Goal: Transaction & Acquisition: Purchase product/service

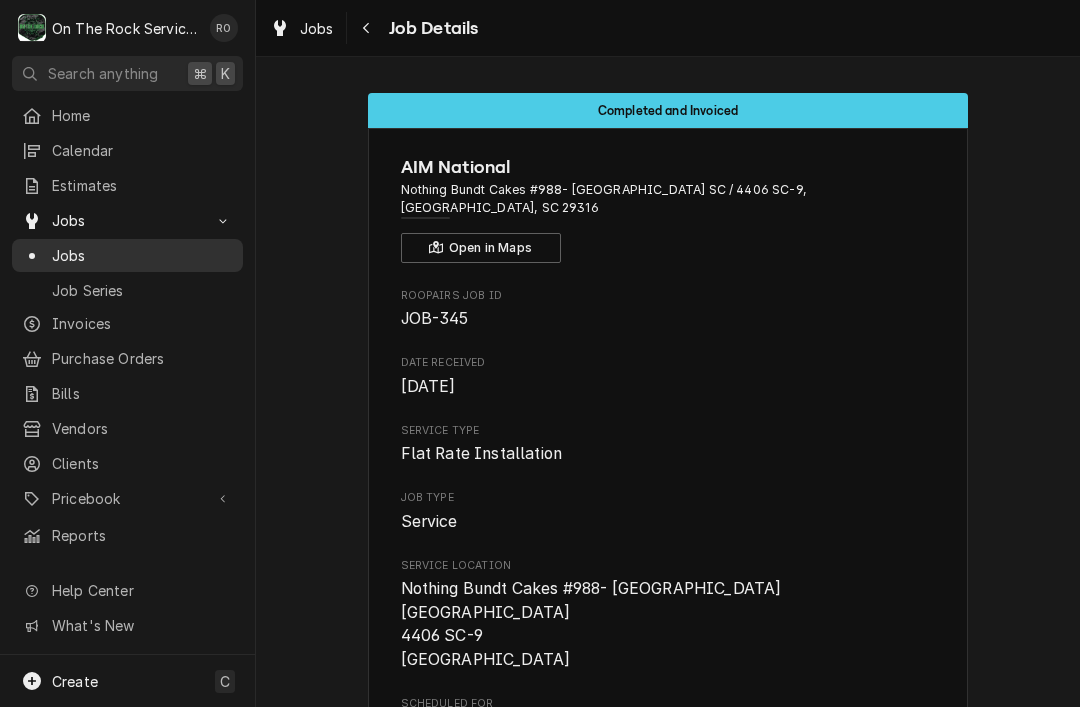
click at [112, 252] on span "Jobs" at bounding box center [142, 255] width 181 height 21
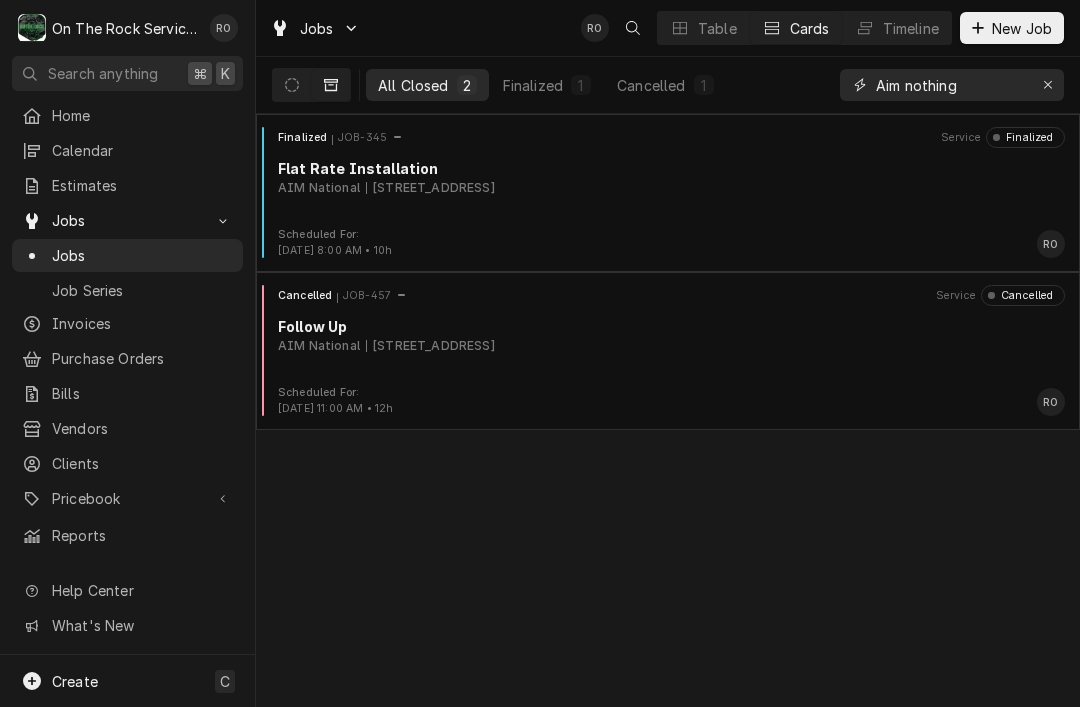
click at [1024, 73] on input "Aim nothing" at bounding box center [951, 85] width 150 height 32
click at [1046, 96] on button "Erase input" at bounding box center [1048, 85] width 32 height 32
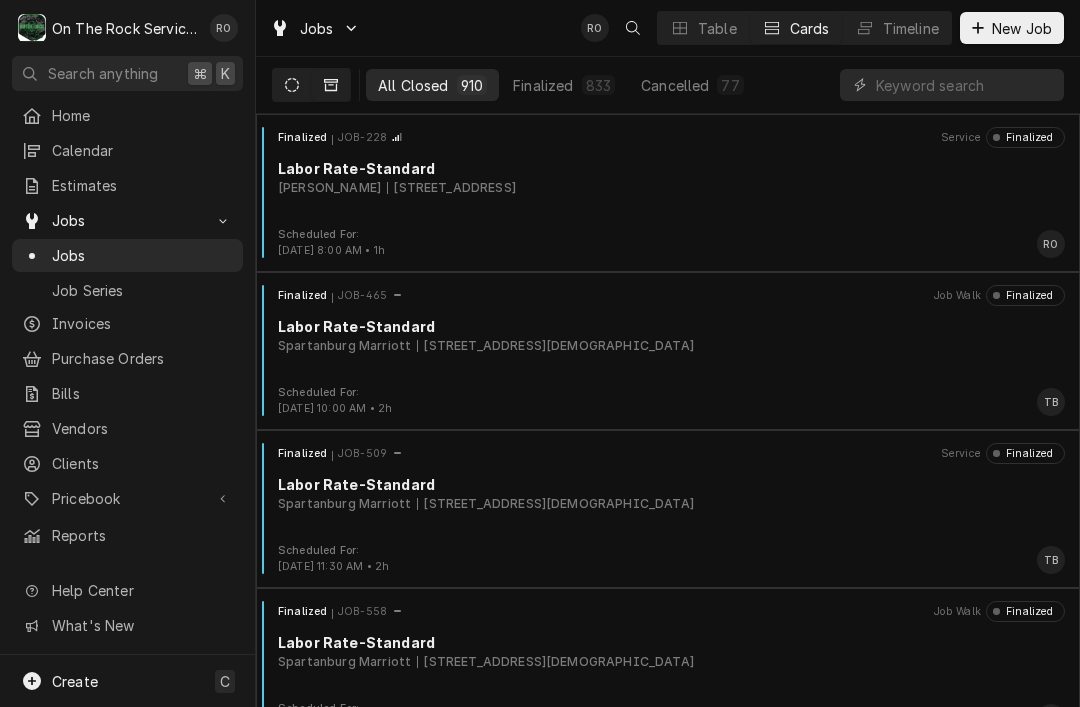
click at [296, 87] on icon "Dynamic Content Wrapper" at bounding box center [292, 85] width 14 height 14
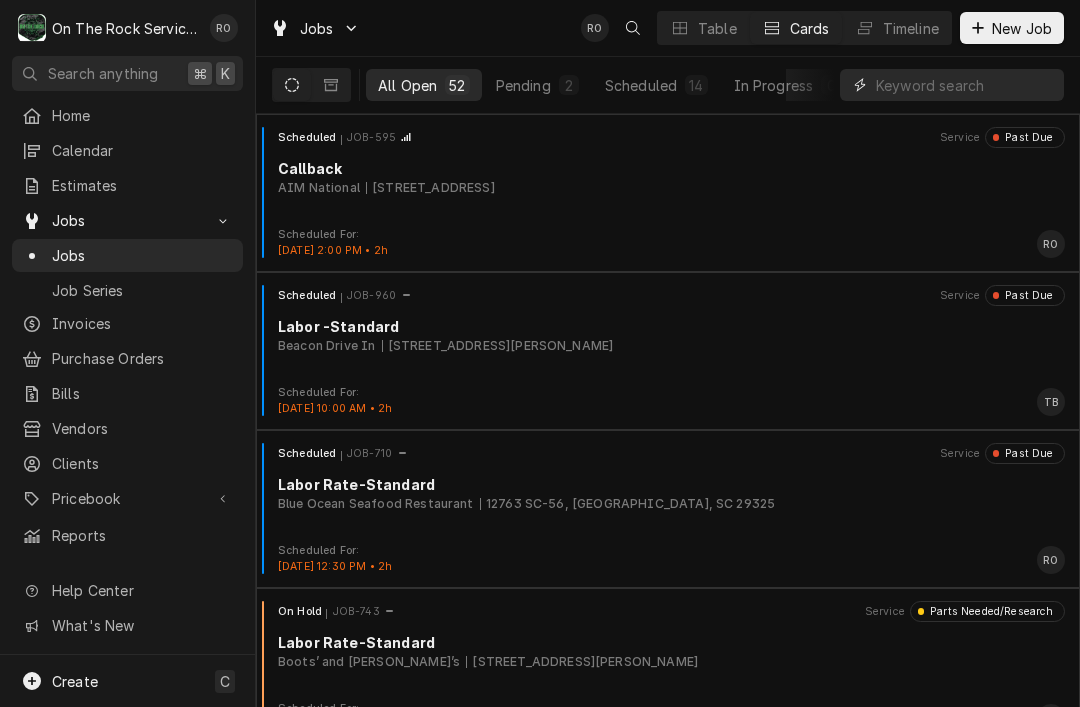
click at [973, 86] on input "Dynamic Content Wrapper" at bounding box center [965, 85] width 178 height 32
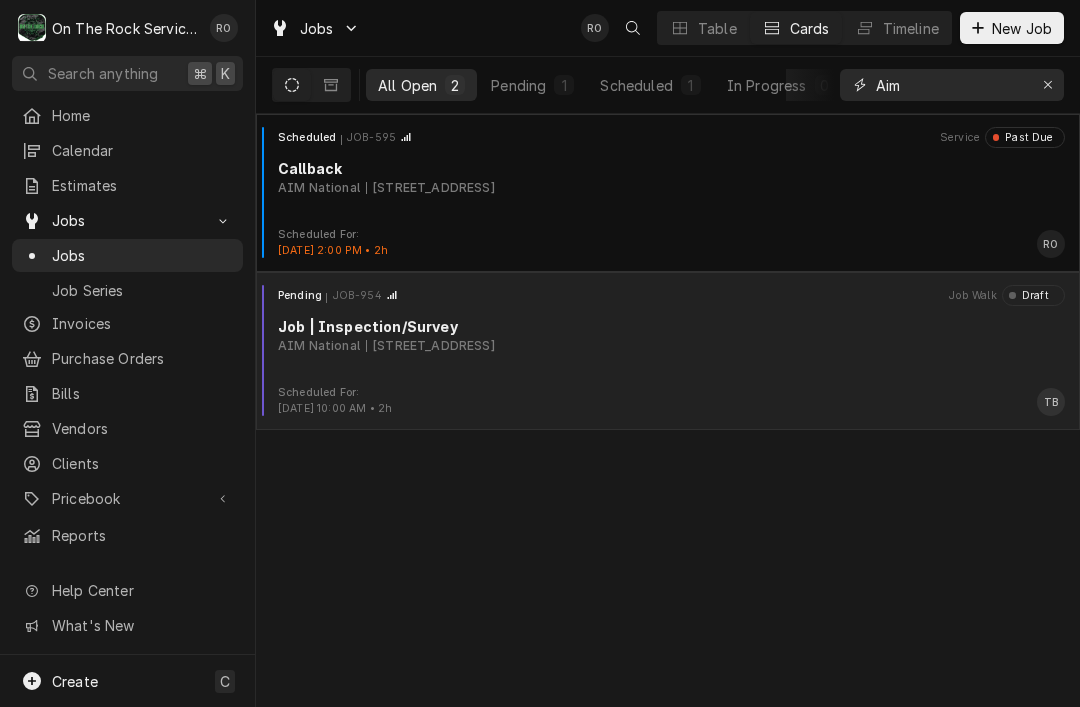
type input "Aim"
click at [876, 368] on div "Pending JOB-954 Job Walk Draft Job | Inspection/Survey AIM National 345 Manor R…" at bounding box center [668, 335] width 808 height 100
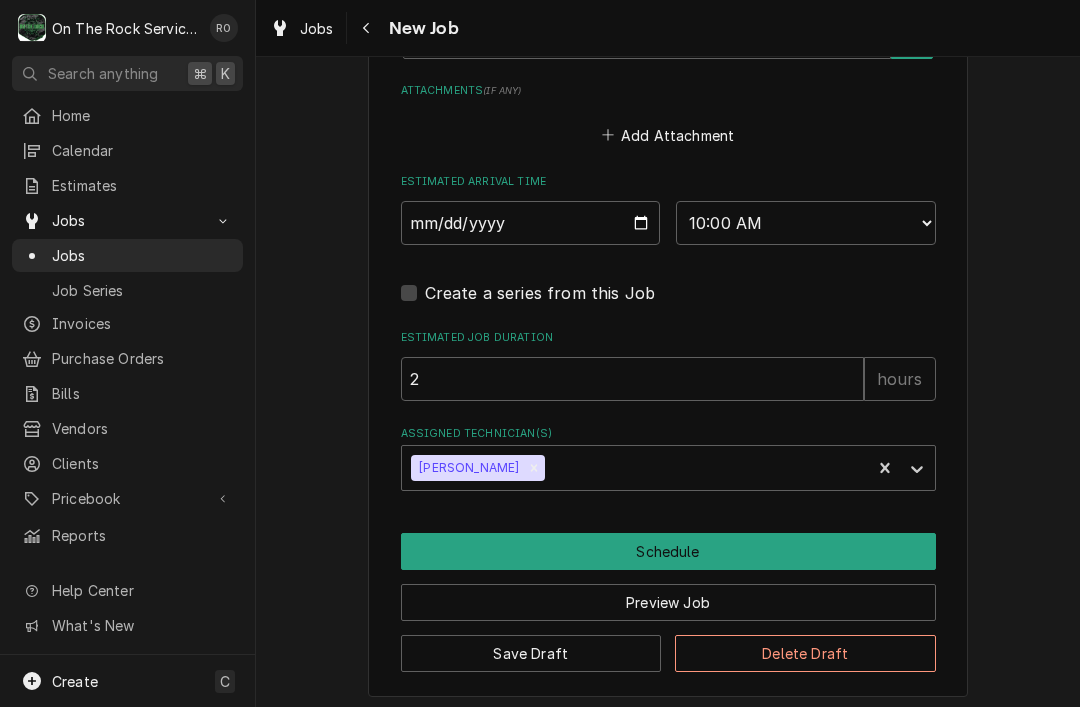
scroll to position [1741, 0]
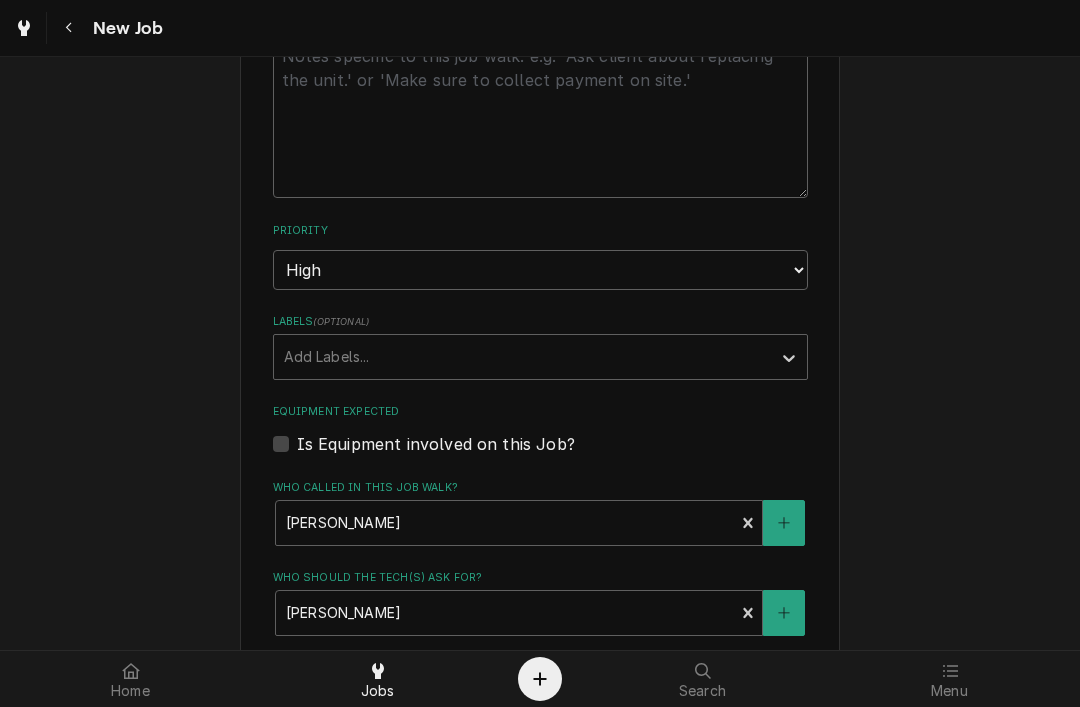
type textarea "x"
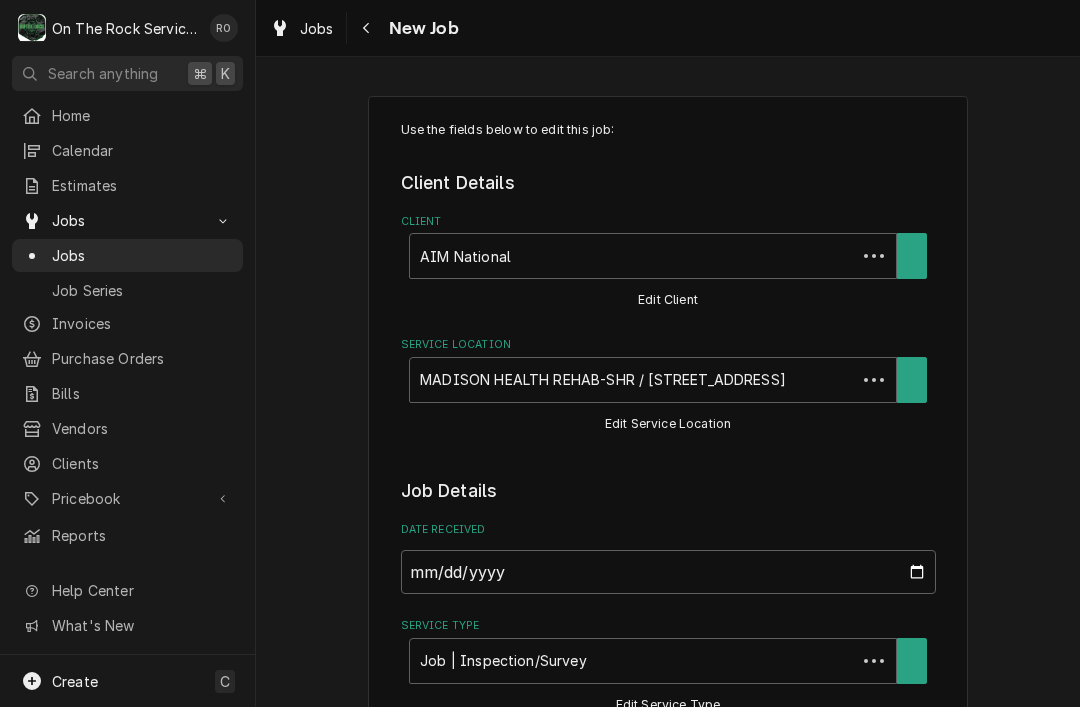
type textarea "x"
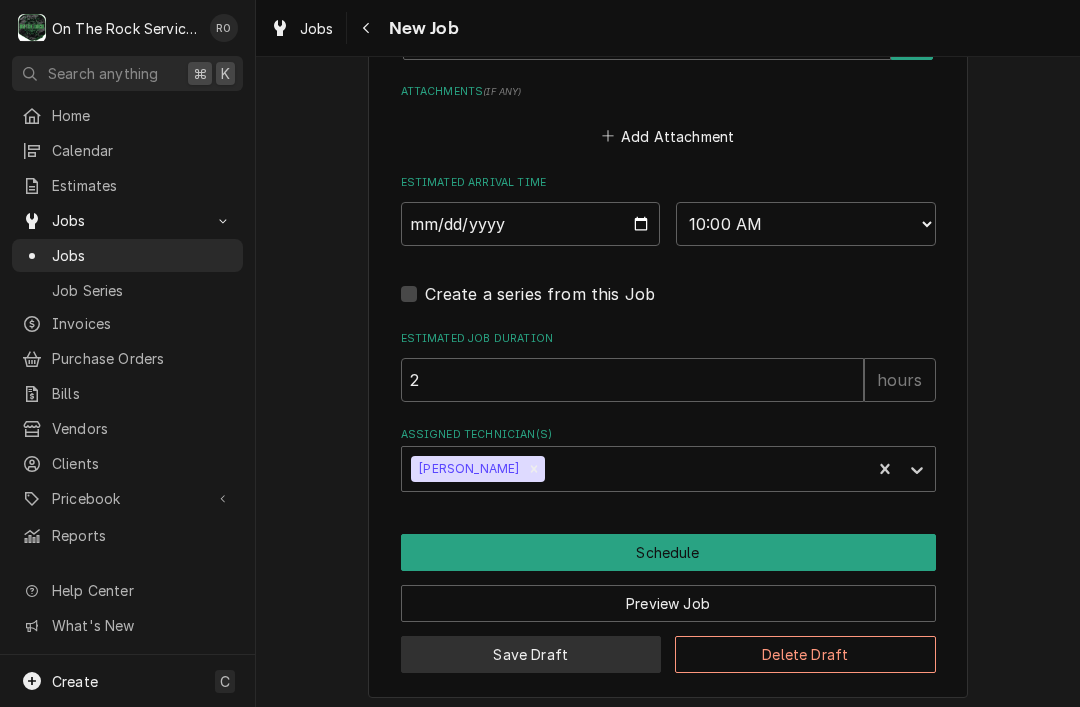
click at [570, 662] on button "Save Draft" at bounding box center [531, 654] width 261 height 37
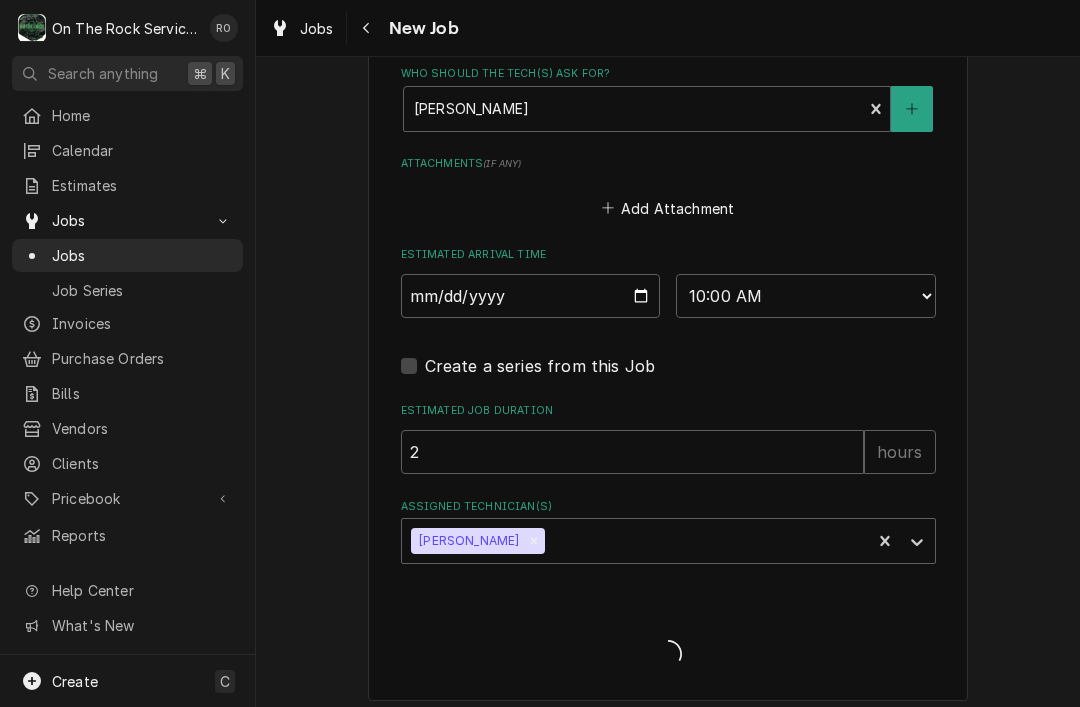
type textarea "x"
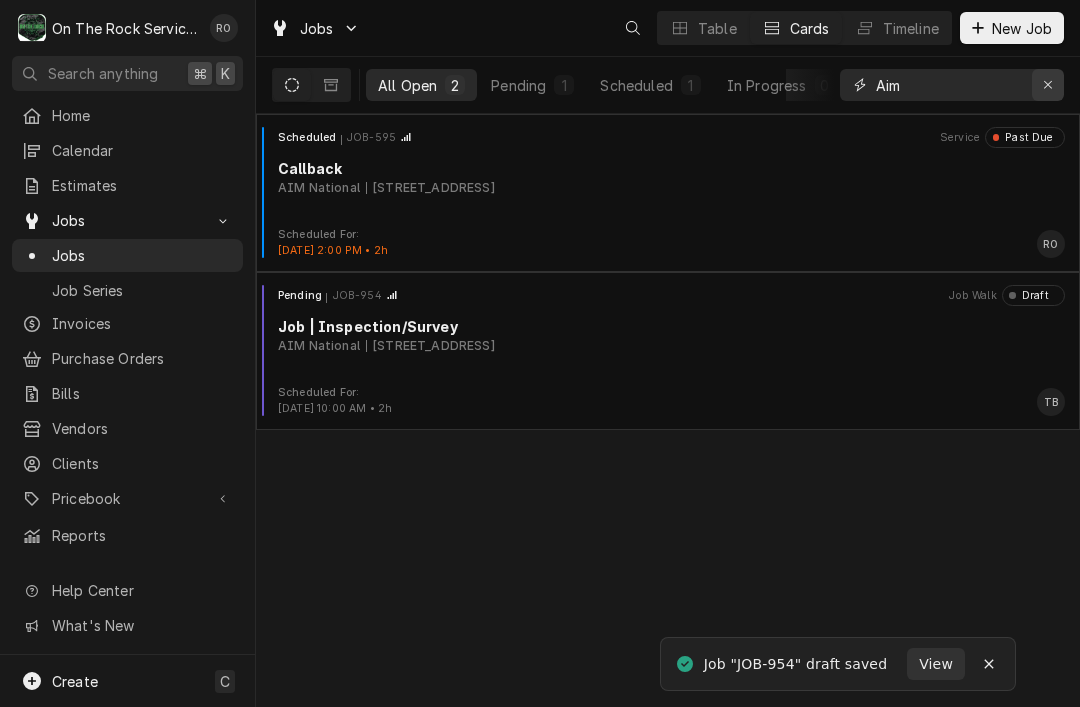
click at [1043, 89] on icon "Erase input" at bounding box center [1048, 85] width 11 height 14
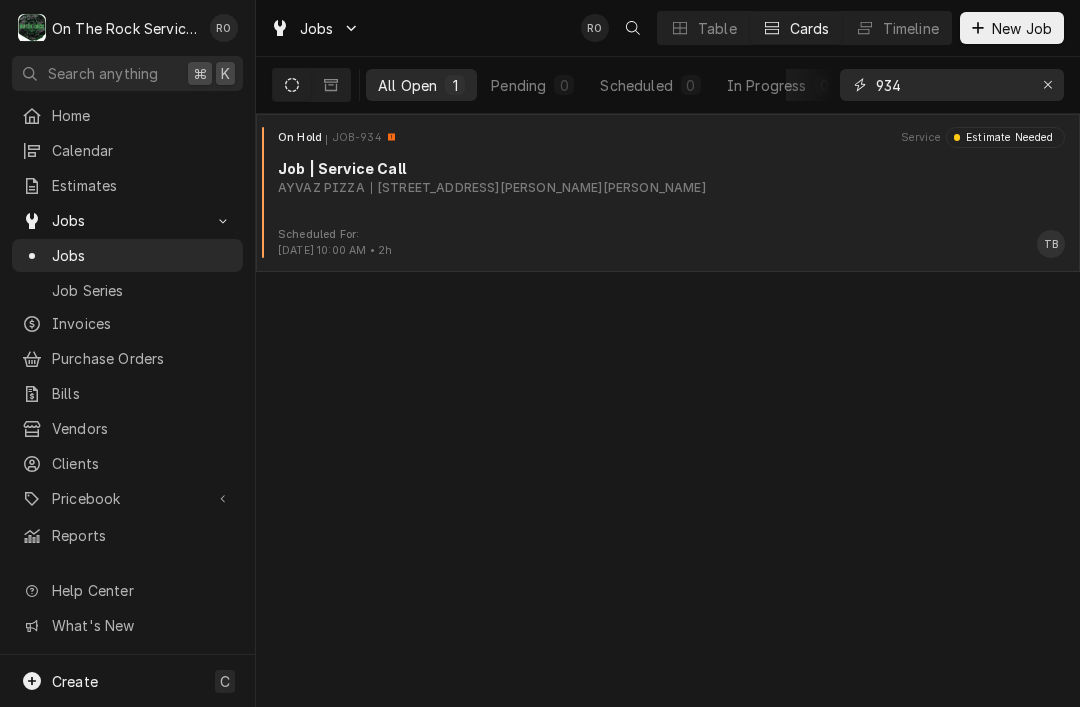
type input "934"
click at [861, 200] on div "On Hold JOB-934 Service Estimate Needed Job | Service Call AYVAZ PIZZA 14249 Jo…" at bounding box center [668, 177] width 808 height 100
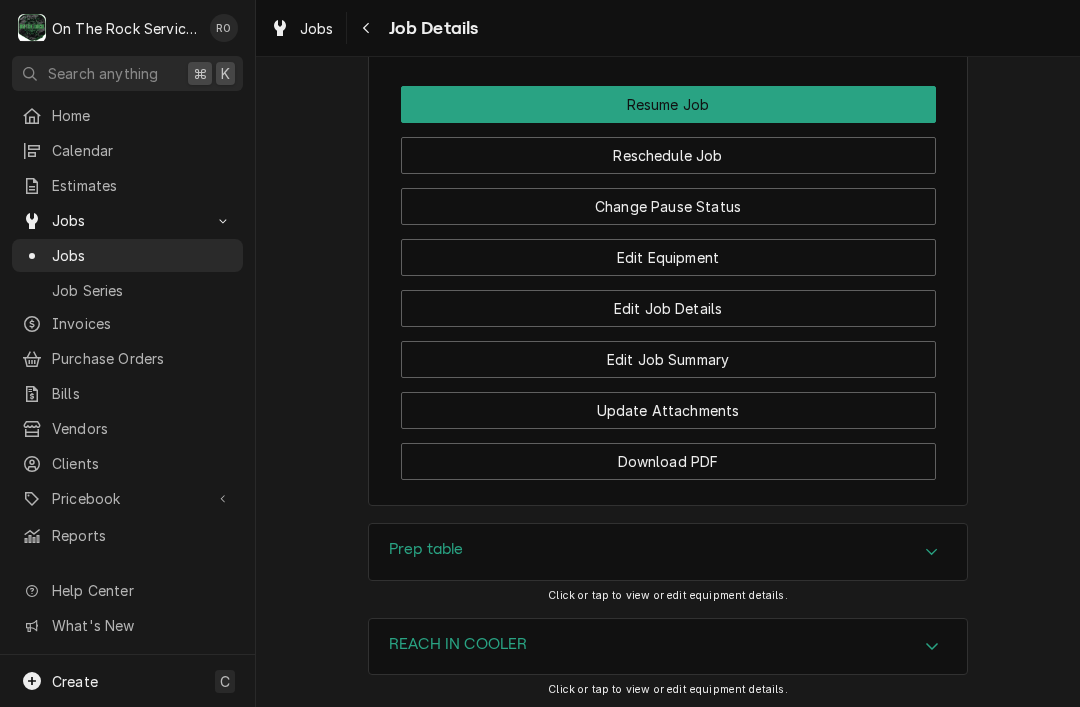
scroll to position [2431, 0]
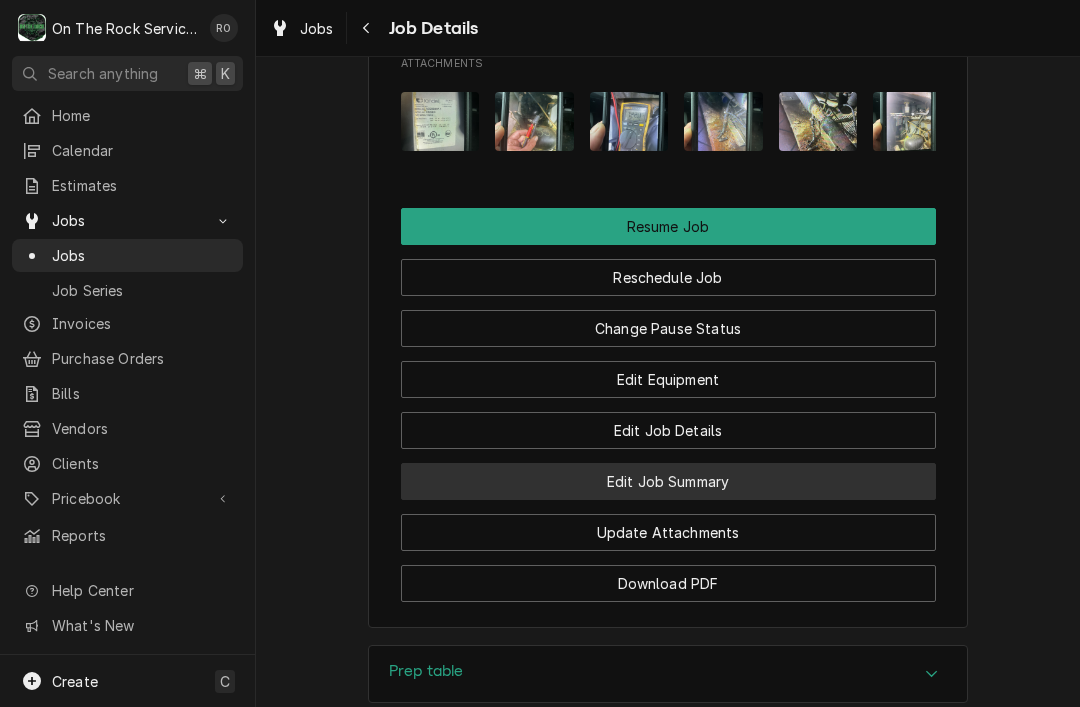
click at [884, 463] on button "Edit Job Summary" at bounding box center [668, 481] width 535 height 37
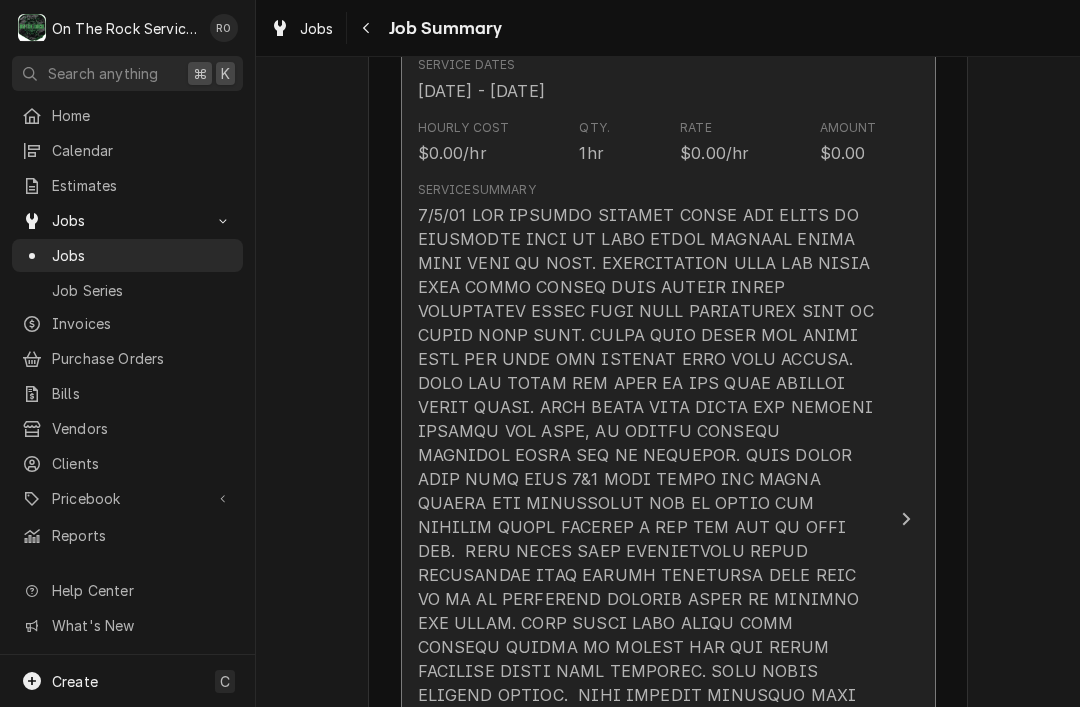
click at [890, 458] on button "Short Description Job | Service Call Service Dates Aug 1, 2025 - Aug 4, 2025 Ho…" at bounding box center [668, 518] width 535 height 1087
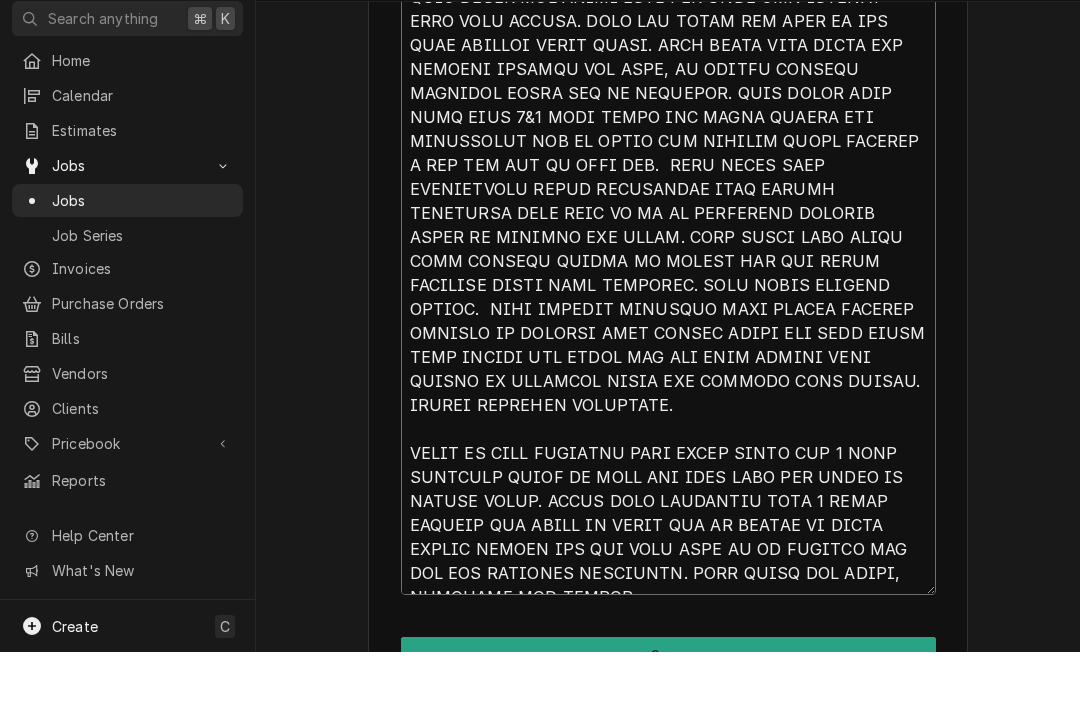
scroll to position [890, 0]
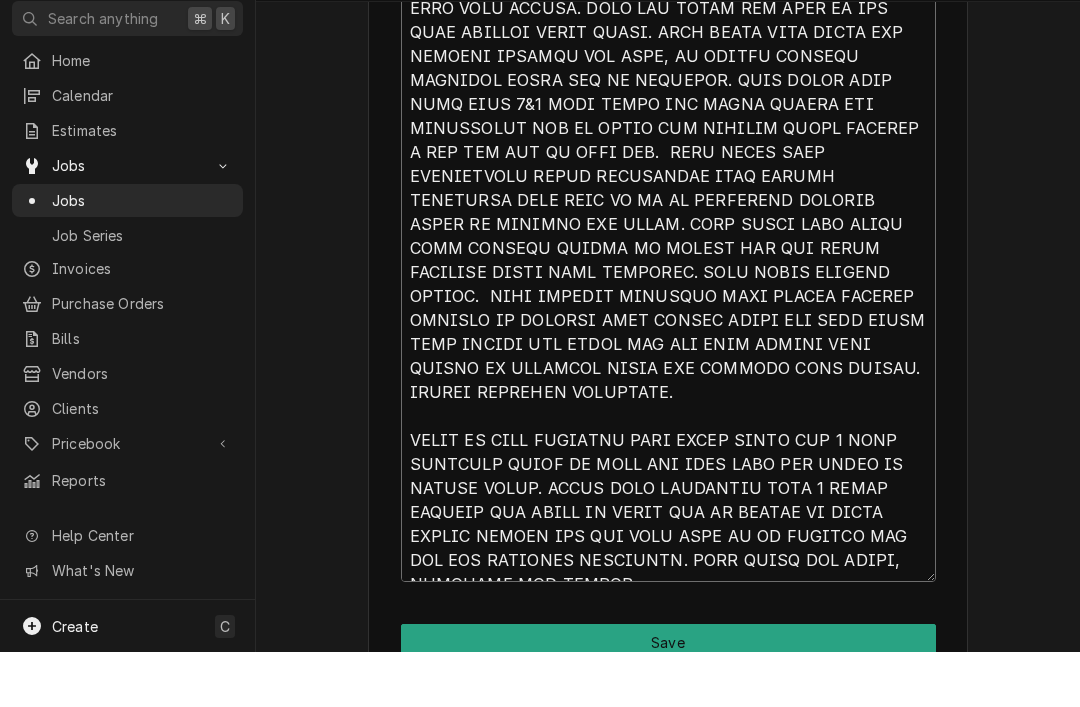
type textarea "x"
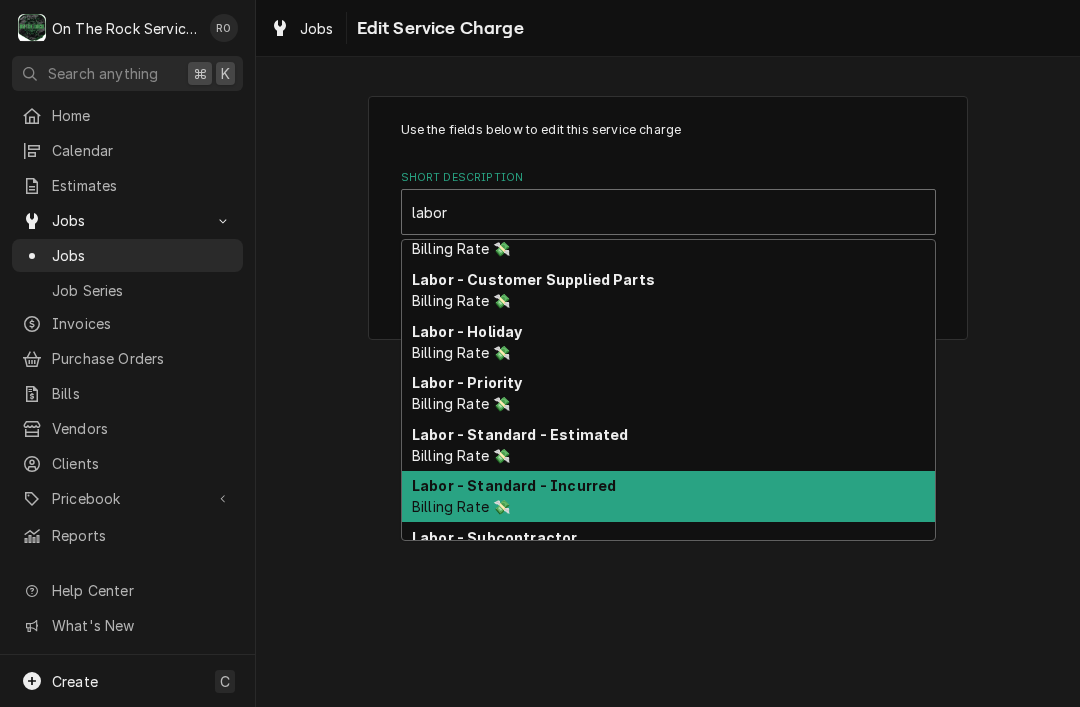
scroll to position [130, 0]
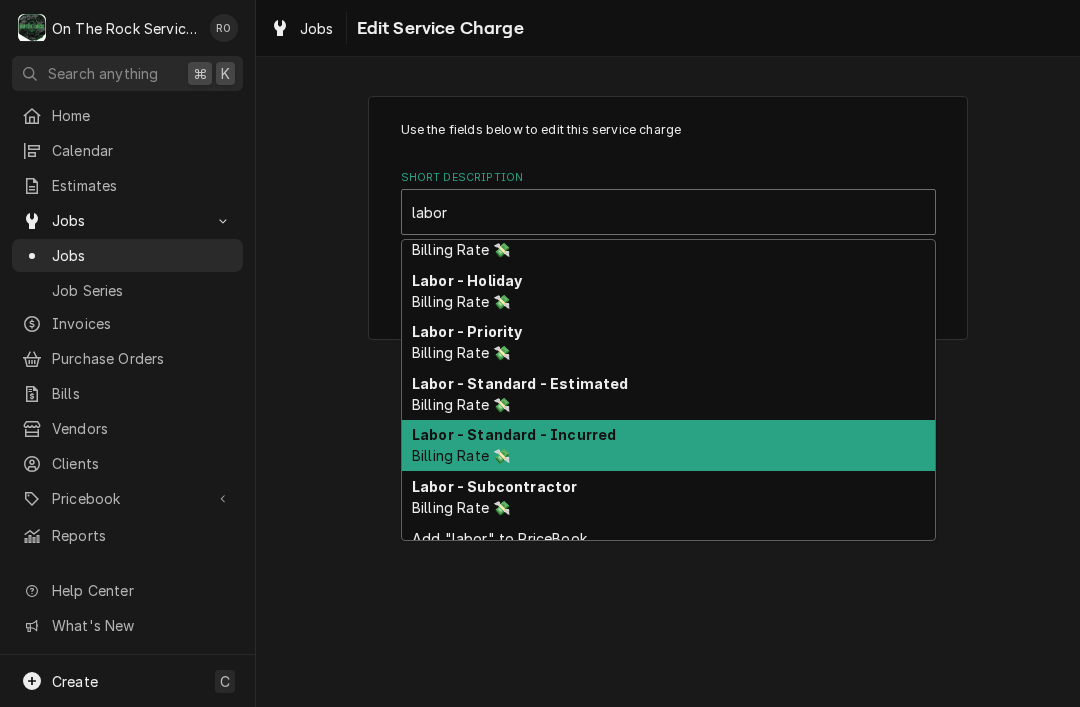
type input "labor"
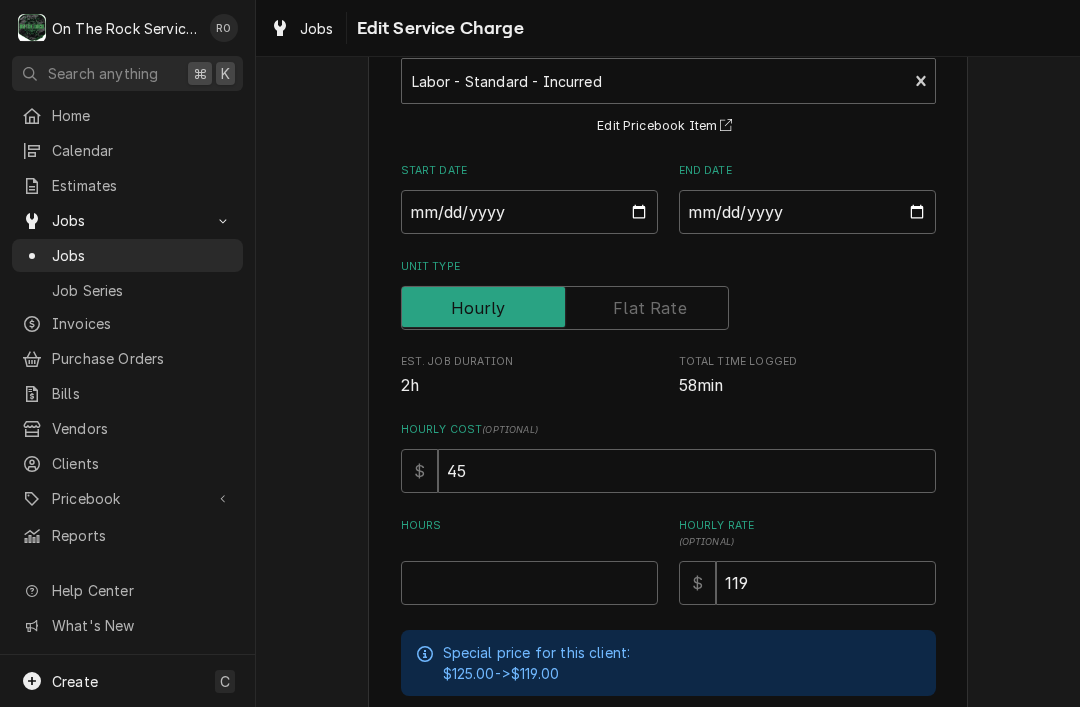
scroll to position [135, 0]
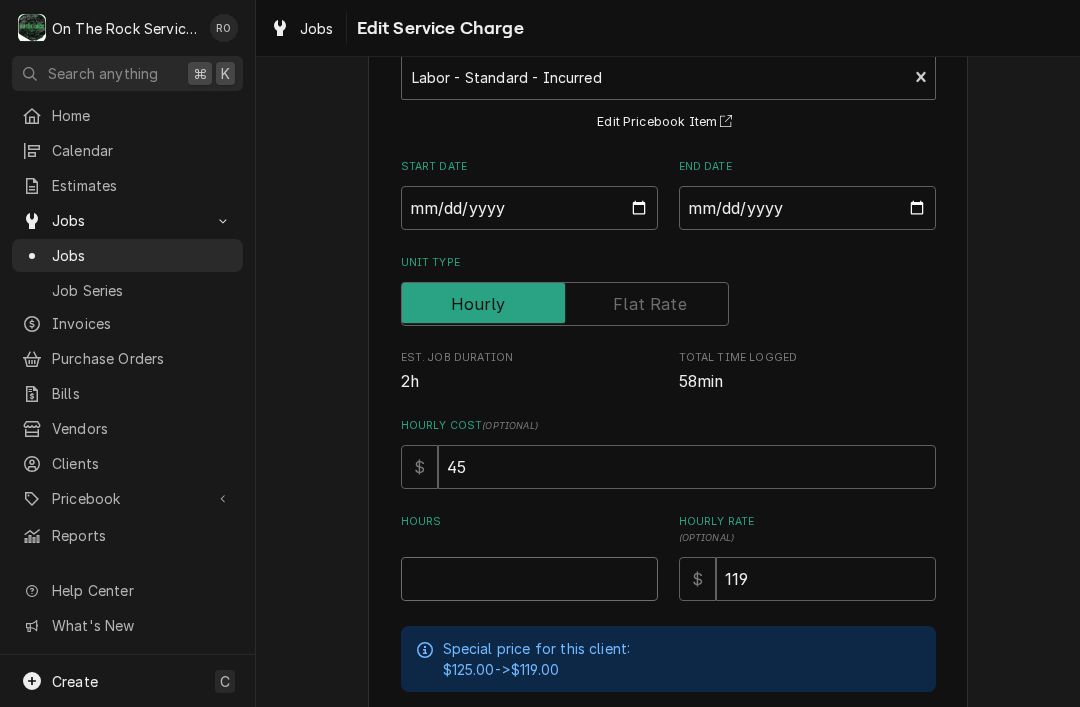
click at [549, 587] on input "Hours" at bounding box center [529, 579] width 257 height 44
type textarea "x"
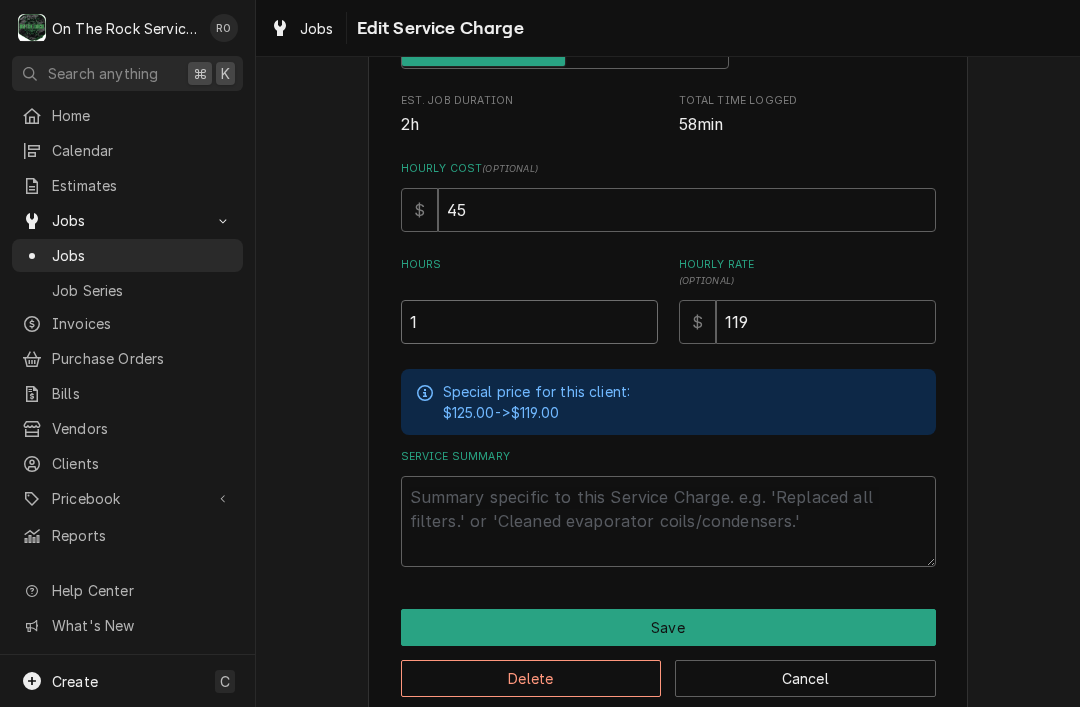
scroll to position [397, 0]
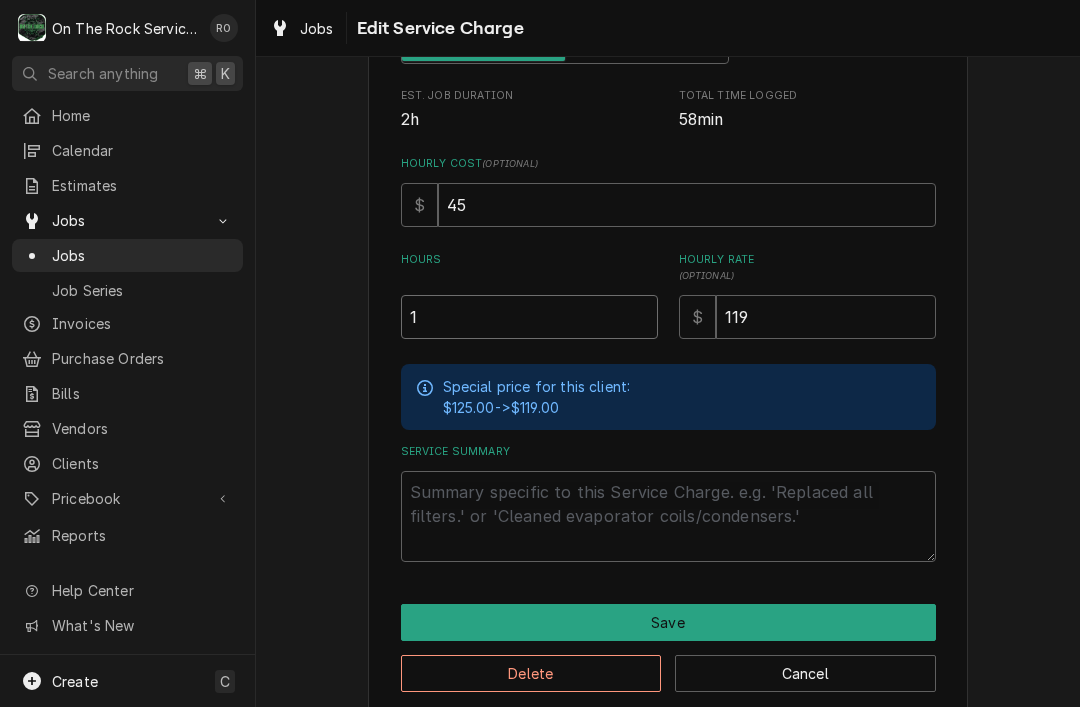
type input "1"
click at [706, 519] on textarea "Service Summary" at bounding box center [668, 516] width 535 height 91
click at [478, 493] on textarea "Service Summary" at bounding box center [668, 516] width 535 height 91
paste textarea "8/4/25 TMB PROVIDE SERVICE PARTS AND LABOR TO DETERMINE THAT ON PREP TABLE LEAK…"
type textarea "x"
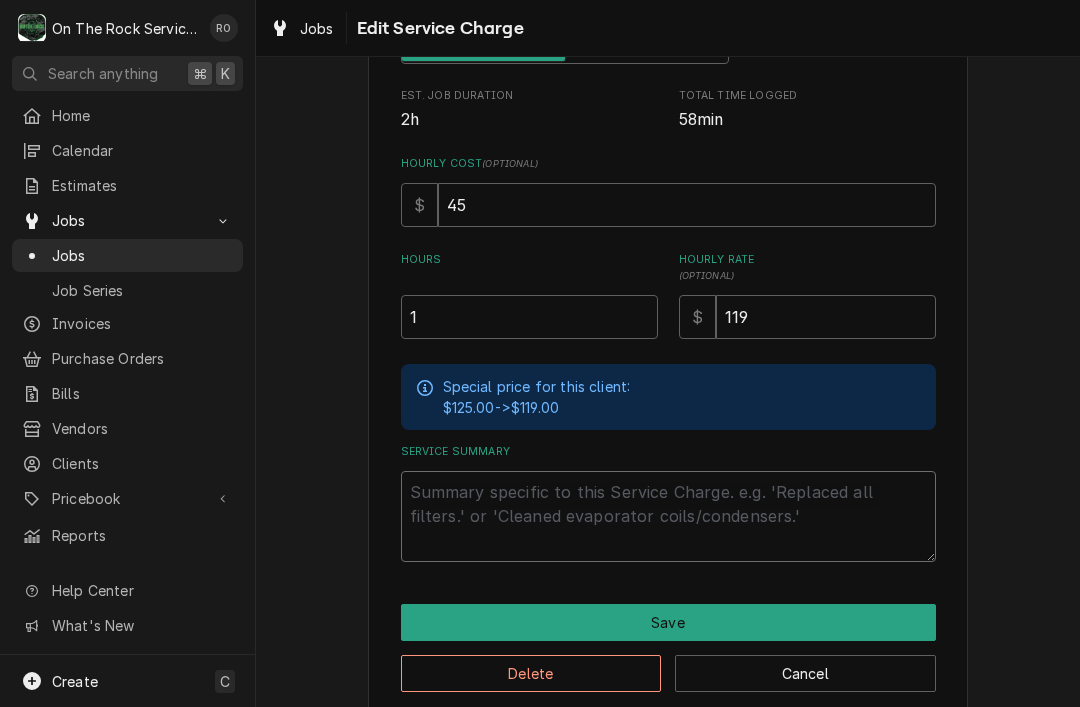
type textarea "8/4/25 TMB PROVIDE SERVICE PARTS AND LABOR TO DETERMINE THAT ON PREP TABLE LEAK…"
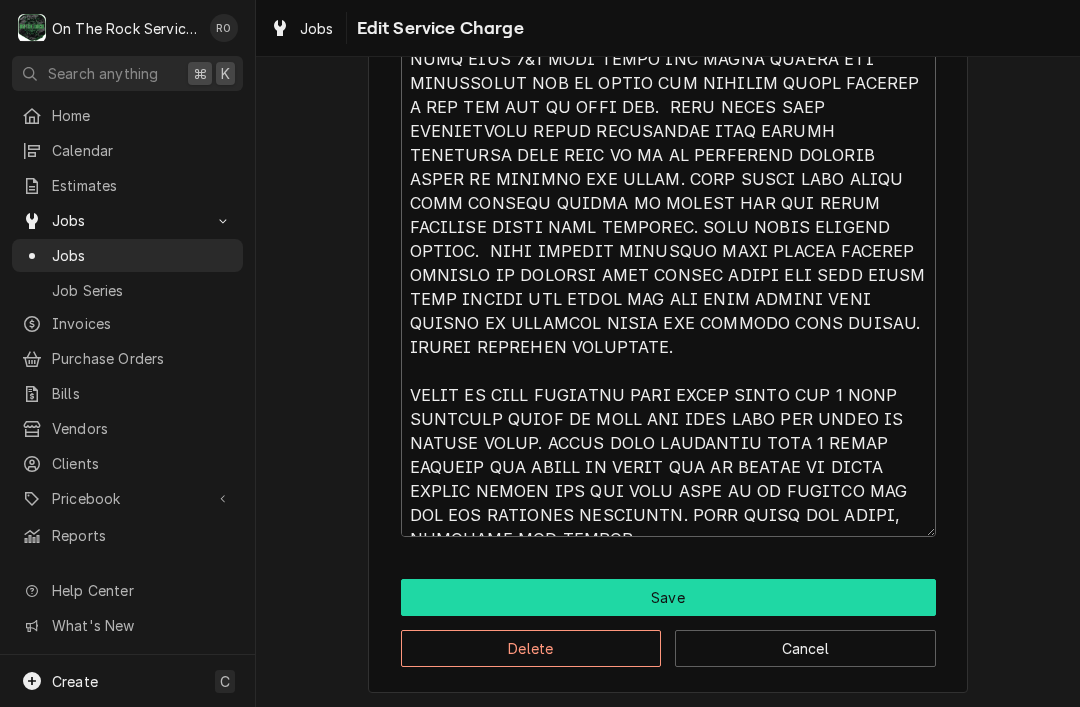
click at [863, 588] on button "Save" at bounding box center [668, 597] width 535 height 37
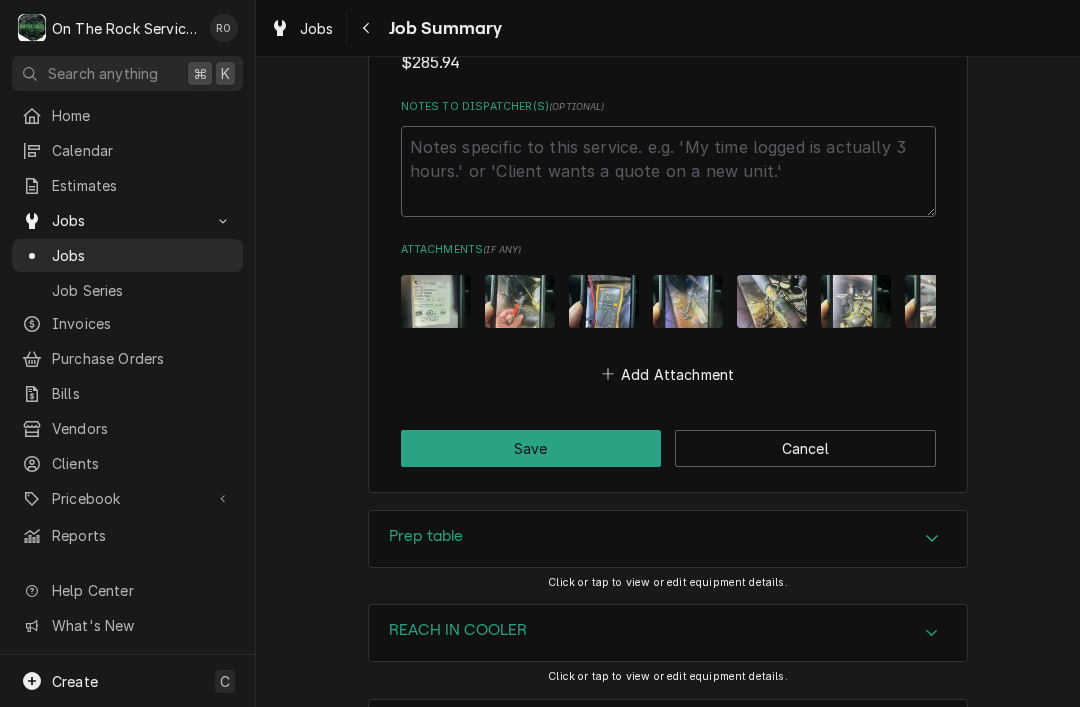
scroll to position [2705, 0]
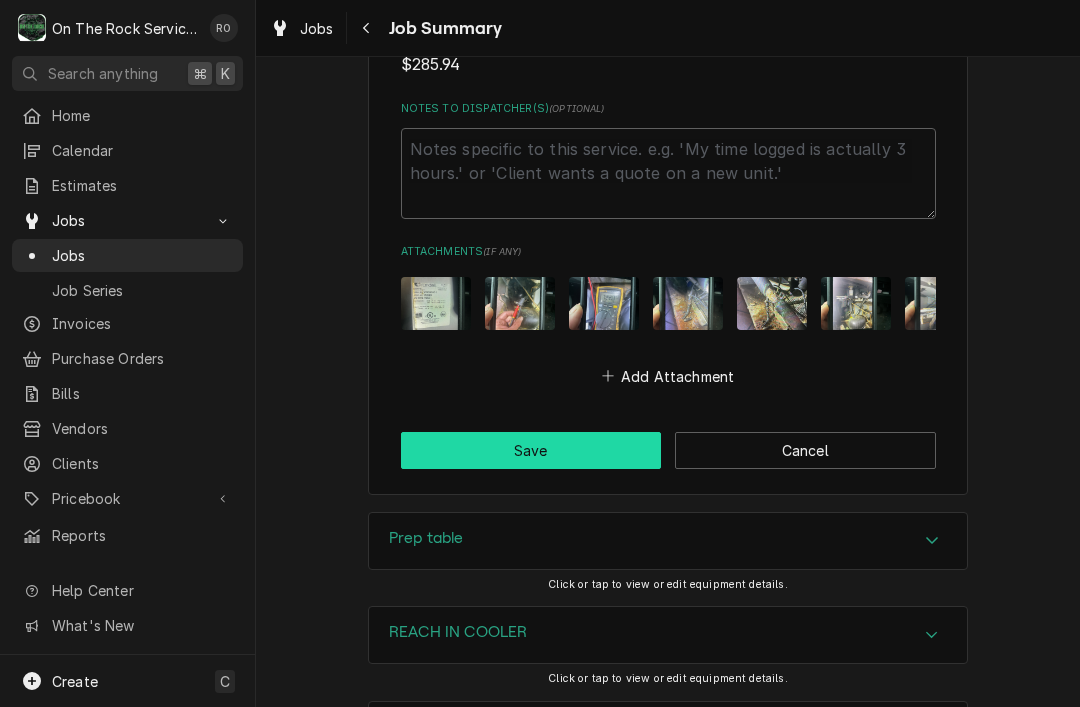
click at [588, 432] on button "Save" at bounding box center [531, 450] width 261 height 37
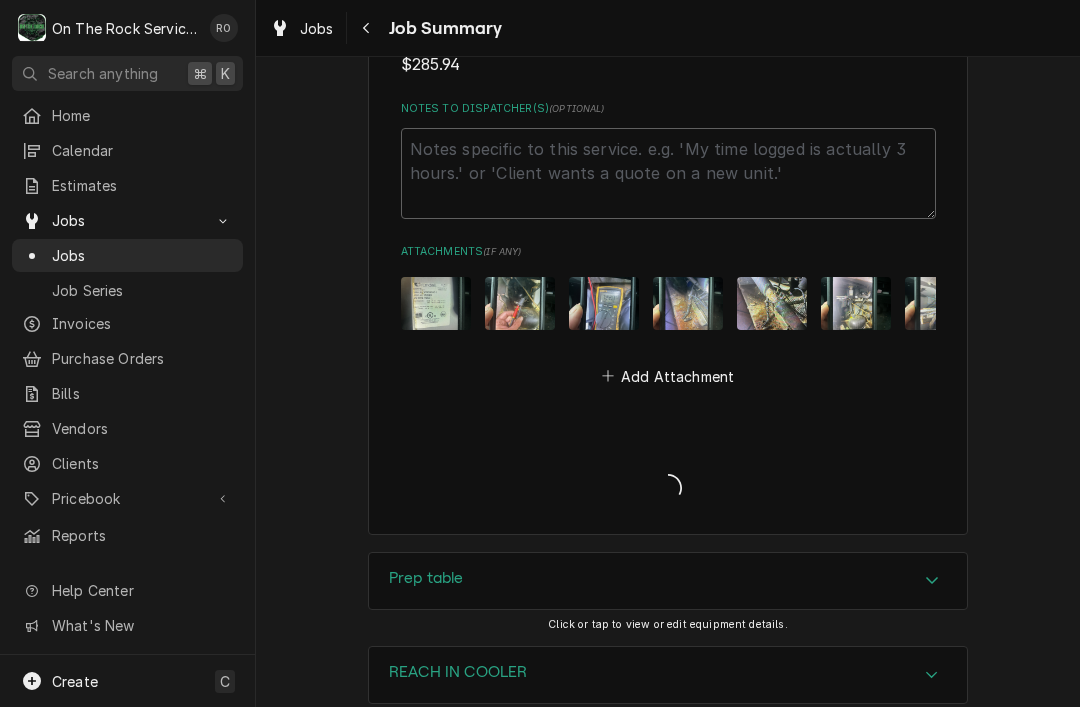
type textarea "x"
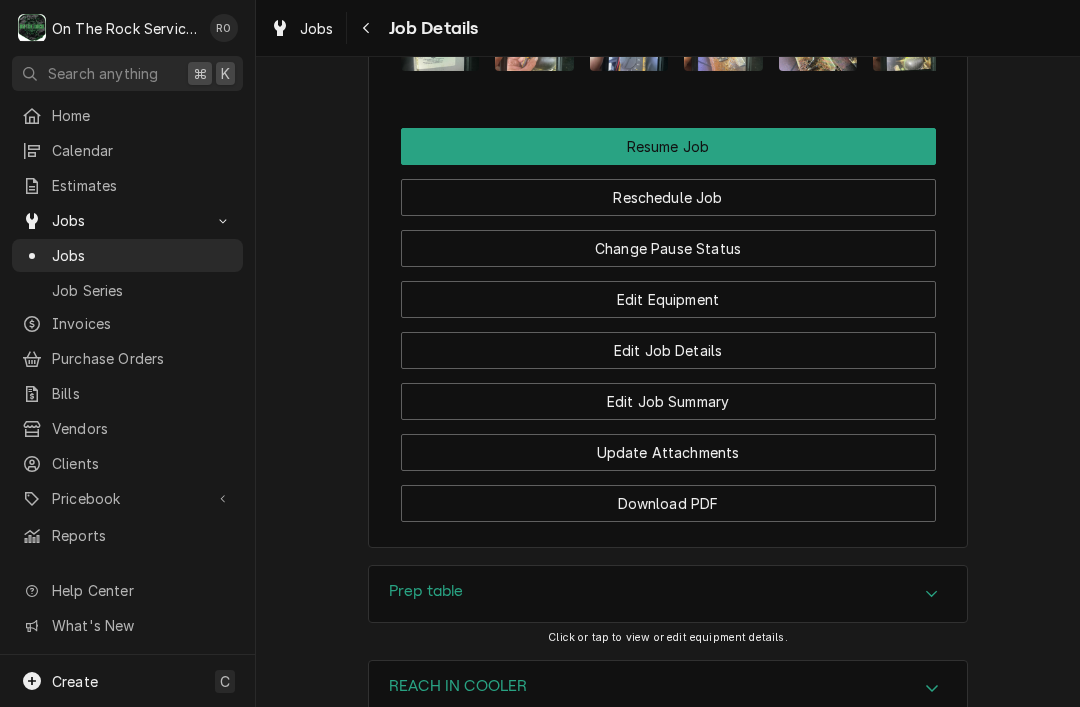
scroll to position [2513, 0]
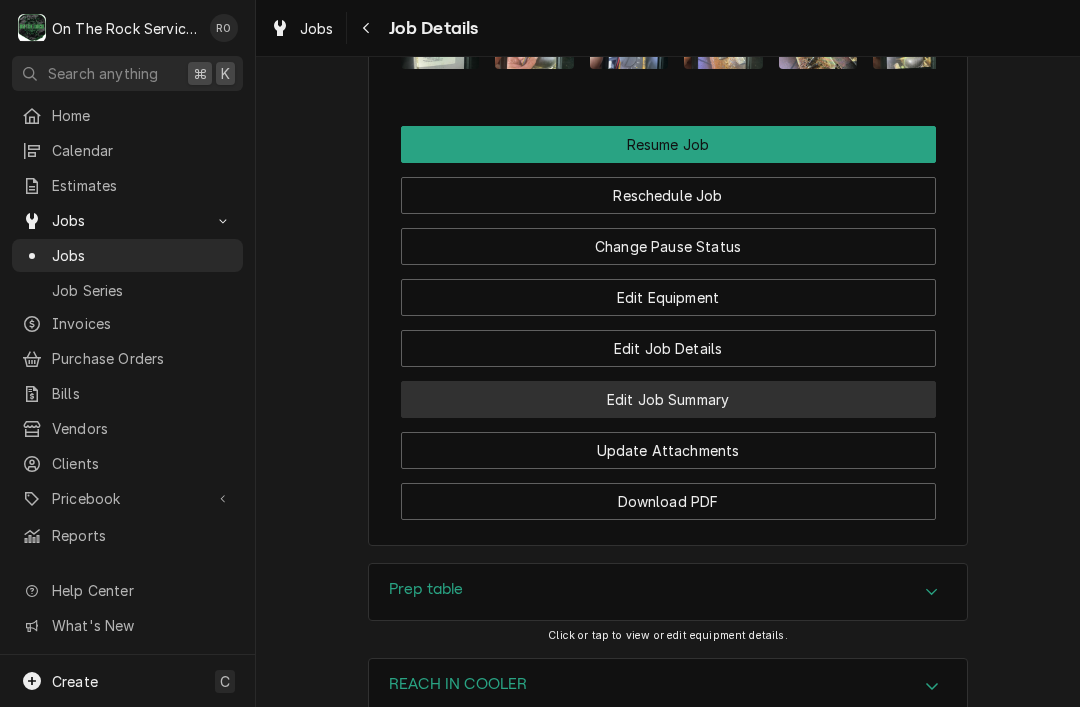
click at [850, 381] on button "Edit Job Summary" at bounding box center [668, 399] width 535 height 37
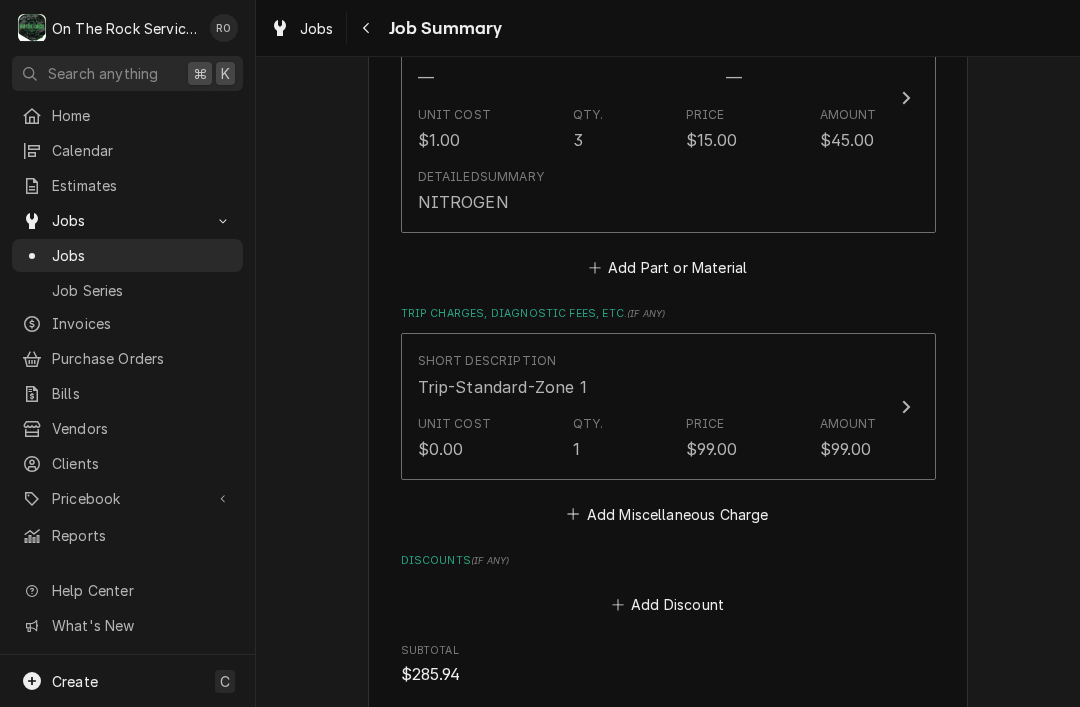
scroll to position [2100, 0]
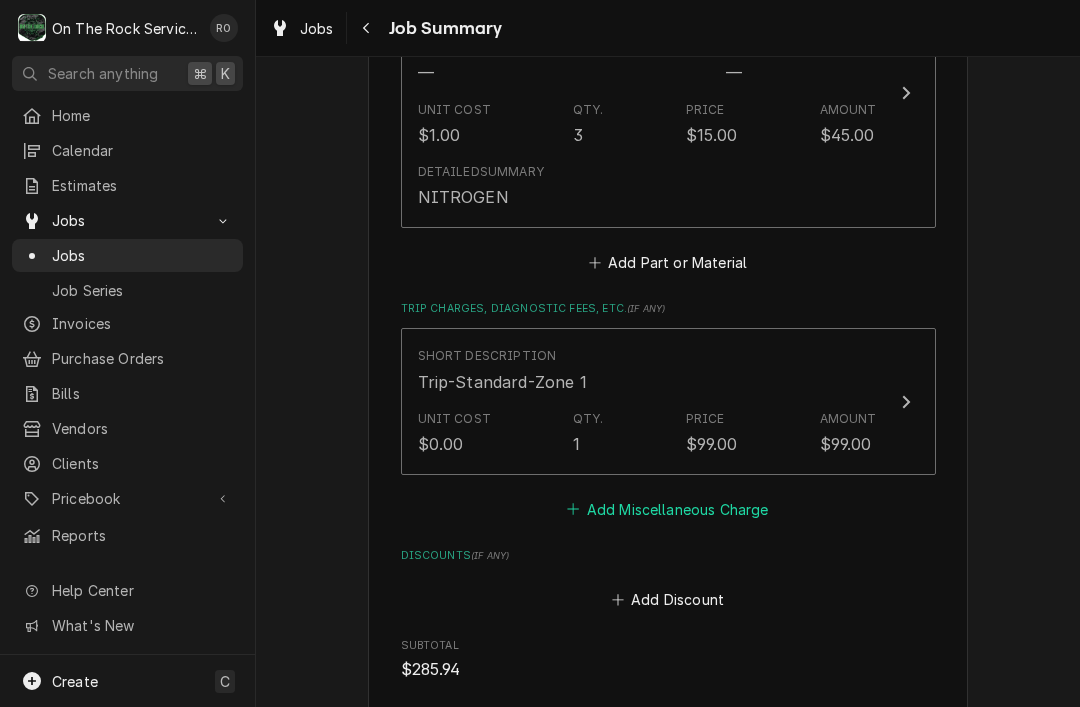
click at [747, 495] on button "Add Miscellaneous Charge" at bounding box center [668, 509] width 208 height 28
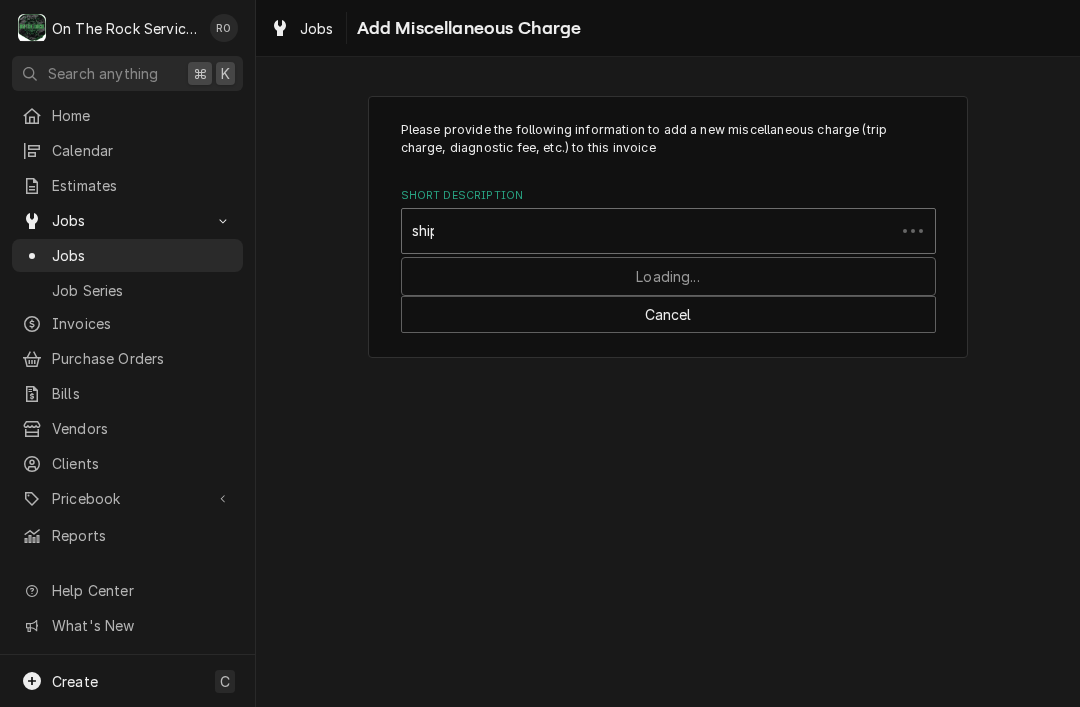
type input "shipping"
type textarea "x"
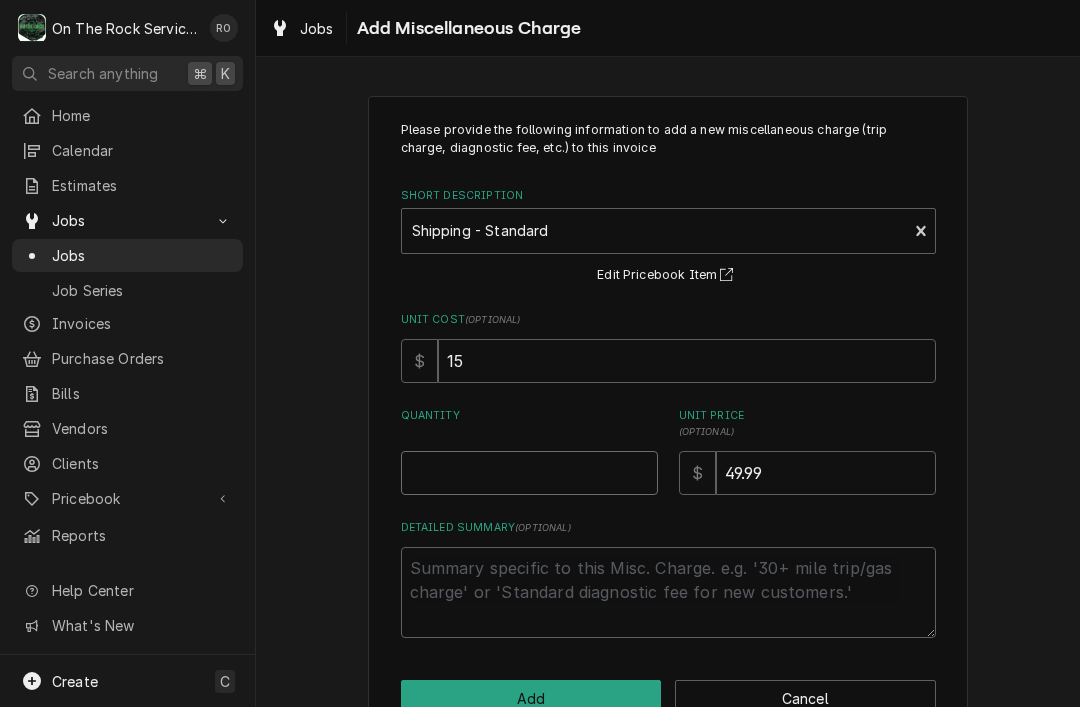
click at [579, 456] on input "Quantity" at bounding box center [529, 473] width 257 height 44
click at [569, 470] on input "Quantity" at bounding box center [529, 473] width 257 height 44
type input "1"
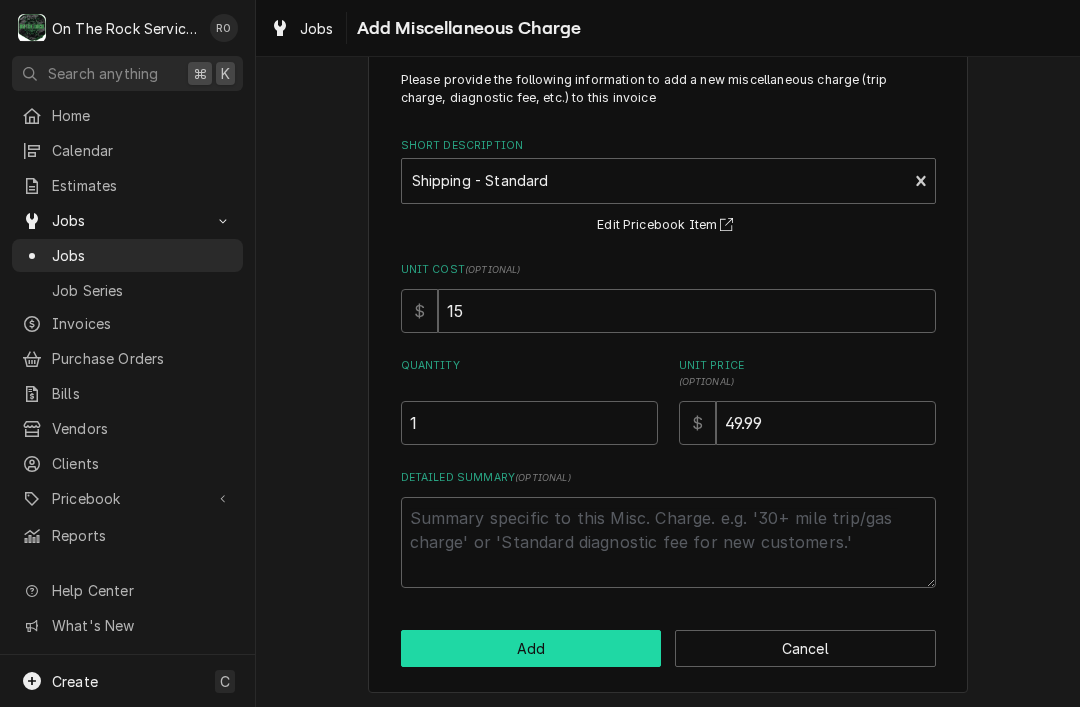
click at [614, 638] on button "Add" at bounding box center [531, 648] width 261 height 37
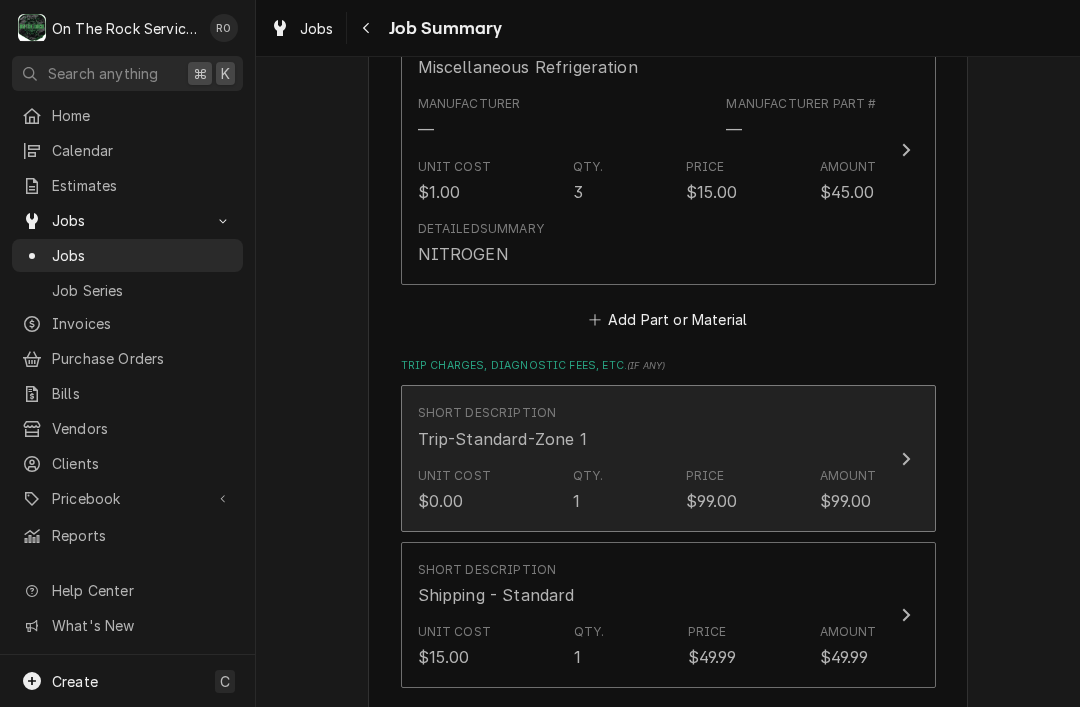
click at [869, 489] on div "$99.00" at bounding box center [846, 501] width 52 height 24
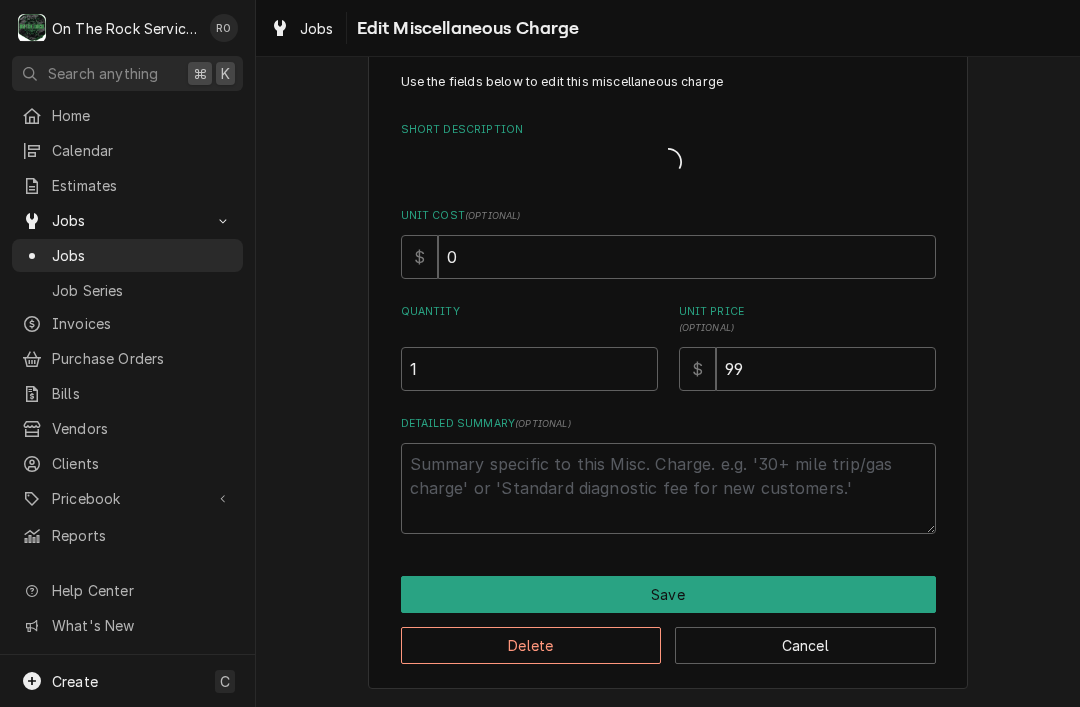
scroll to position [22, 0]
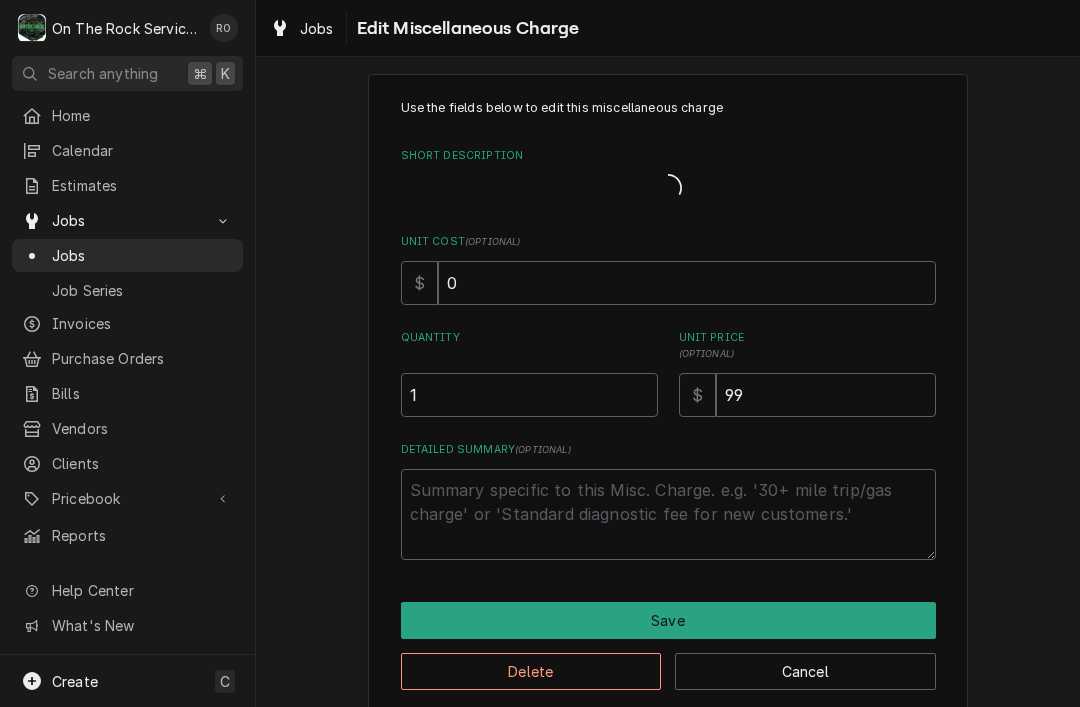
type textarea "x"
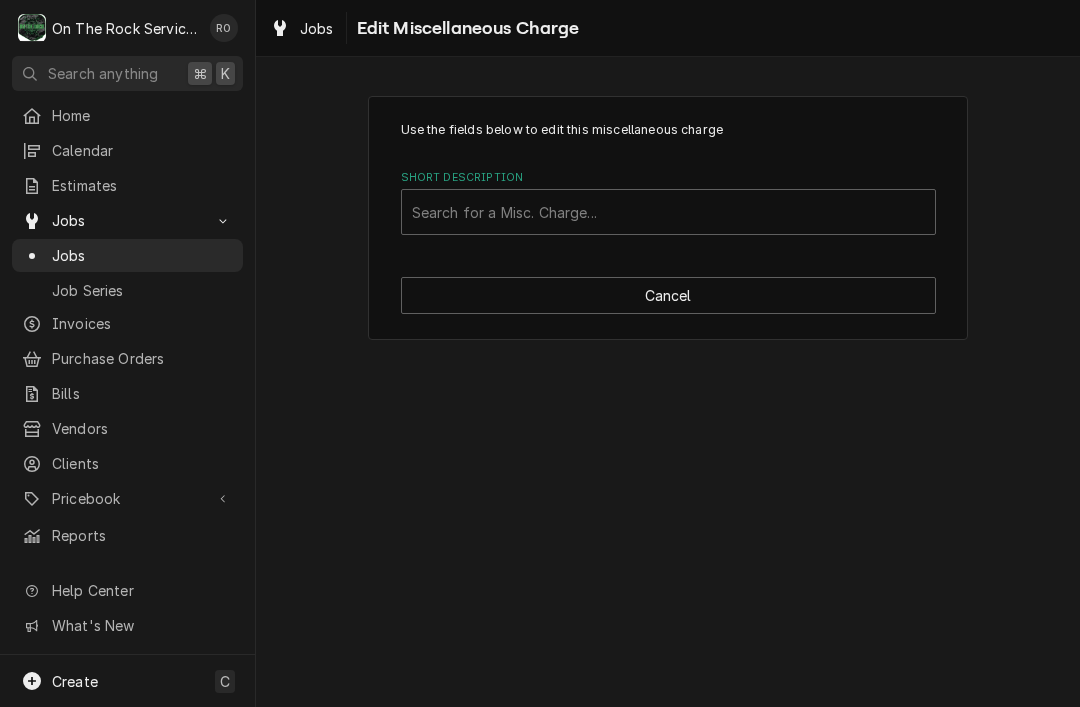
scroll to position [0, 0]
click at [911, 136] on p "Use the fields below to edit this miscellaneous charge" at bounding box center [668, 130] width 535 height 18
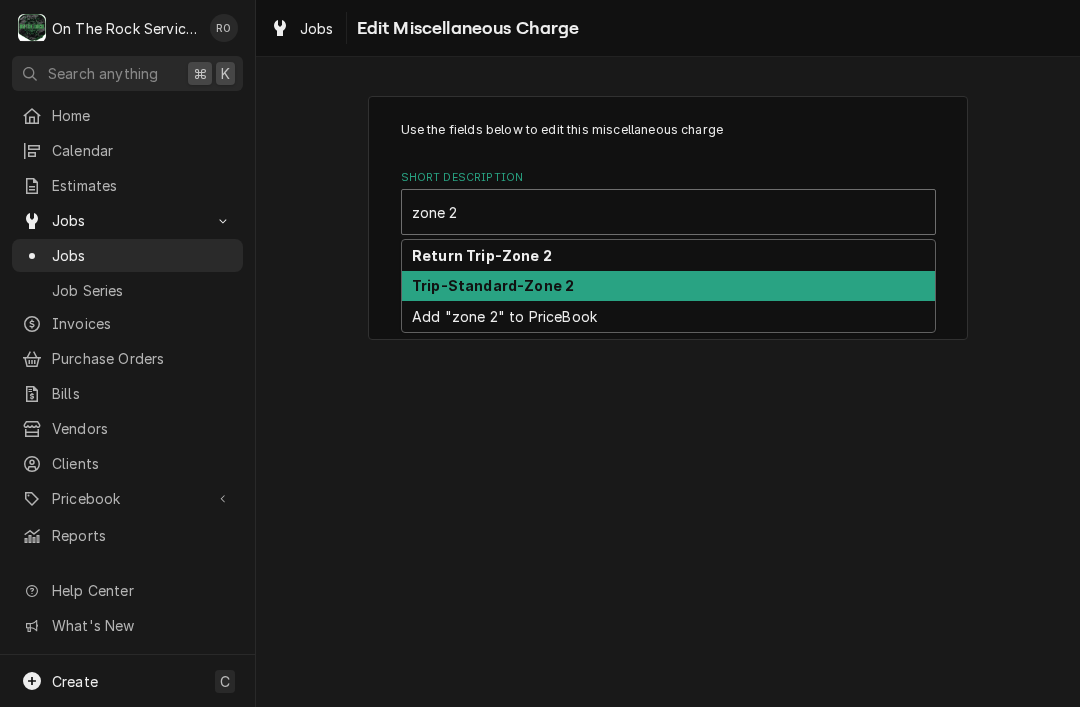
type input "zone 2"
type textarea "x"
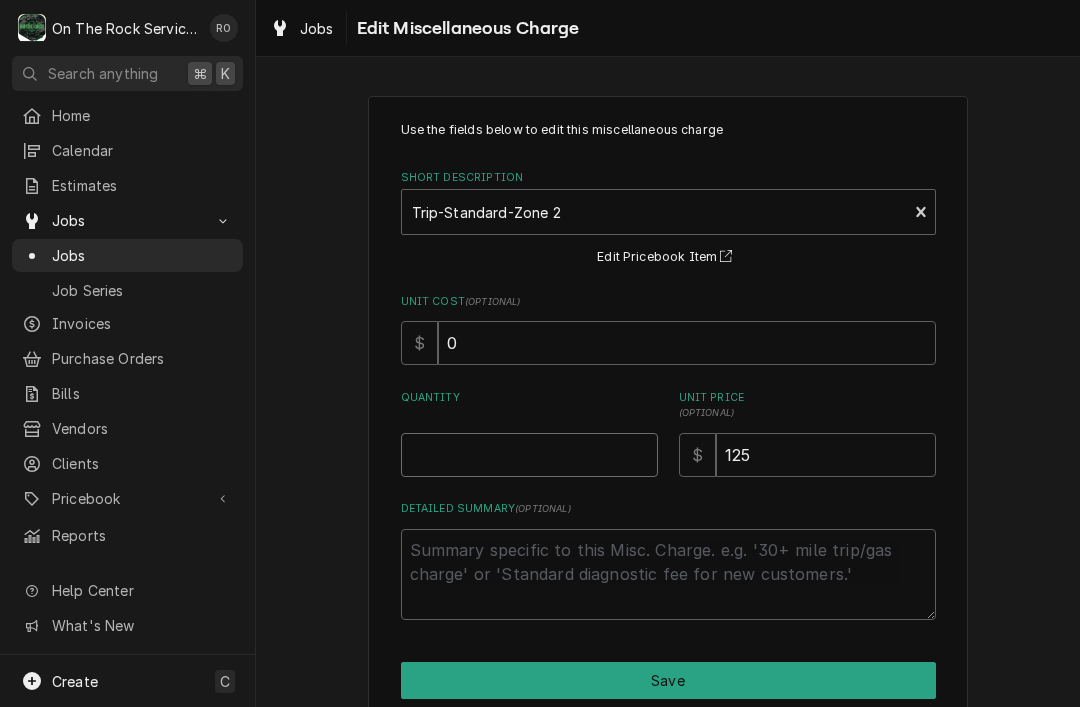
click at [580, 436] on input "Quantity" at bounding box center [529, 455] width 257 height 44
type input "1"
type textarea "x"
type input "1"
click at [848, 452] on input "125" at bounding box center [826, 455] width 220 height 44
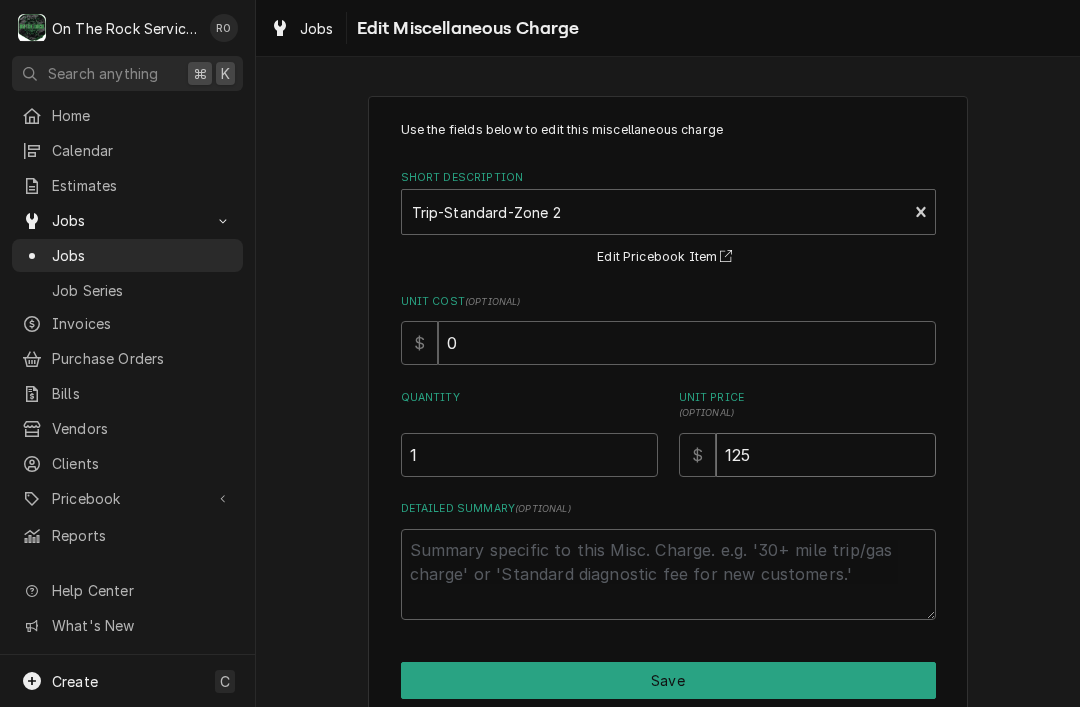
type input "12"
type textarea "x"
type input "11"
type textarea "x"
type input "115"
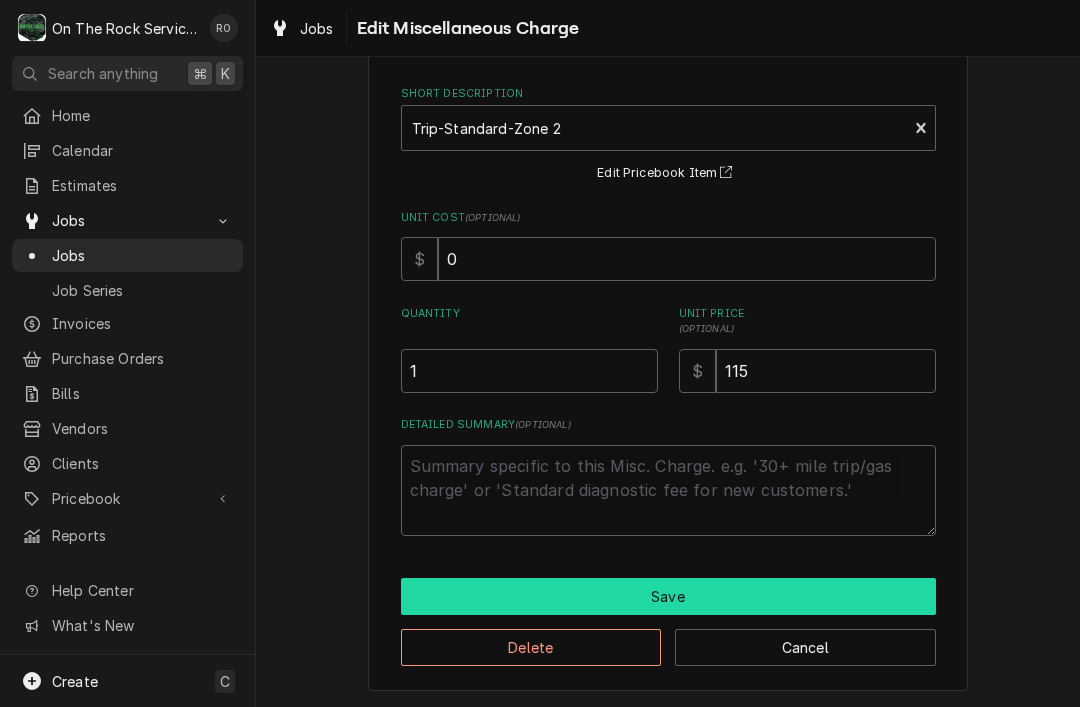
click at [897, 593] on button "Save" at bounding box center [668, 596] width 535 height 37
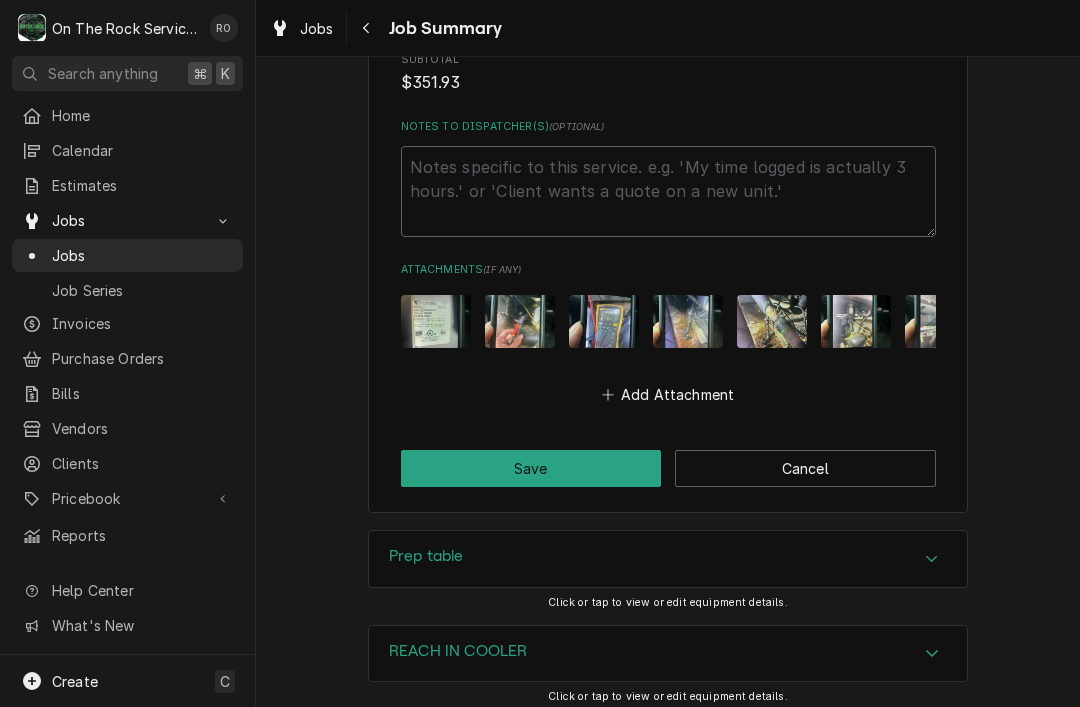
scroll to position [2833, 0]
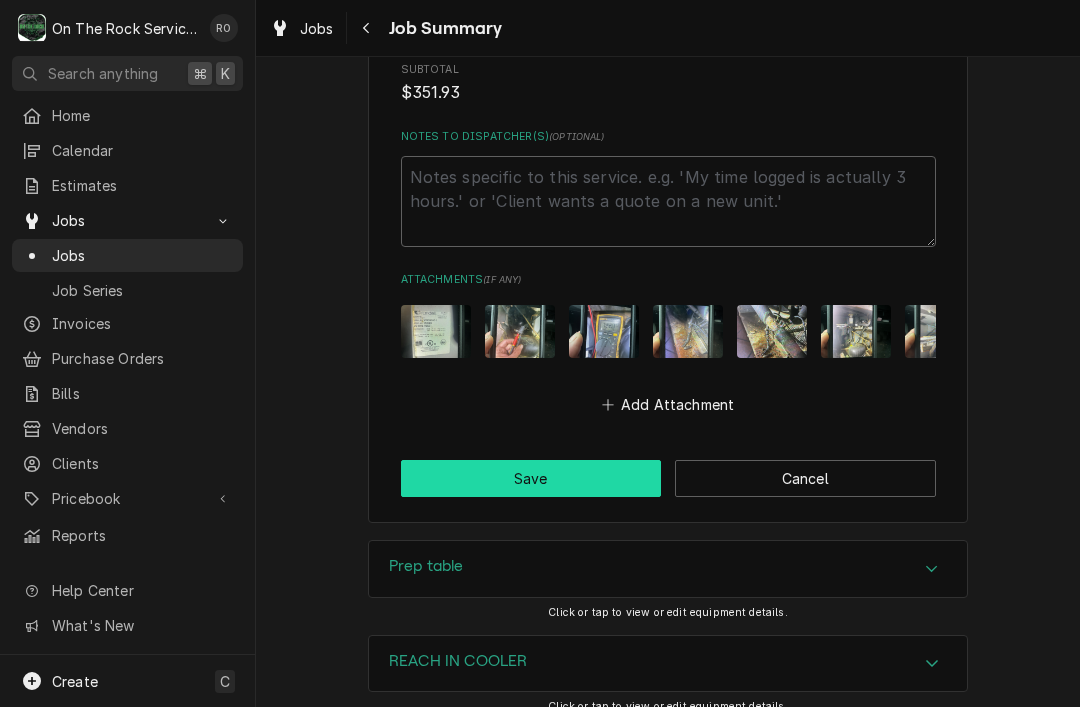
click at [605, 460] on button "Save" at bounding box center [531, 478] width 261 height 37
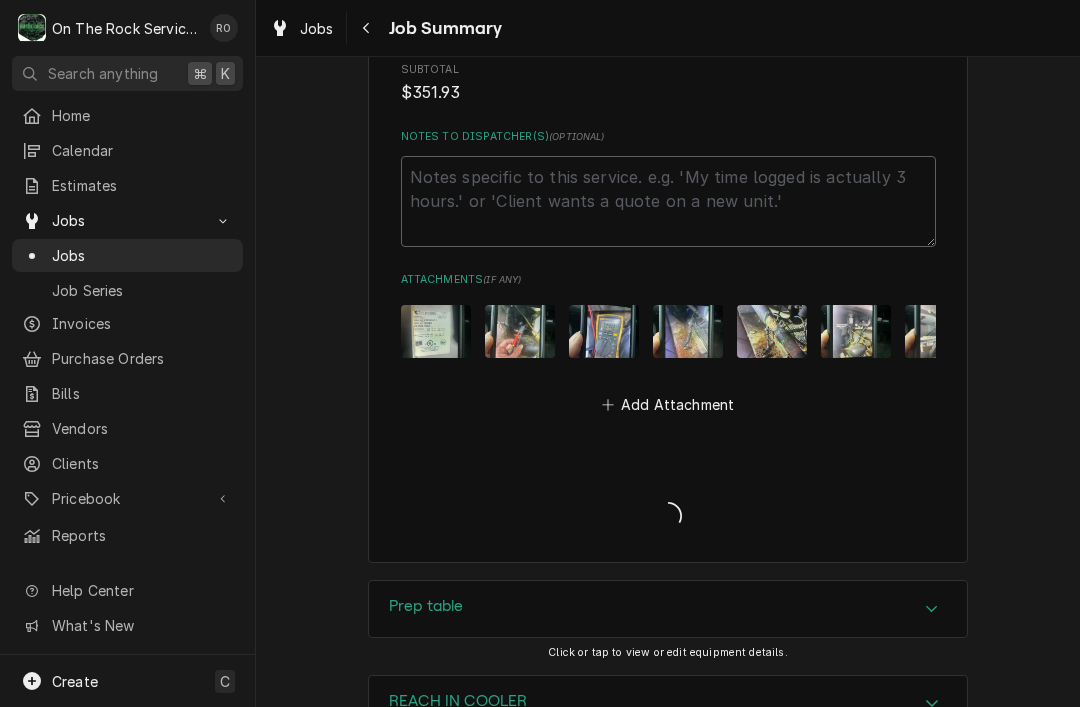
type textarea "x"
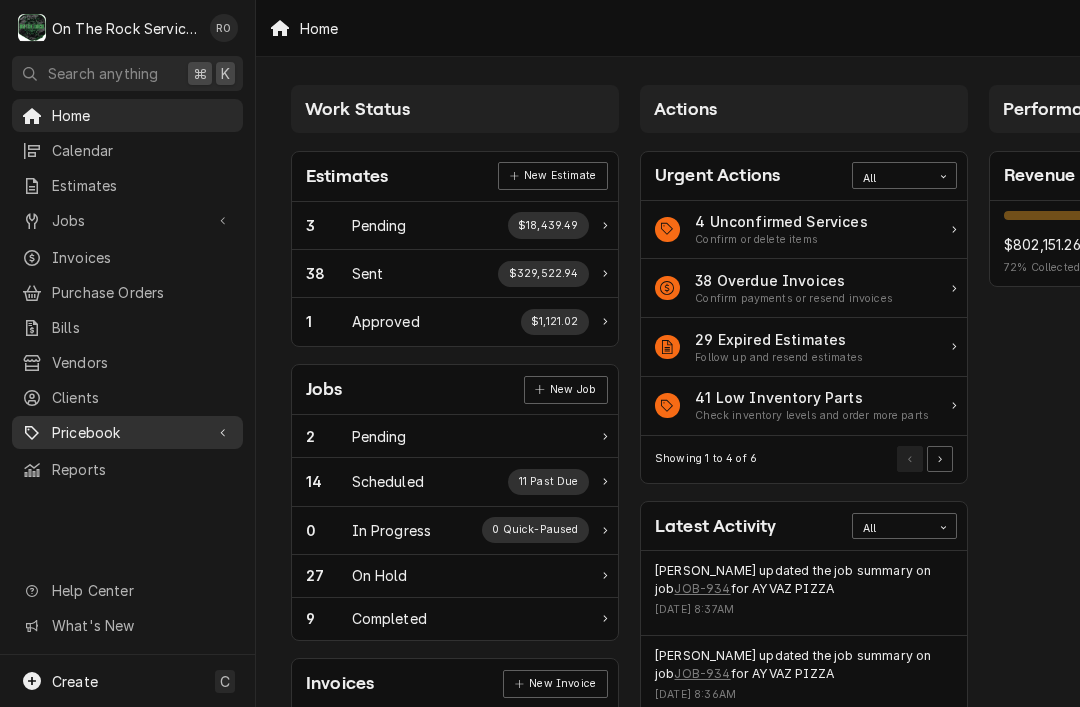
click at [141, 422] on span "Pricebook" at bounding box center [127, 432] width 151 height 21
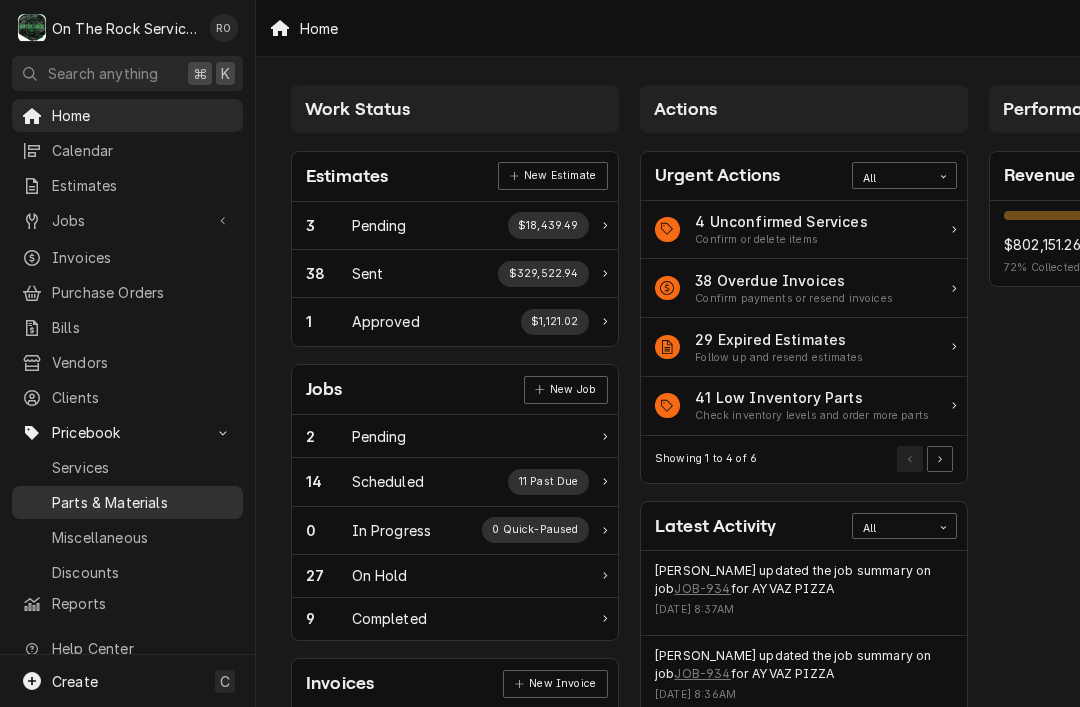
click at [168, 492] on span "Parts & Materials" at bounding box center [142, 502] width 181 height 21
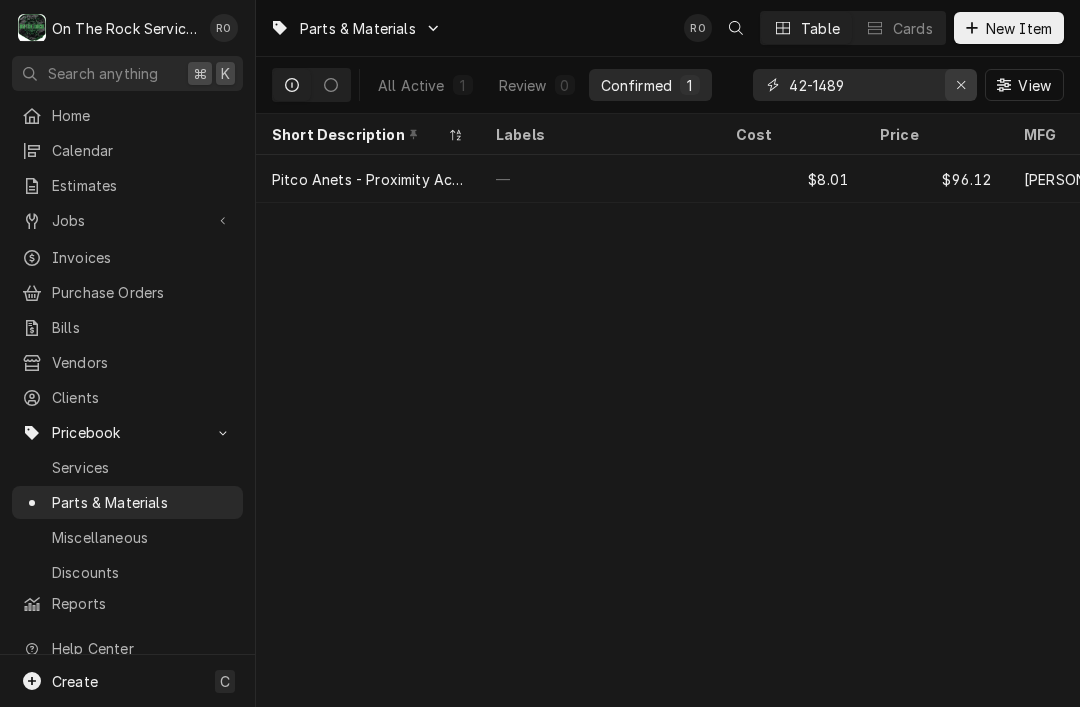
click at [956, 90] on icon "Erase input" at bounding box center [961, 85] width 11 height 14
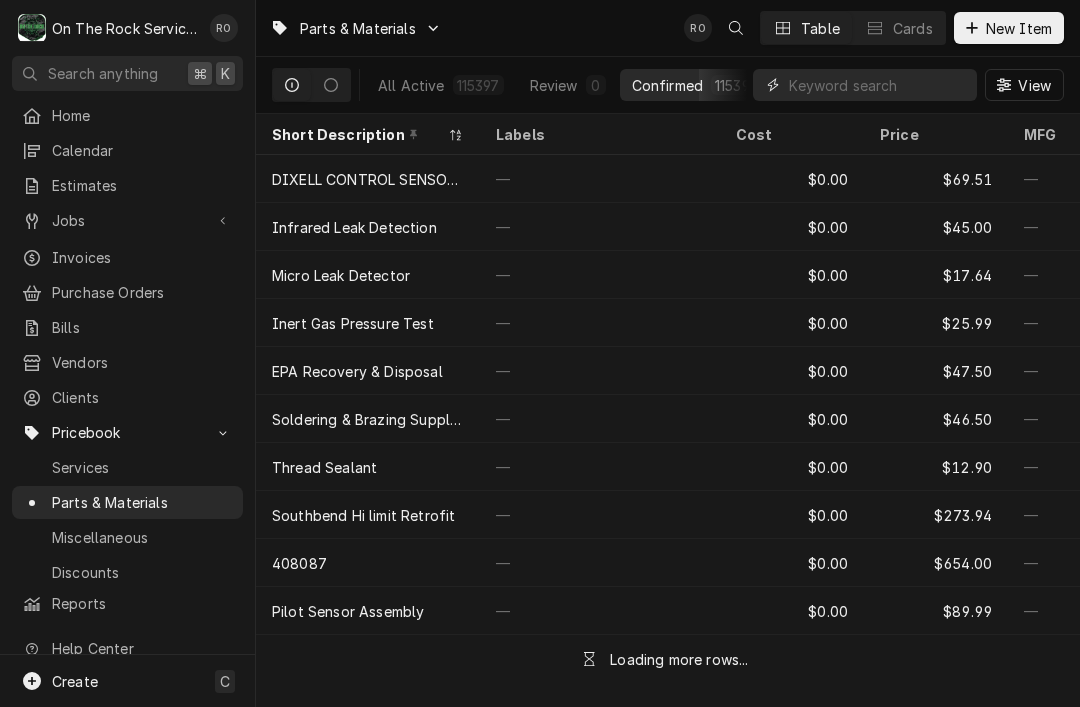
click at [879, 89] on input "Dynamic Content Wrapper" at bounding box center [878, 85] width 178 height 32
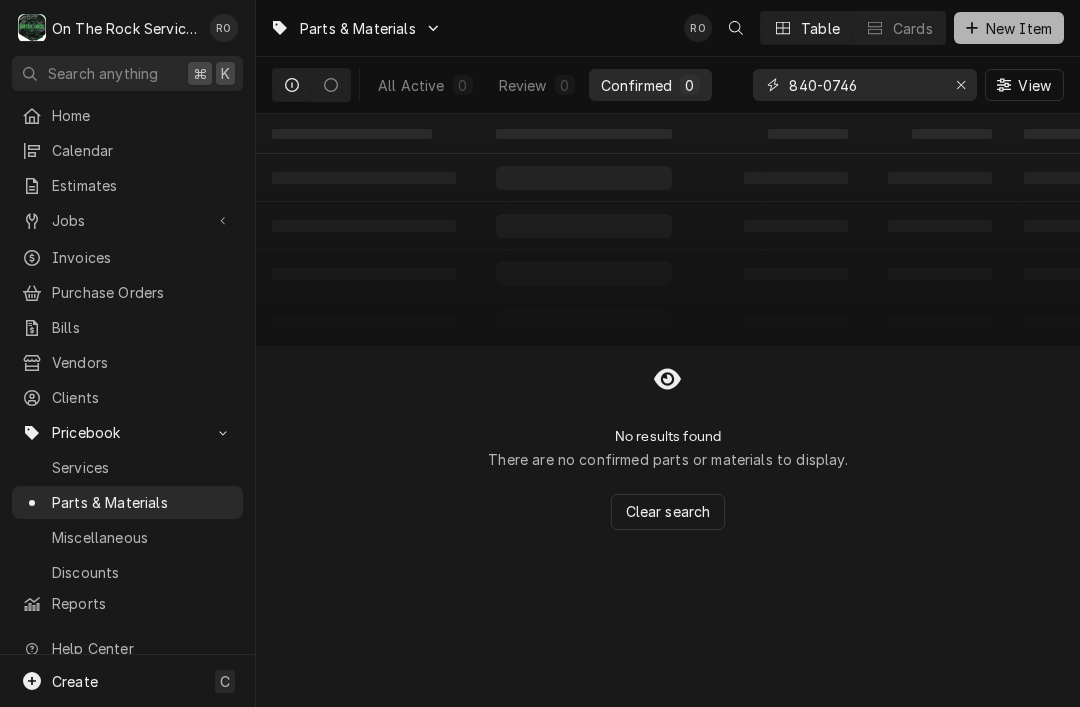
type input "840-0746"
click at [1022, 43] on button "New Item" at bounding box center [1009, 28] width 110 height 32
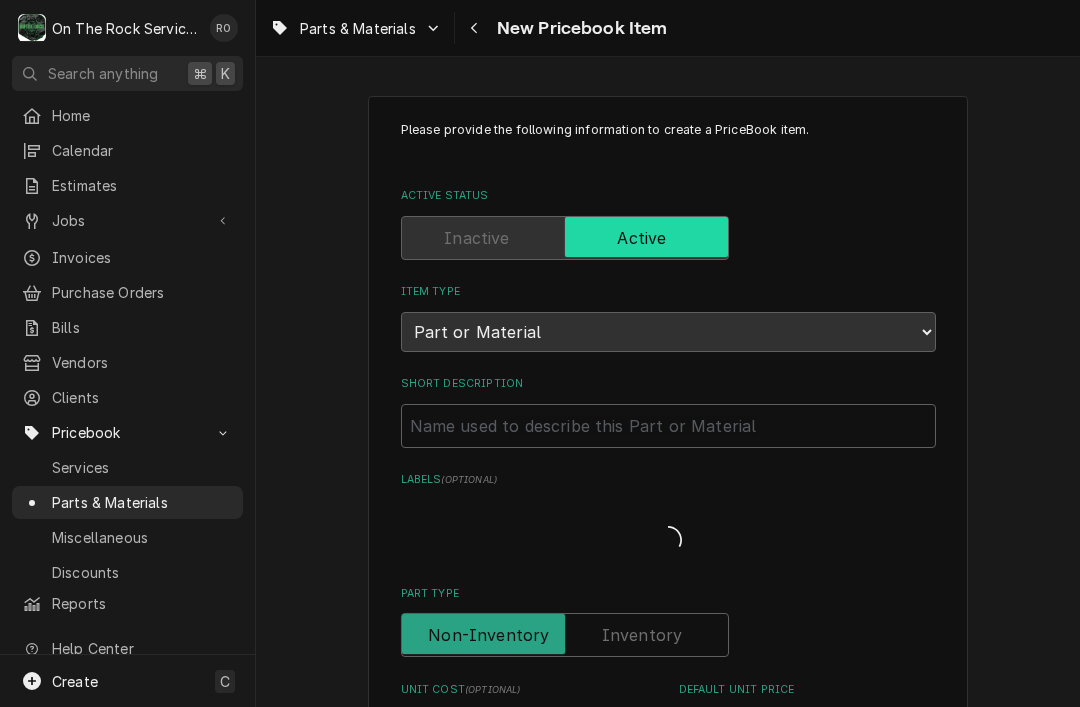
type textarea "x"
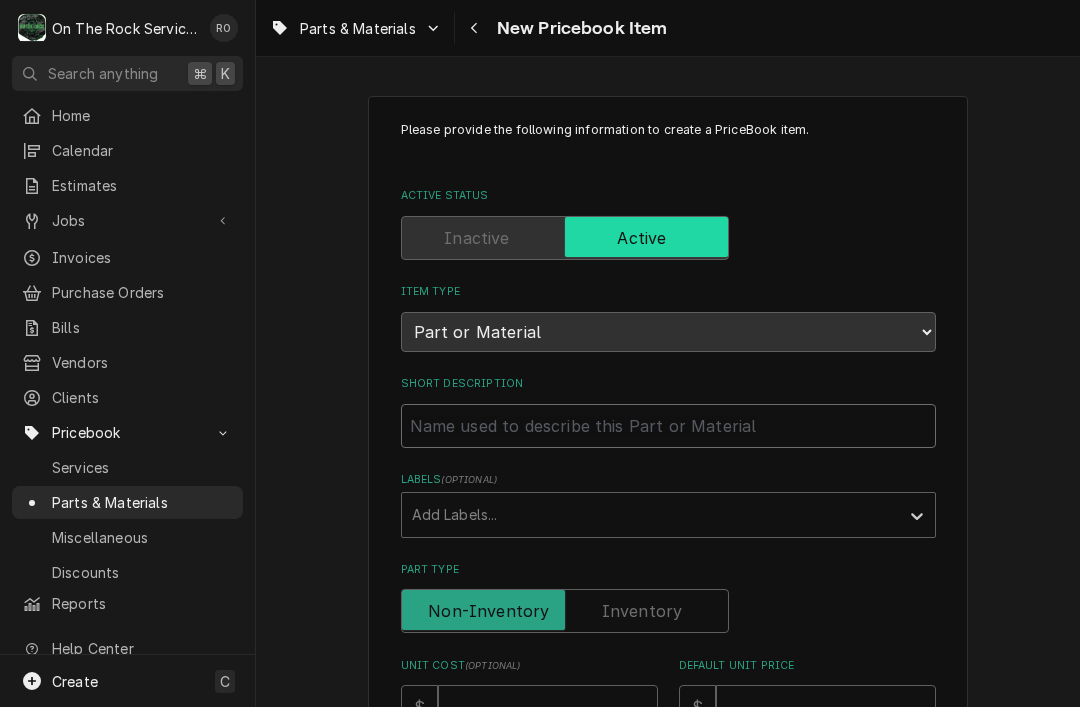
click at [531, 418] on input "Short Description" at bounding box center [668, 426] width 535 height 44
click at [474, 423] on input "Short Description" at bounding box center [668, 426] width 535 height 44
paste input "RANDELL - ELEMENT, EVAP115V 200W"
type input "RANDELL - ELEMENT, EVAP115V 200W"
type textarea "x"
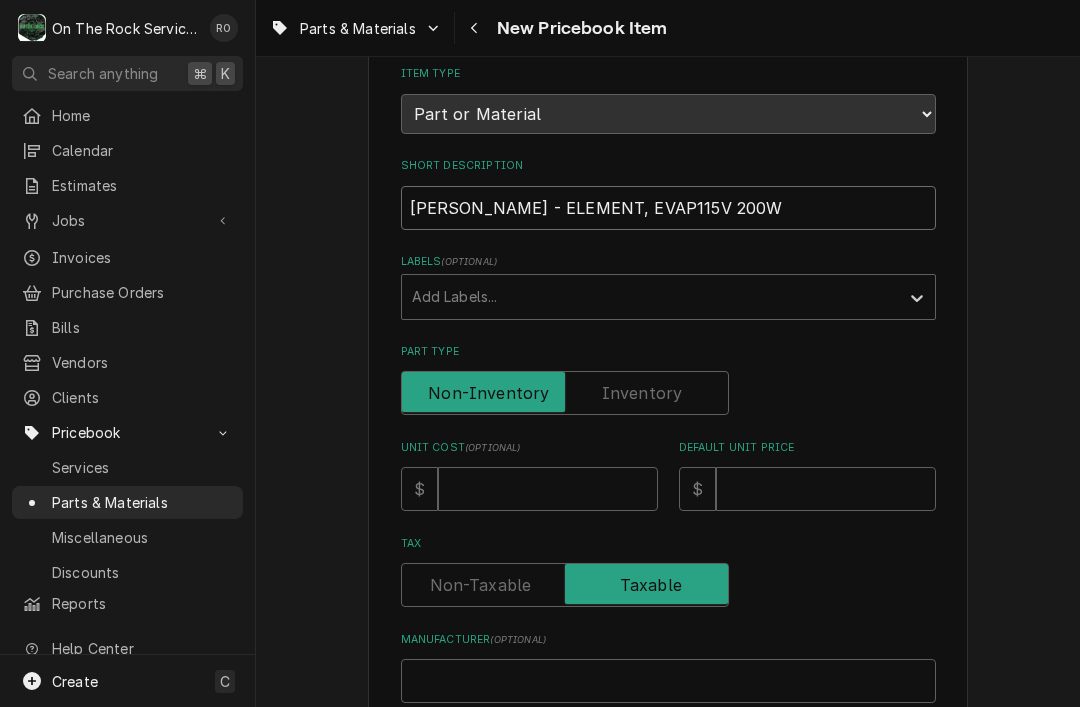
scroll to position [227, 0]
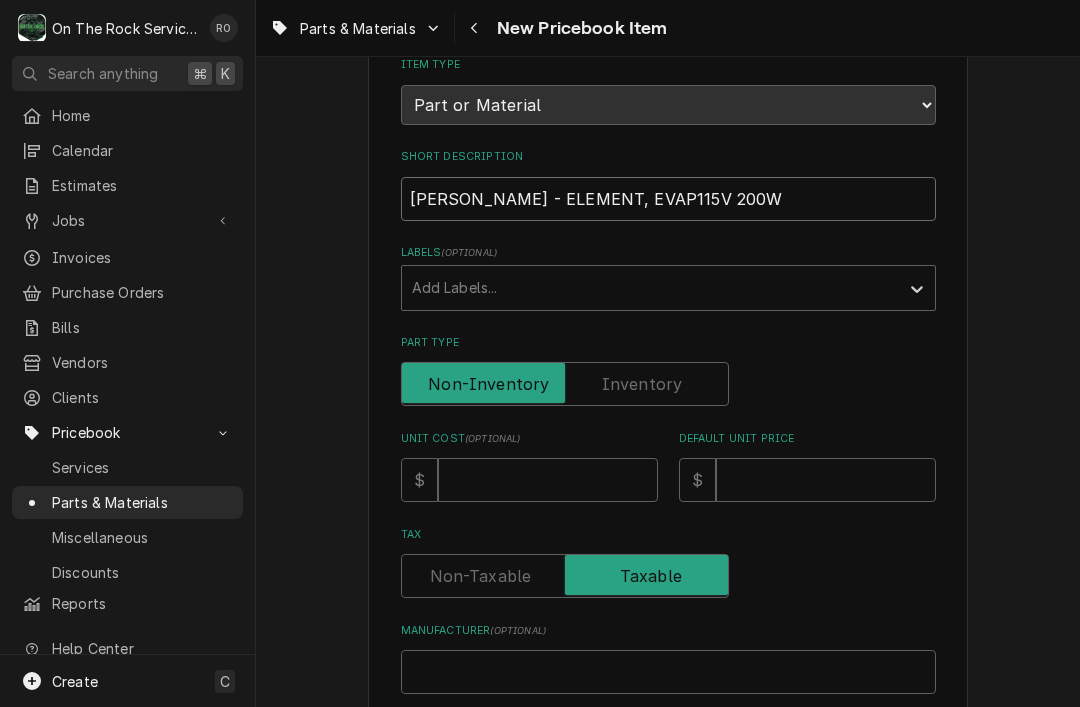
type input "RANDELL - ELEMENT, EVAP115V 200W"
click at [558, 467] on input "Unit Cost ( optional )" at bounding box center [548, 480] width 220 height 44
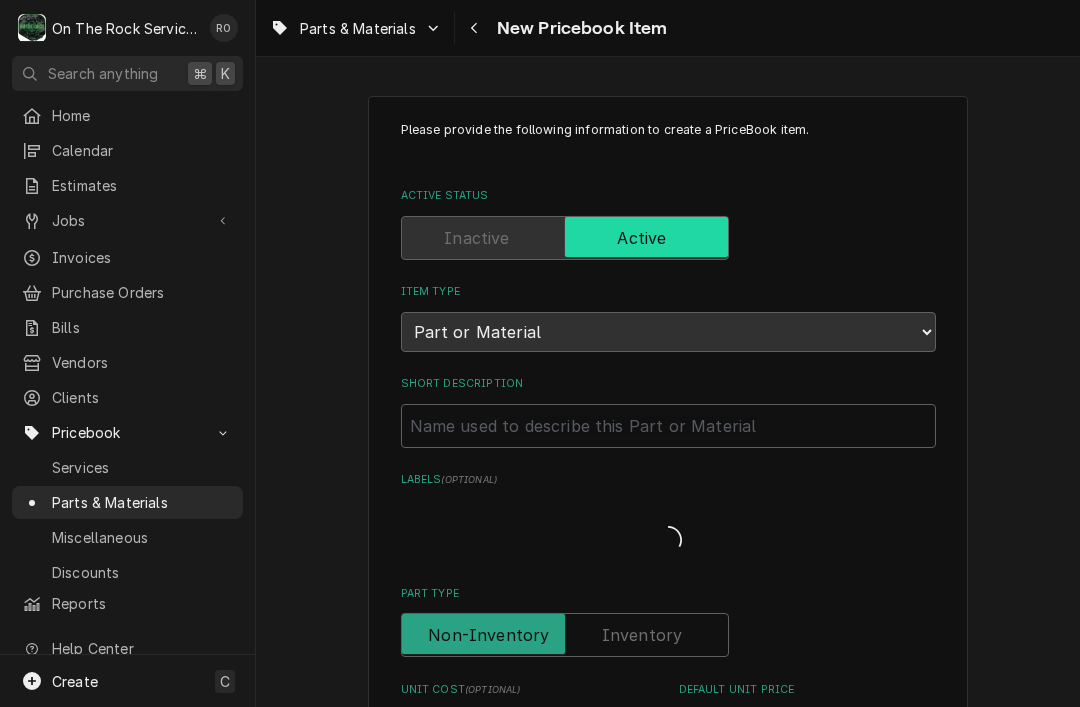
type textarea "x"
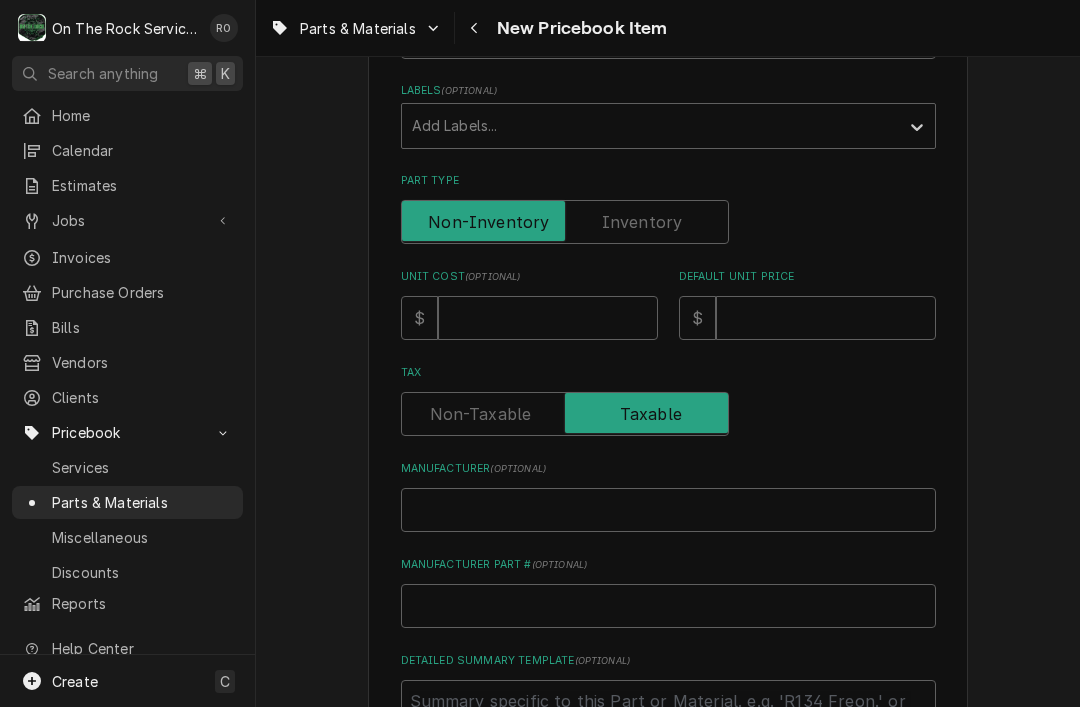
scroll to position [386, 0]
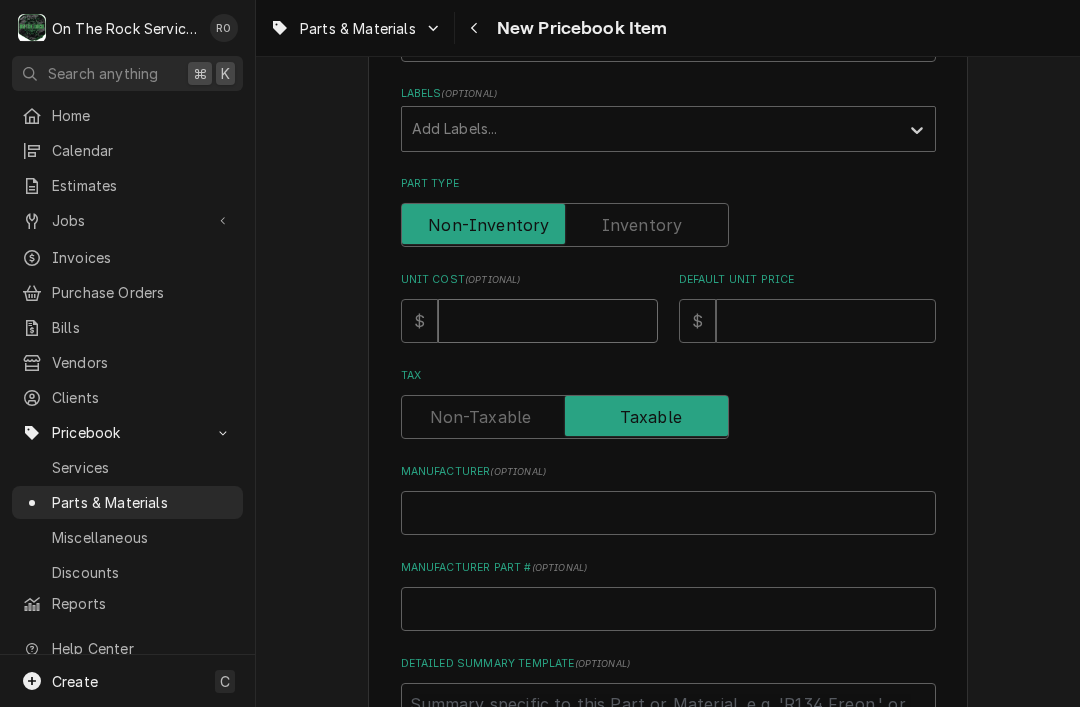
click at [583, 299] on input "Unit Cost ( optional )" at bounding box center [548, 321] width 220 height 44
type input "1"
type textarea "x"
type input "14"
type textarea "x"
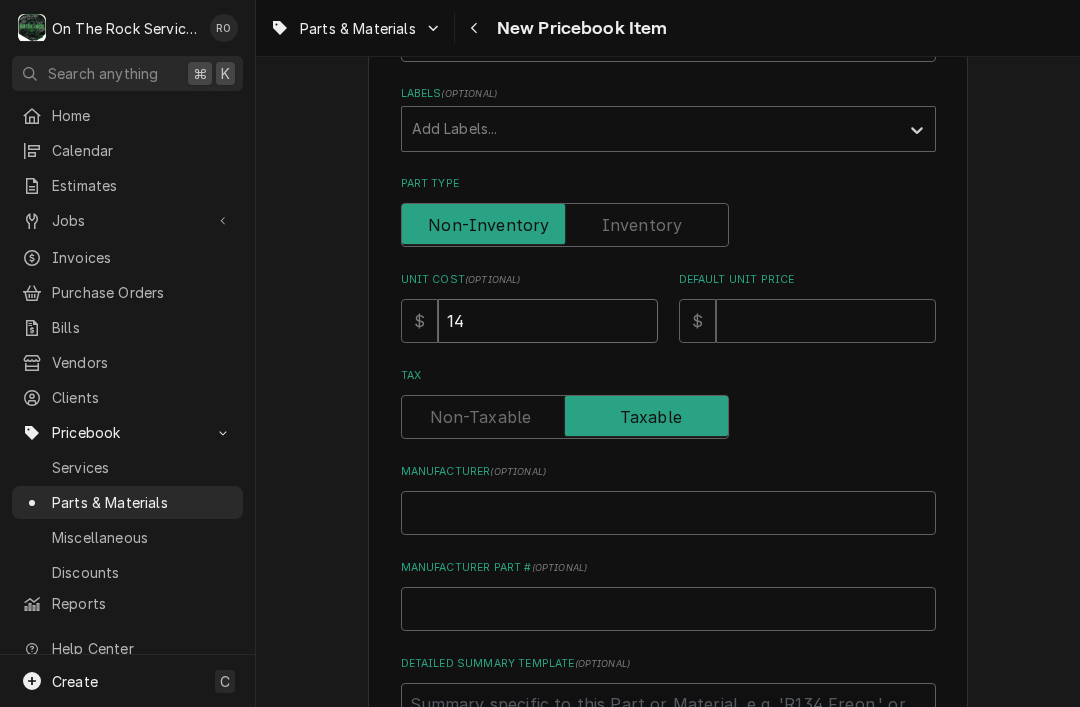
type input "142"
type textarea "x"
type input "142.4"
type textarea "x"
type input "142.41"
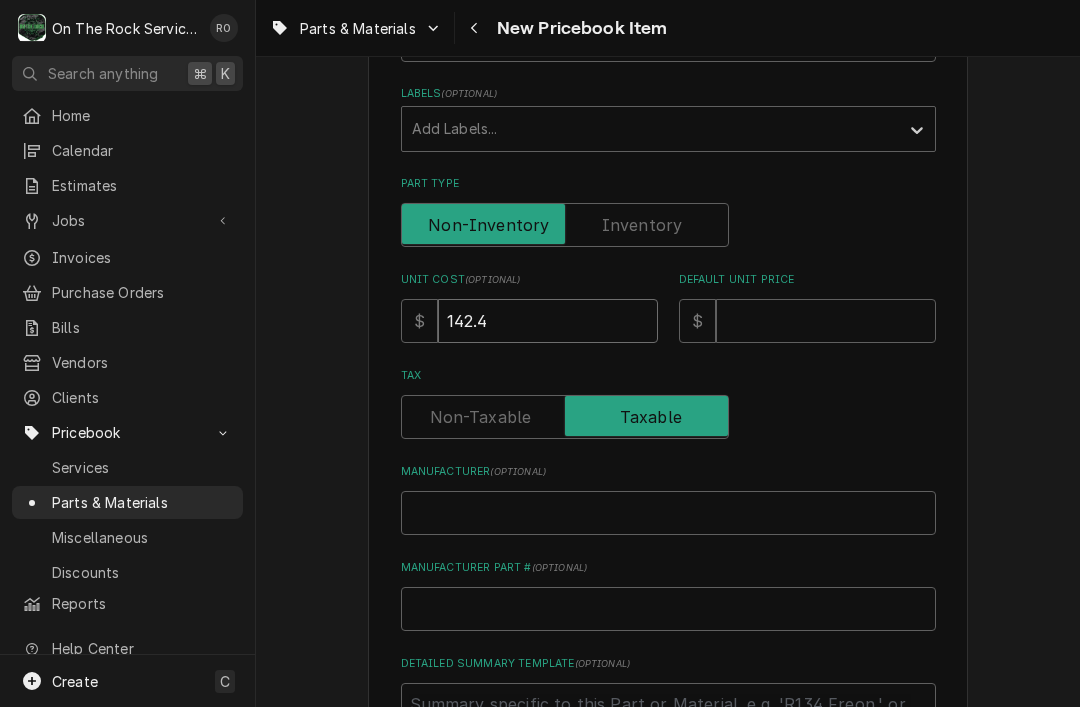
type textarea "x"
type input "142.41"
type input "2"
type textarea "x"
type input "22"
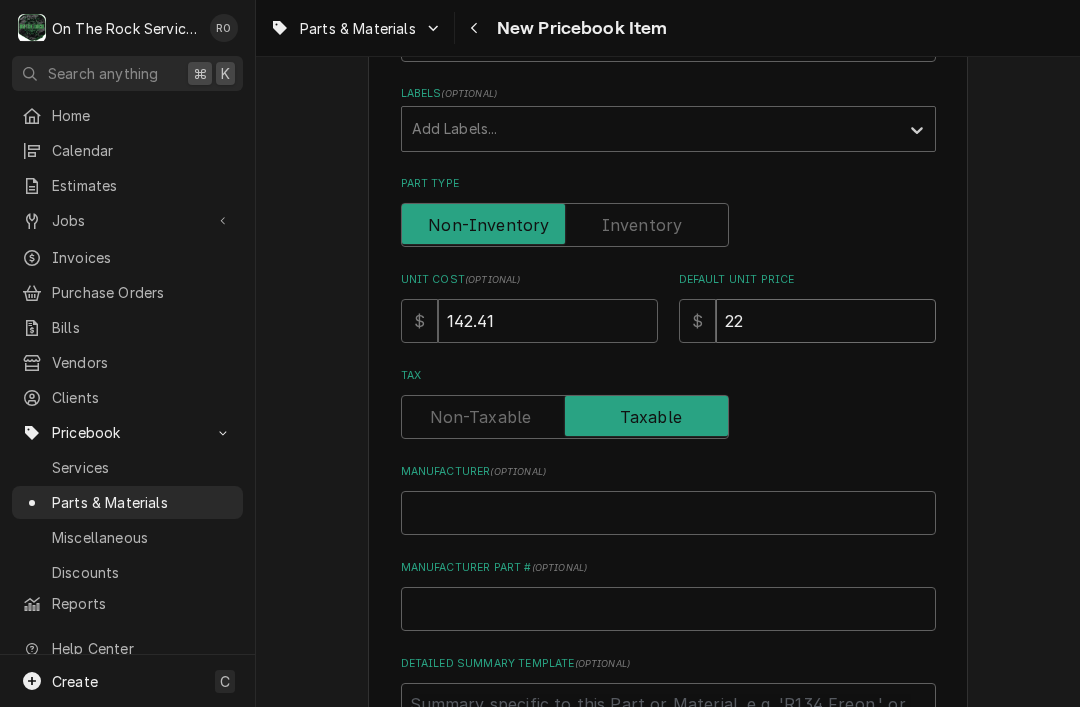
type textarea "x"
type input "227"
type textarea "x"
type input "227.8"
type textarea "x"
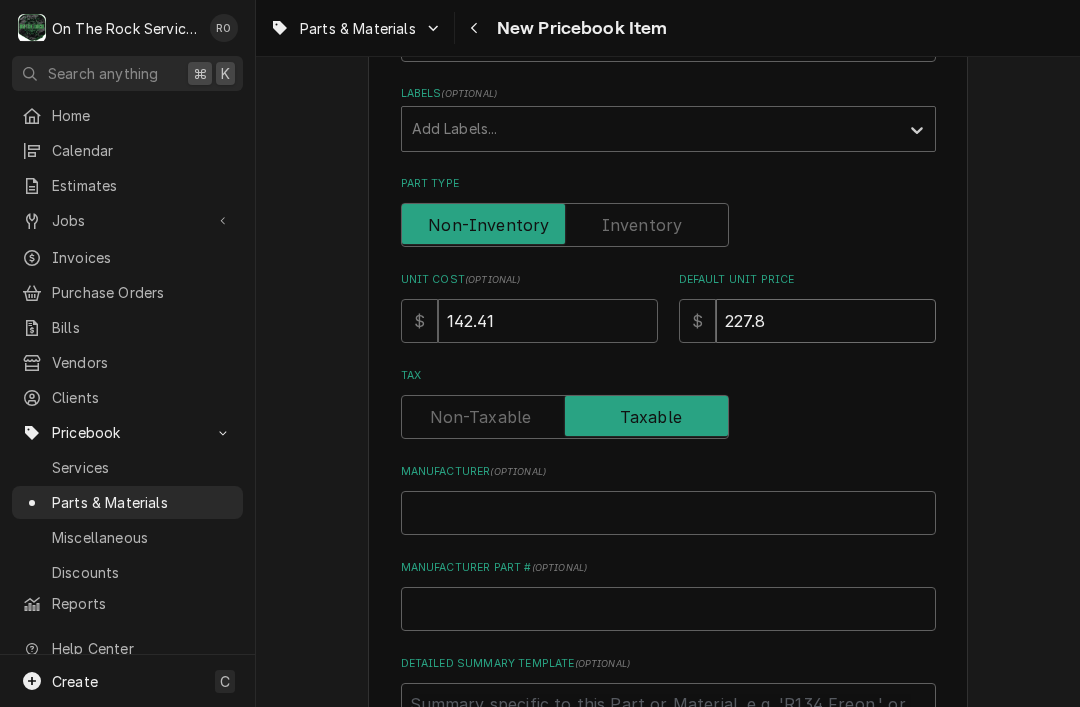
type input "227.86"
type textarea "x"
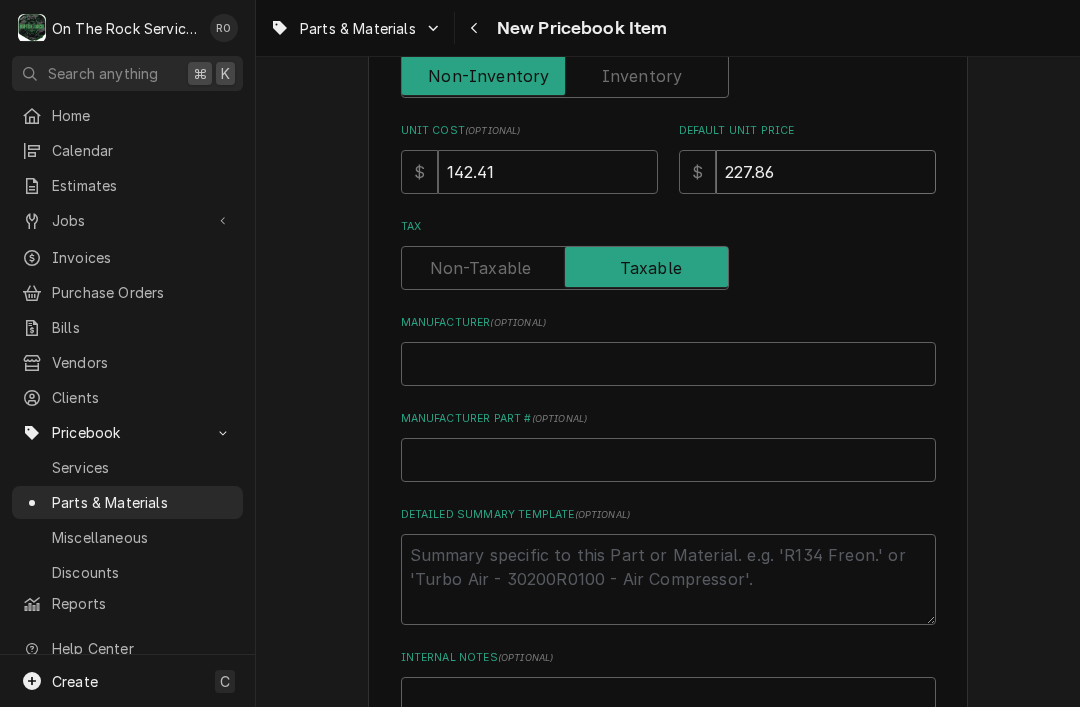
scroll to position [545, 0]
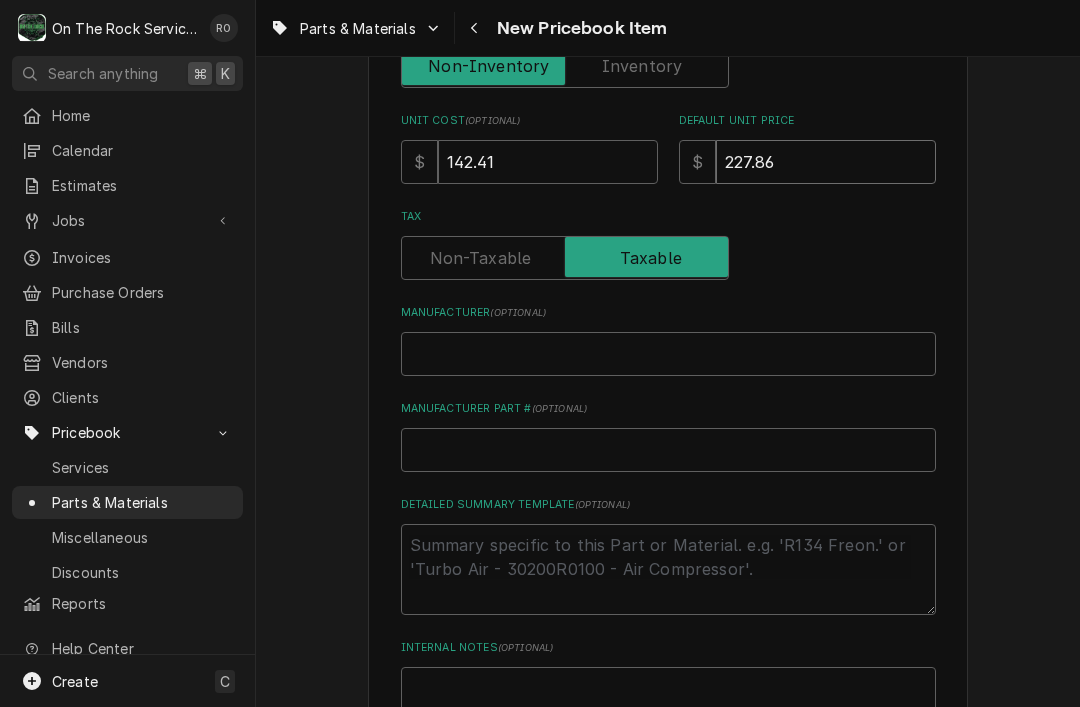
type input "227.86"
click at [869, 340] on input "Manufacturer ( optional )" at bounding box center [668, 354] width 535 height 44
type input "R"
type textarea "x"
type input "Ra"
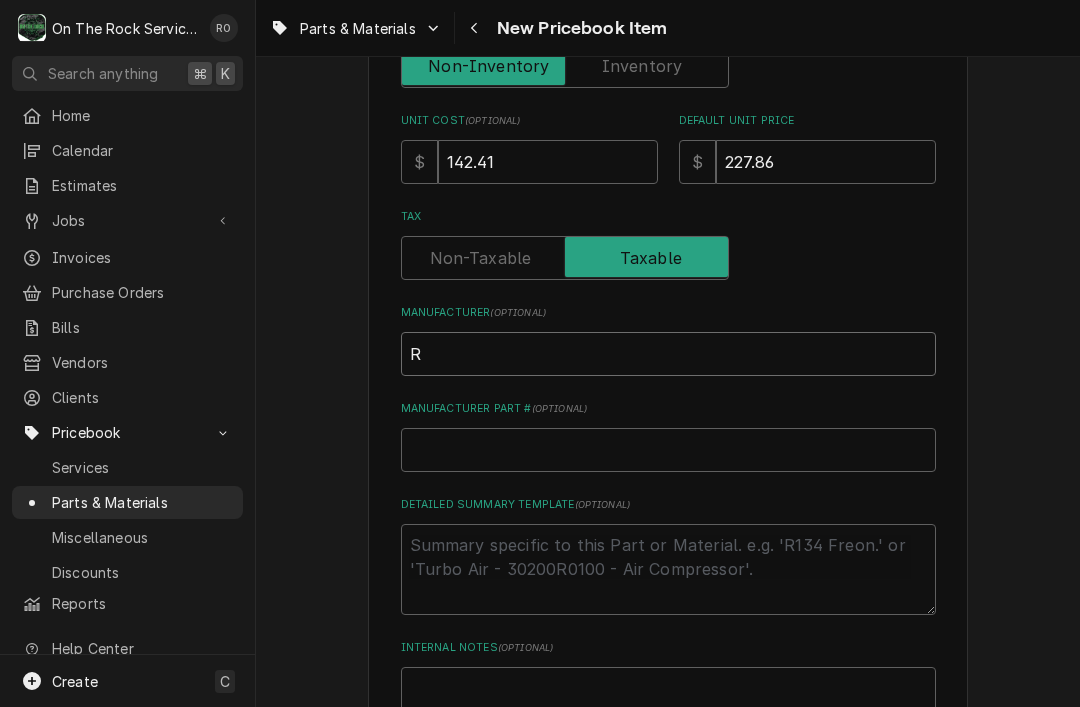
type textarea "x"
type input "Ran"
type textarea "x"
type input "Rand"
type textarea "x"
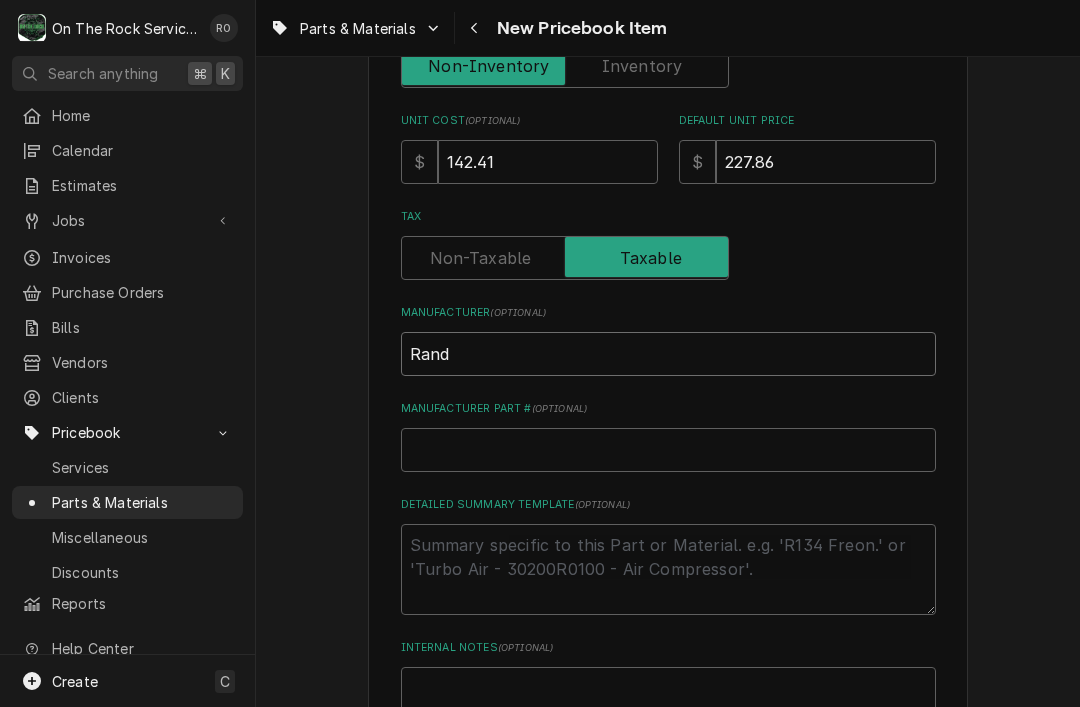
type input "Rande"
type textarea "x"
type input "Randel"
type textarea "x"
type input "Randell"
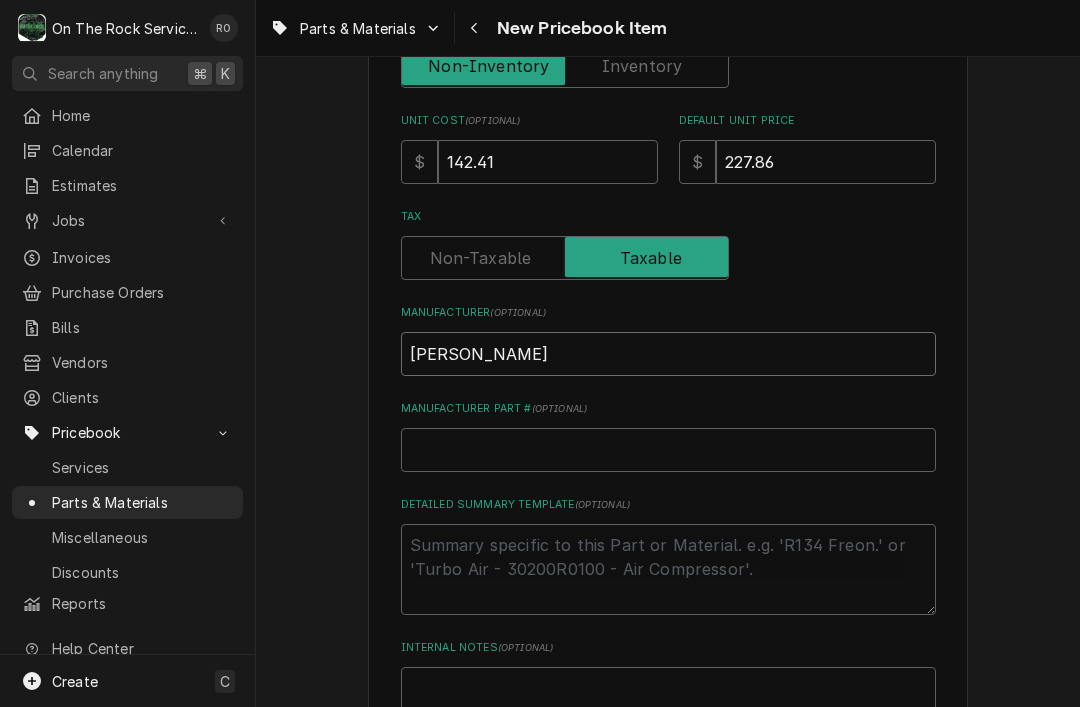
type textarea "x"
type input "Randell"
type textarea "x"
type input "Randell"
click at [504, 431] on input "Manufacturer Part # ( optional )" at bounding box center [668, 450] width 535 height 44
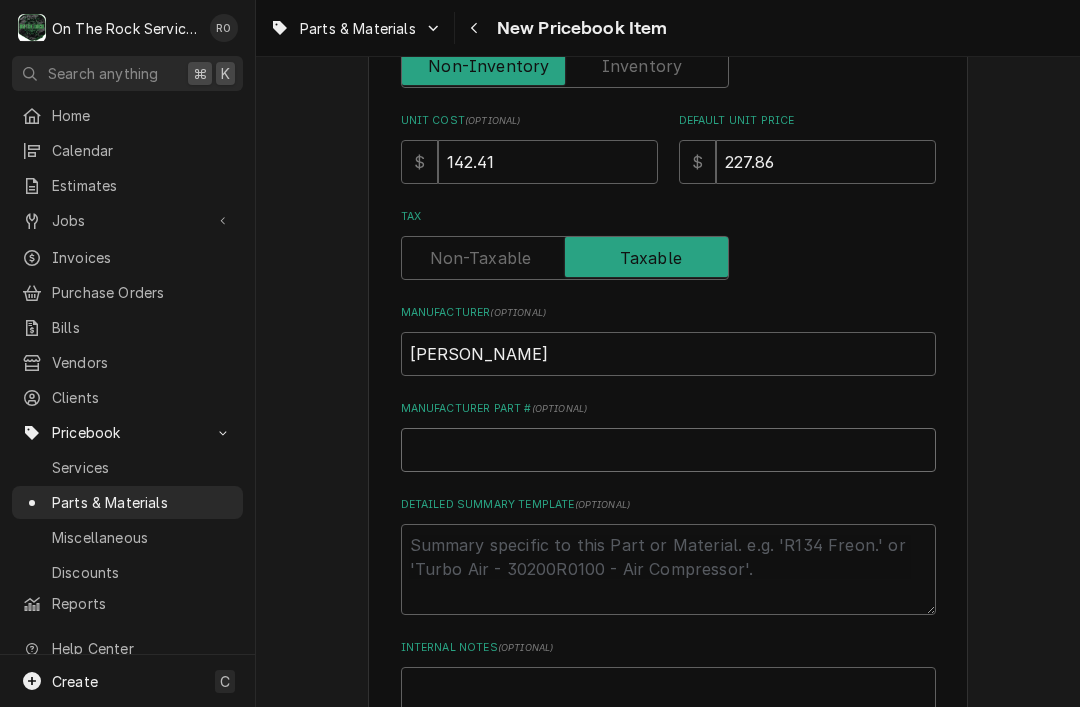
click at [460, 442] on input "Manufacturer Part # ( optional )" at bounding box center [668, 450] width 535 height 44
paste input "EL WIR274"
type input "EL WIR274"
type textarea "x"
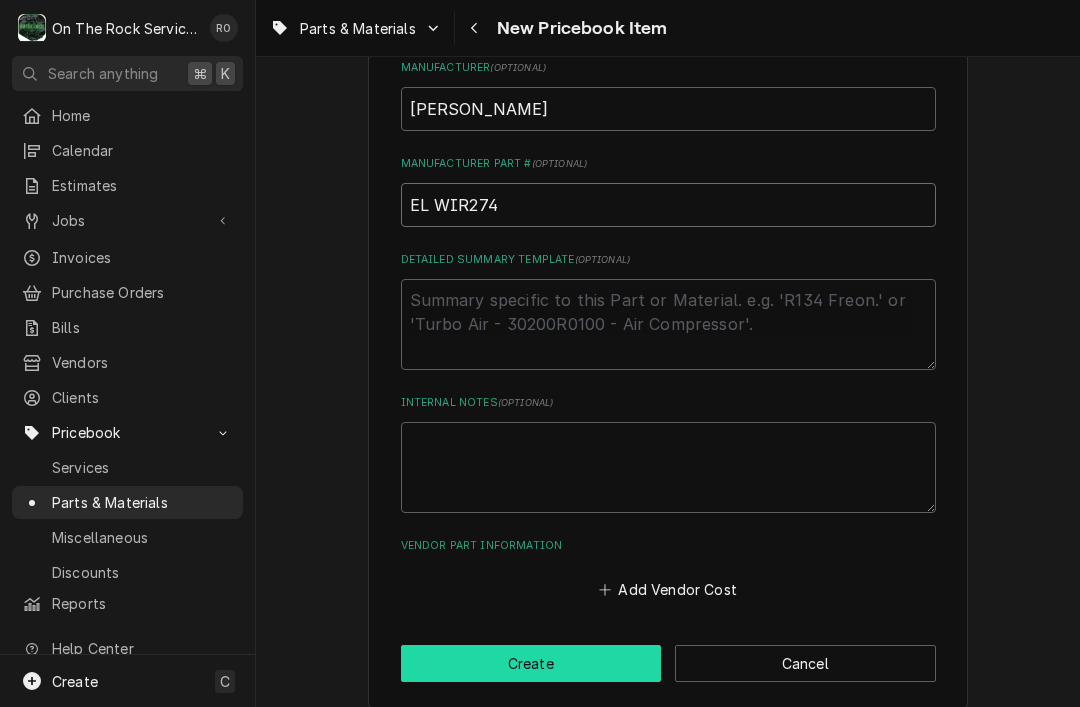
type input "EL WIR274"
click at [633, 645] on button "Create" at bounding box center [531, 663] width 261 height 37
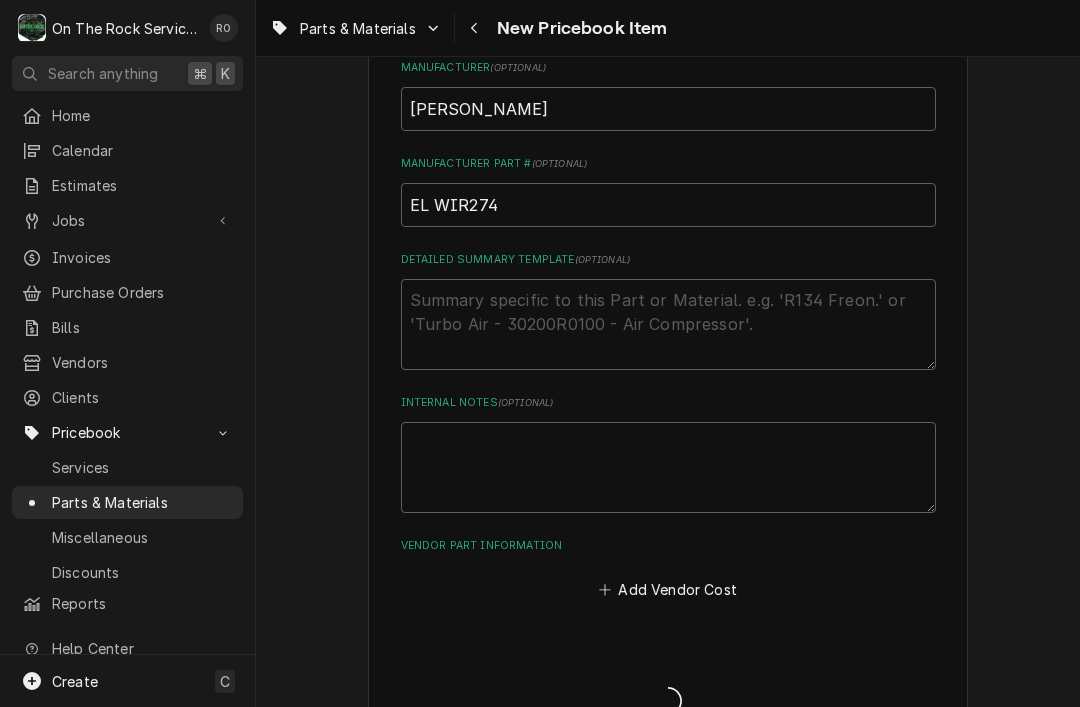
type textarea "x"
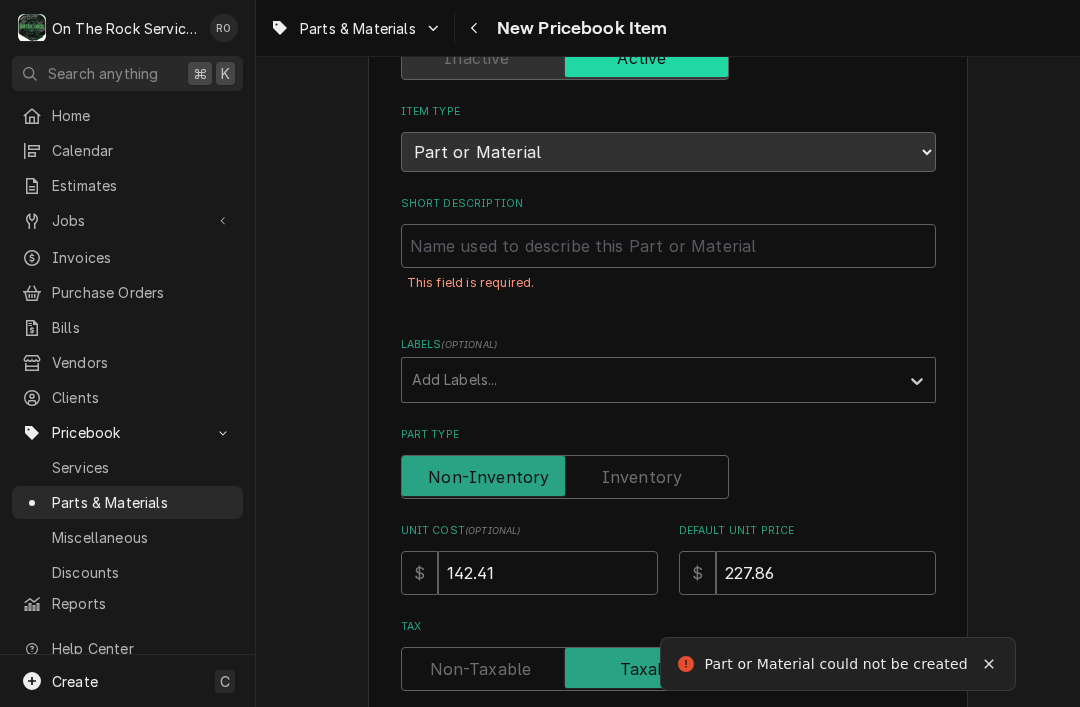
scroll to position [129, 0]
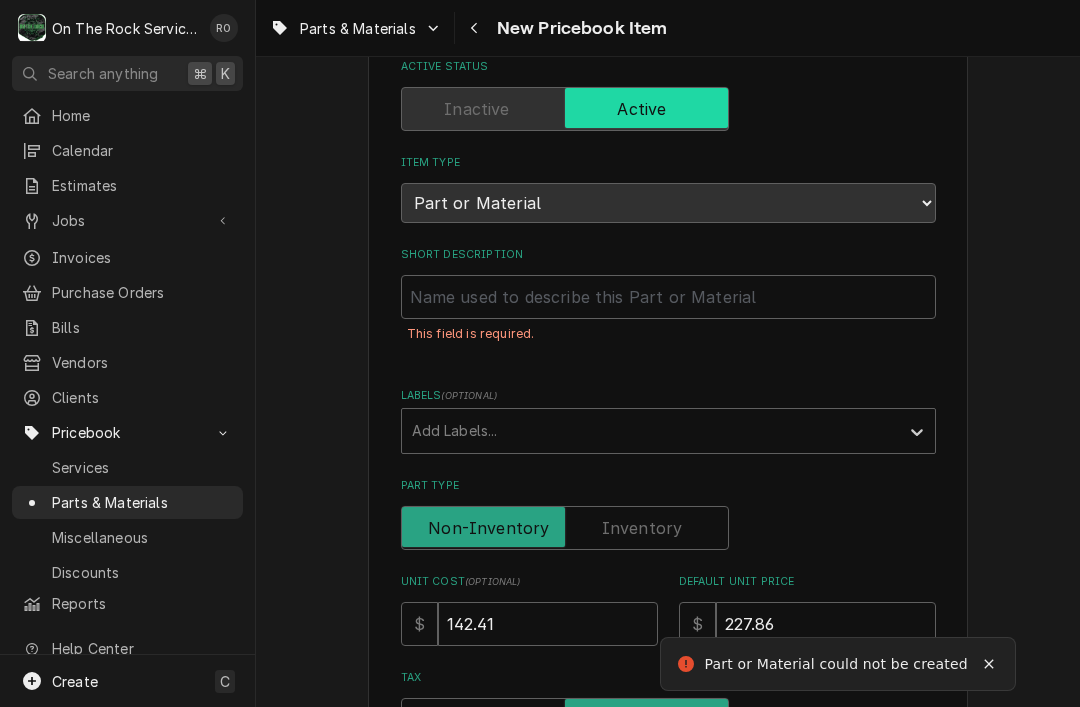
click at [668, 3] on div "Parts & Materials New Pricebook Item" at bounding box center [668, 28] width 824 height 56
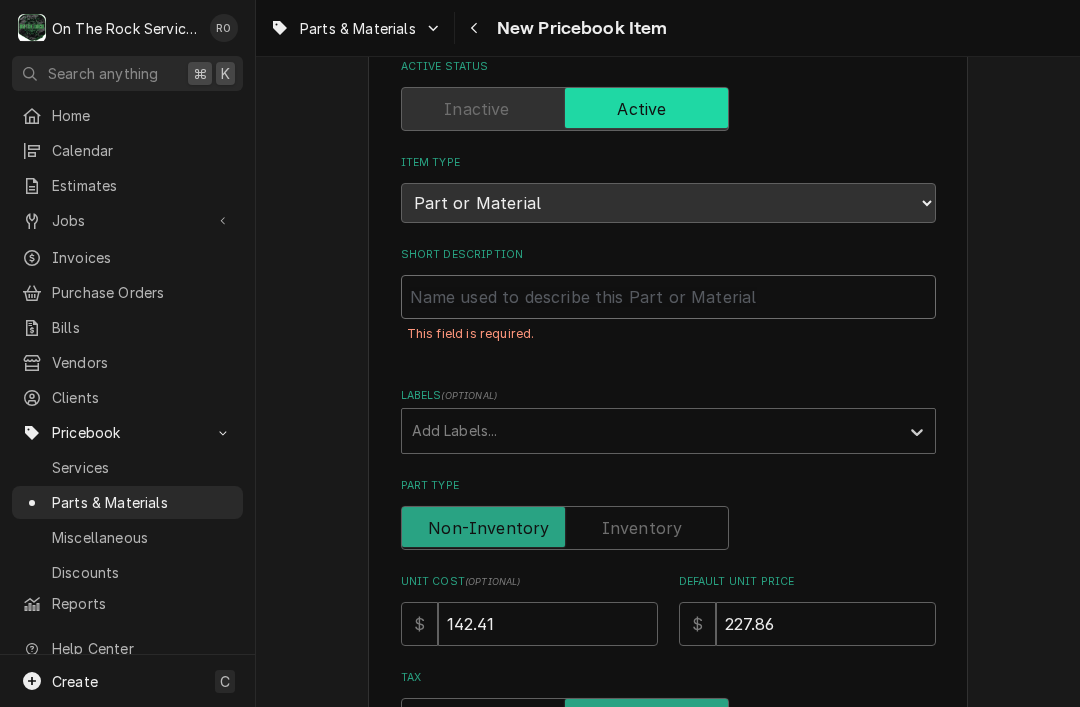
click at [571, 283] on input "Short Description" at bounding box center [668, 297] width 535 height 44
click at [541, 282] on input "Short Description" at bounding box center [668, 297] width 535 height 44
paste input "- RANDELL - ELEMENT, EVAP115V 200W"
type input "- RANDELL - ELEMENT, EVAP115V 200W"
type textarea "x"
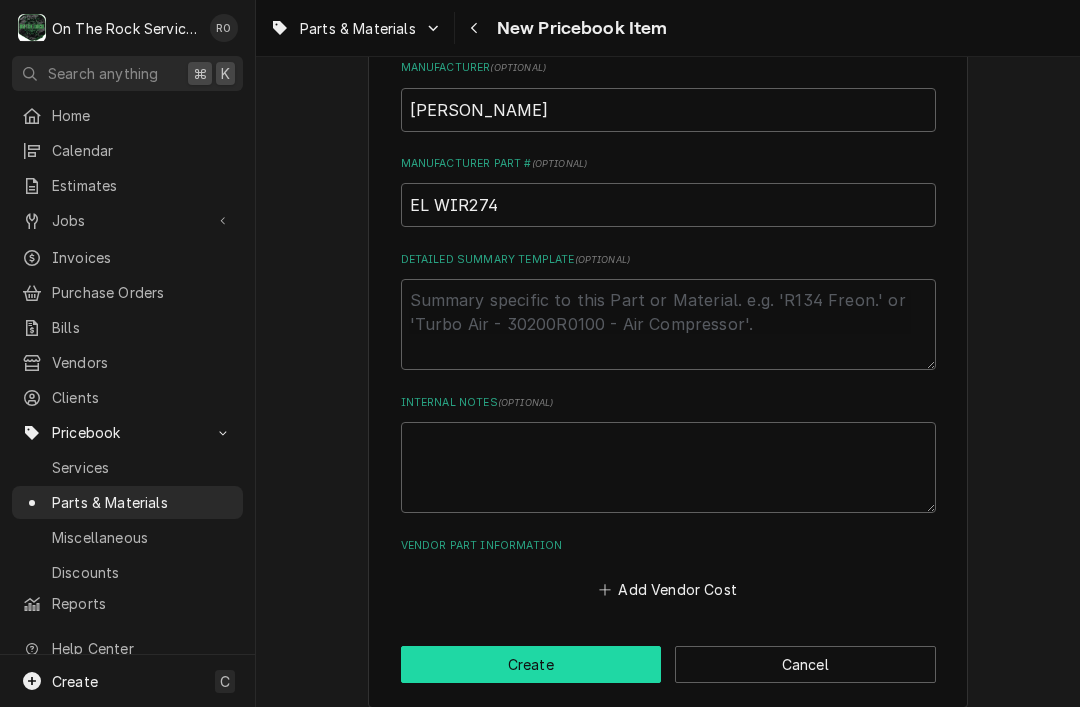
type input "- RANDELL - ELEMENT, EVAP115V 200W"
click at [631, 646] on button "Create" at bounding box center [531, 664] width 261 height 37
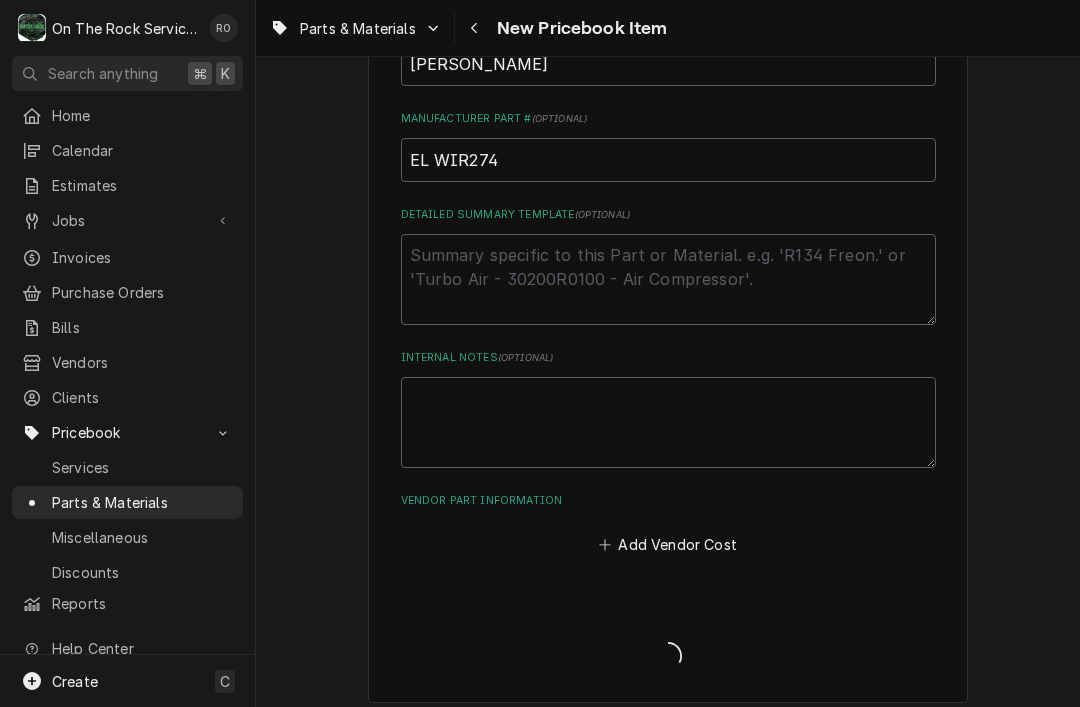
scroll to position [829, 0]
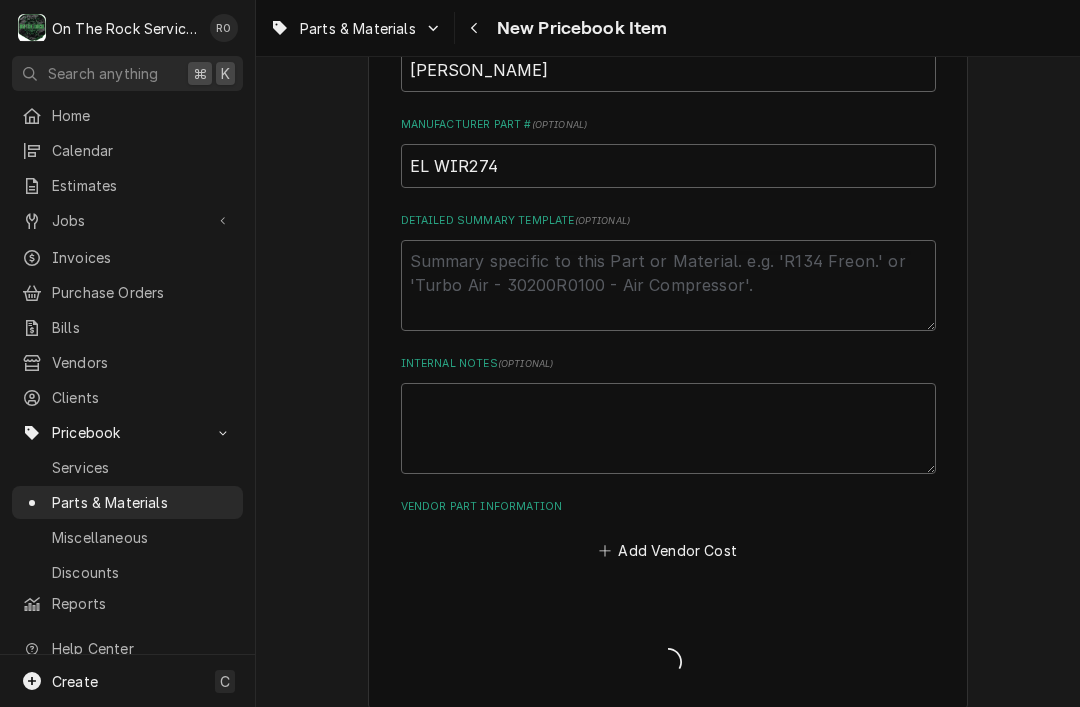
type textarea "x"
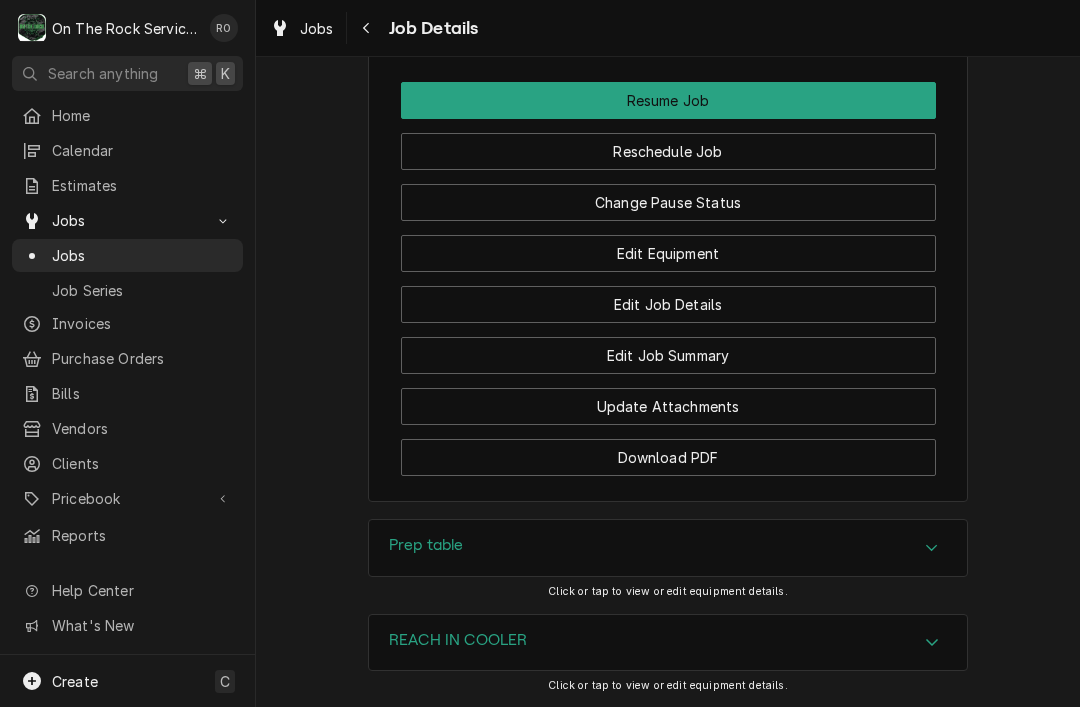
scroll to position [2516, 0]
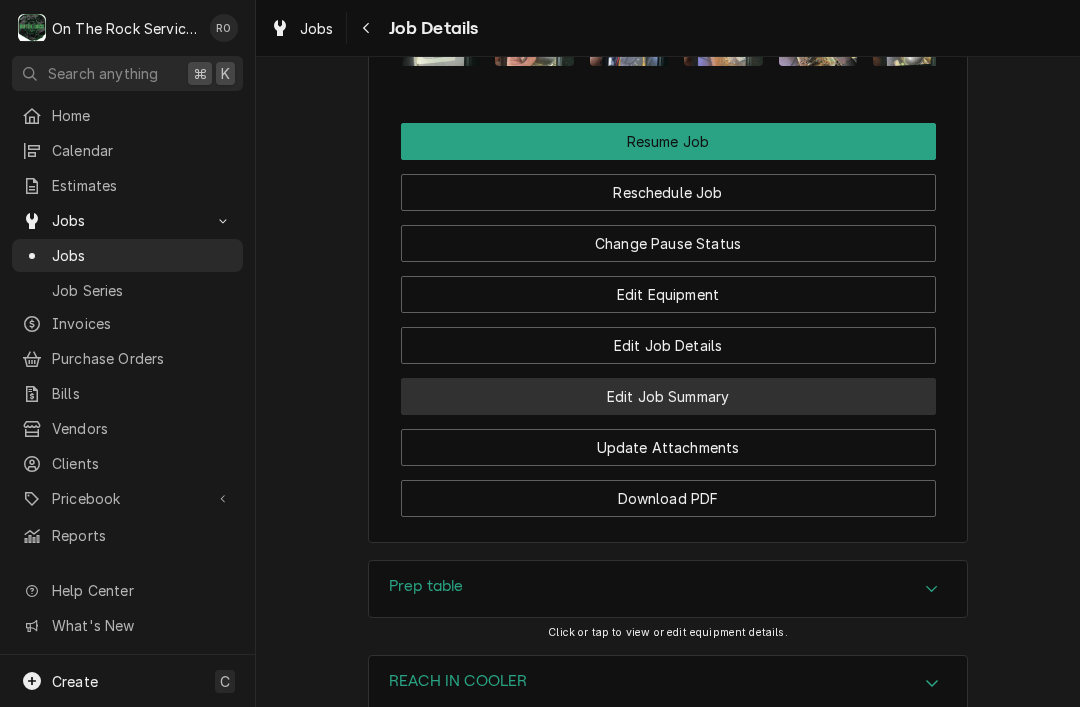
click at [905, 378] on button "Edit Job Summary" at bounding box center [668, 396] width 535 height 37
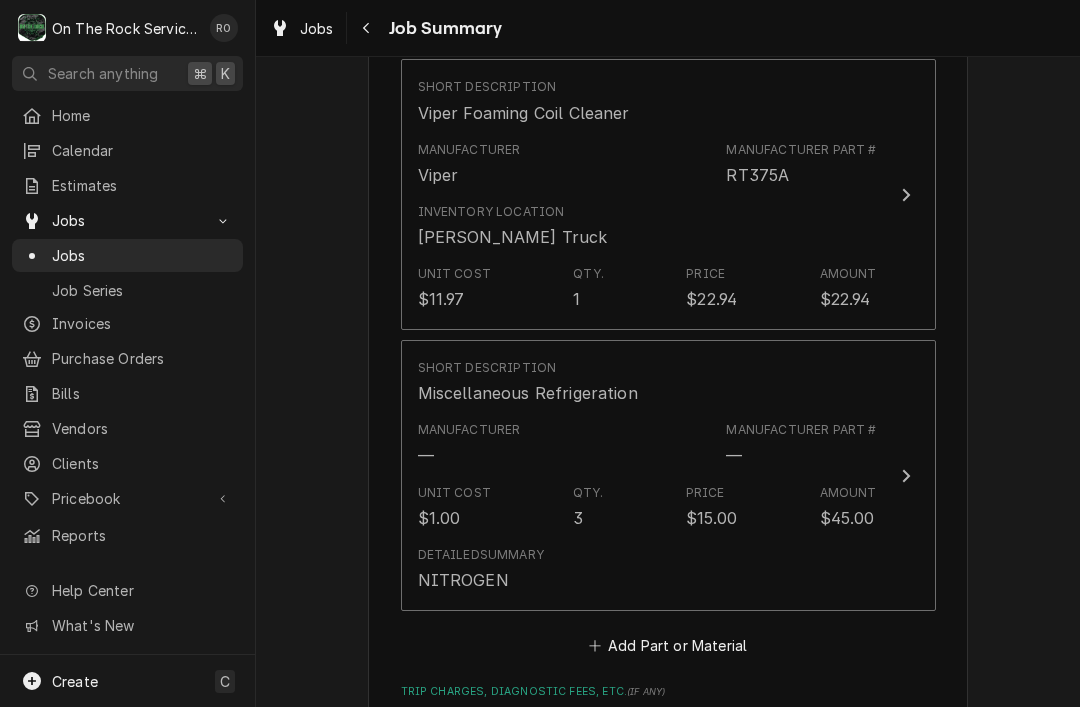
scroll to position [1741, 0]
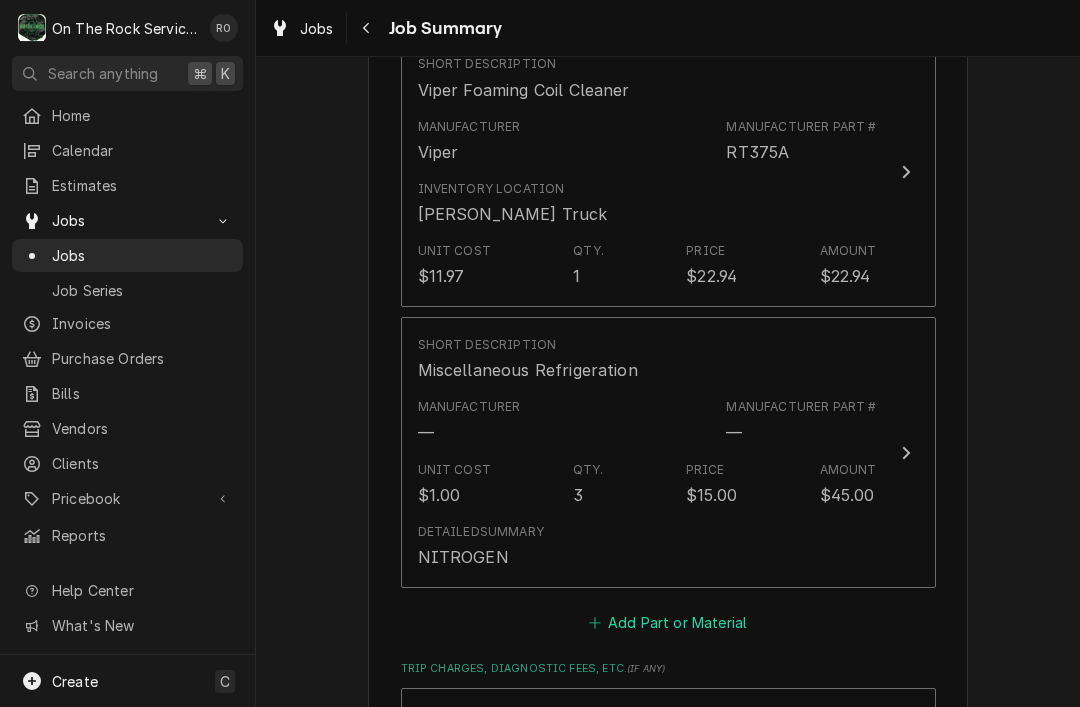
click at [724, 608] on button "Add Part or Material" at bounding box center [667, 622] width 165 height 28
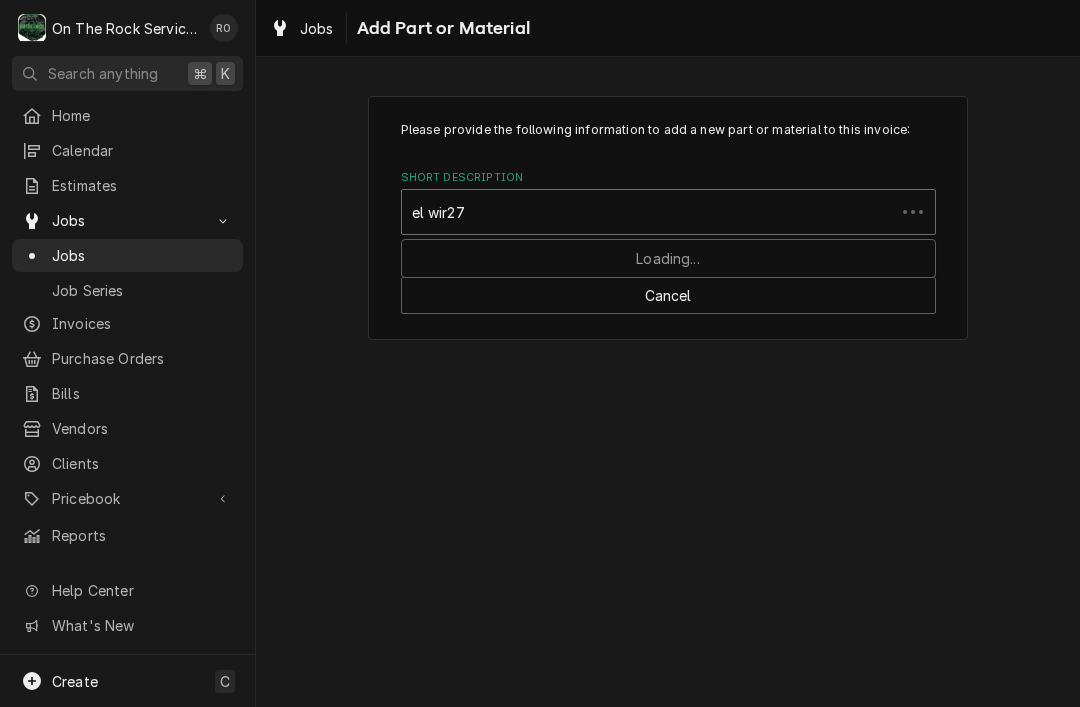
type input "el wir274"
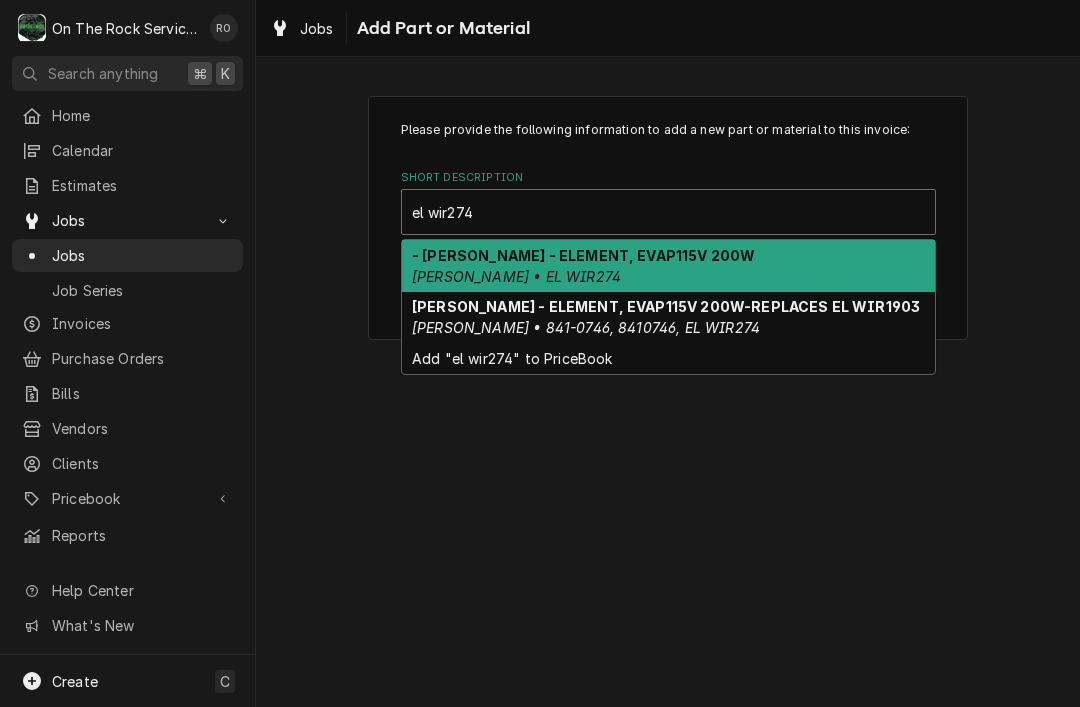
click at [859, 342] on div "[PERSON_NAME] - ELEMENT, EVAP115V 200W-REPLACES EL WIR1903 [PERSON_NAME] • 841-…" at bounding box center [668, 318] width 533 height 52
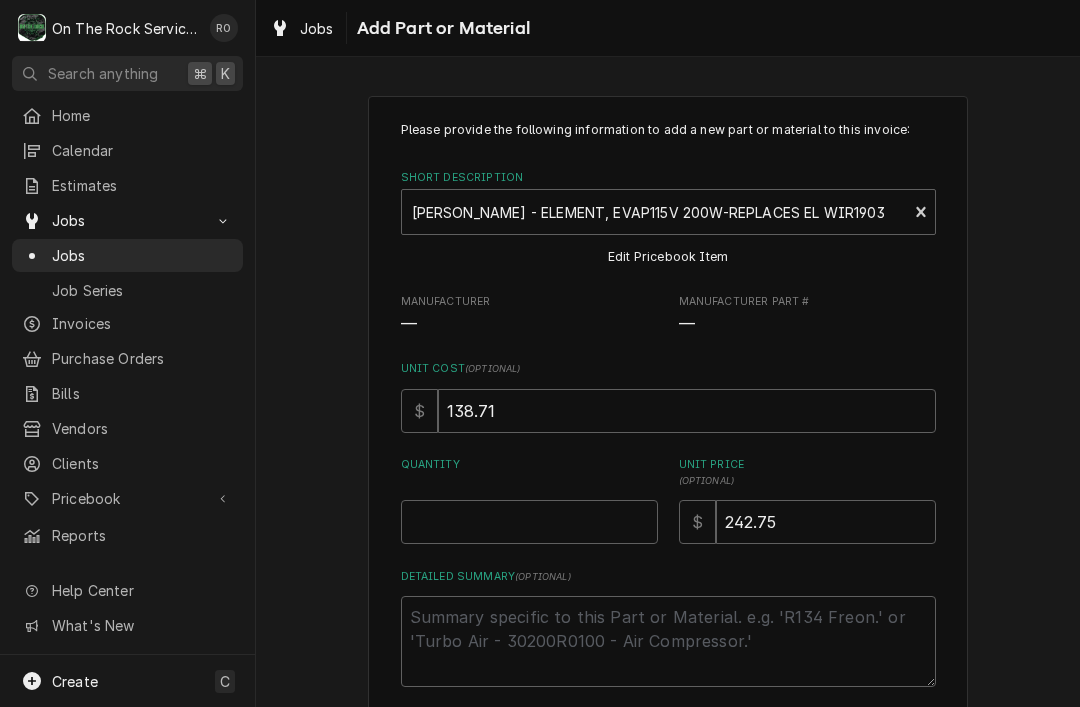
type textarea "x"
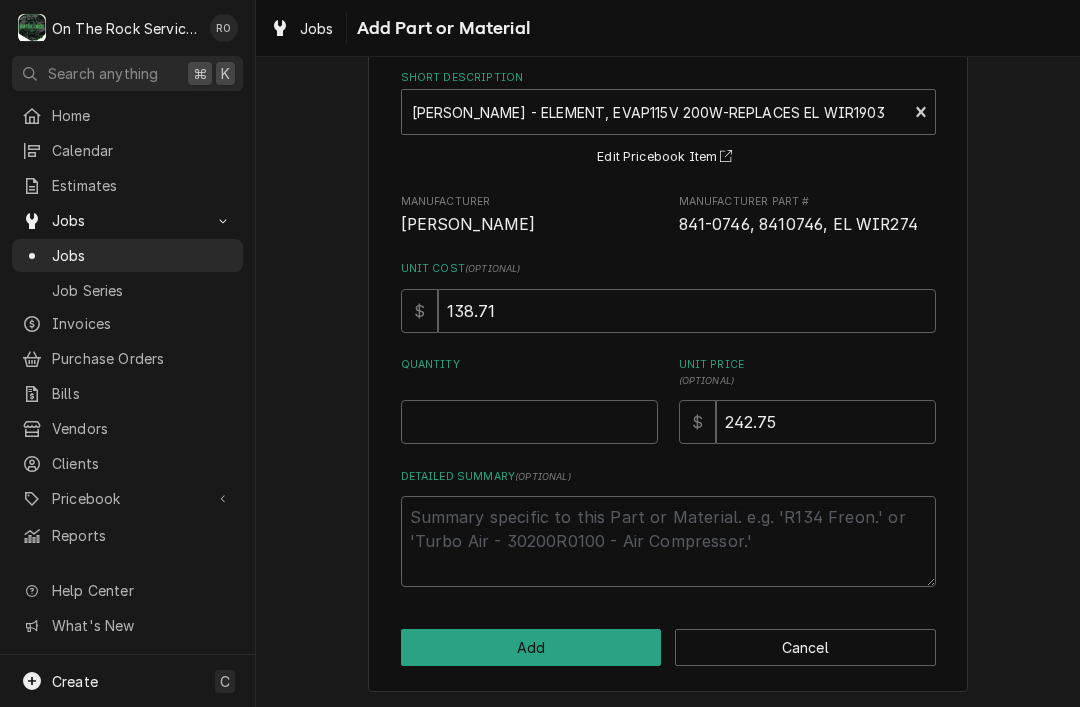
scroll to position [98, 0]
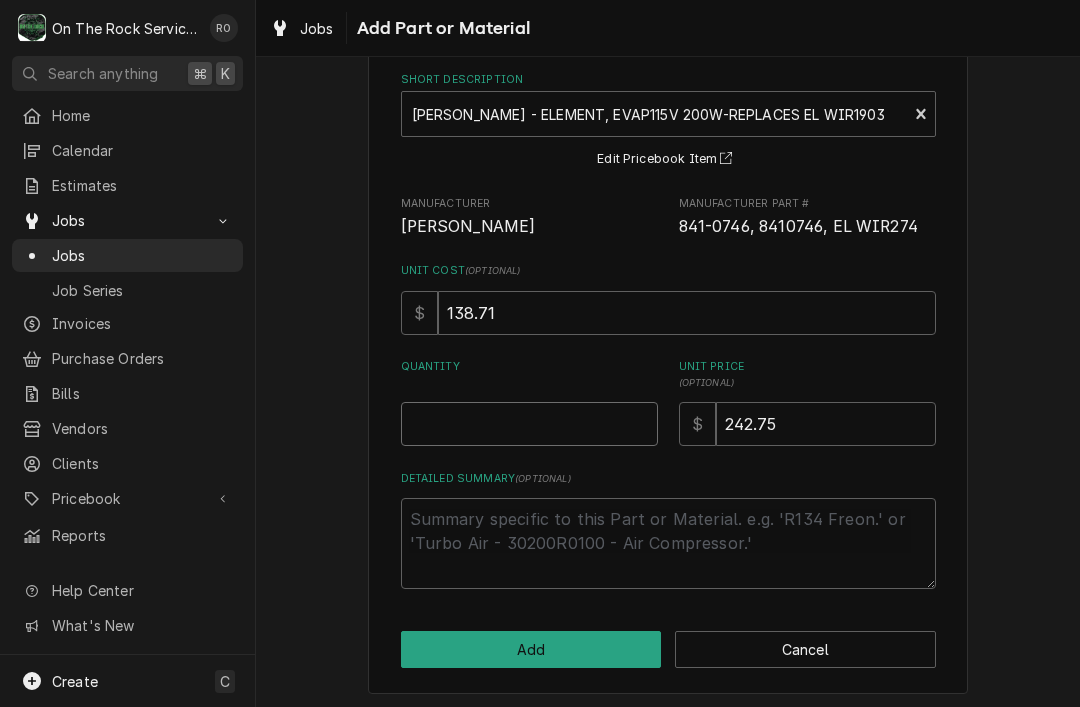
click at [603, 417] on input "Quantity" at bounding box center [529, 424] width 257 height 44
type input "1"
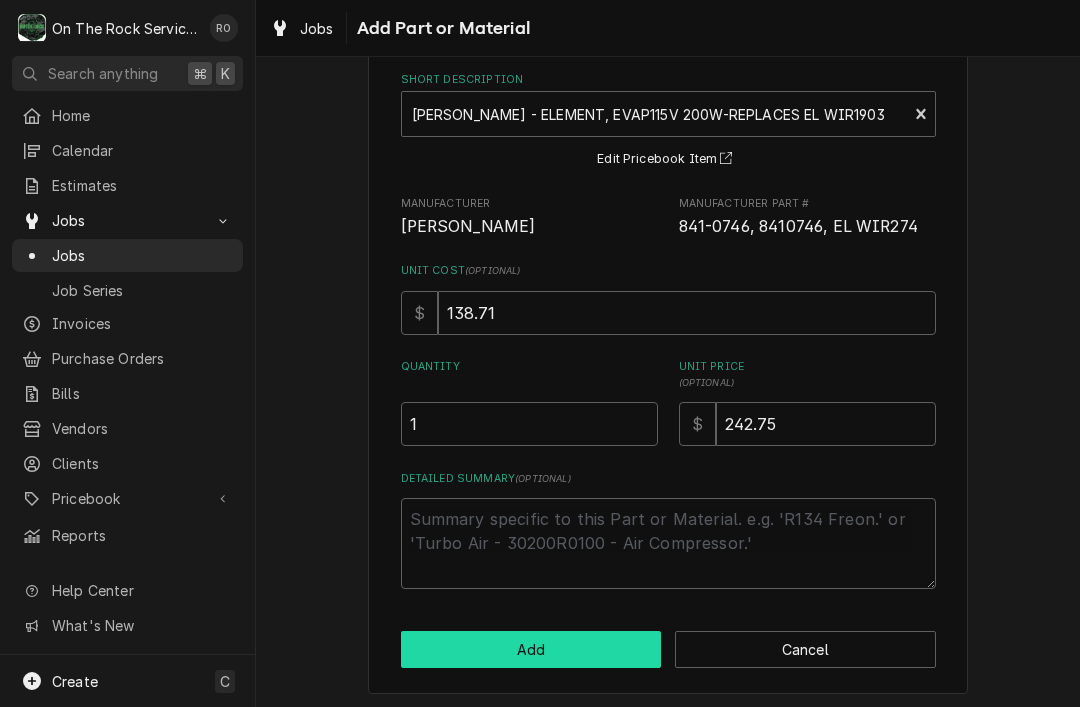
click at [615, 639] on button "Add" at bounding box center [531, 649] width 261 height 37
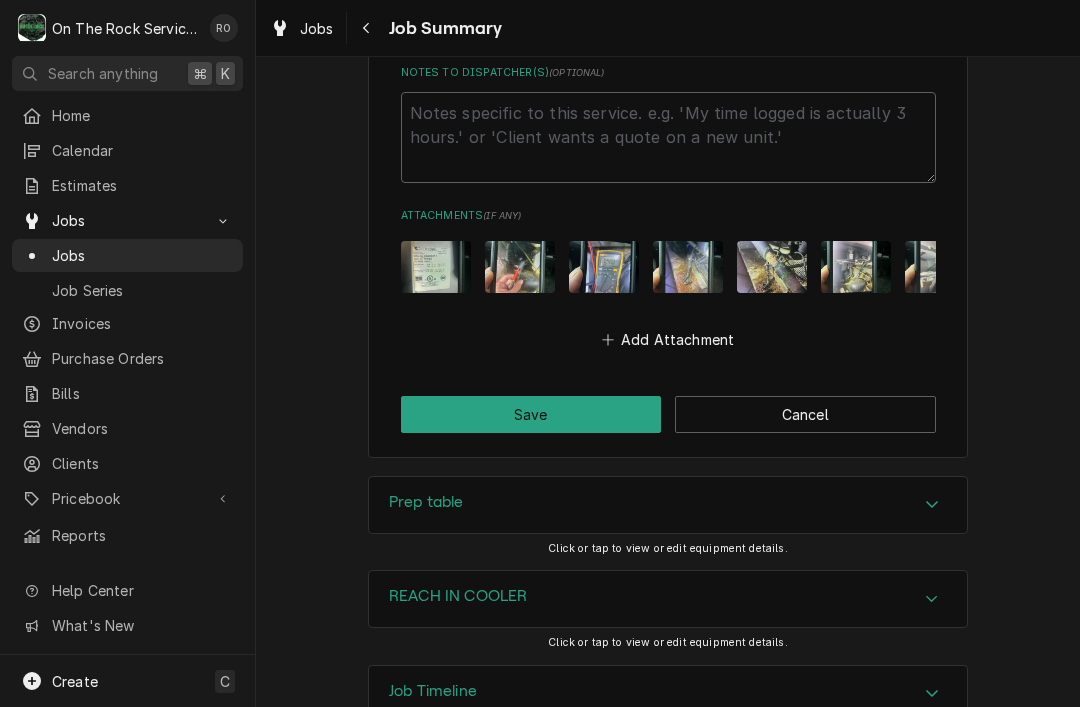
scroll to position [3140, 0]
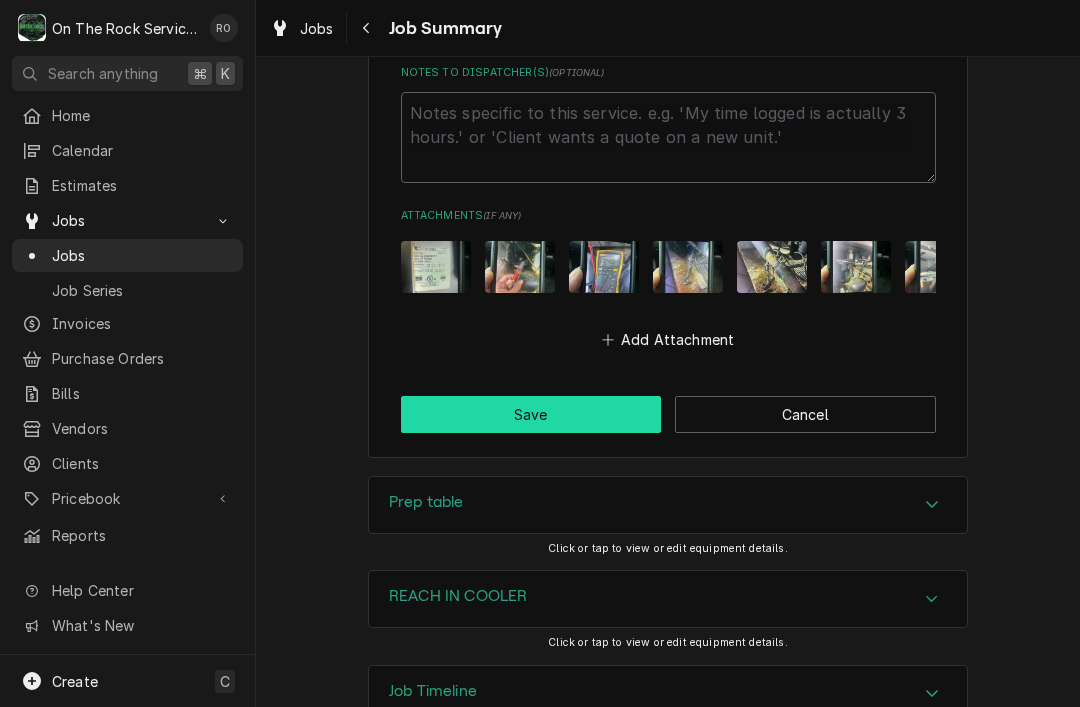
click at [609, 396] on button "Save" at bounding box center [531, 414] width 261 height 37
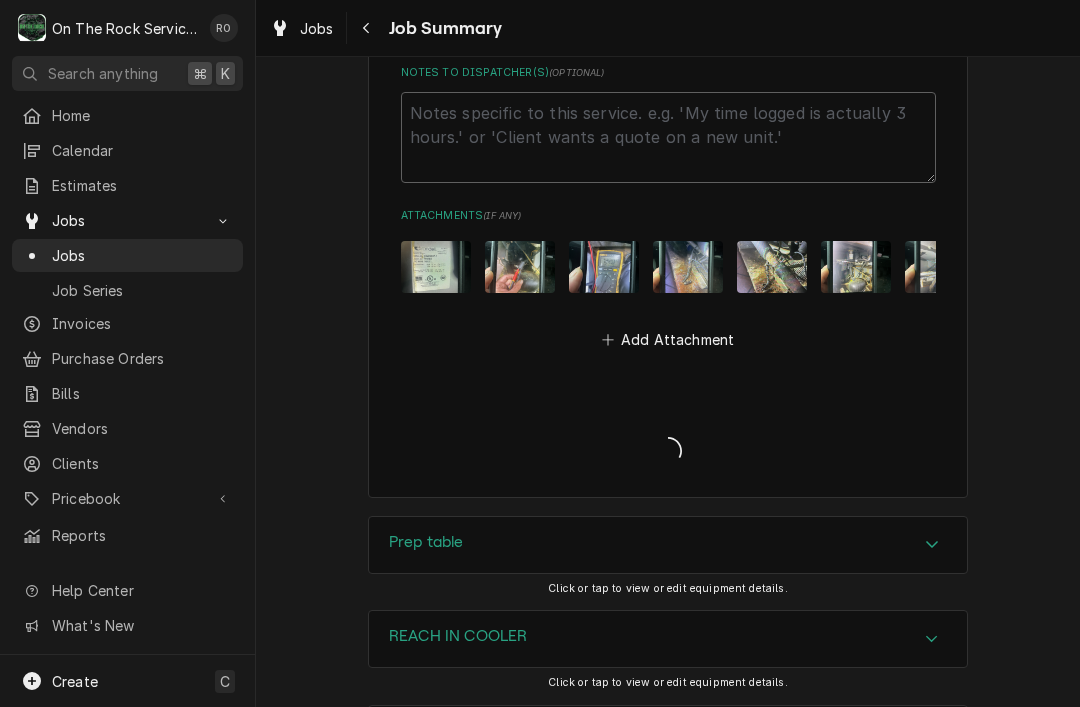
type textarea "x"
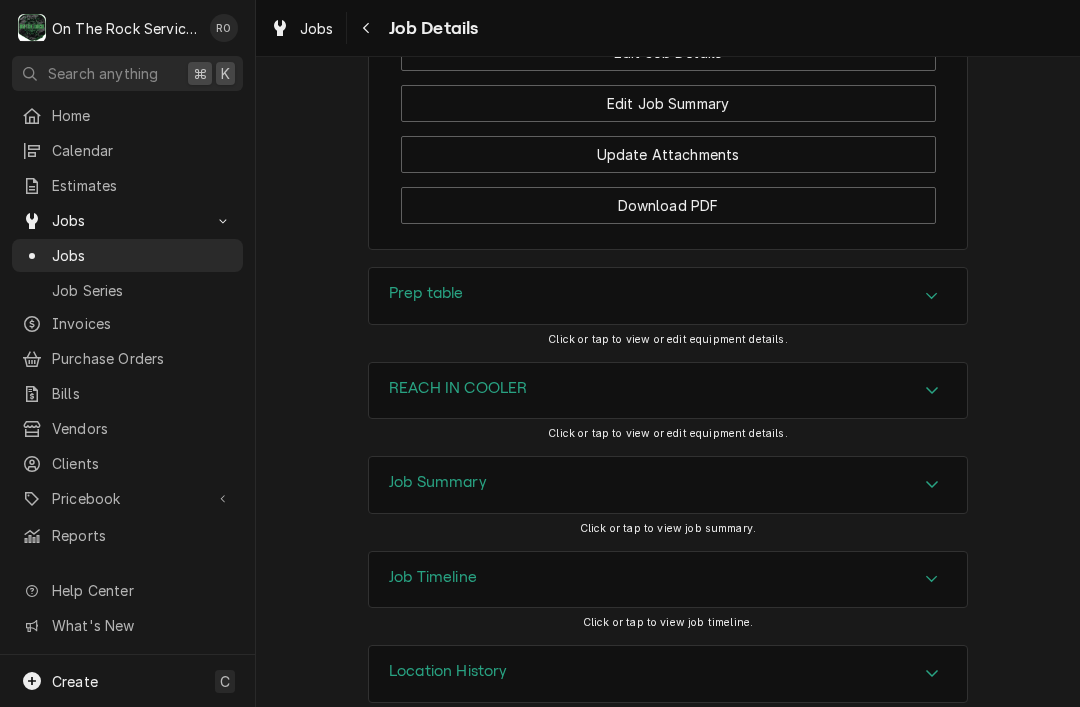
click at [933, 476] on icon "Accordion Header" at bounding box center [932, 484] width 14 height 16
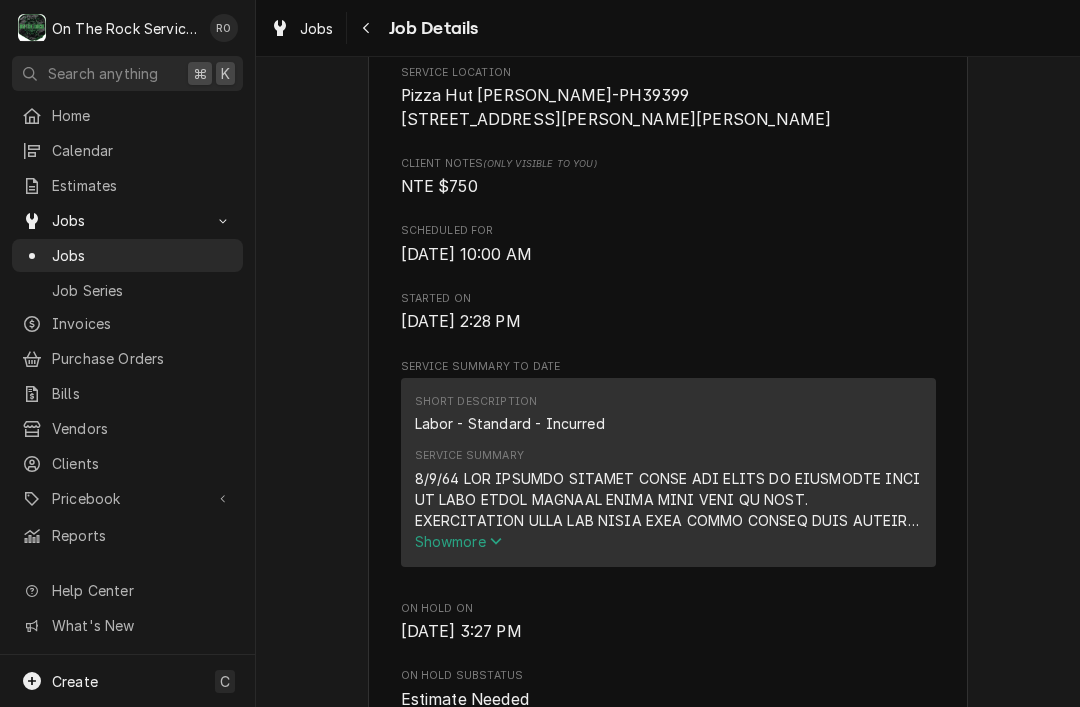
scroll to position [513, 0]
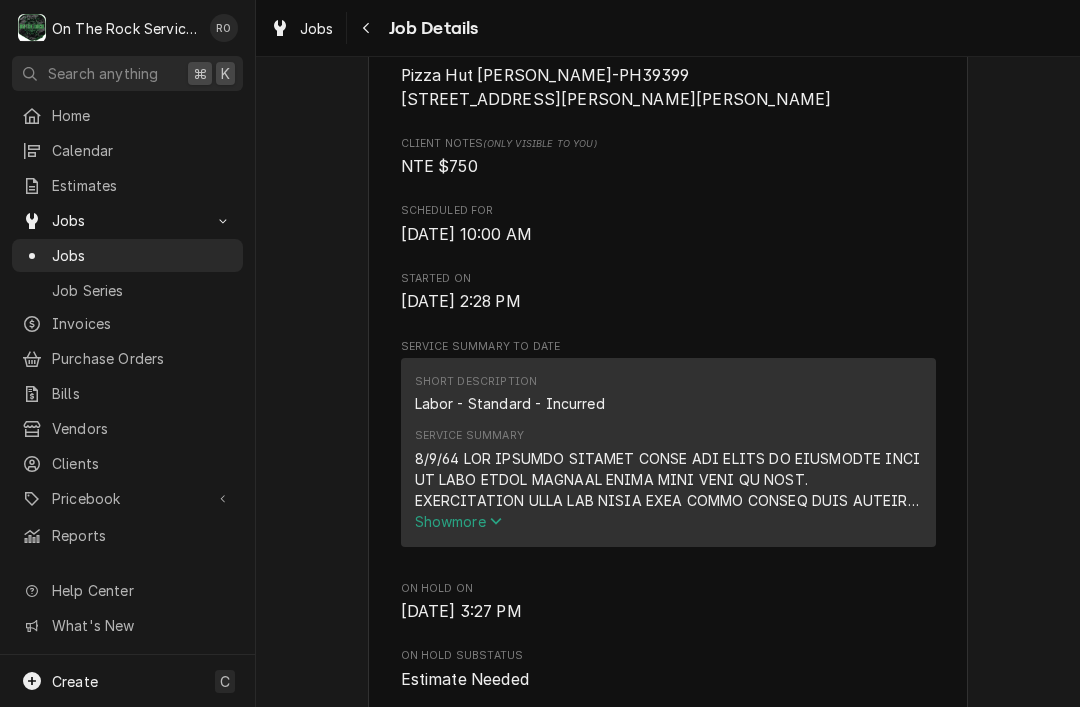
click at [487, 513] on span "Show more" at bounding box center [459, 521] width 88 height 17
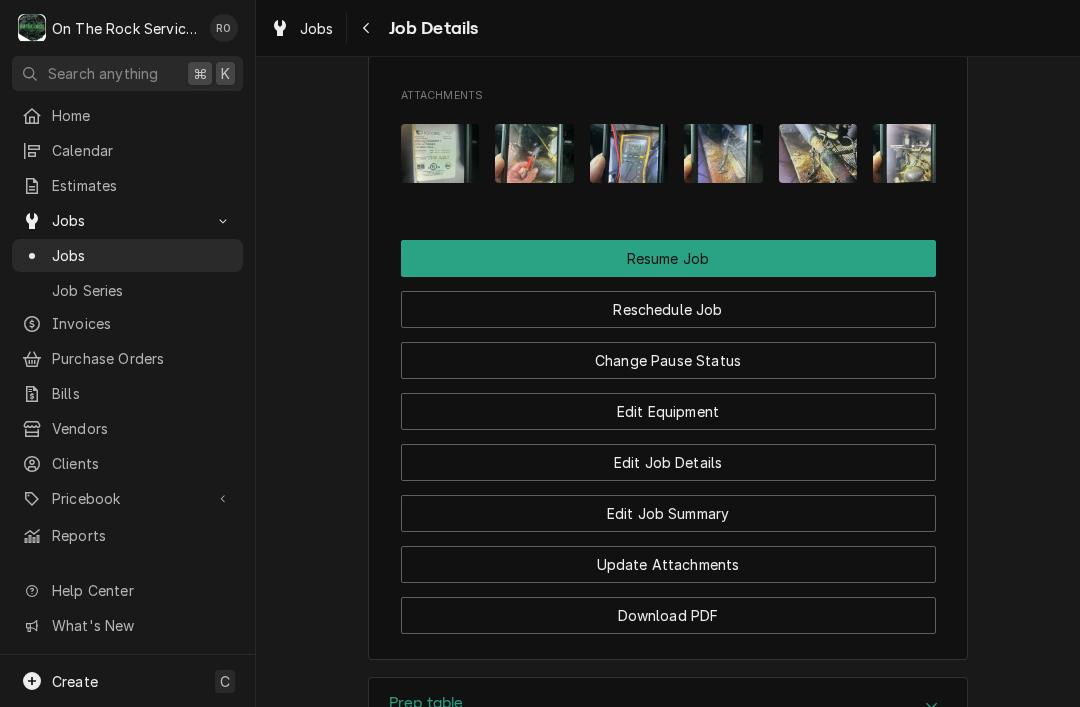
scroll to position [2881, 0]
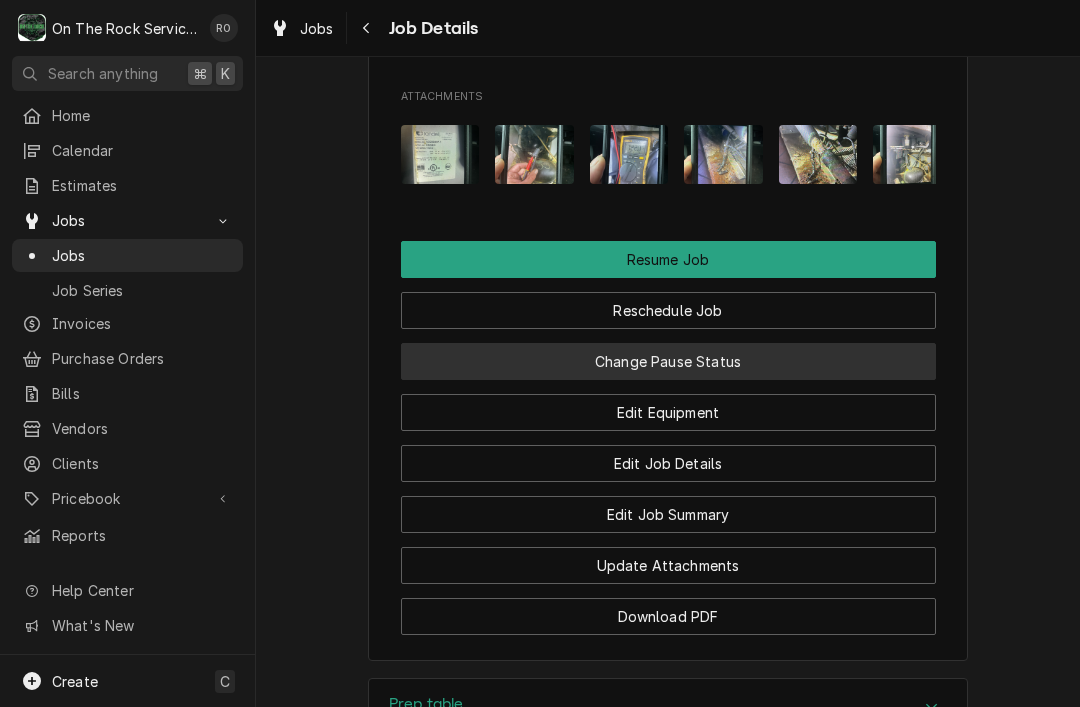
click at [901, 343] on button "Change Pause Status" at bounding box center [668, 361] width 535 height 37
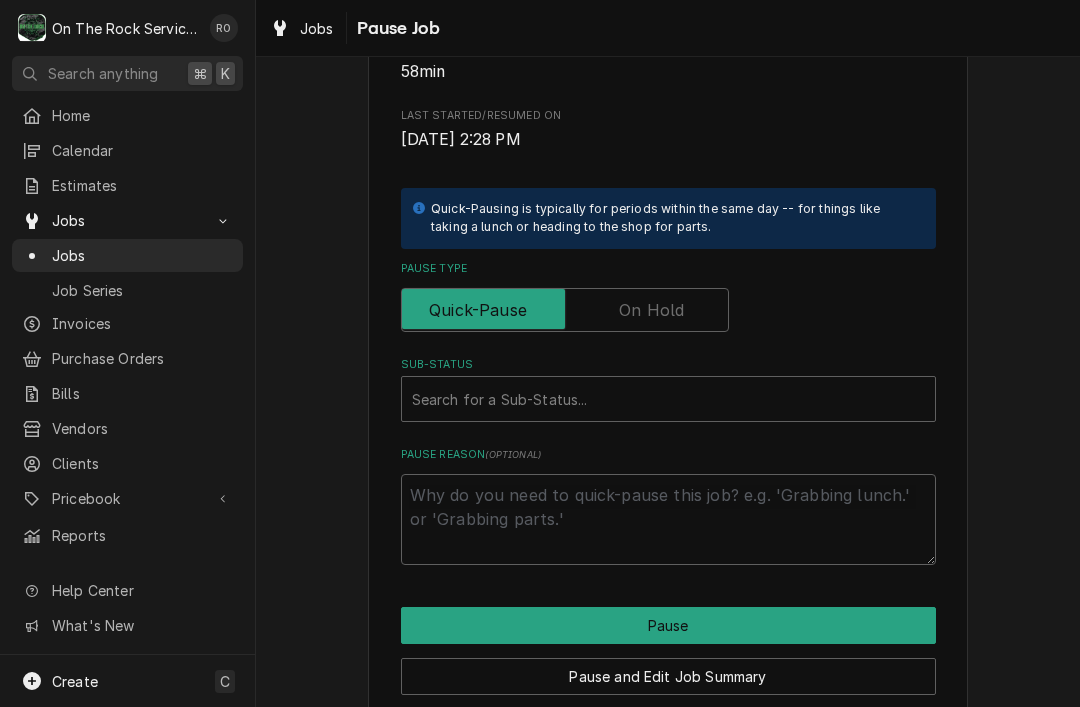
scroll to position [334, 0]
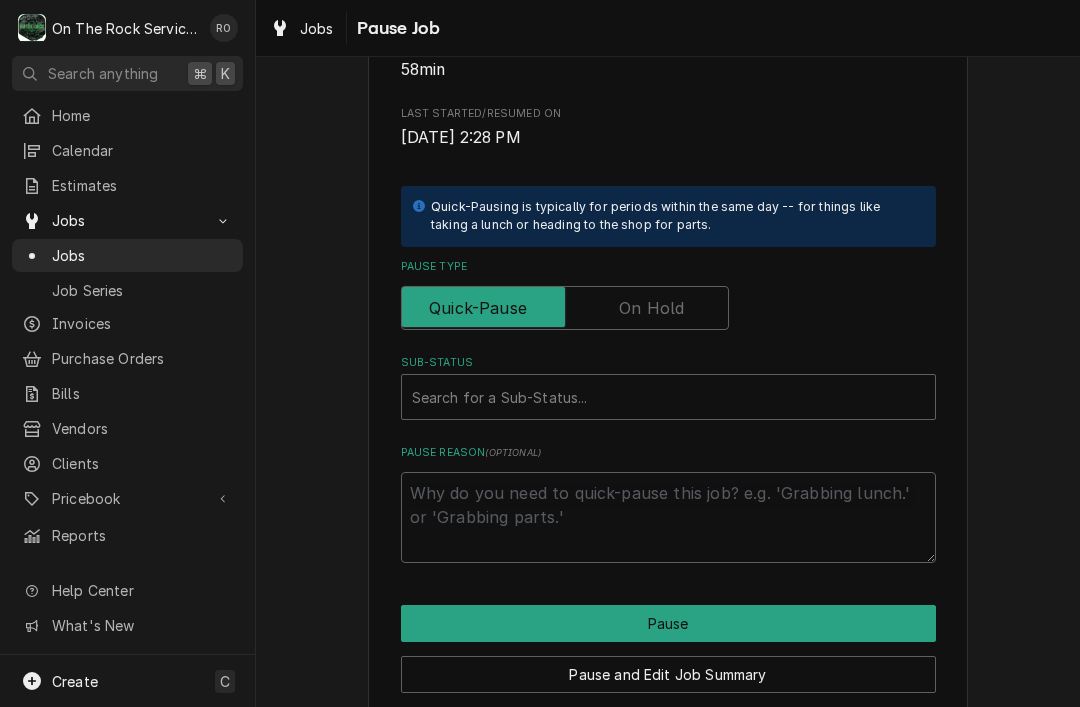
click at [717, 293] on input "Pause Type" at bounding box center [565, 308] width 310 height 44
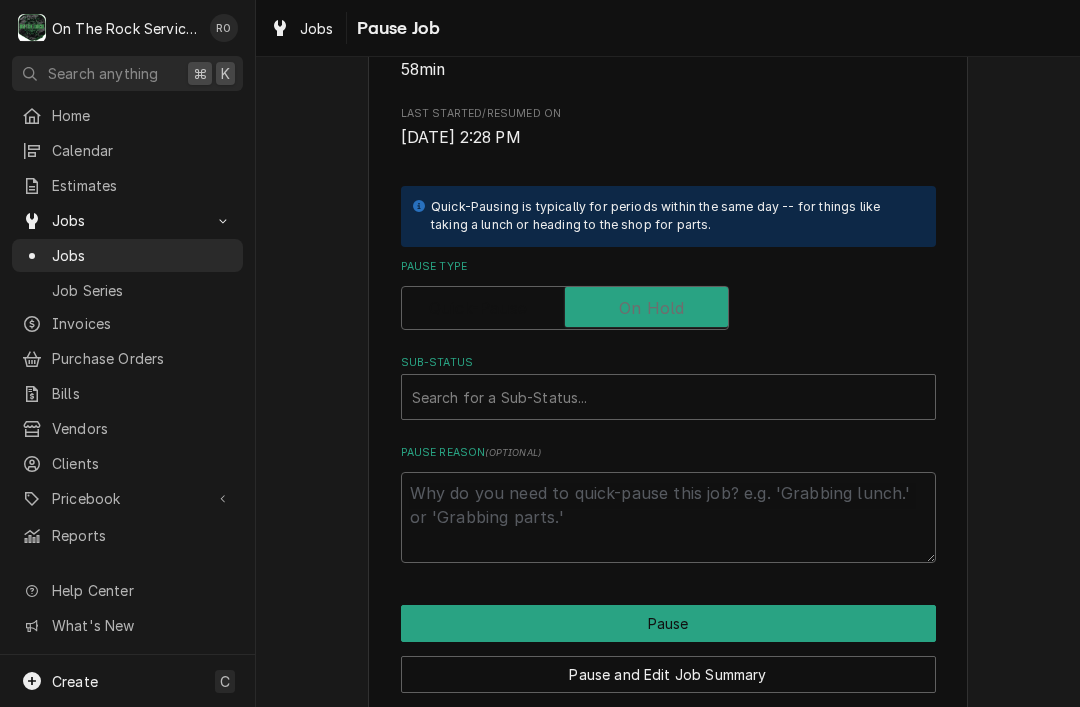
checkbox input "true"
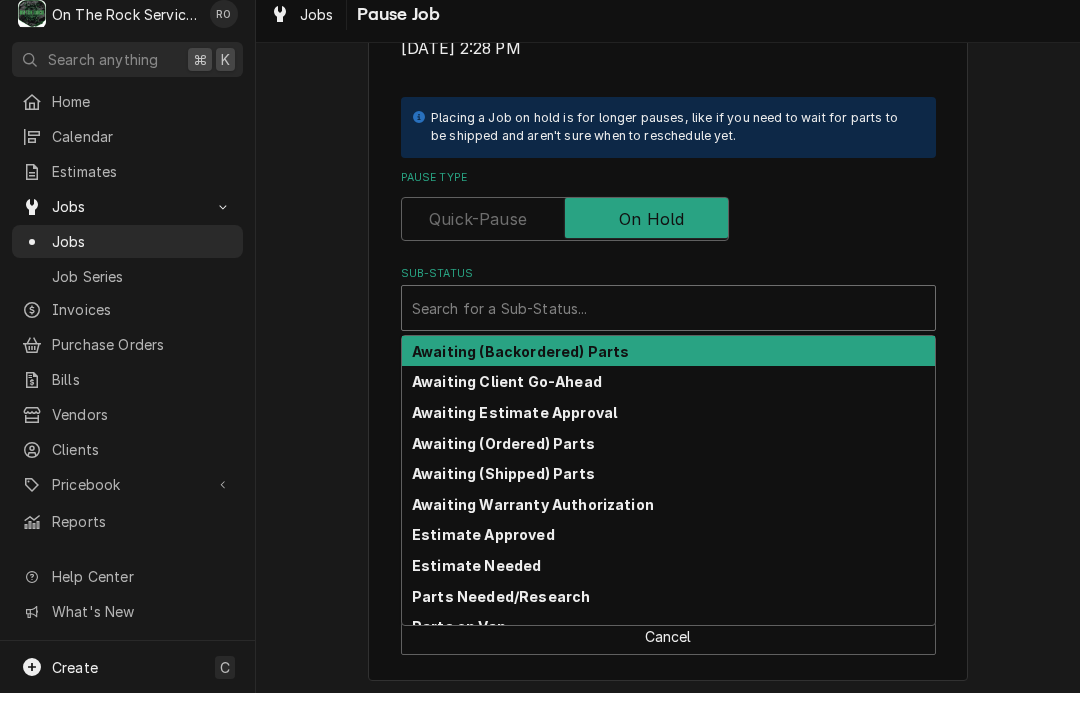
scroll to position [408, 0]
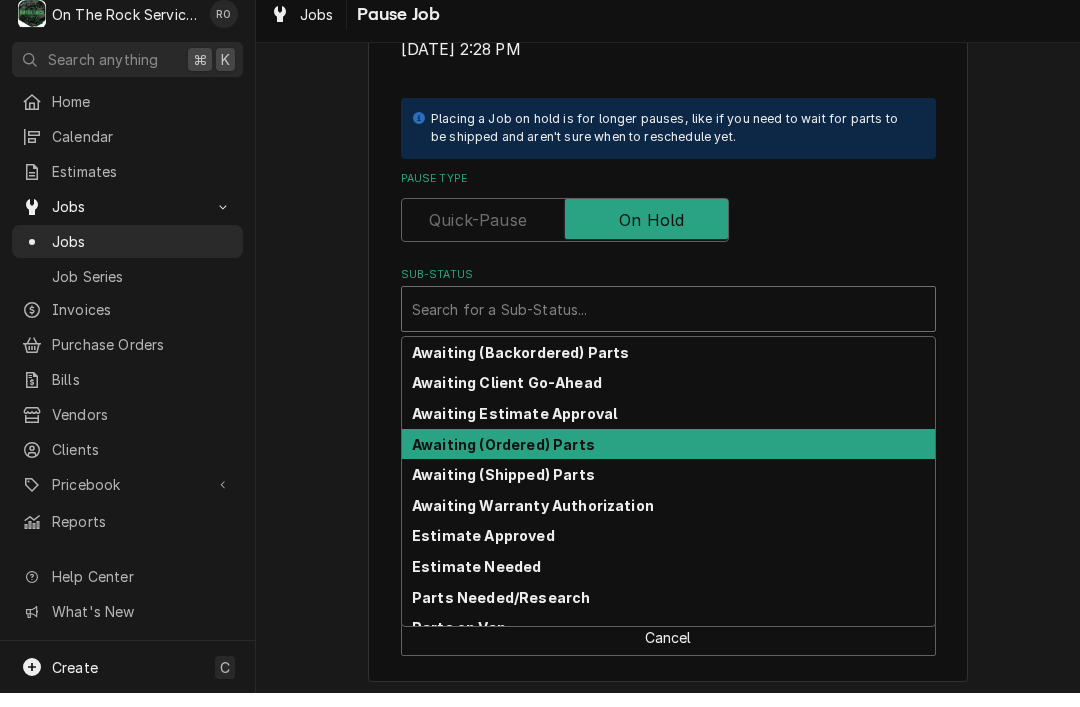
click at [632, 448] on div "Awaiting (Ordered) Parts" at bounding box center [668, 458] width 533 height 31
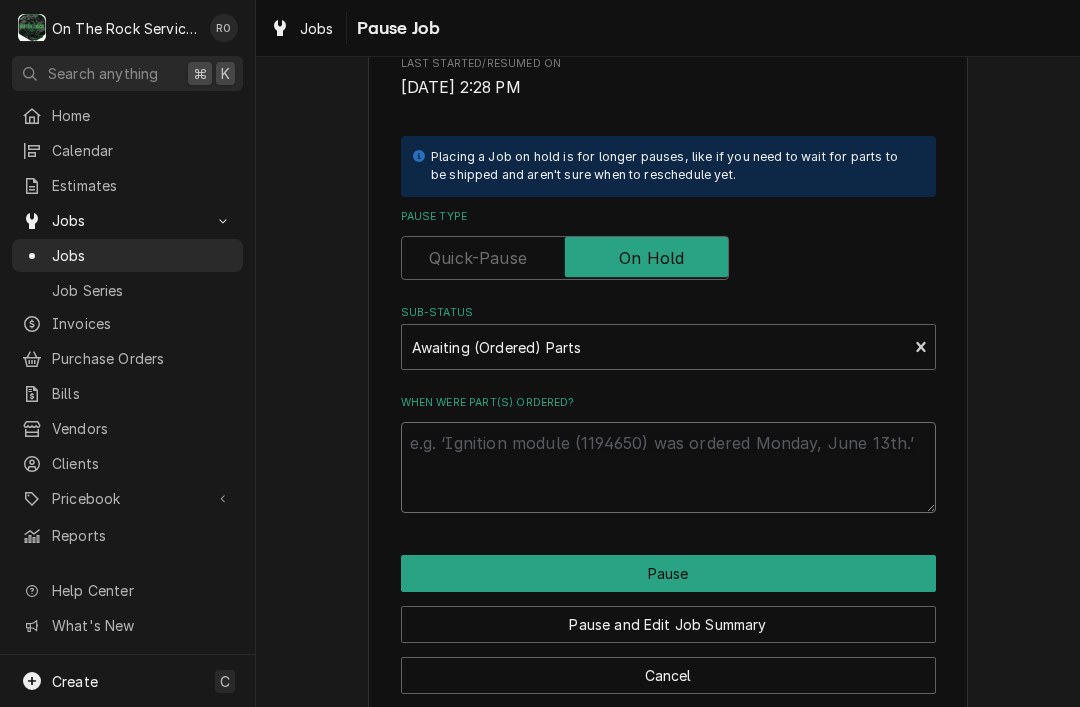
click at [793, 441] on textarea "When were part(s) ordered?" at bounding box center [668, 467] width 535 height 91
type textarea "x"
type textarea "Ye"
type textarea "x"
type textarea "Yes"
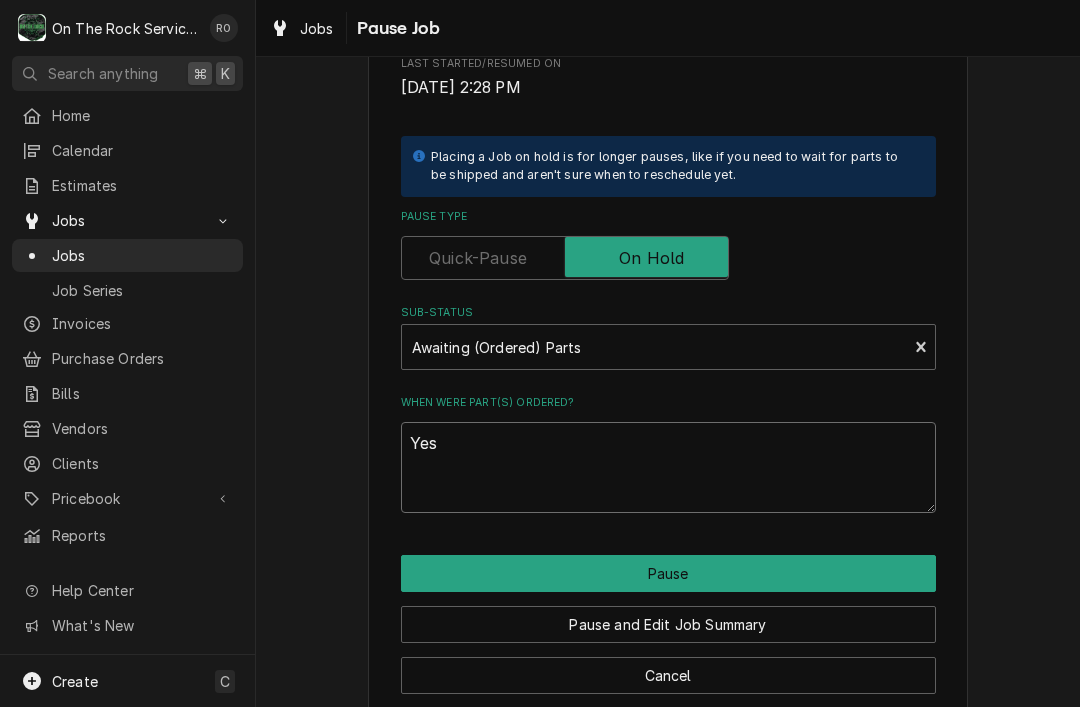
type textarea "x"
type textarea "Yest"
type textarea "x"
type textarea "Yeste"
type textarea "x"
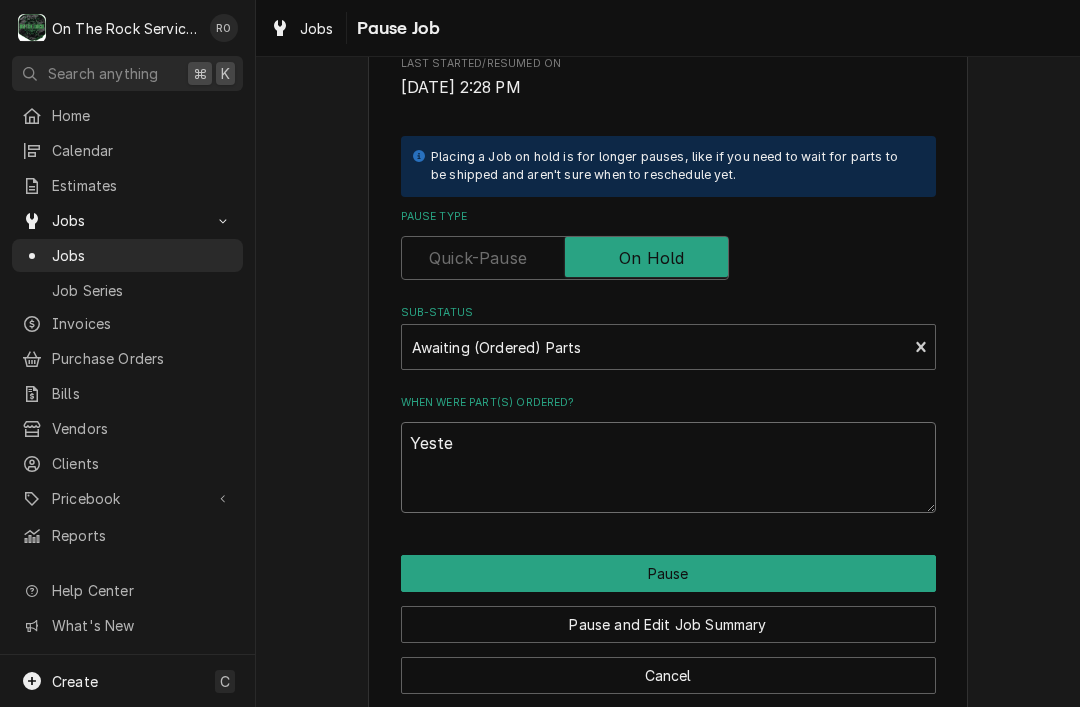
type textarea "Yester"
type textarea "x"
type textarea "Yesterd"
type textarea "x"
type textarea "Yesterda"
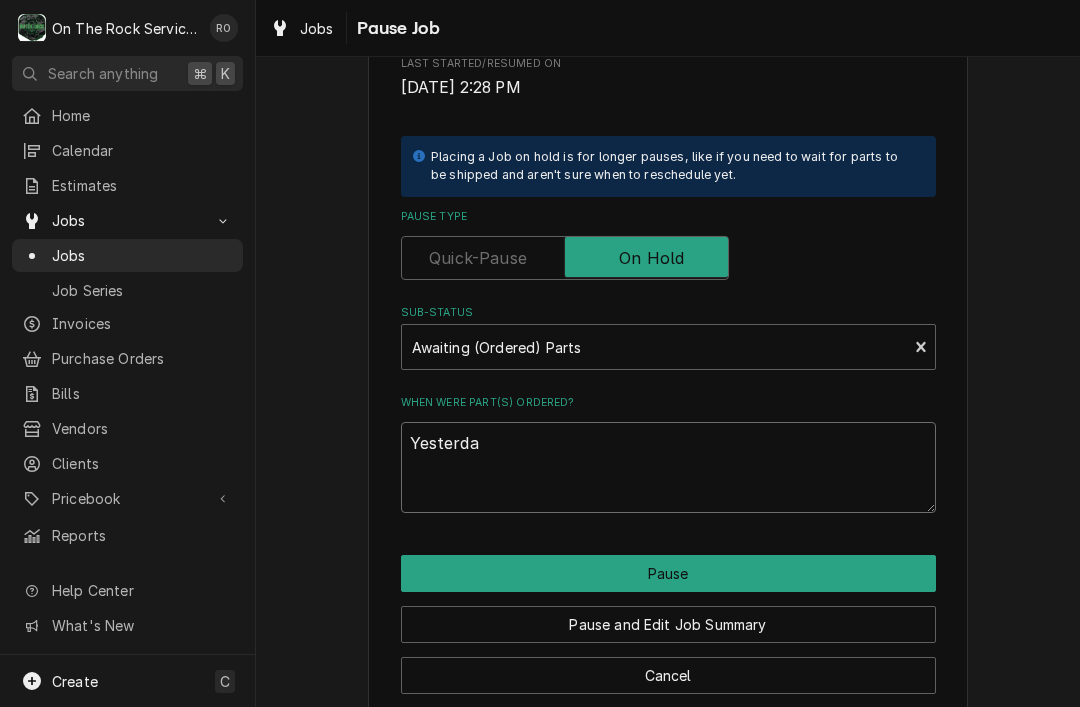
type textarea "x"
type textarea "Yesterday"
type textarea "x"
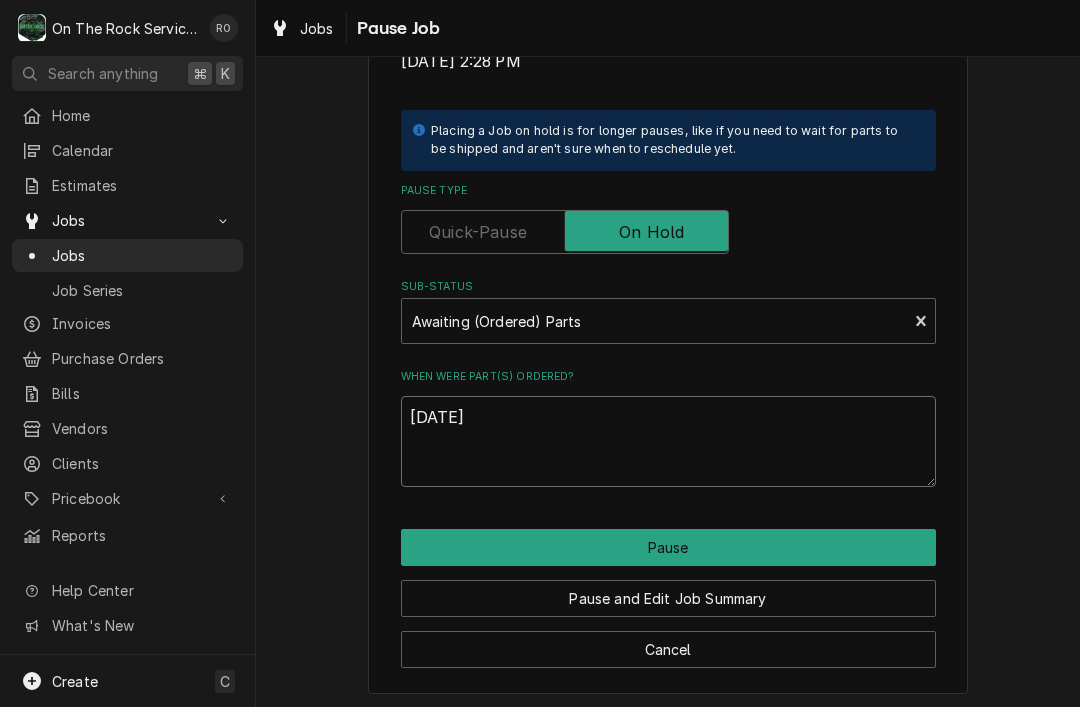
scroll to position [408, 0]
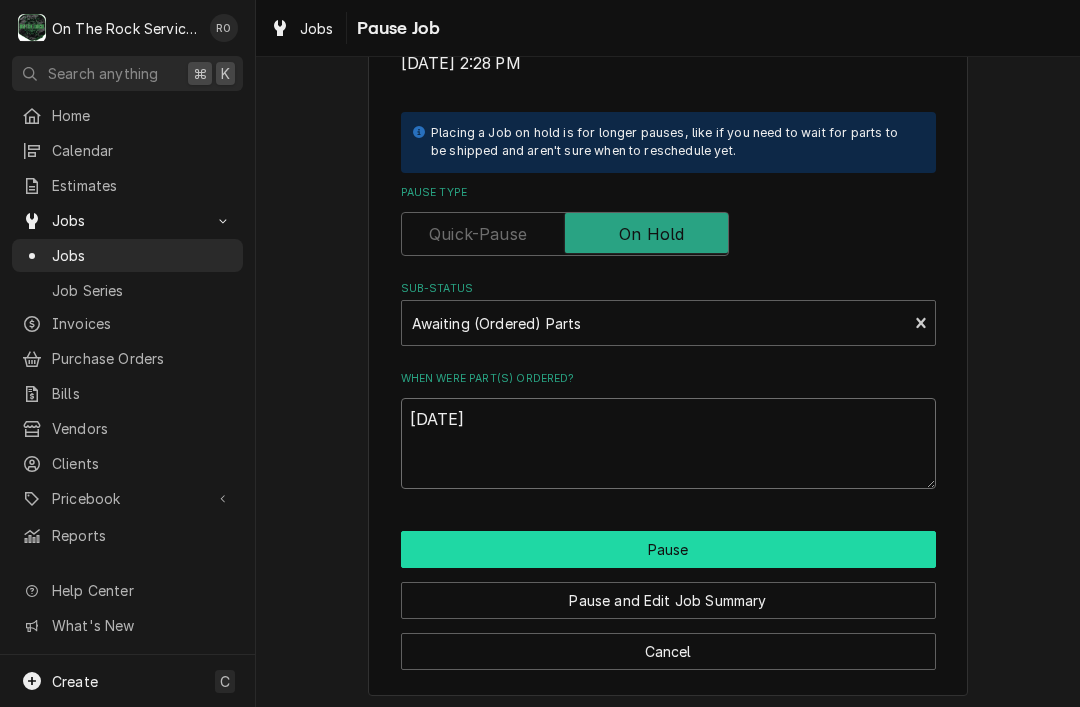
type textarea "Yesterday"
click at [896, 544] on button "Pause" at bounding box center [668, 549] width 535 height 37
type textarea "x"
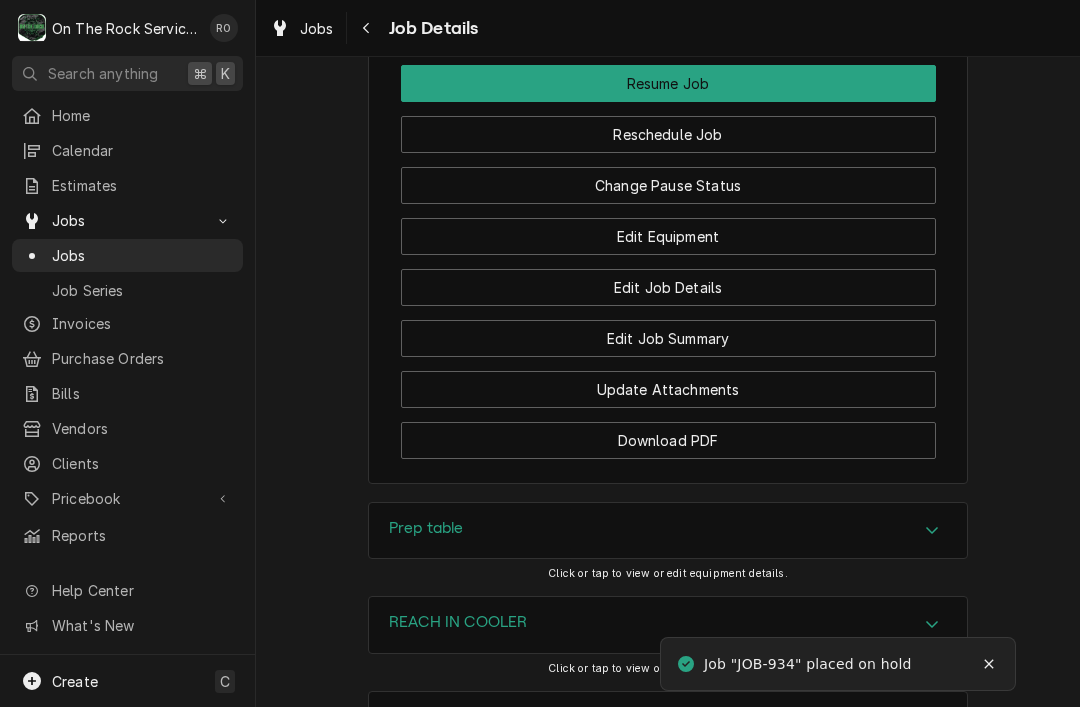
scroll to position [2447, 0]
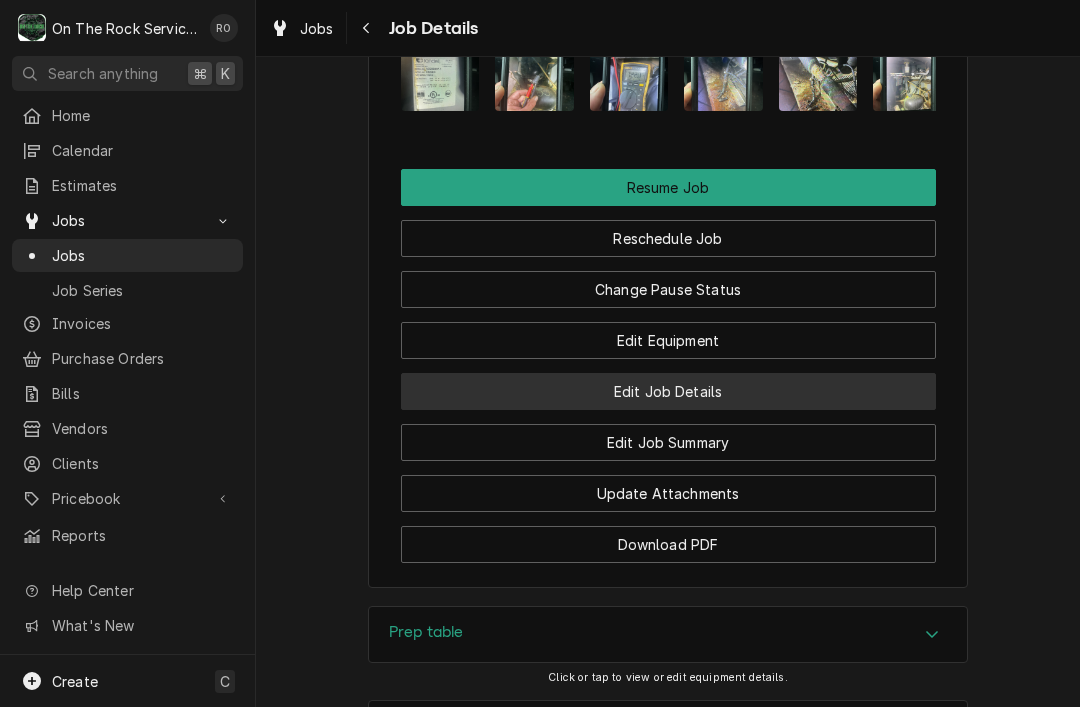
click at [895, 373] on button "Edit Job Details" at bounding box center [668, 391] width 535 height 37
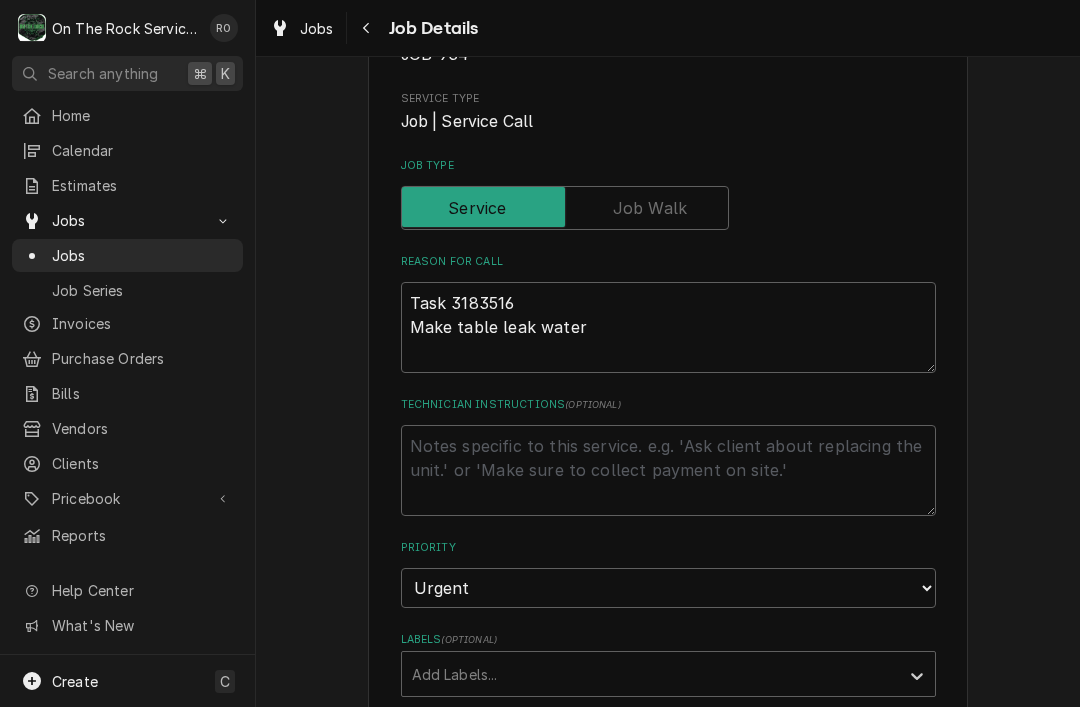
scroll to position [272, 0]
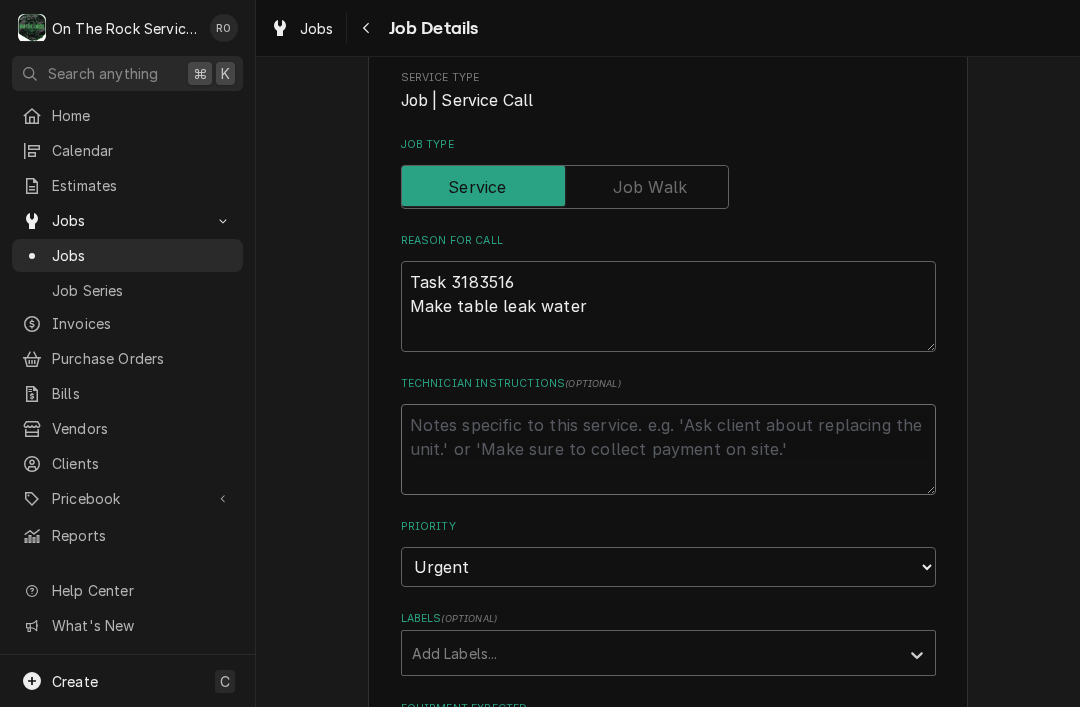
click at [864, 434] on textarea "Technician Instructions ( optional )" at bounding box center [668, 449] width 535 height 91
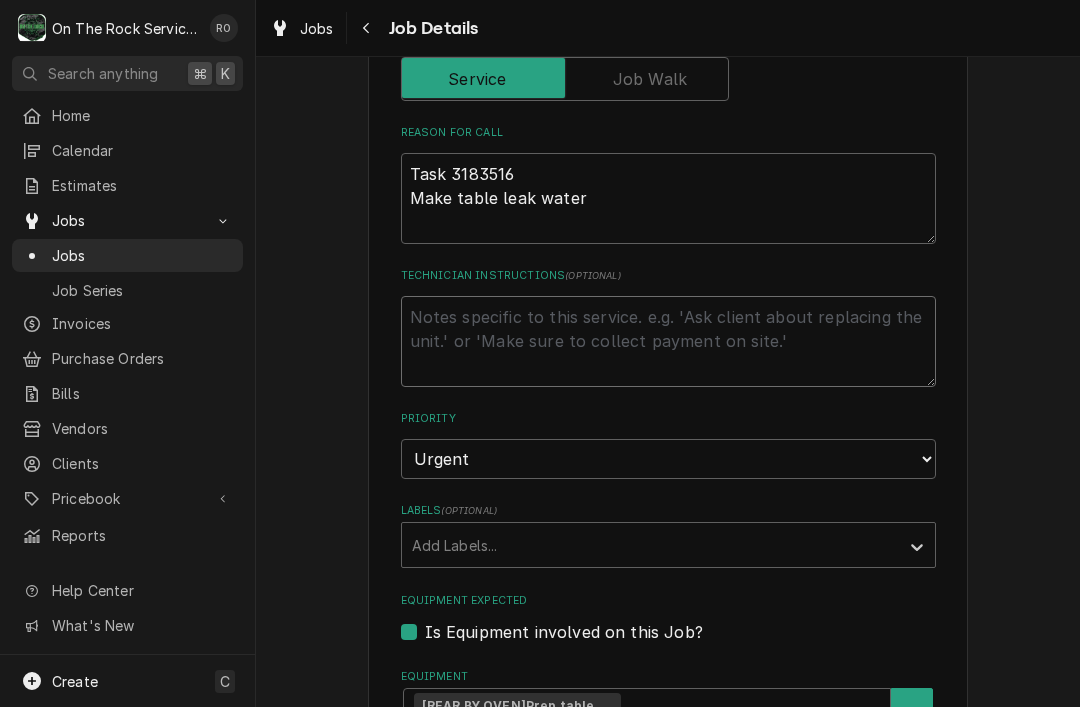
scroll to position [381, 0]
click at [867, 343] on textarea "Technician Instructions ( optional )" at bounding box center [668, 340] width 535 height 91
type textarea "x"
type textarea "Re"
type textarea "x"
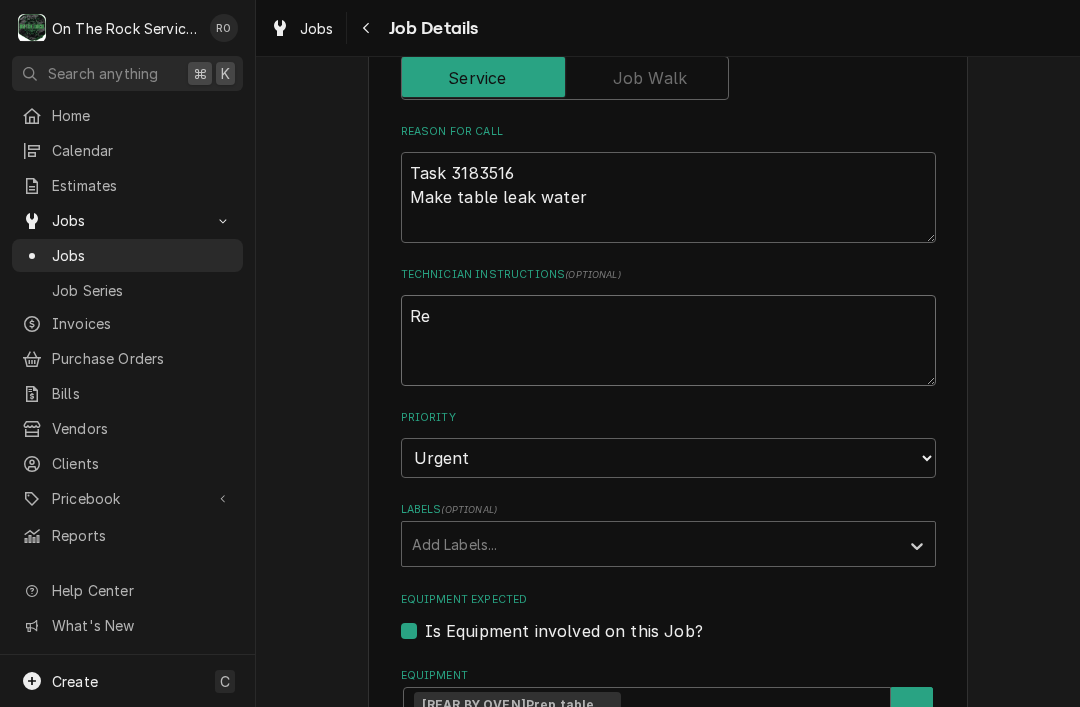
type textarea "Rep"
type textarea "x"
type textarea "Repl"
type textarea "x"
type textarea "Replc"
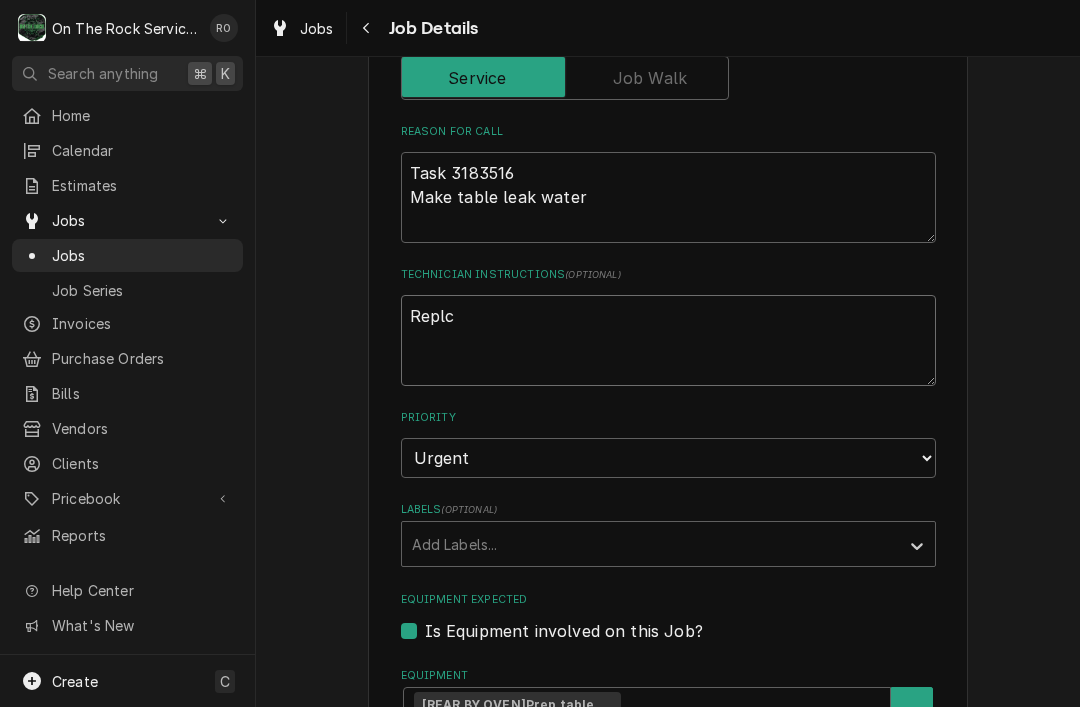
type textarea "x"
type textarea "Replce"
type textarea "x"
type textarea "Replace"
type textarea "x"
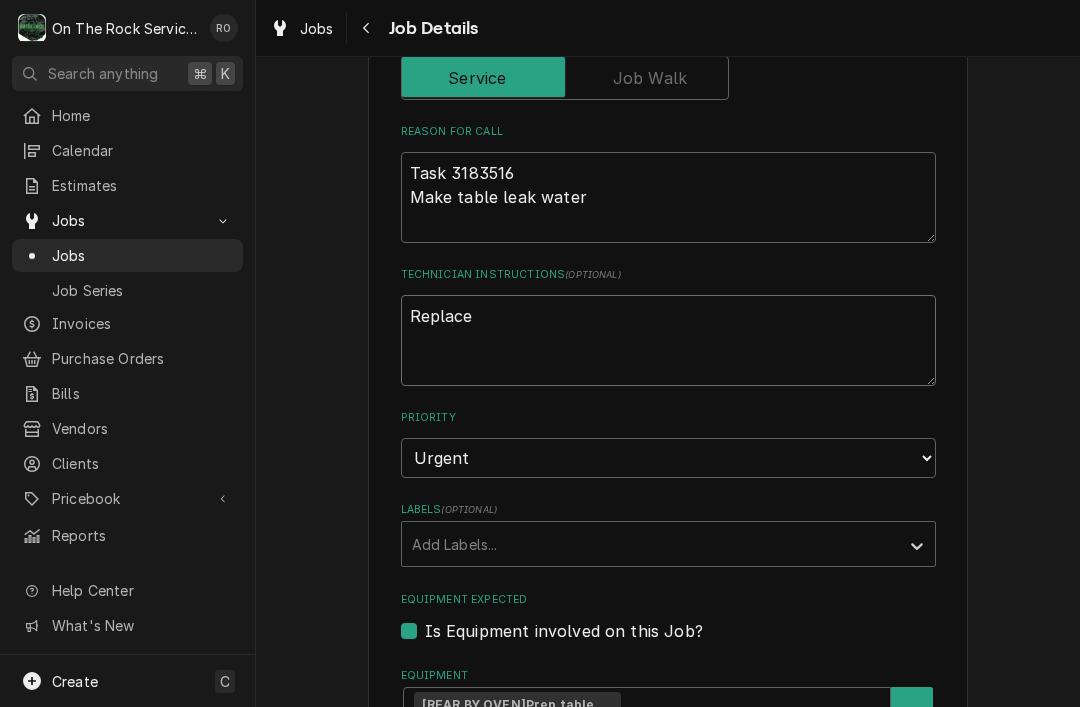
type textarea "Replace t"
type textarea "x"
type textarea "Replace th"
type textarea "x"
type textarea "Replace the"
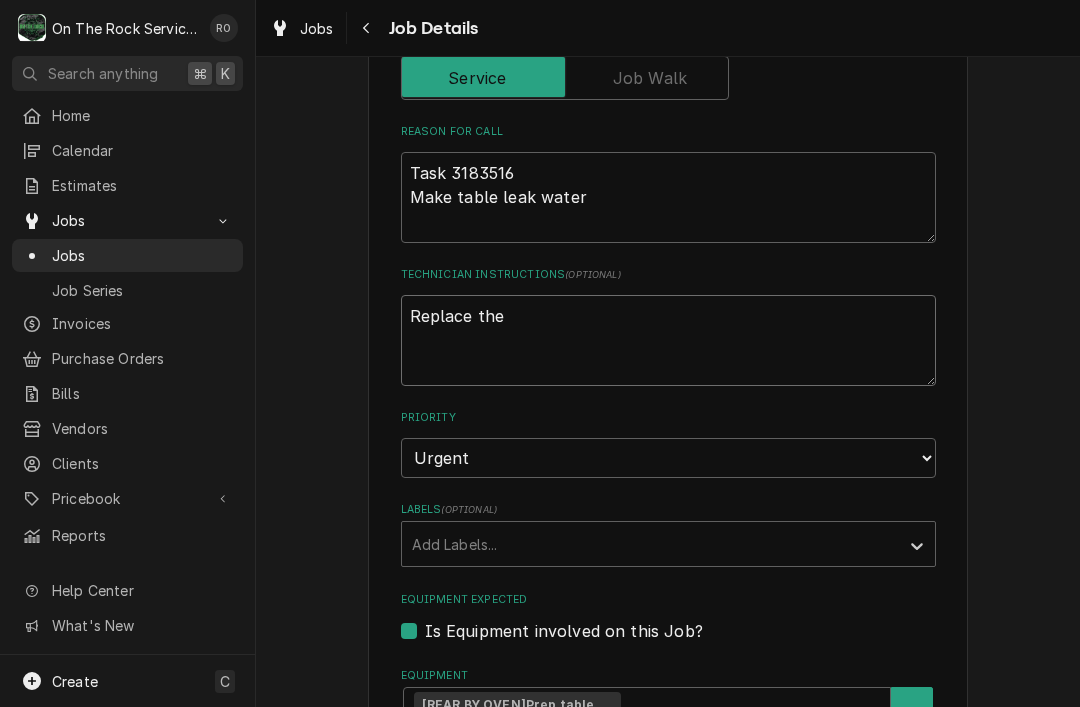
type textarea "x"
type textarea "Replace the"
type textarea "x"
type textarea "Replace the p"
type textarea "x"
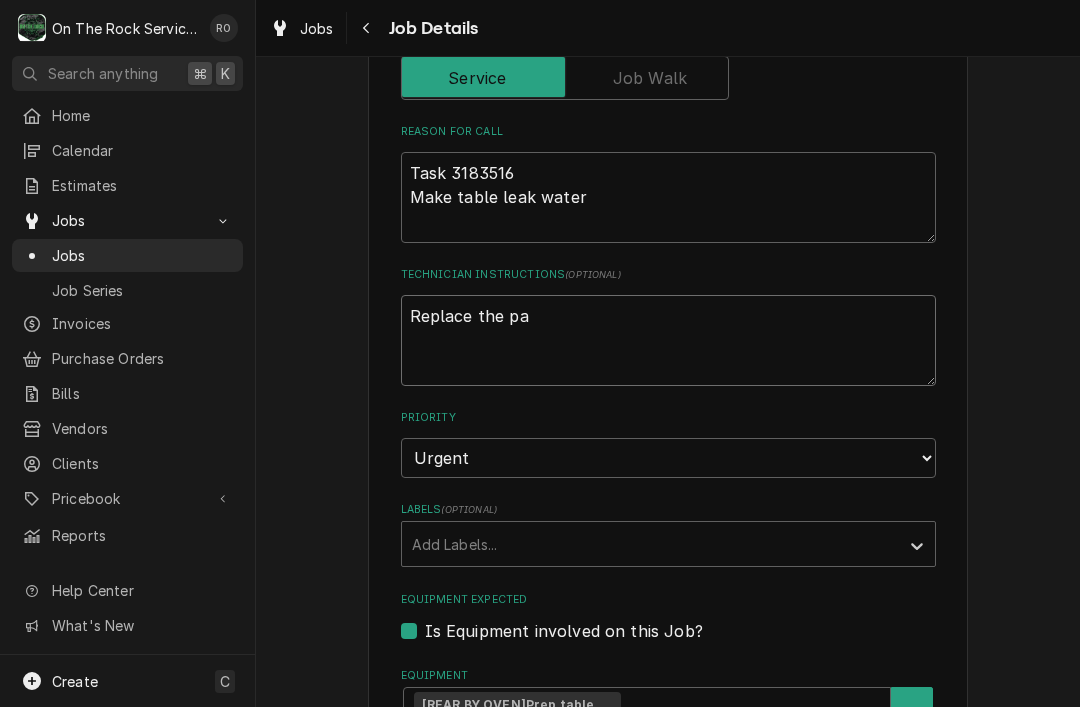
type textarea "Replace the pan"
type textarea "x"
type textarea "Replace the pan"
type textarea "x"
type textarea "Replace the pan h"
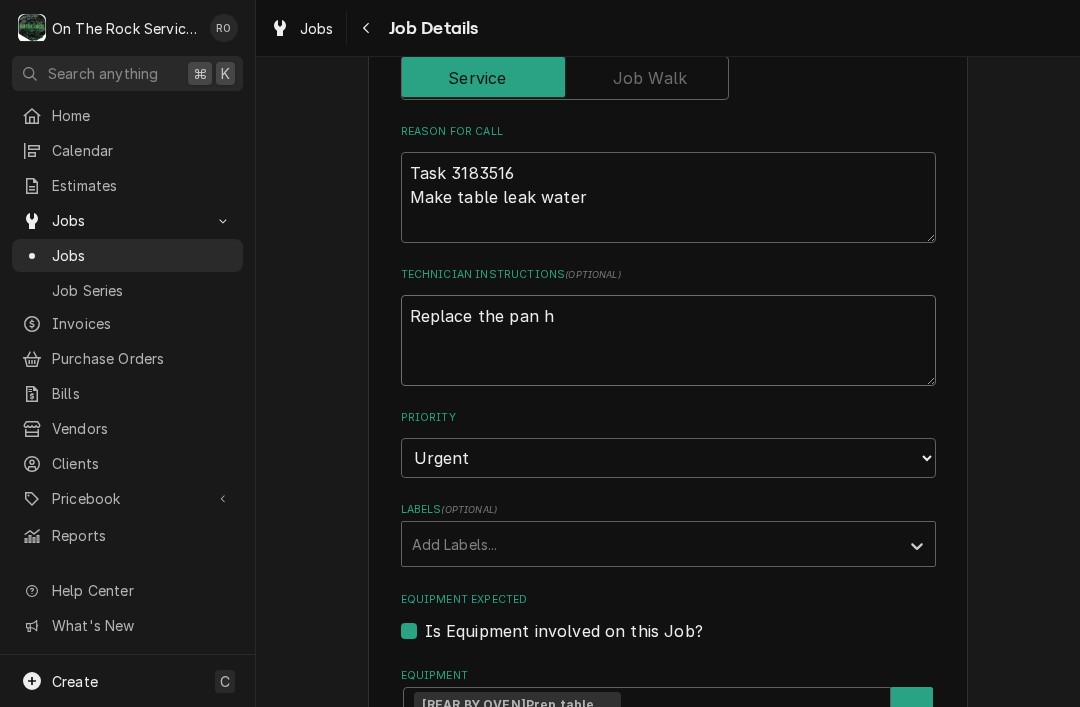
type textarea "x"
type textarea "Replace the pan he"
type textarea "x"
type textarea "Replace the pan hea"
type textarea "x"
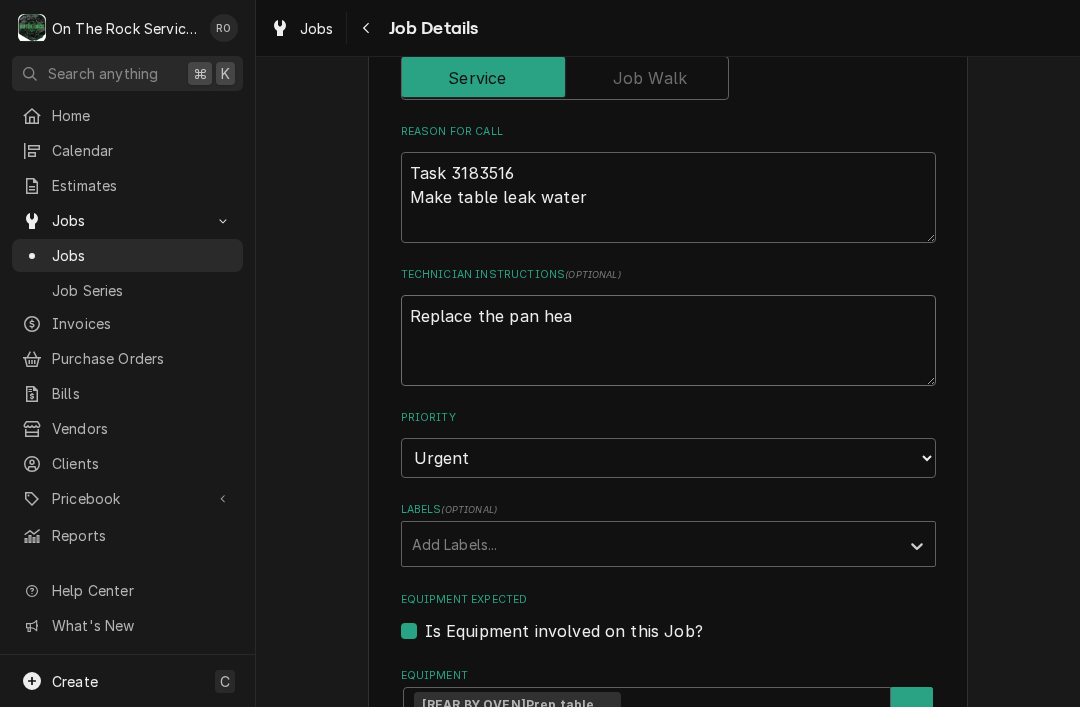
type textarea "Replace the pan heat"
type textarea "x"
type textarea "Replace the pan heate"
type textarea "x"
type textarea "Replace the pan heater."
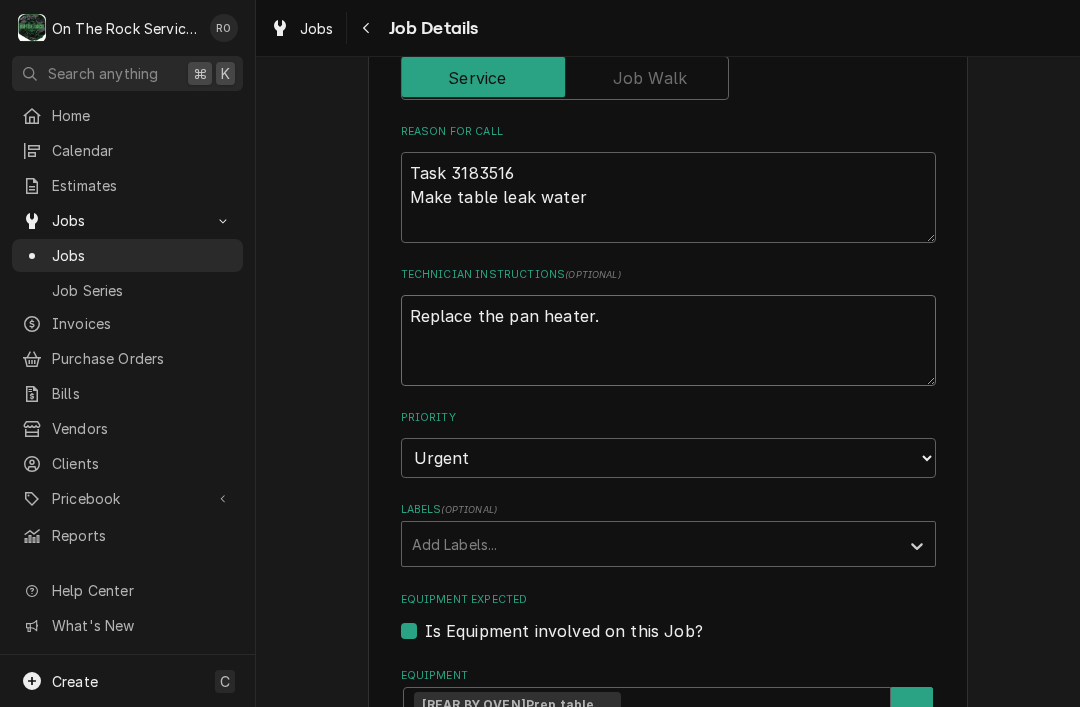
type textarea "x"
type textarea "Replace the pan heater."
type textarea "x"
type textarea "Replace the pan heater. H"
type textarea "x"
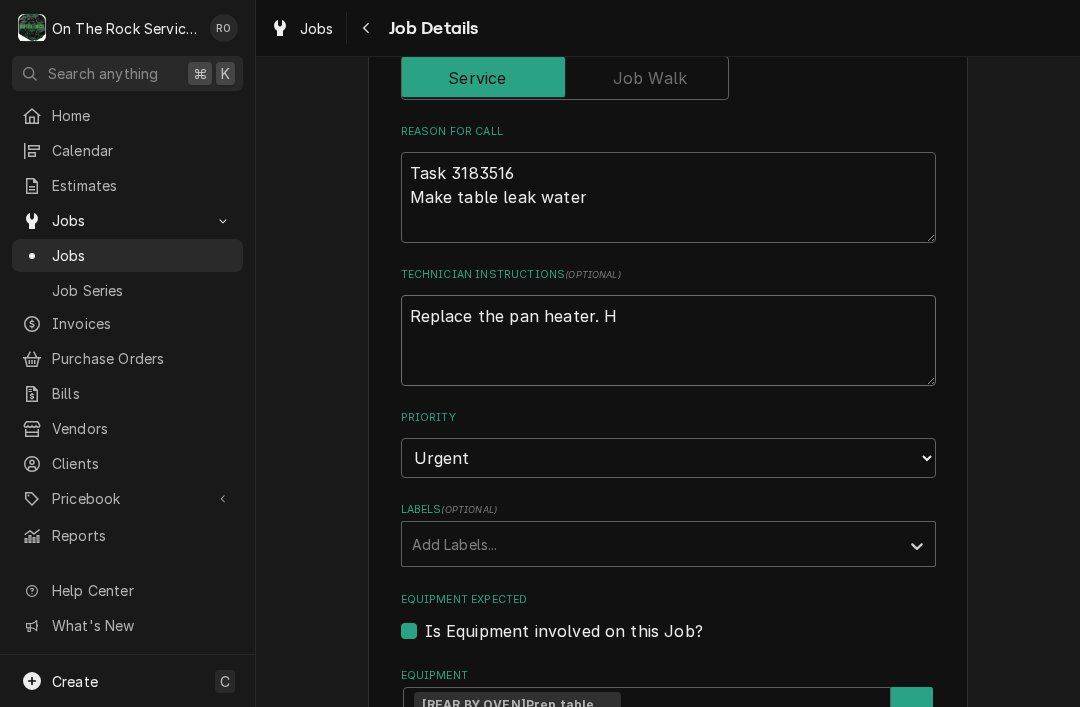
type textarea "Replace the pan heater. Hi"
type textarea "x"
type textarea "Replace the pan heater. Hin"
type textarea "x"
type textarea "Replace the pan heater. Hing"
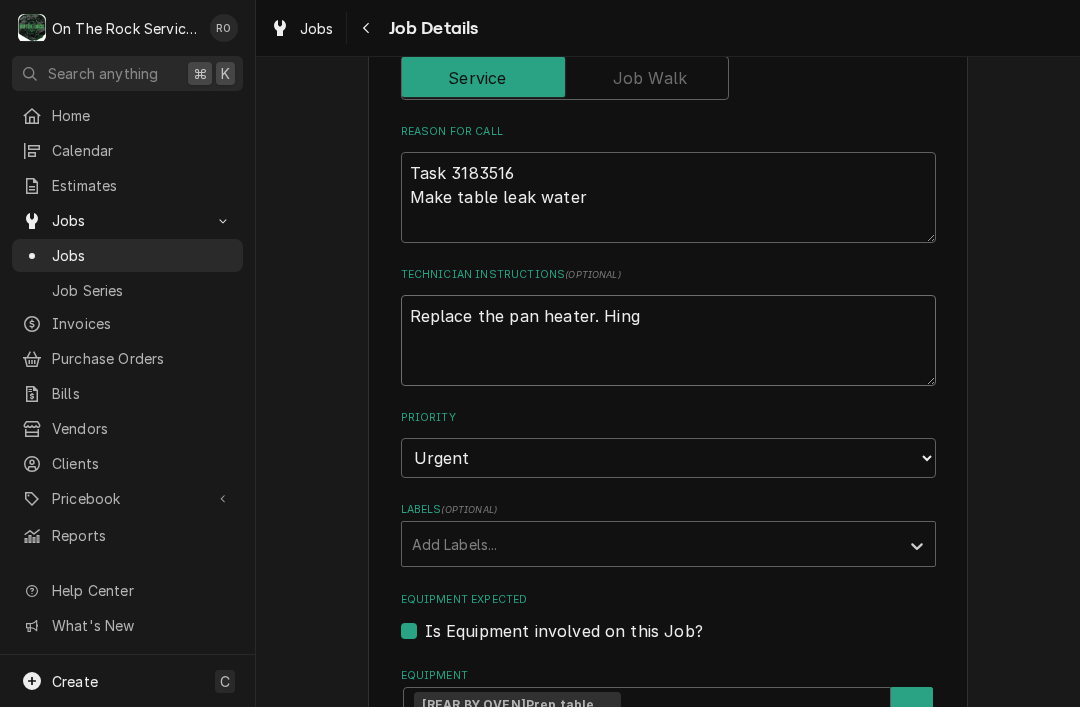
type textarea "x"
type textarea "Replace the pan heater. Hinge"
type textarea "x"
type textarea "Replace the pan heater. Hinges"
type textarea "x"
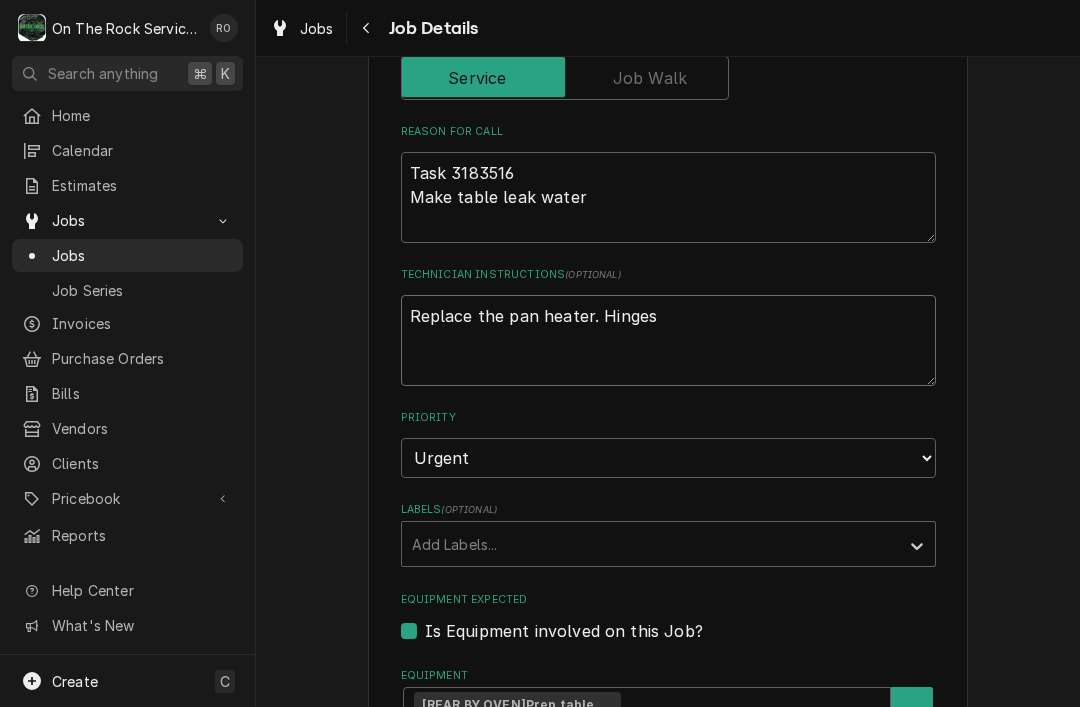
type textarea "Replace the pan heater. Hinges"
type textarea "x"
type textarea "Replace the pan heater. Hinges a"
type textarea "x"
type textarea "Replace the pan heater. Hinges an"
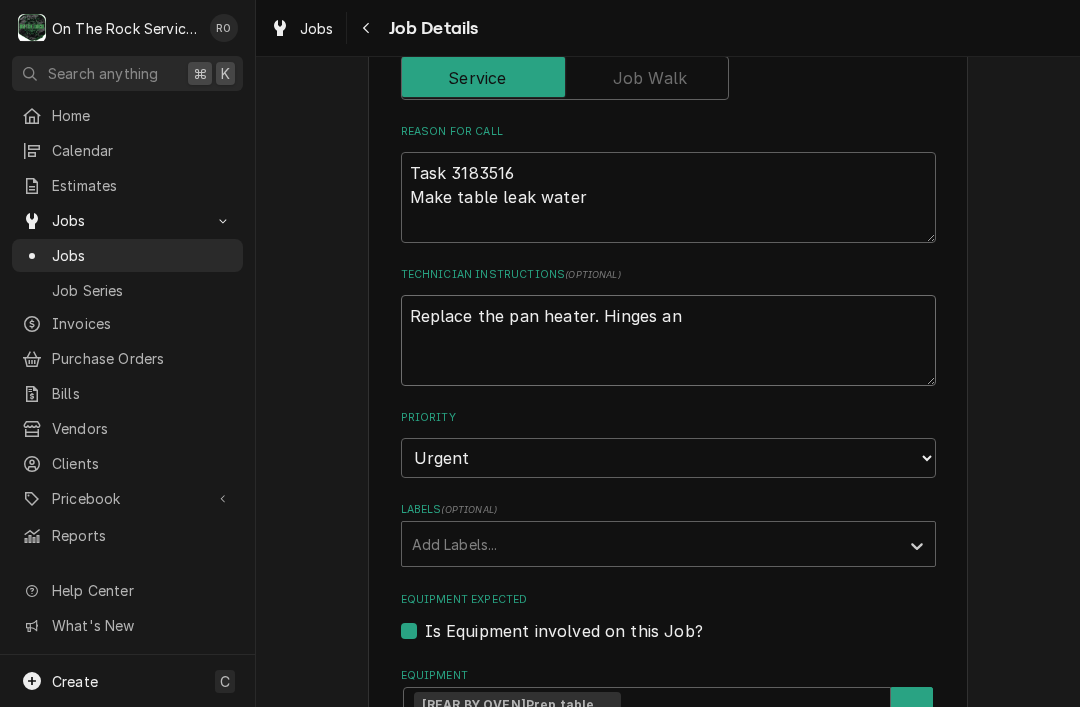
type textarea "x"
type textarea "Replace the pan heater. Hinges and"
type textarea "x"
type textarea "Replace the pan heater. Hinges and"
type textarea "x"
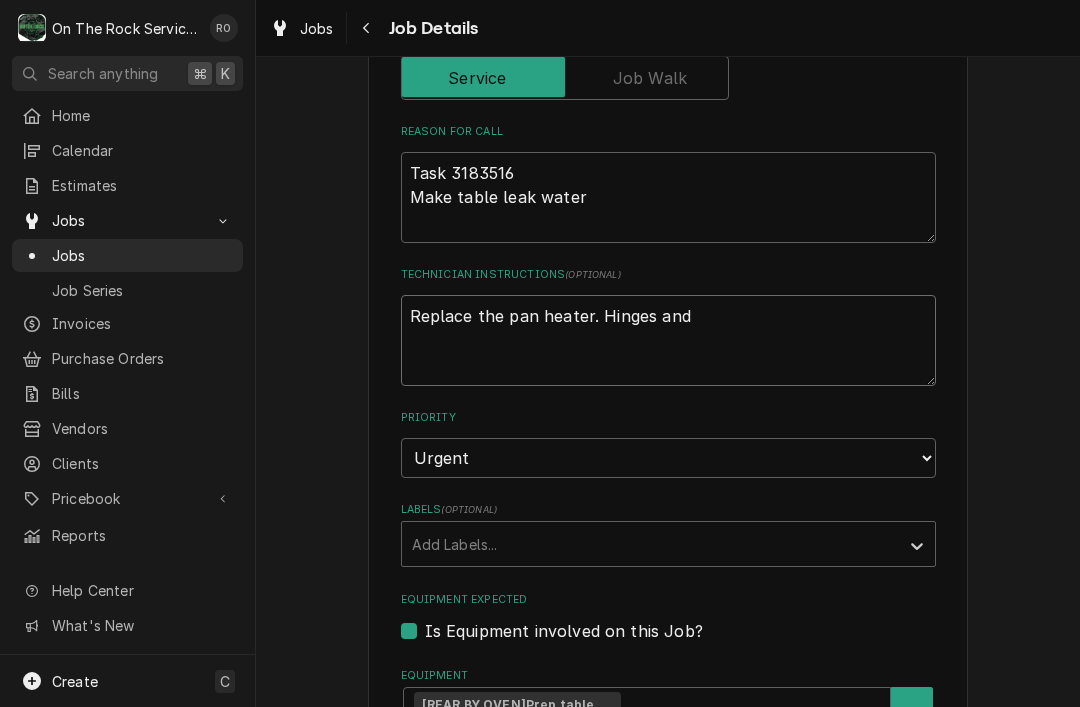
type textarea "Replace the pan heater. Hinges and e"
type textarea "x"
type textarea "Replace the pan heater. Hinges and et"
type textarea "x"
type textarea "Replace the pan heater. Hinges and etc"
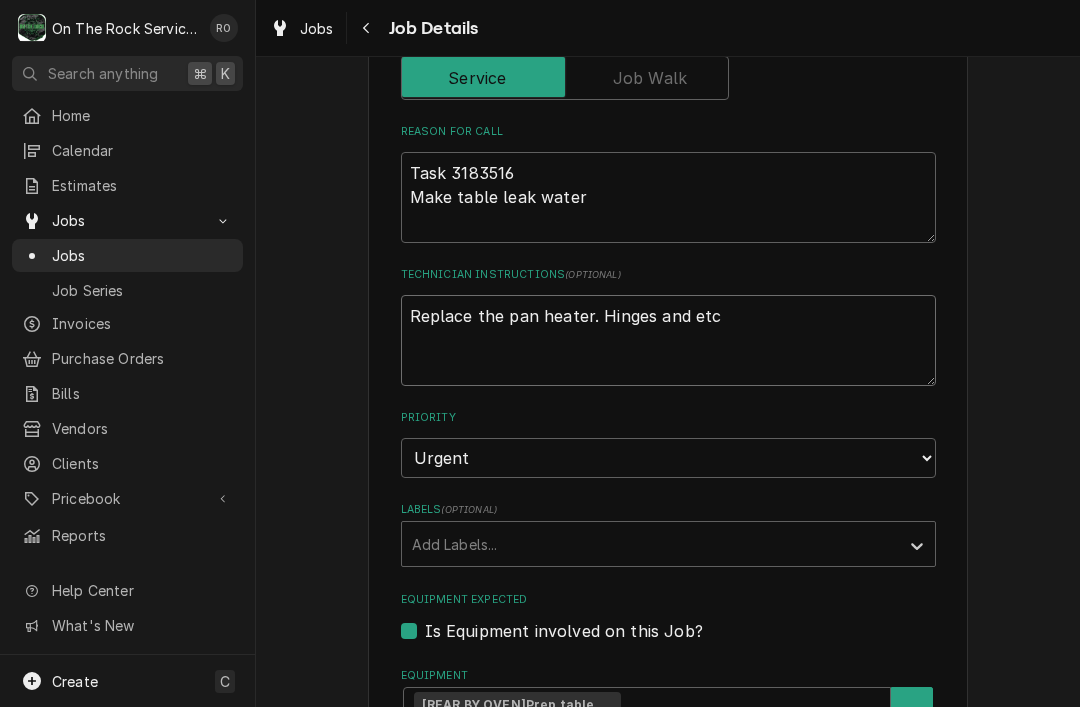
type textarea "x"
type textarea "Replace the pan heater. Hinges and etc"
type textarea "x"
type textarea "Replace the pan heater. Hinges and etc w"
type textarea "x"
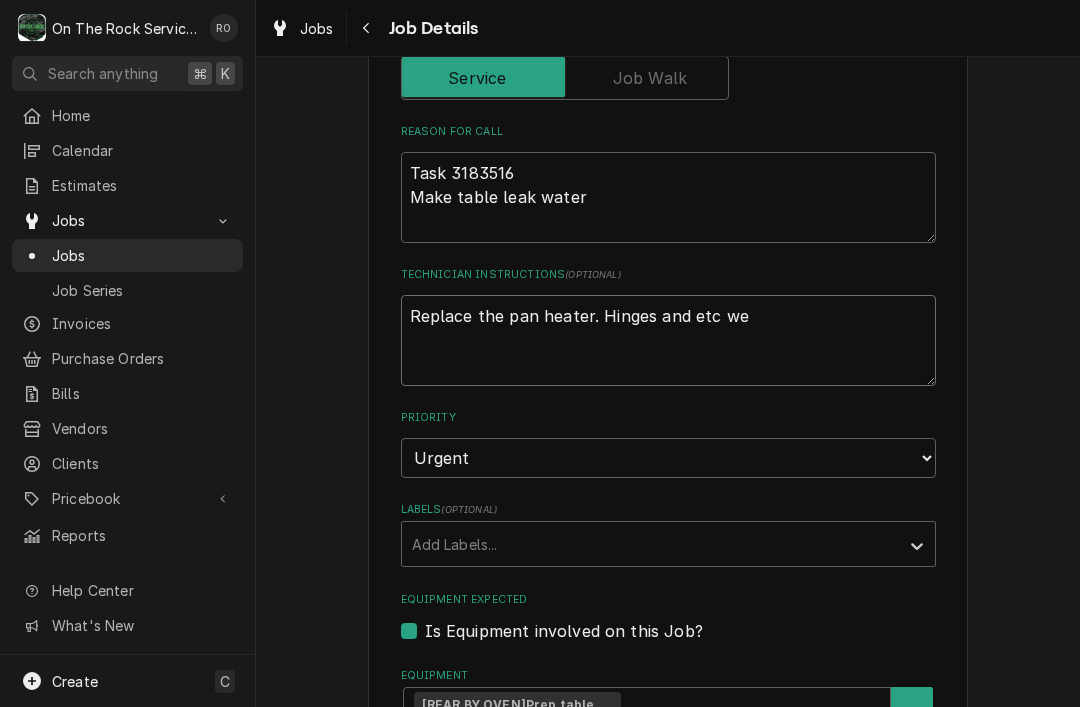
type textarea "Replace the pan heater. Hinges and etc we"
type textarea "x"
type textarea "Replace the pan heater. Hinges and etc we c"
type textarea "x"
type textarea "Replace the pan heater. Hinges and etc we can"
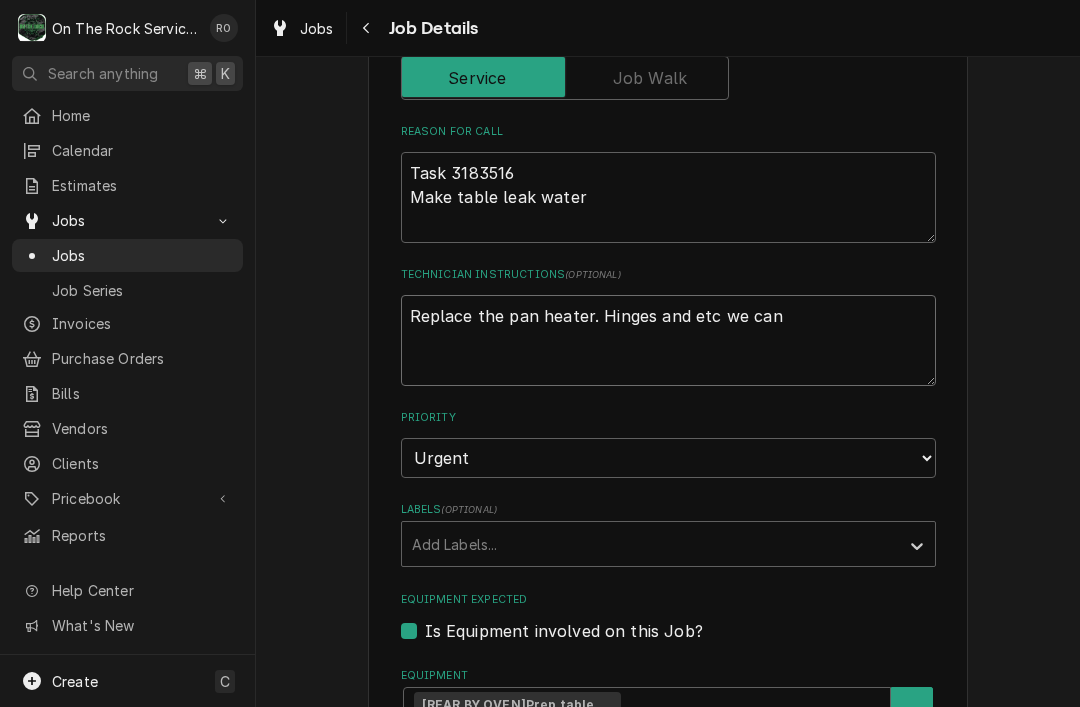
type textarea "x"
type textarea "Replace the pan heater. Hinges and etc we can"
type textarea "x"
type textarea "Replace the pan heater. Hinges and etc we can l"
type textarea "x"
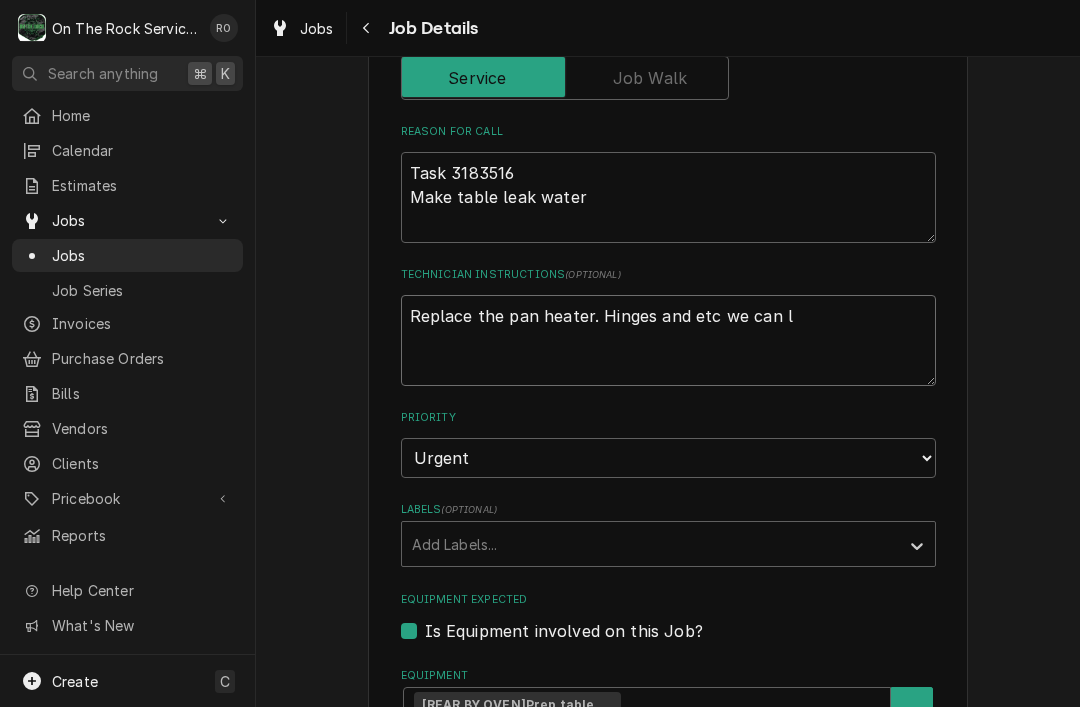
type textarea "Replace the pan heater. Hinges and etc we can le"
type textarea "x"
type textarea "Replace the pan heater. Hinges and etc we can lea"
type textarea "x"
type textarea "Replace the pan heater. Hinges and etc we can leav"
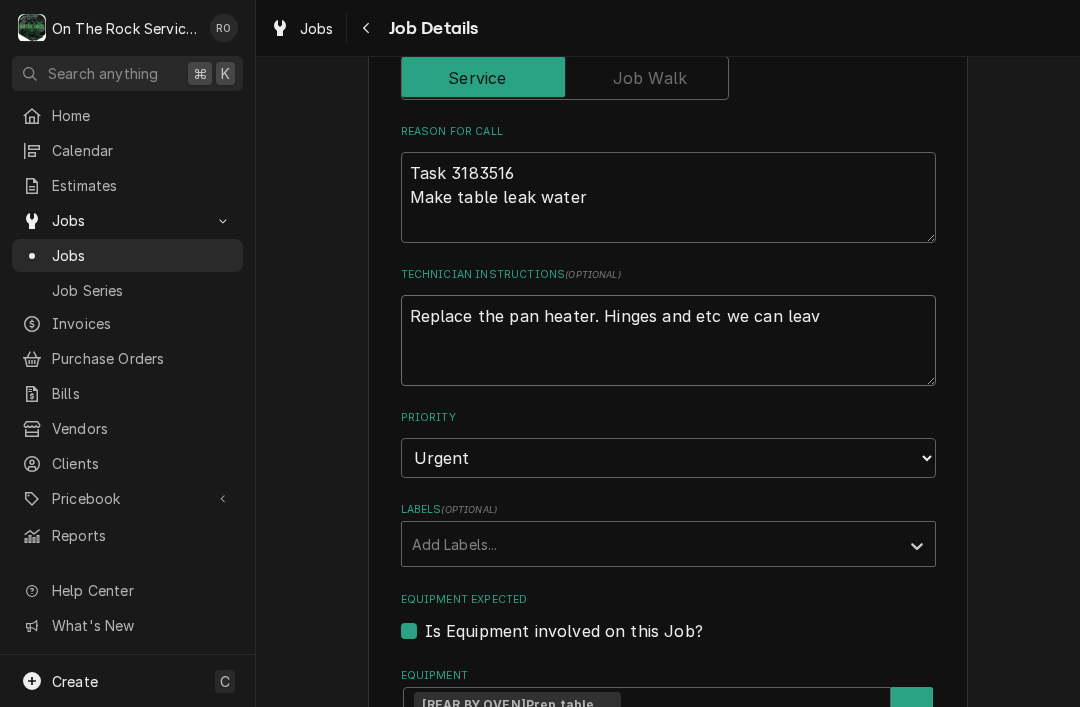
type textarea "x"
type textarea "Replace the pan heater. Hinges and etc we can leave"
type textarea "x"
type textarea "Replace the pan heater. Hinges and etc we can leave"
type textarea "x"
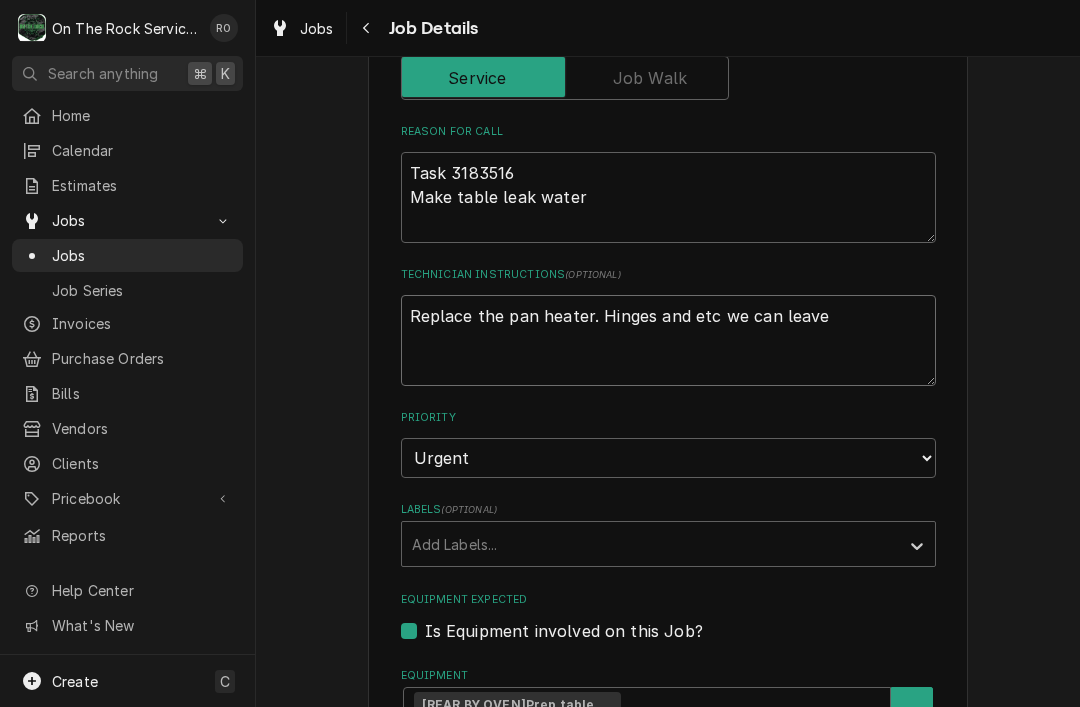
type textarea "Replace the pan heater. Hinges and etc we can leave f"
type textarea "x"
type textarea "Replace the pan heater. Hinges and etc we can leave fo"
type textarea "x"
type textarea "Replace the pan heater. Hinges and etc we can leave for"
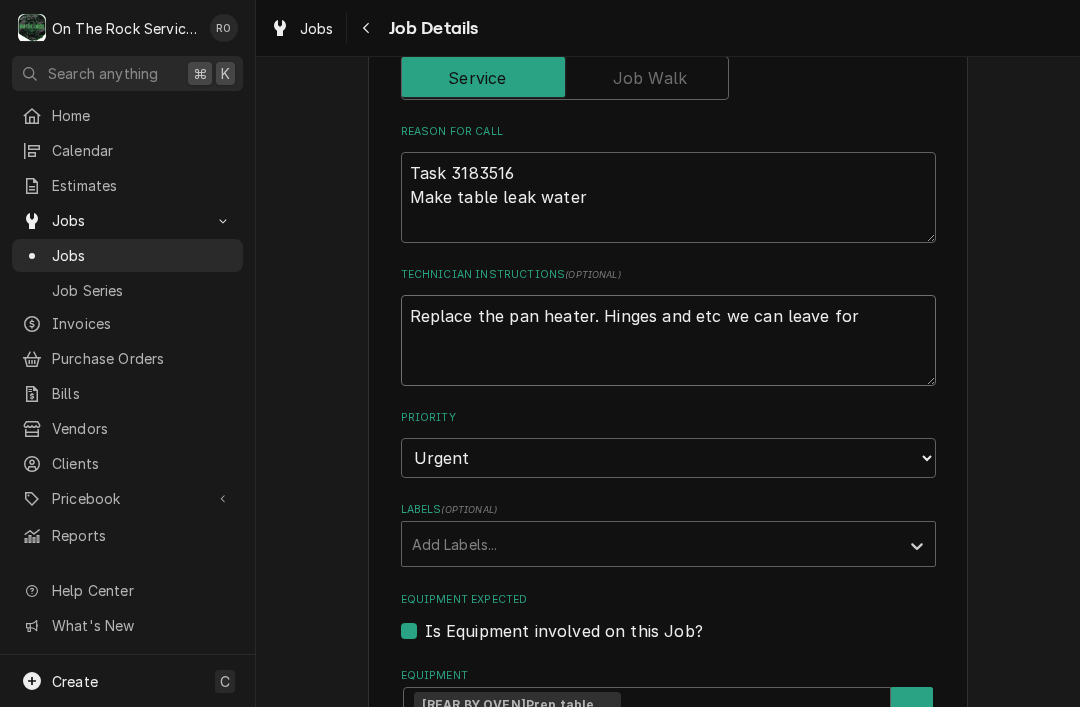
type textarea "x"
type textarea "Replace the pan heater. Hinges and etc we can leave for a"
type textarea "x"
type textarea "Replace the pan heater. Hinges and etc we can leave for an"
type textarea "x"
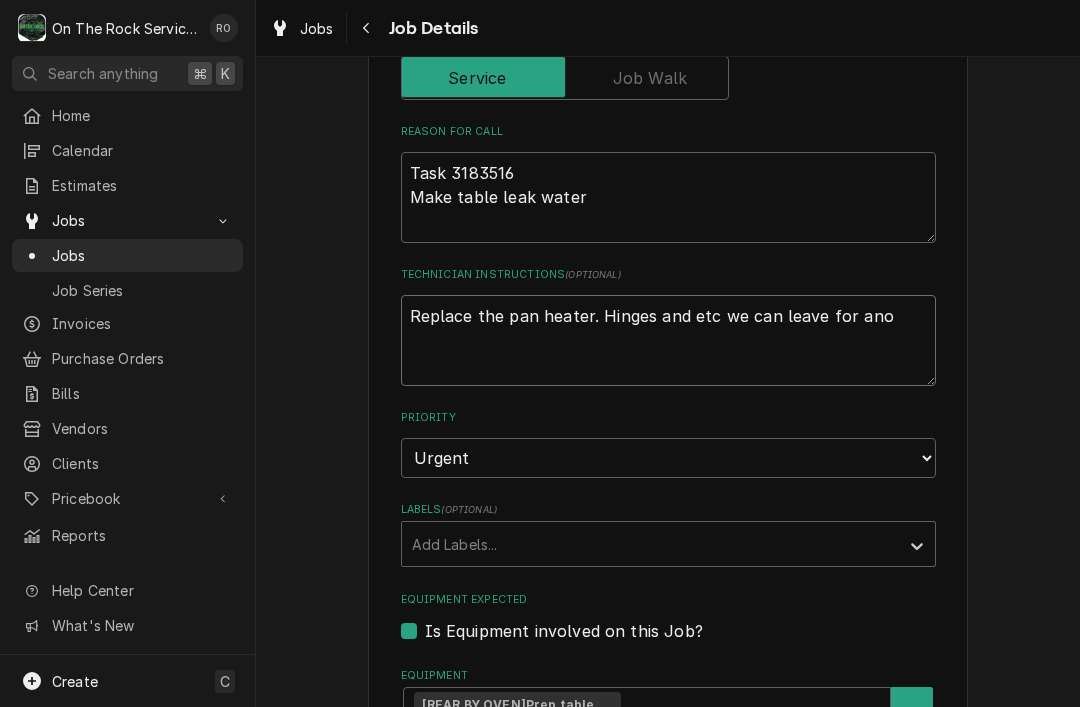
type textarea "Replace the pan heater. Hinges and etc we can leave for anot"
type textarea "x"
type textarea "Replace the pan heater. Hinges and etc we can leave for anoth"
type textarea "x"
type textarea "Replace the pan heater. Hinges and etc we can leave for anothe"
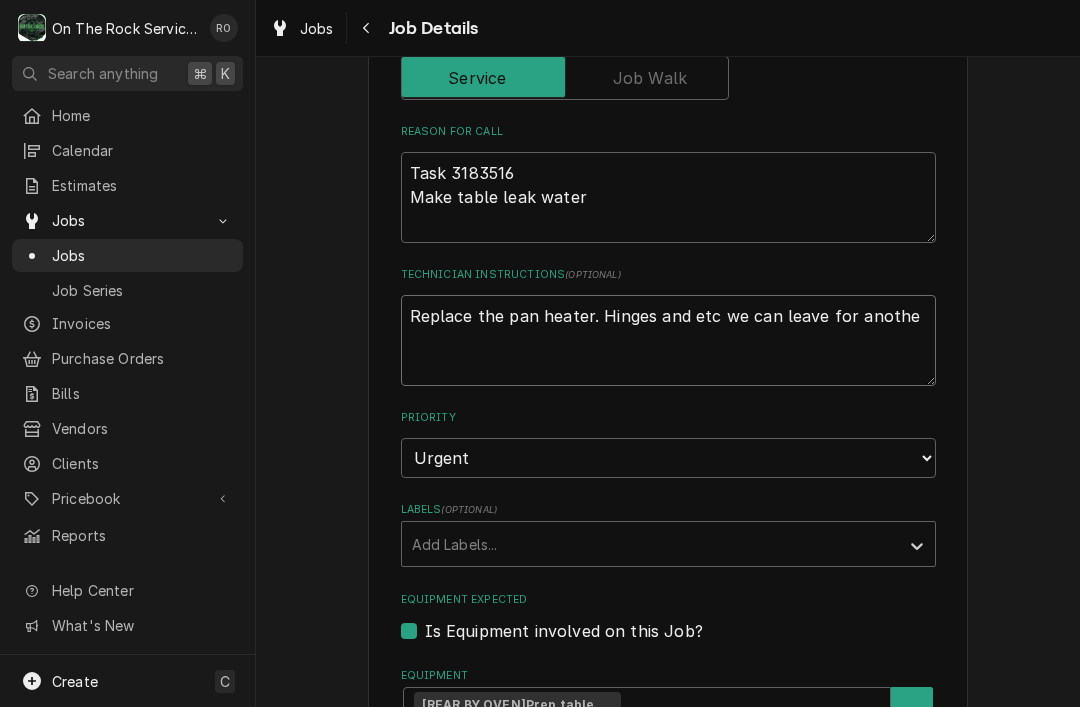
type textarea "x"
type textarea "Replace the pan heater. Hinges and etc we can leave for another"
type textarea "x"
type textarea "Replace the pan heater. Hinges and etc we can leave for another"
type textarea "x"
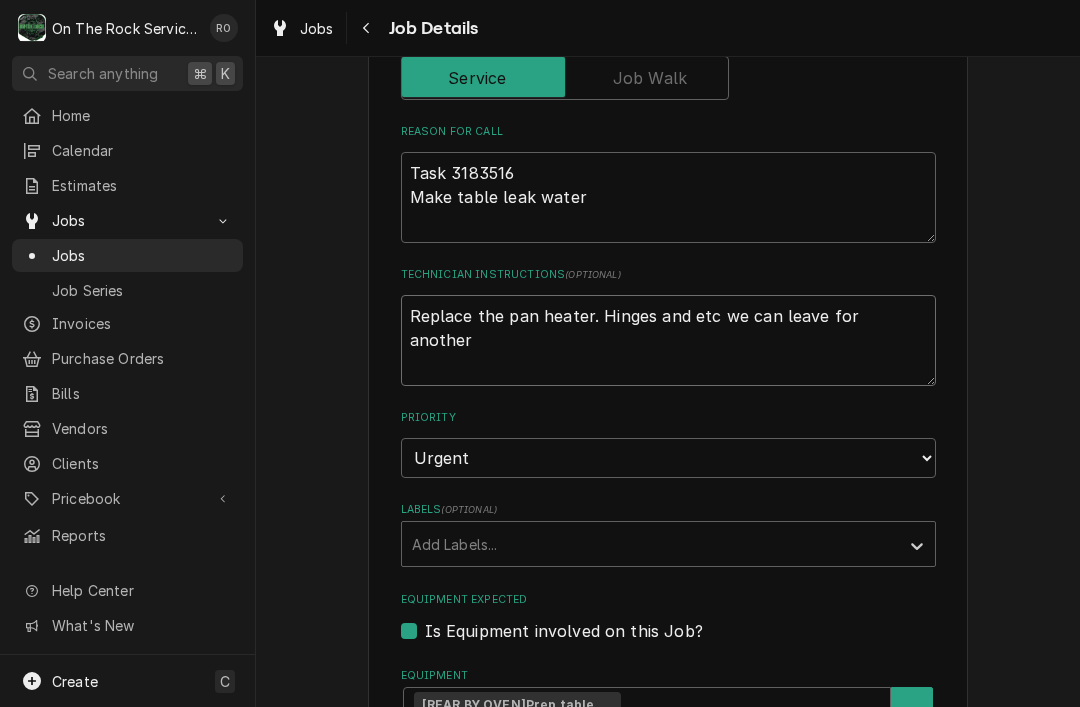
type textarea "Replace the pan heater. Hinges and etc we can leave for another t"
type textarea "x"
type textarea "Replace the pan heater. Hinges and etc we can leave for another tim"
type textarea "x"
type textarea "Replace the pan heater. Hinges and etc we can leave for another time"
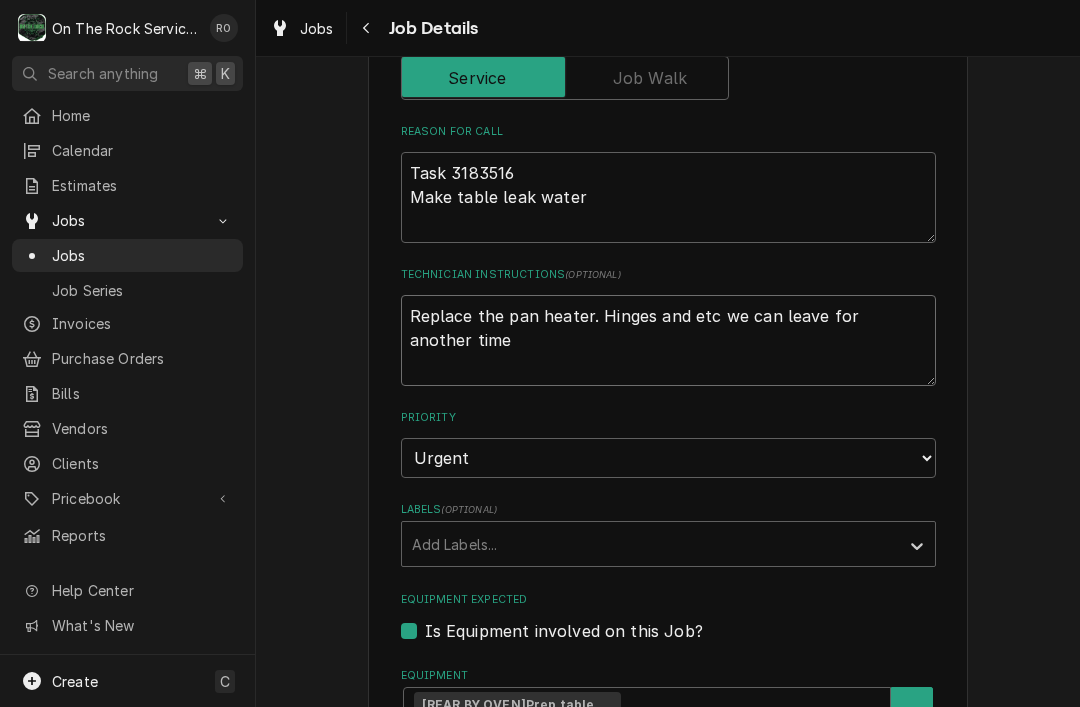
type textarea "x"
type textarea "Replace the pan heater. Hinges and etc we can leave for another time."
type textarea "x"
type textarea "Replace the pan heater. Hinges and etc we can leave for another time."
type textarea "x"
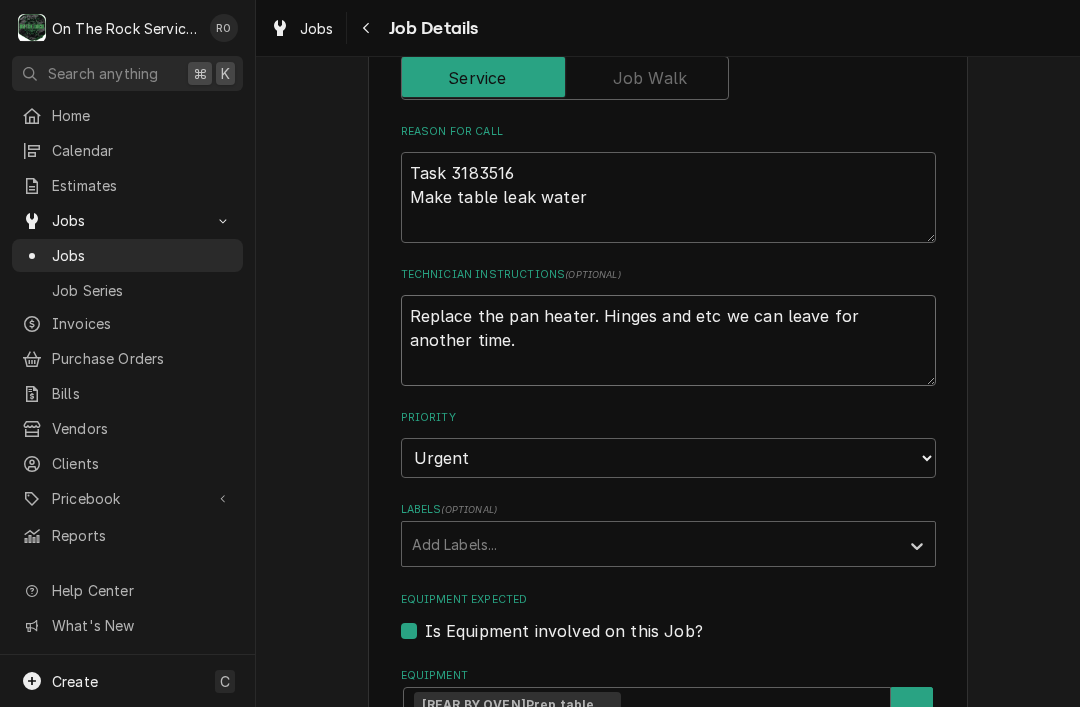
type textarea "Replace the pan heater. Hinges and etc we can leave for another time. P"
type textarea "x"
type textarea "Replace the pan heater. Hinges and etc we can leave for another time. Pi"
type textarea "x"
type textarea "Replace the pan heater. Hinges and etc we can leave for another time. Piz"
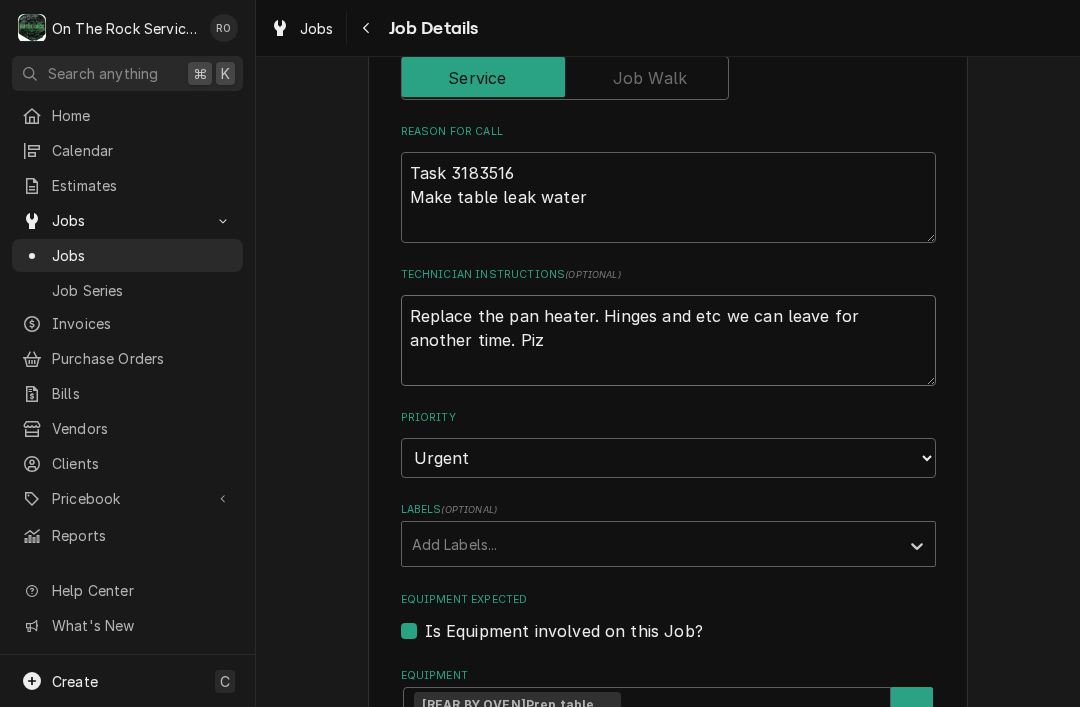
type textarea "x"
type textarea "Replace the pan heater. Hinges and etc we can leave for another time. Pizz"
type textarea "x"
type textarea "Replace the pan heater. Hinges and etc we can leave for another time. Pizza"
type textarea "x"
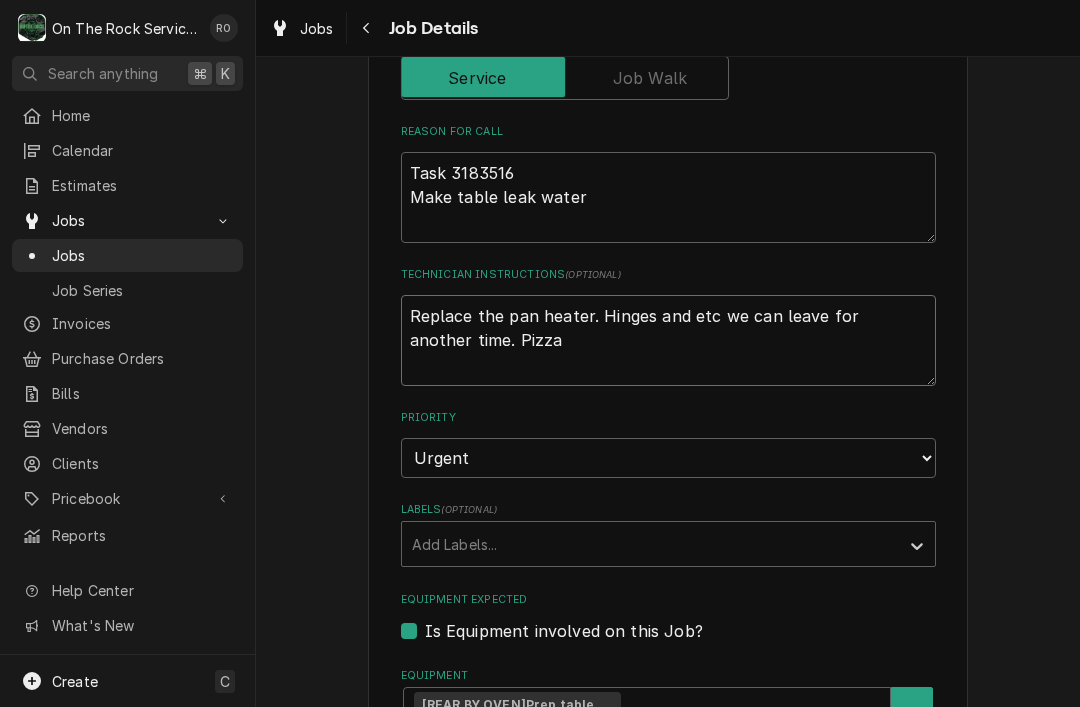
type textarea "Replace the pan heater. Hinges and etc we can leave for another time. Pizza"
type textarea "x"
type textarea "Replace the pan heater. Hinges and etc we can leave for another time. Pizza H"
type textarea "x"
type textarea "Replace the pan heater. Hinges and etc we can leave for another time. Pizza Hu"
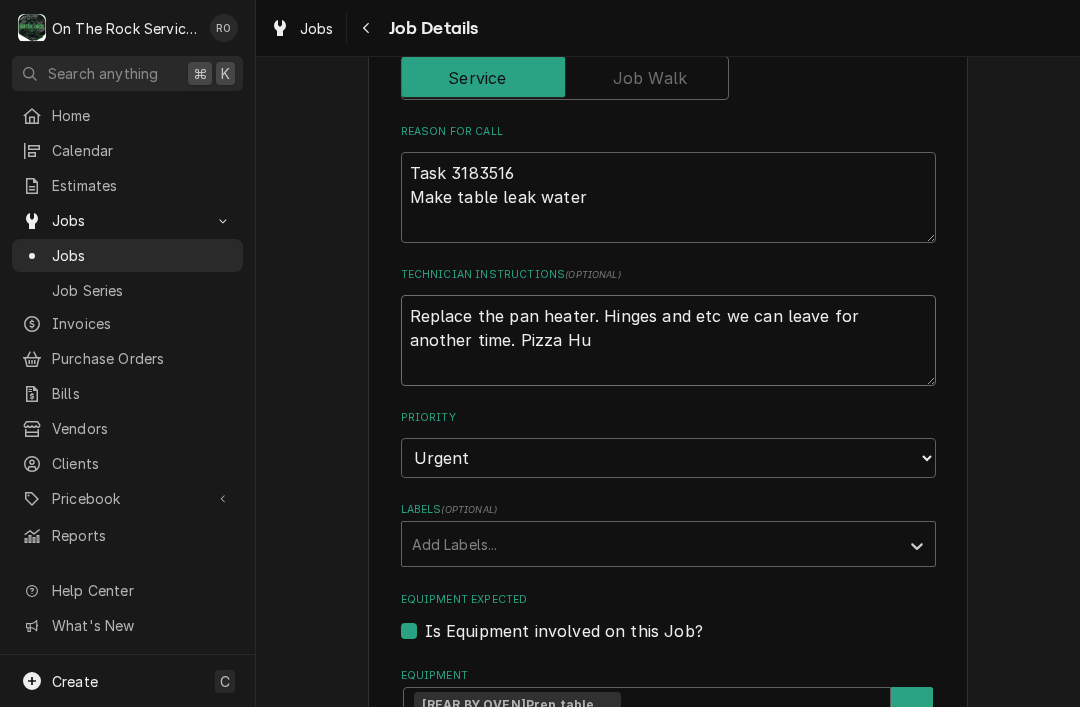
type textarea "x"
type textarea "Replace the pan heater. Hinges and etc we can leave for another time. Pizza Hut"
type textarea "x"
type textarea "Replace the pan heater. Hinges and etc we can leave for another time. Pizza Hut"
type textarea "x"
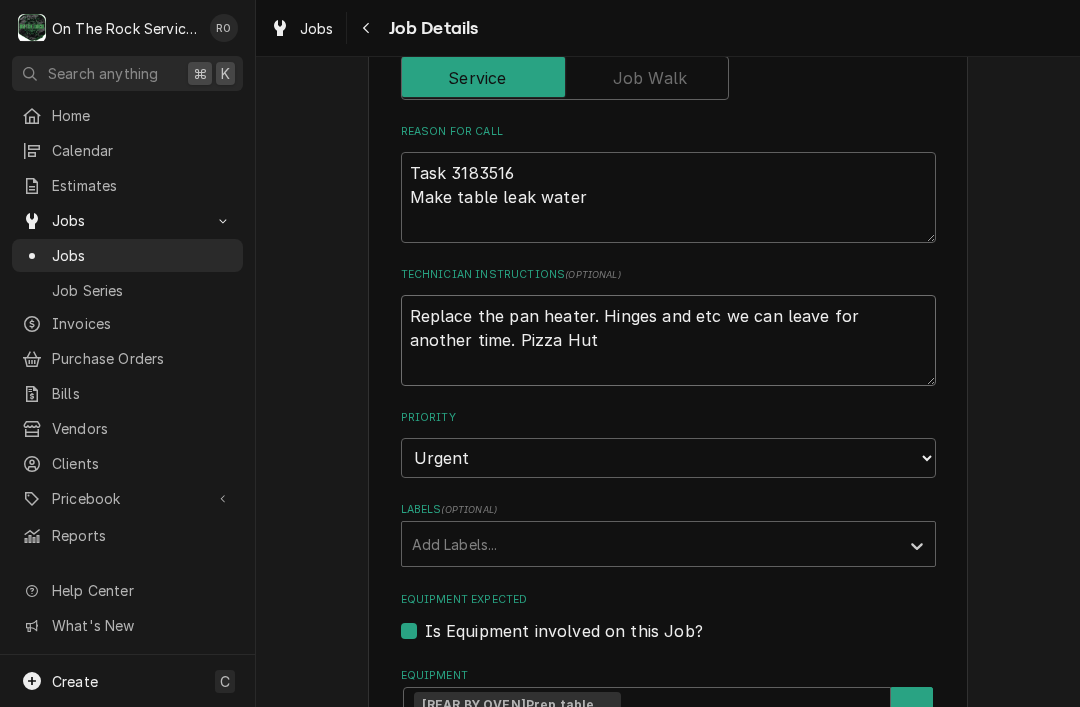
type textarea "Replace the pan heater. Hinges and etc we can leave for another time. Pizza Hut…"
type textarea "x"
type textarea "Replace the pan heater. Hinges and etc we can leave for another time. Pizza Hut…"
type textarea "x"
type textarea "Replace the pan heater. Hinges and etc we can leave for another time. Pizza Hut…"
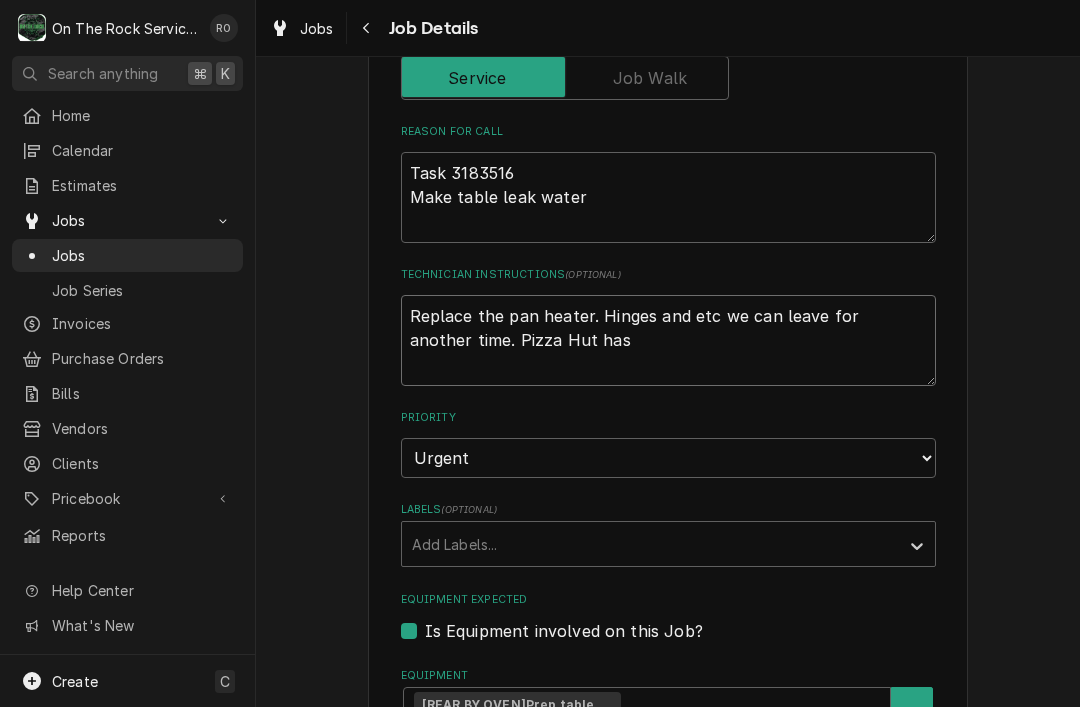
type textarea "x"
type textarea "Replace the pan heater. Hinges and etc we can leave for another time. Pizza Hut…"
type textarea "x"
type textarea "Replace the pan heater. Hinges and etc we can leave for another time. Pizza Hut…"
type textarea "x"
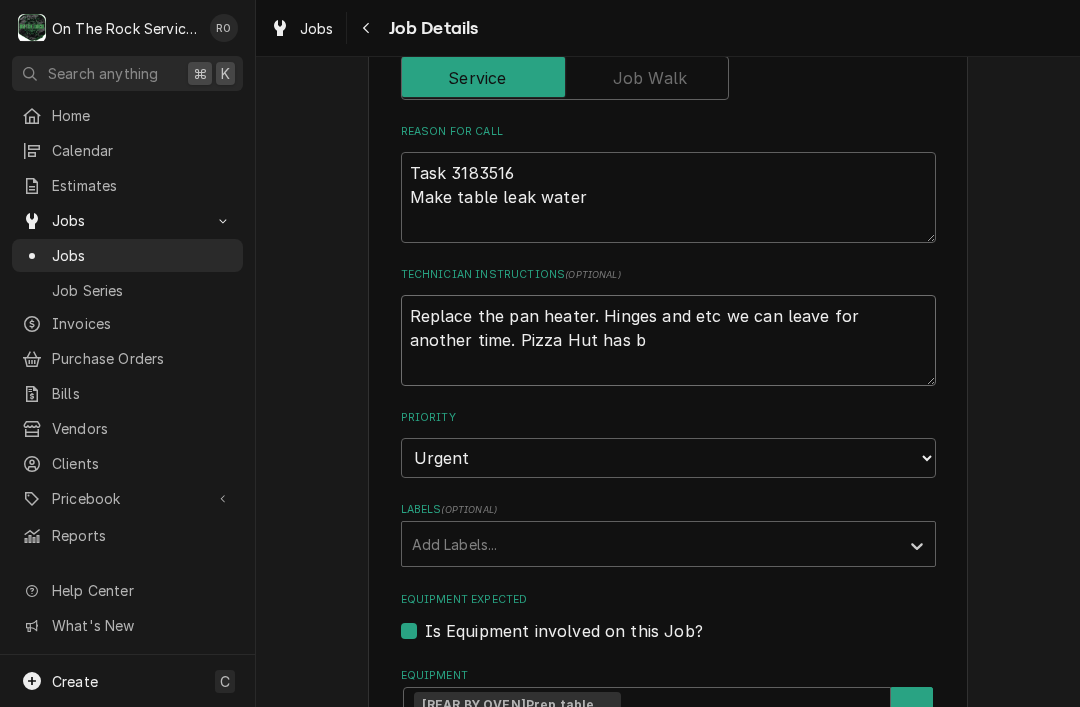
type textarea "Replace the pan heater. Hinges and etc we can leave for another time. Pizza Hut…"
type textarea "x"
type textarea "Replace the pan heater. Hinges and etc we can leave for another time. Pizza Hut…"
type textarea "x"
type textarea "Replace the pan heater. Hinges and etc we can leave for another time. Pizza Hut…"
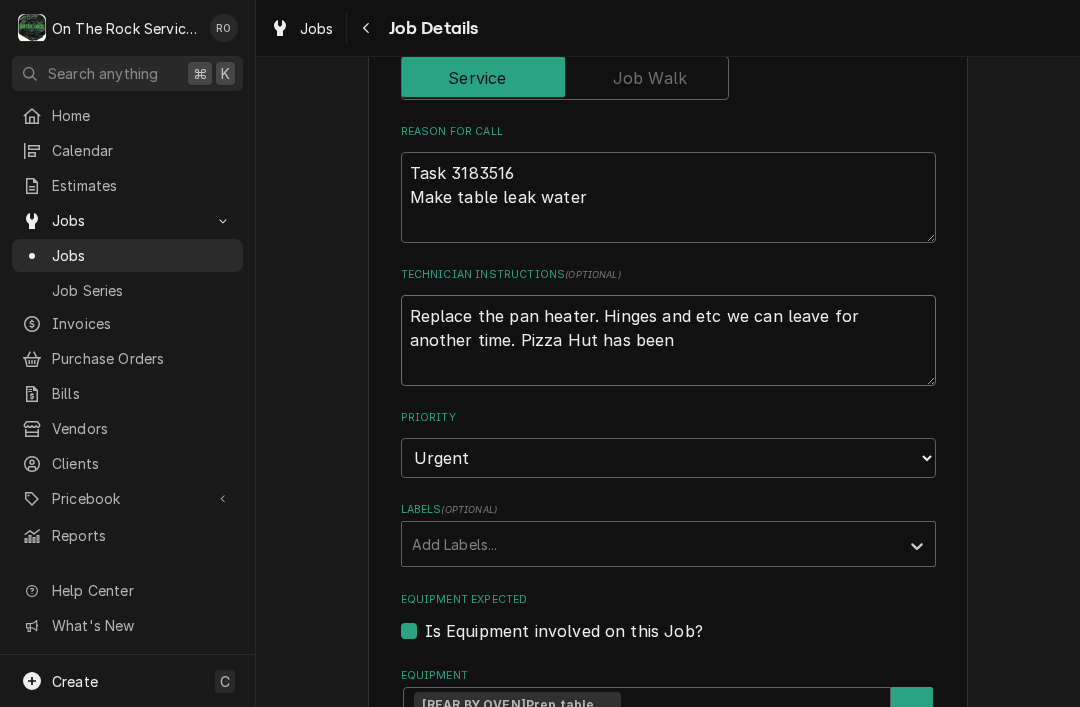
type textarea "x"
type textarea "Replace the pan heater. Hinges and etc we can leave for another time. Pizza Hut…"
type textarea "x"
type textarea "Replace the pan heater. Hinges and etc we can leave for another time. Pizza Hut…"
type textarea "x"
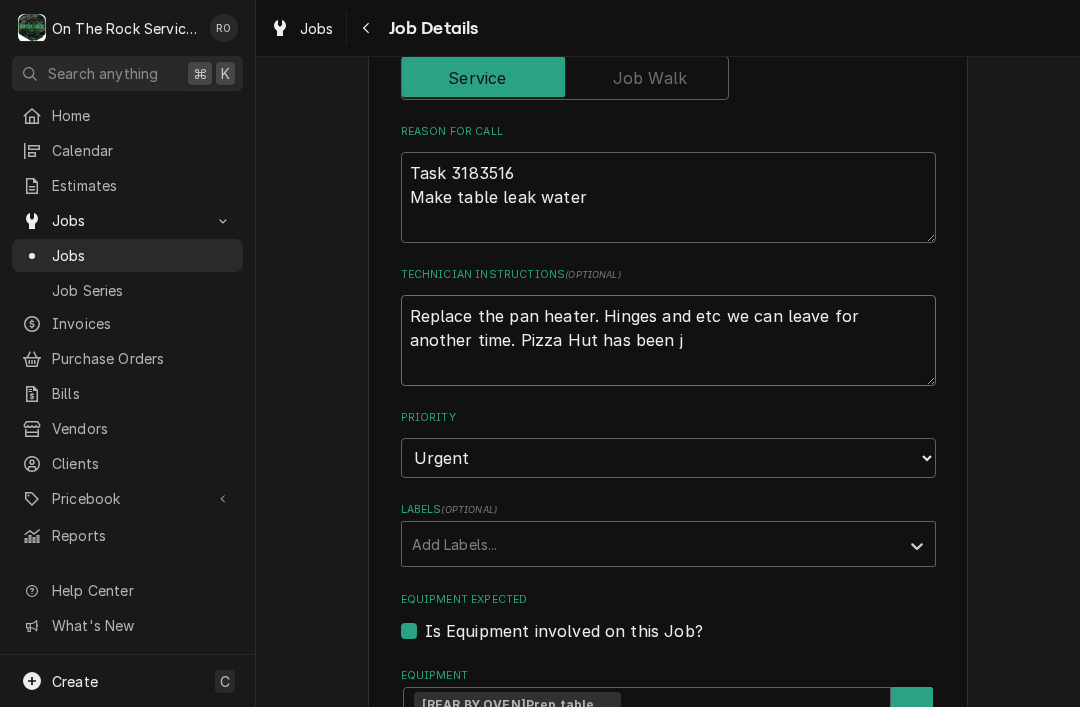
type textarea "Replace the pan heater. Hinges and etc we can leave for another time. Pizza Hut…"
type textarea "x"
type textarea "Replace the pan heater. Hinges and etc we can leave for another time. Pizza Hut…"
type textarea "x"
type textarea "Replace the pan heater. Hinges and etc we can leave for another time. Pizza Hut…"
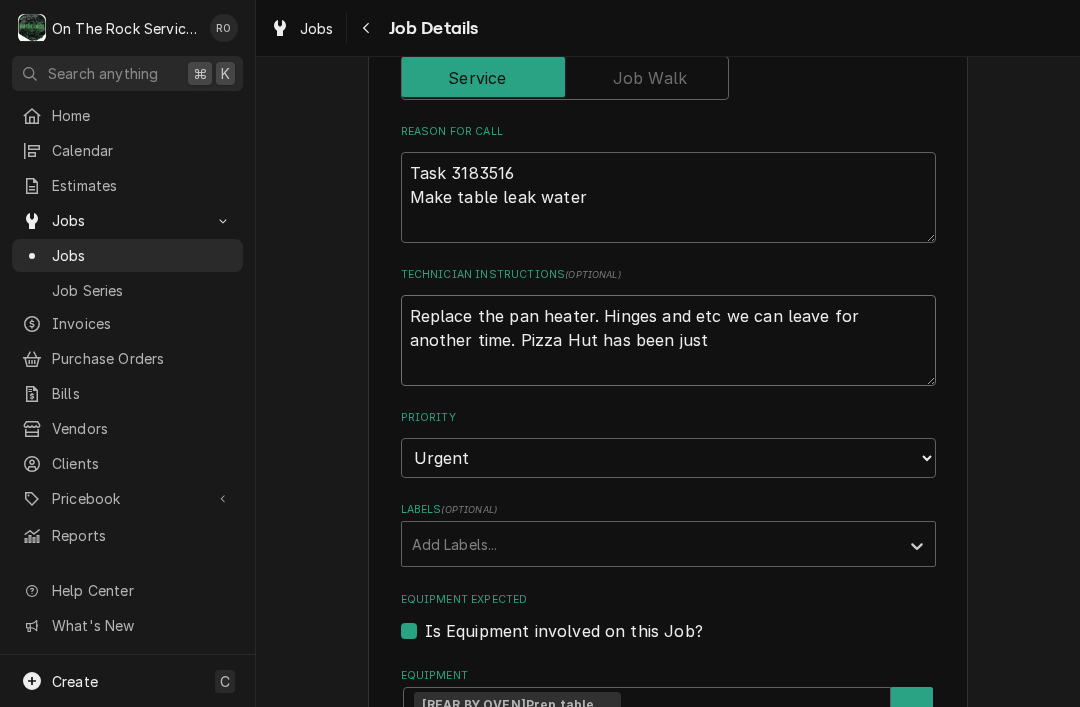
type textarea "x"
type textarea "Replace the pan heater. Hinges and etc we can leave for another time. Pizza Hut…"
type textarea "x"
type textarea "Replace the pan heater. Hinges and etc we can leave for another time. Pizza Hut…"
type textarea "x"
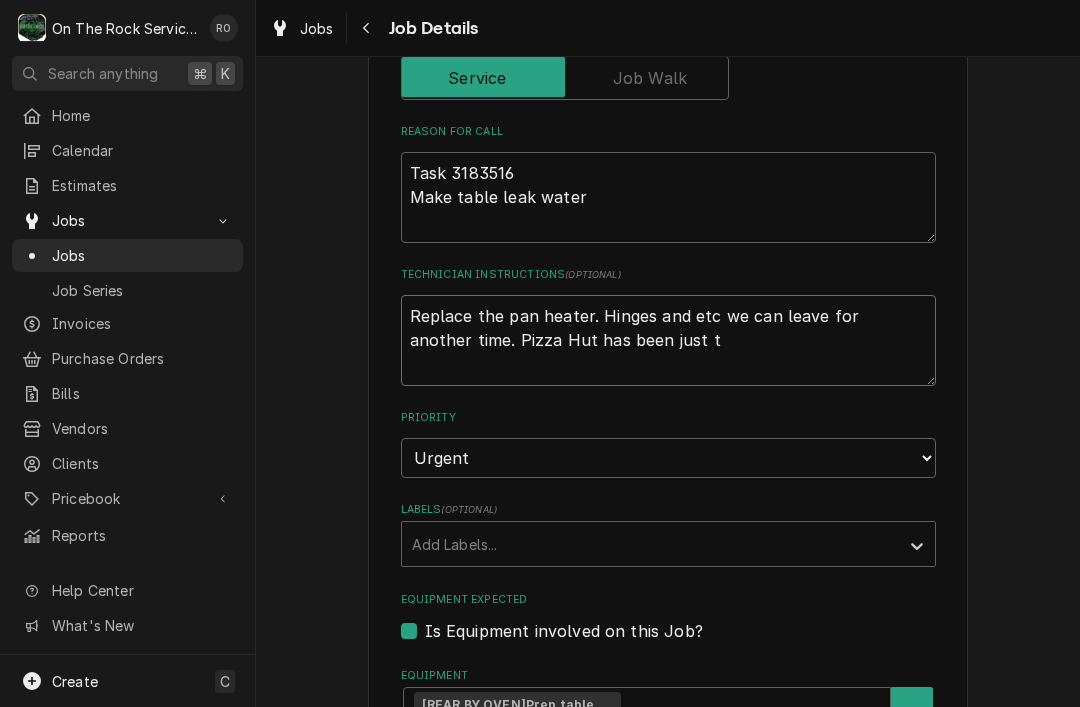
type textarea "Replace the pan heater. Hinges and etc we can leave for another time. Pizza Hut…"
type textarea "x"
type textarea "Replace the pan heater. Hinges and etc we can leave for another time. Pizza Hut…"
type textarea "x"
type textarea "Replace the pan heater. Hinges and etc we can leave for another time. Pizza Hut…"
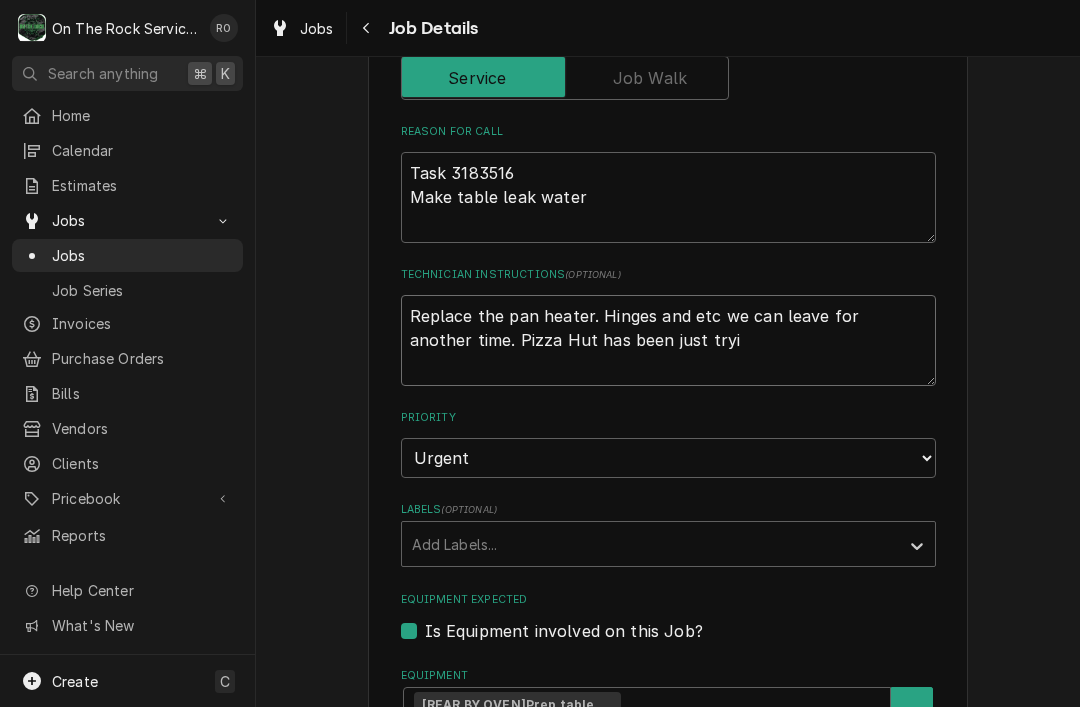
type textarea "x"
type textarea "Replace the pan heater. Hinges and etc we can leave for another time. Pizza Hut…"
type textarea "x"
type textarea "Replace the pan heater. Hinges and etc we can leave for another time. Pizza Hut…"
type textarea "x"
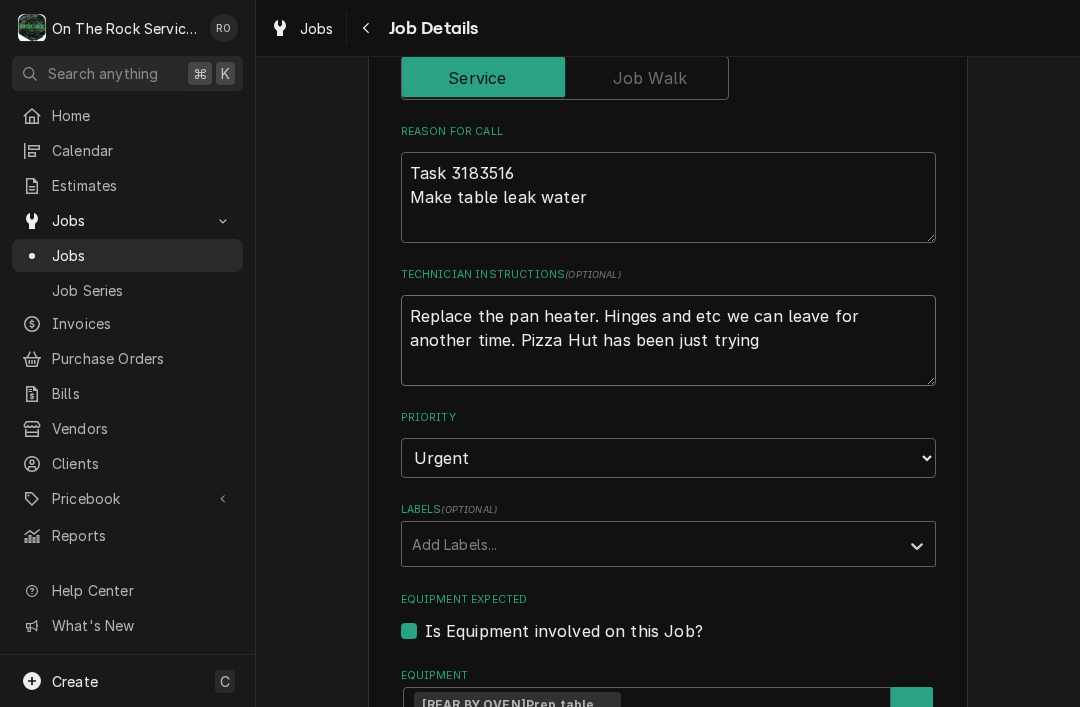
type textarea "Replace the pan heater. Hinges and etc we can leave for another time. Pizza Hut…"
type textarea "x"
type textarea "Replace the pan heater. Hinges and etc we can leave for another time. Pizza Hut…"
type textarea "x"
type textarea "Replace the pan heater. Hinges and etc we can leave for another time. Pizza Hut…"
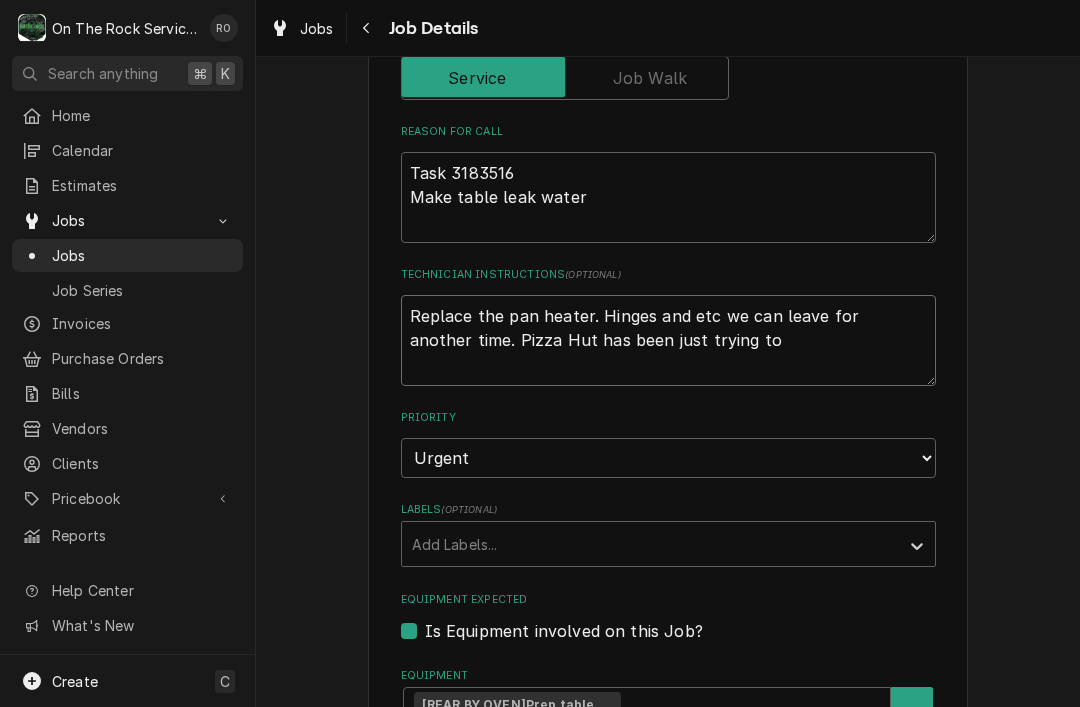
type textarea "x"
type textarea "Replace the pan heater. Hinges and etc we can leave for another time. Pizza Hut…"
type textarea "x"
type textarea "Replace the pan heater. Hinges and etc we can leave for another time. Pizza Hut…"
type textarea "x"
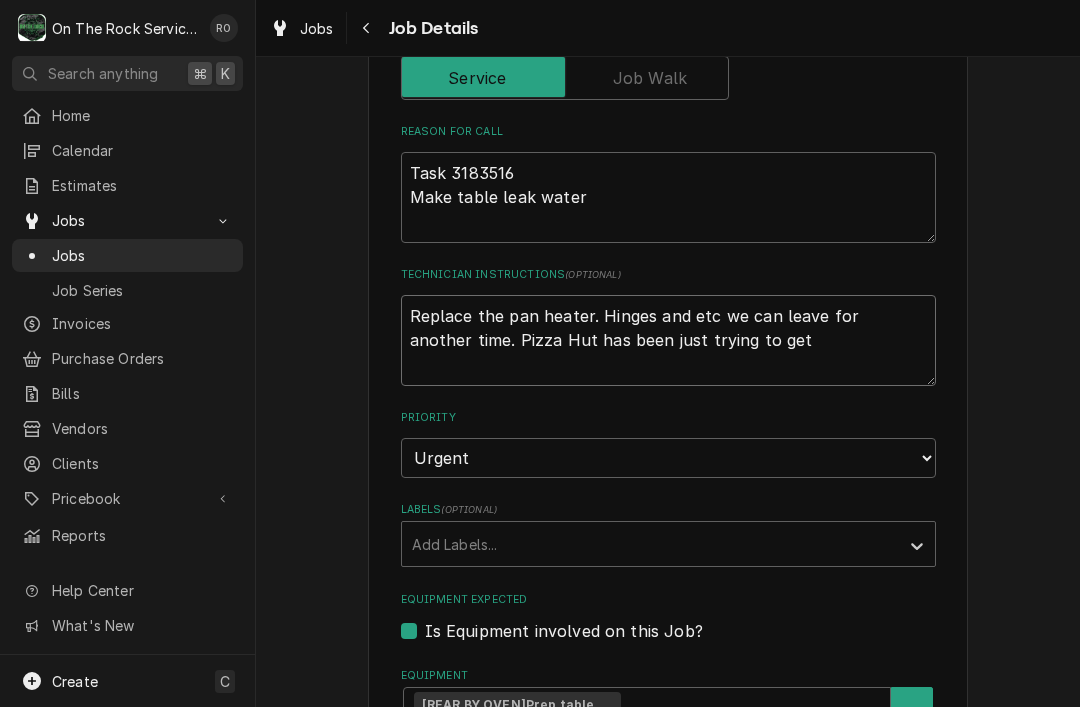
type textarea "Replace the pan heater. Hinges and etc we can leave for another time. Pizza Hut…"
type textarea "x"
type textarea "Replace the pan heater. Hinges and etc we can leave for another time. Pizza Hut…"
type textarea "x"
type textarea "Replace the pan heater. Hinges and etc we can leave for another time. Pizza Hut…"
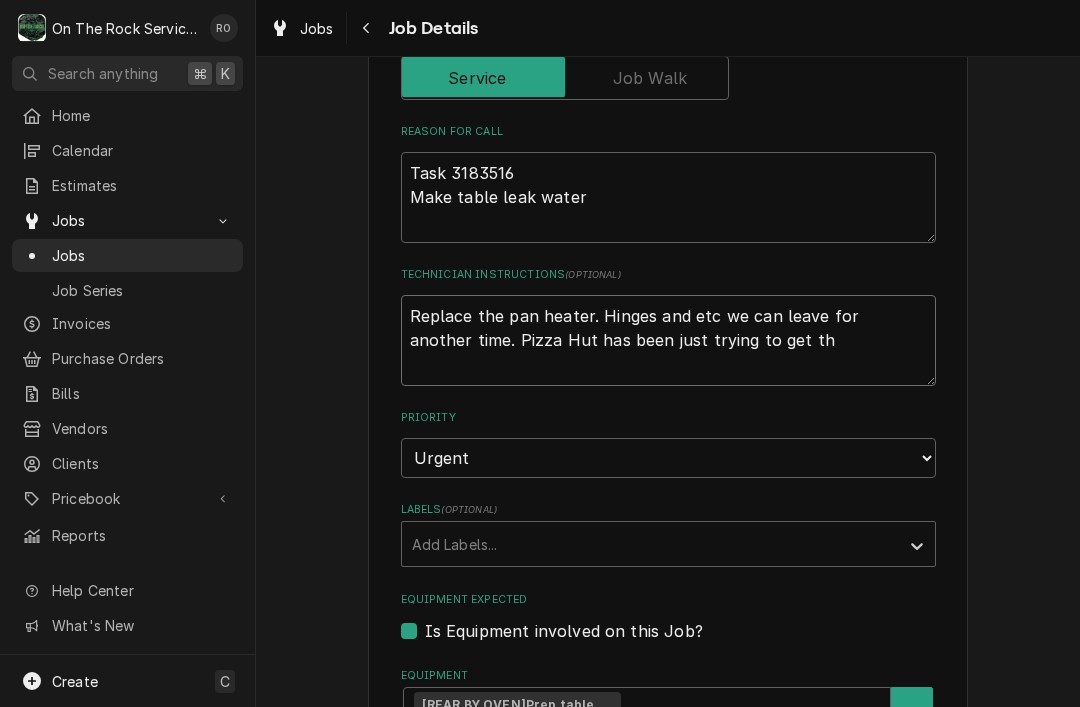
type textarea "x"
type textarea "Replace the pan heater. Hinges and etc we can leave for another time. Pizza Hut…"
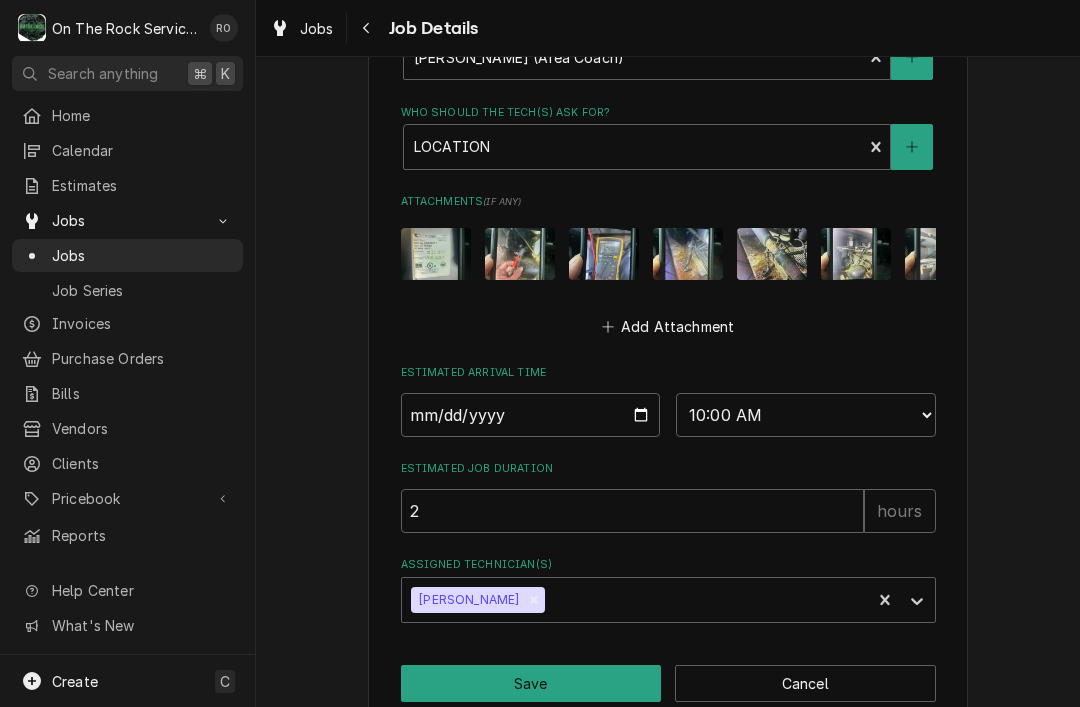
scroll to position [1247, 0]
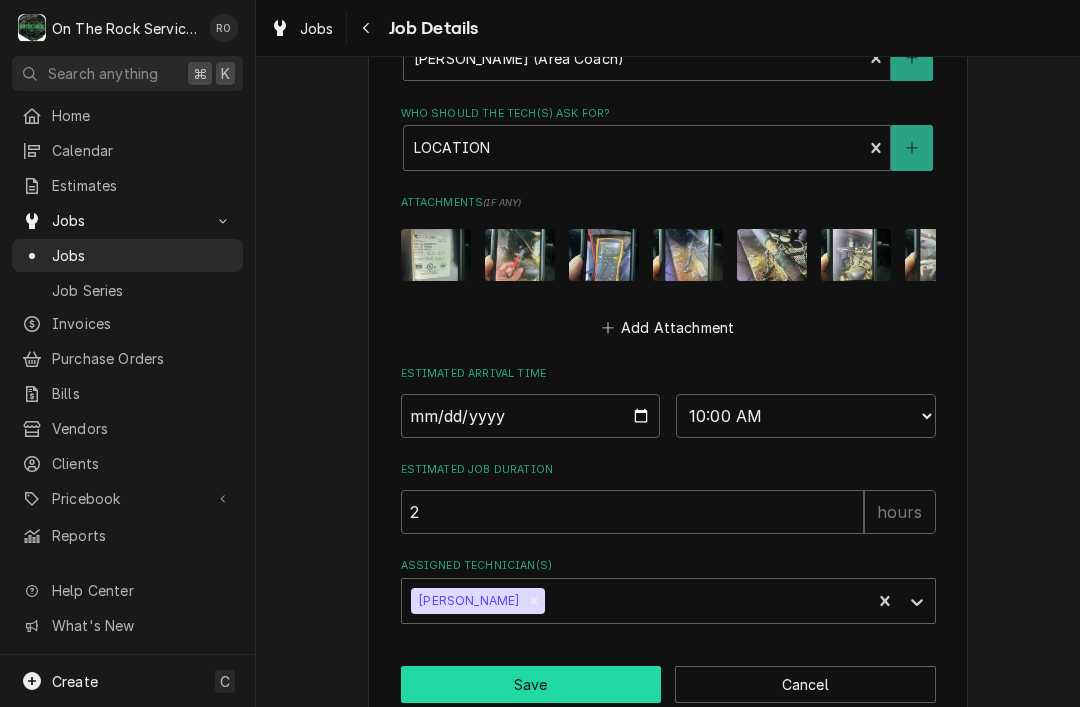
click at [638, 666] on button "Save" at bounding box center [531, 684] width 261 height 37
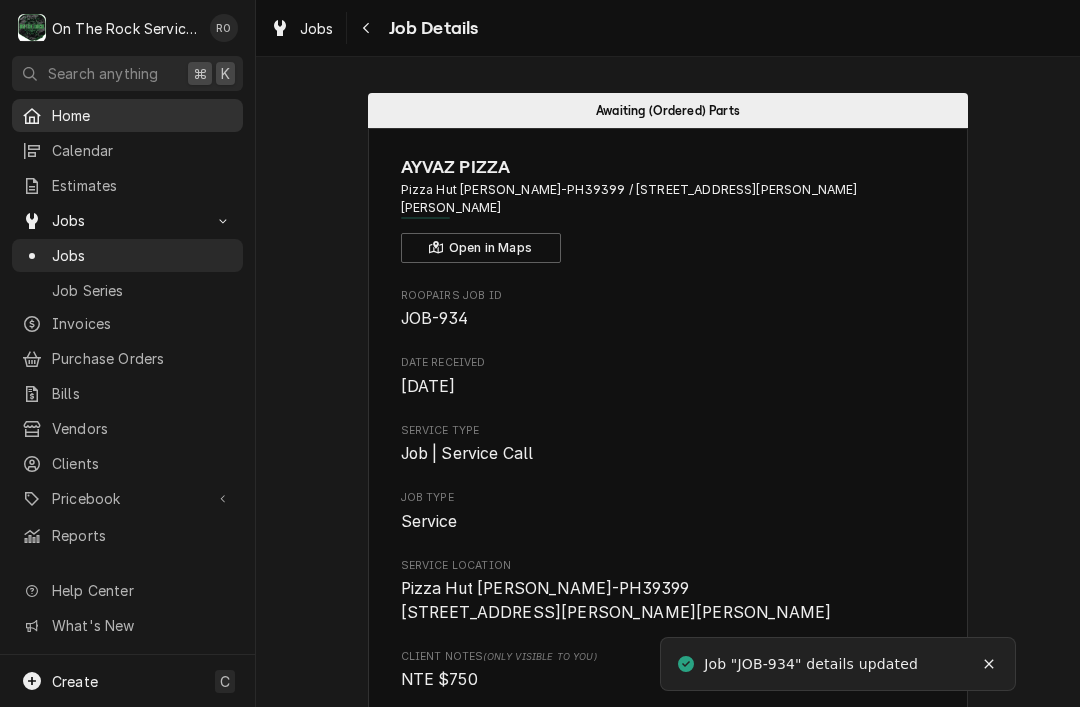
click at [74, 120] on span "Home" at bounding box center [142, 115] width 181 height 21
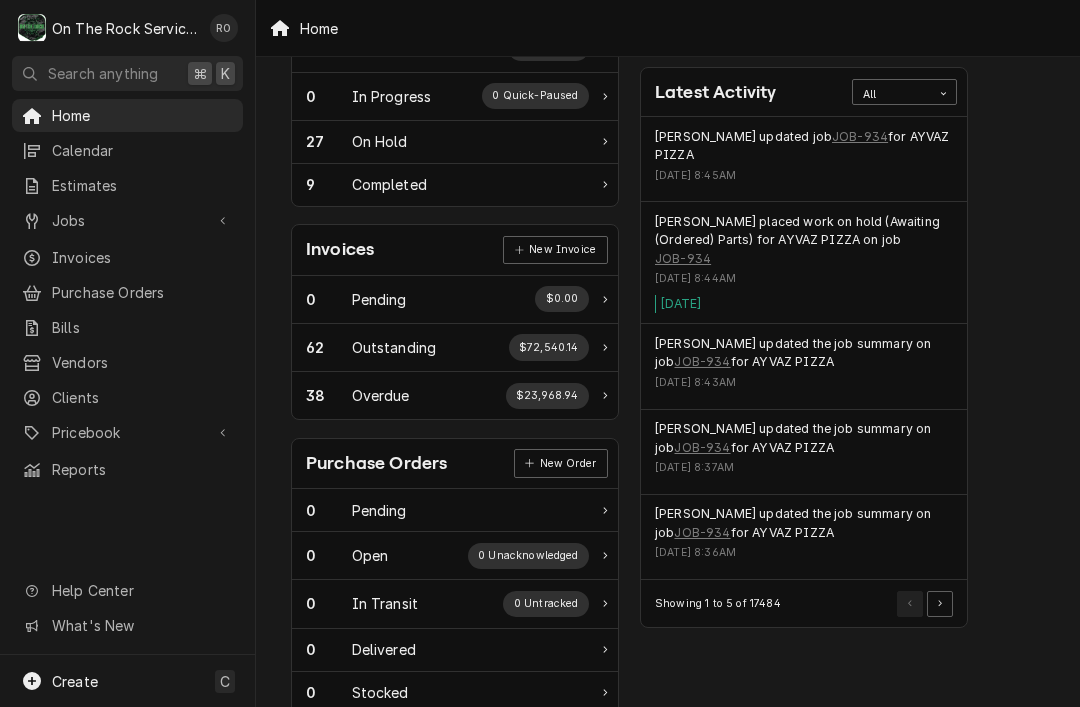
scroll to position [435, 0]
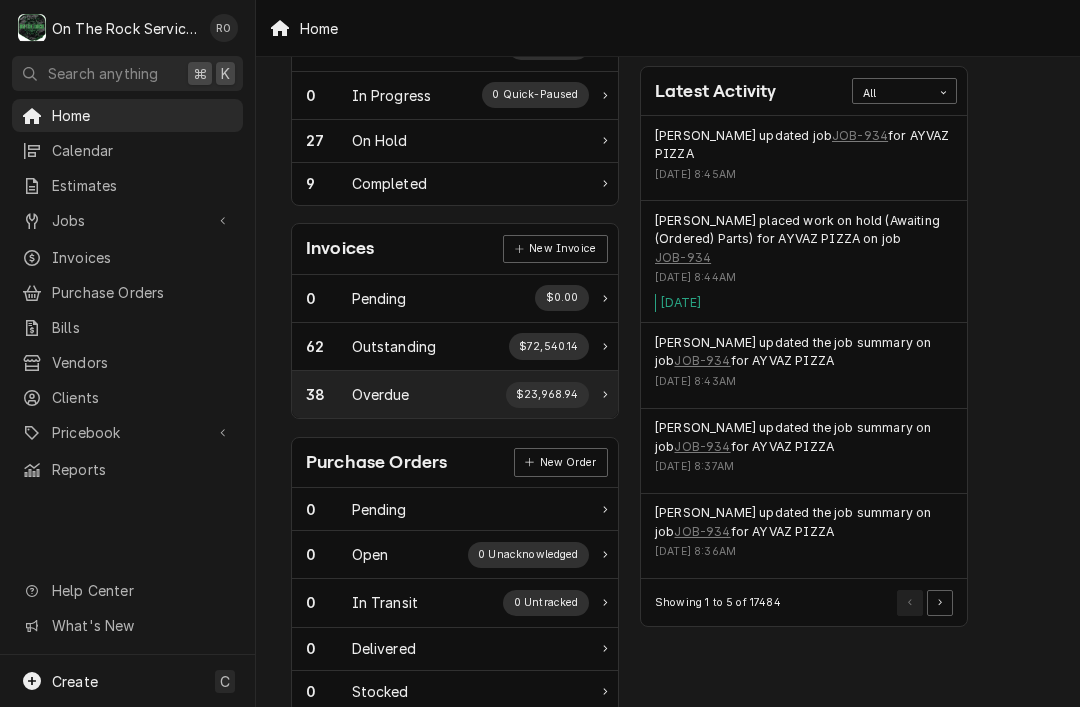
click at [368, 401] on div "38 Overdue $23,968.94" at bounding box center [447, 395] width 283 height 26
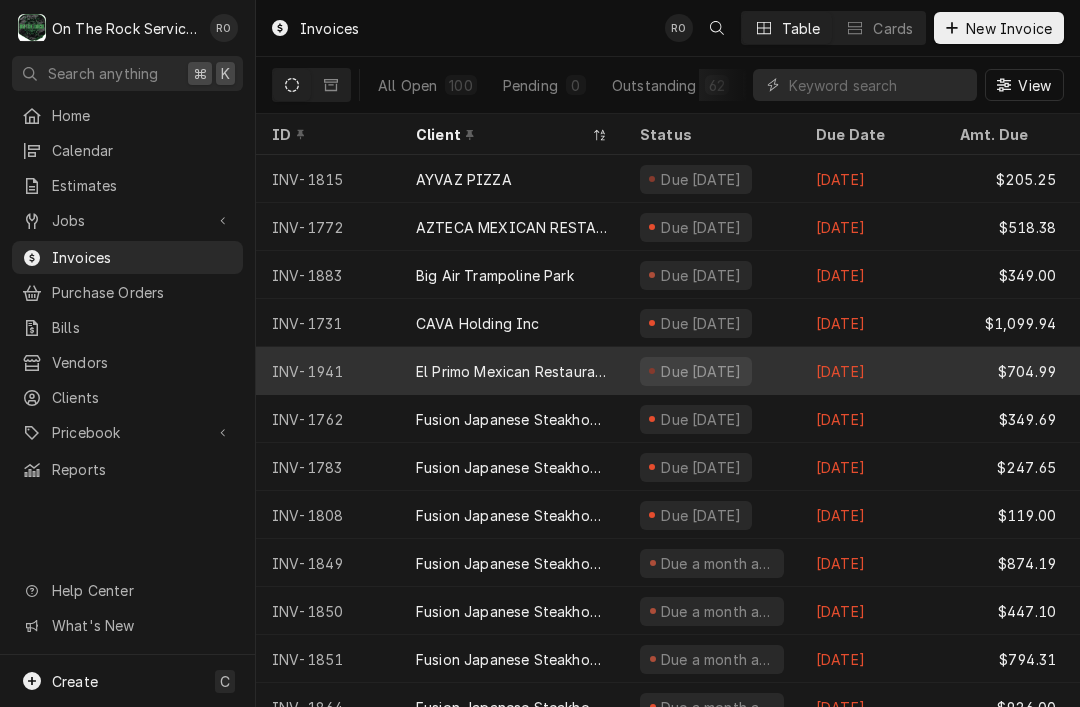
click at [821, 371] on div "[DATE]" at bounding box center [872, 371] width 144 height 48
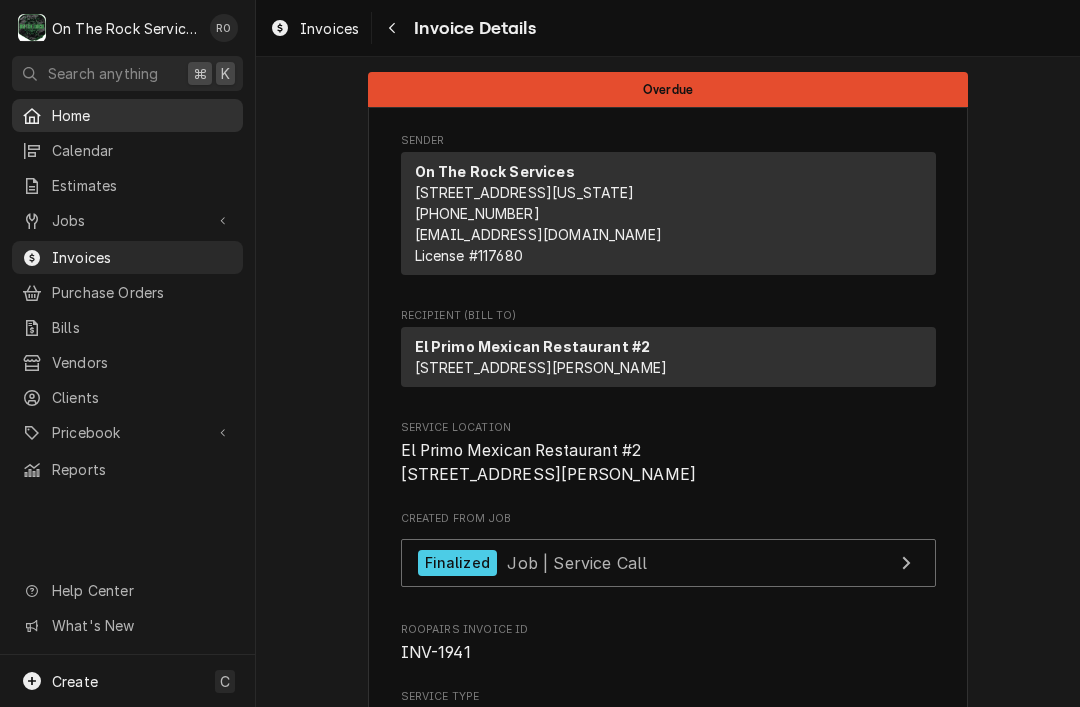
click at [55, 122] on div "Home" at bounding box center [127, 115] width 223 height 25
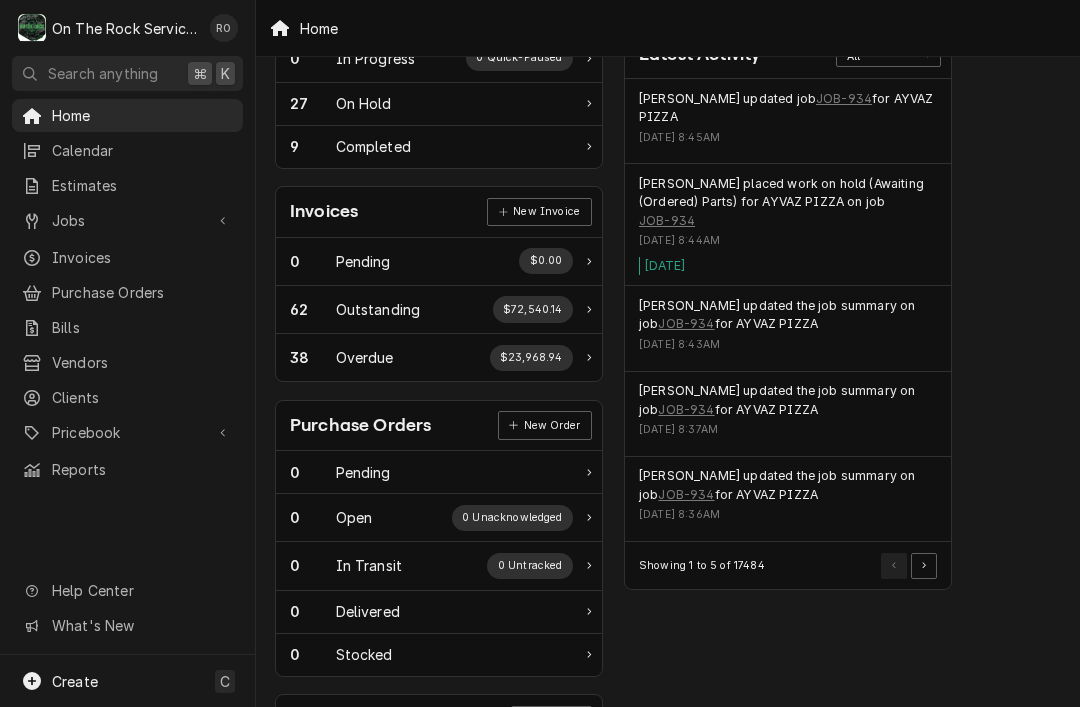
scroll to position [457, 27]
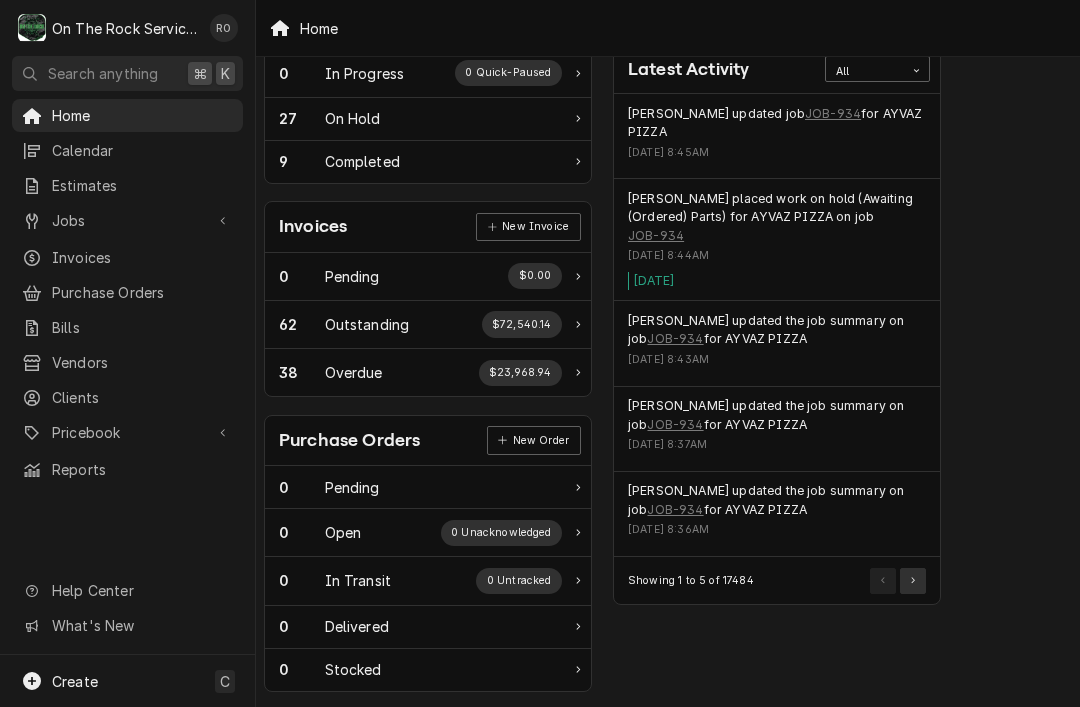
click at [918, 568] on button "Pagination Controls" at bounding box center [913, 581] width 26 height 26
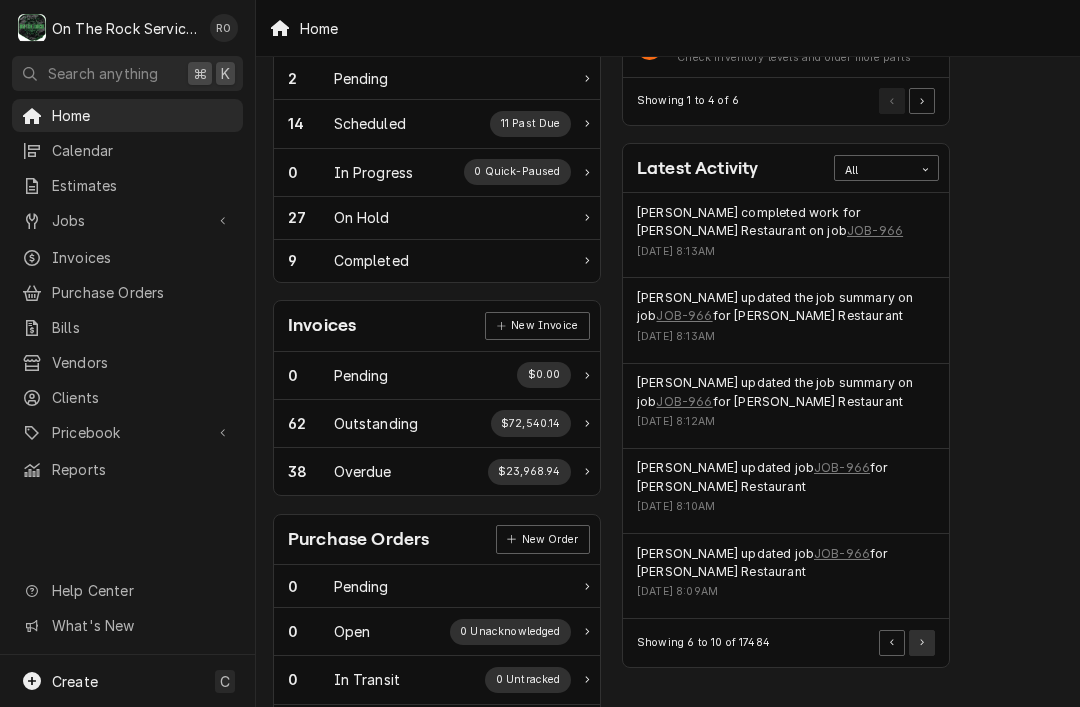
scroll to position [345, 17]
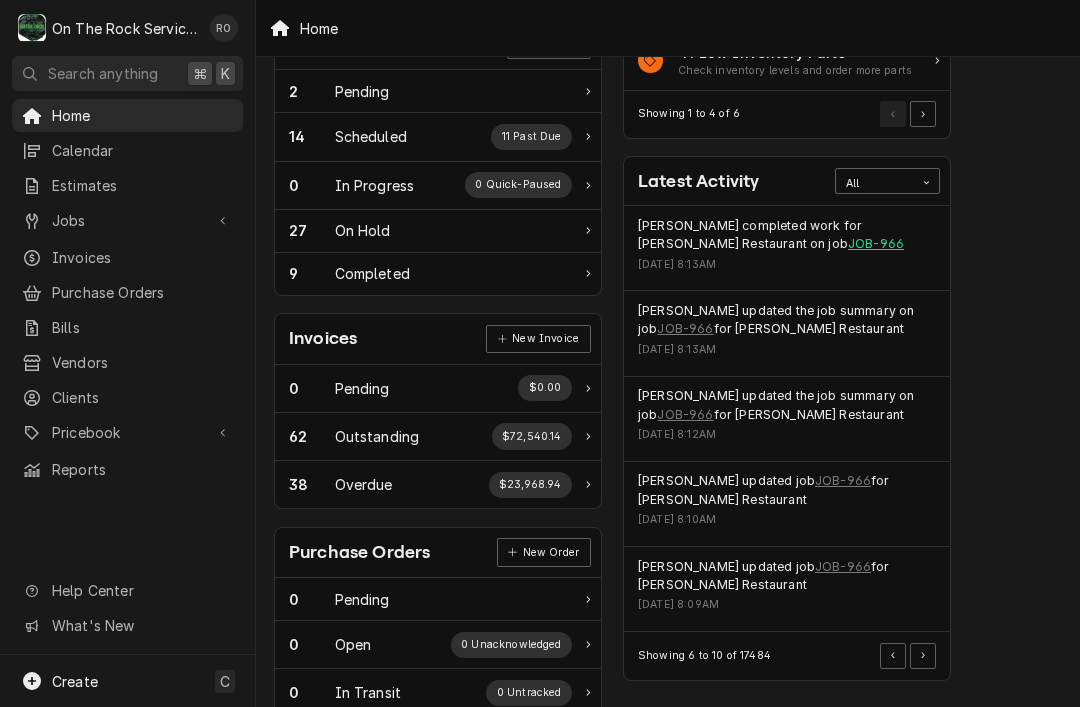
click at [848, 244] on link "JOB-966" at bounding box center [876, 244] width 56 height 18
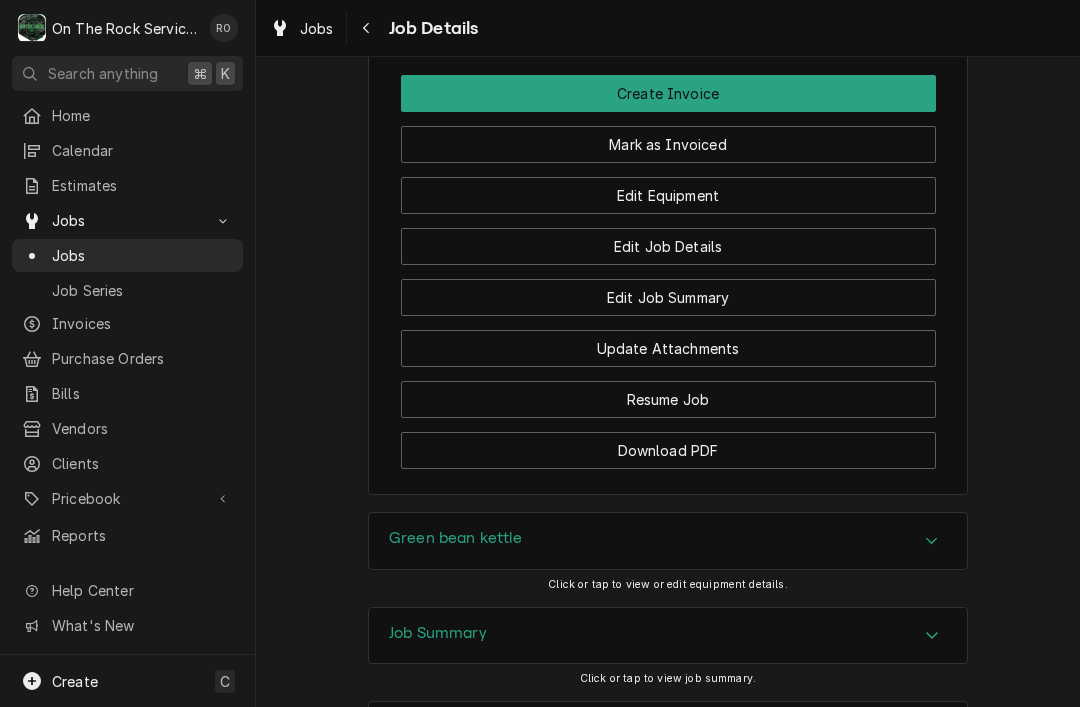
scroll to position [1982, 0]
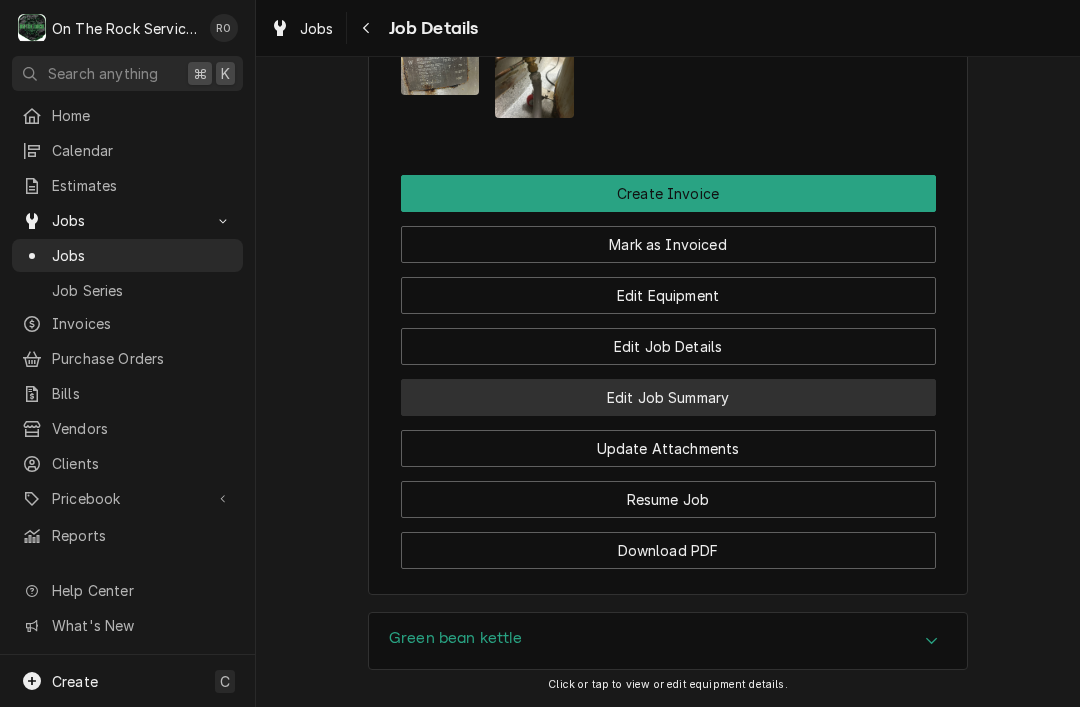
click at [892, 406] on button "Edit Job Summary" at bounding box center [668, 397] width 535 height 37
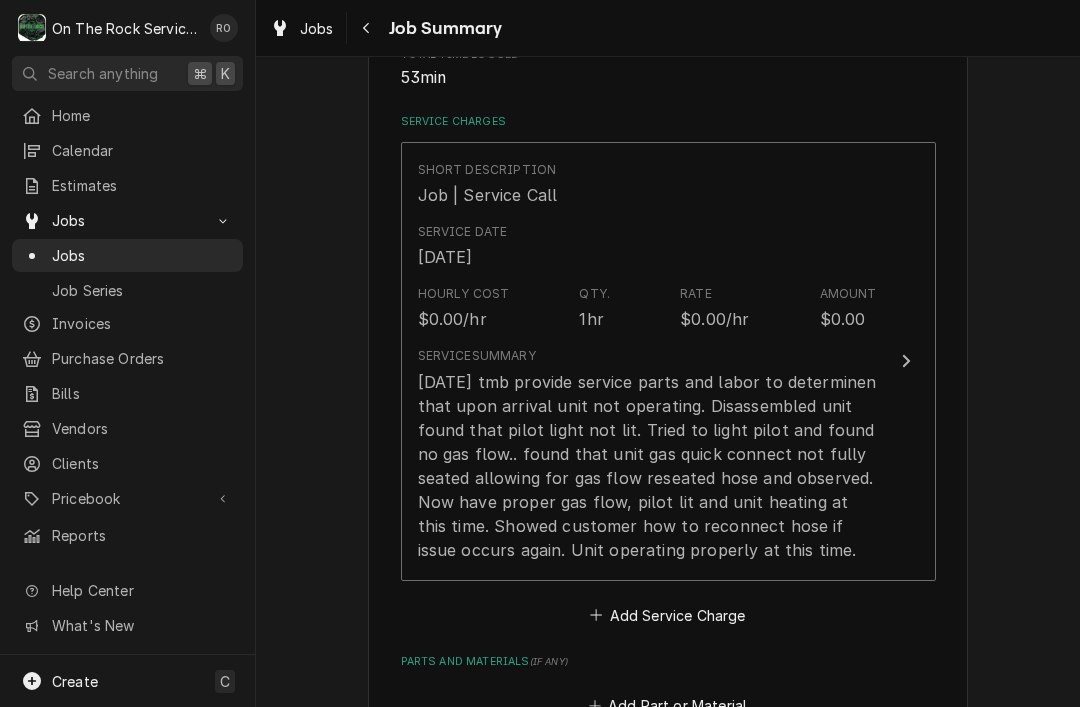
scroll to position [443, 0]
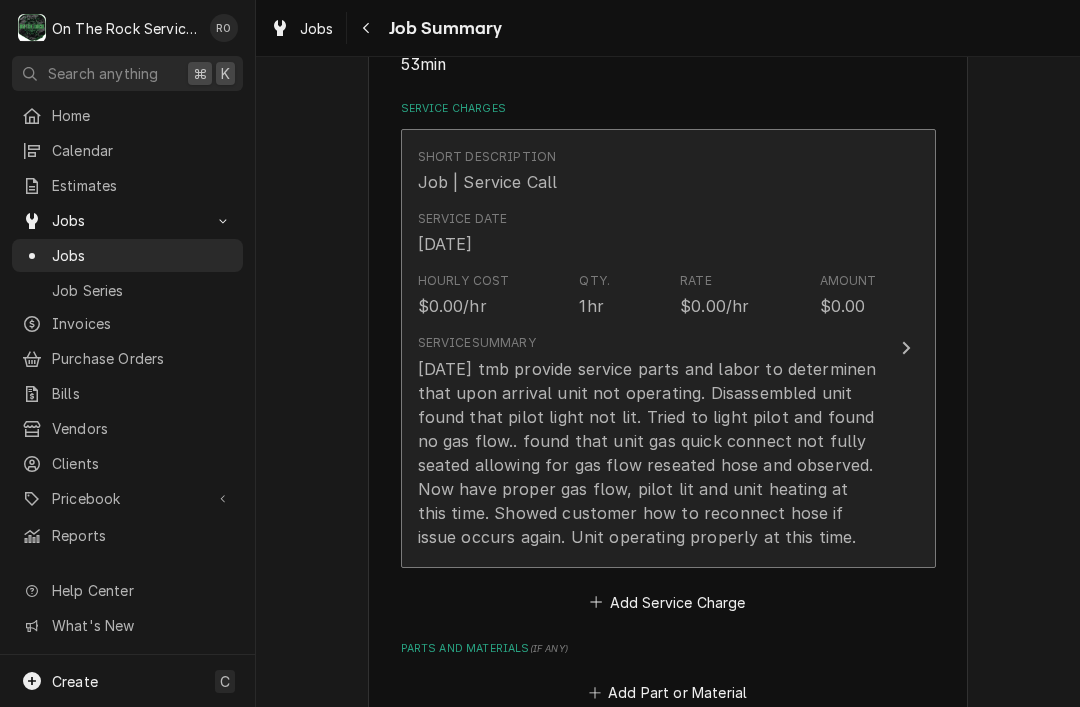
click at [911, 471] on button "Short Description Job | Service Call Service Date Aug 12, 2025 Hourly Cost $0.0…" at bounding box center [668, 348] width 535 height 439
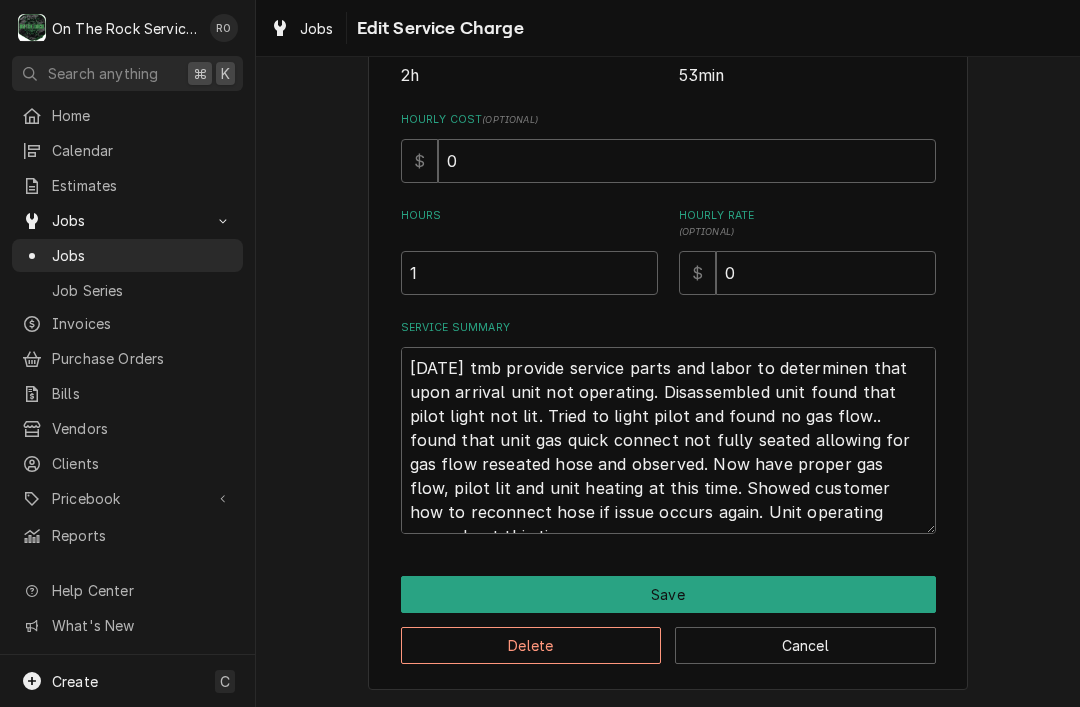
scroll to position [440, 0]
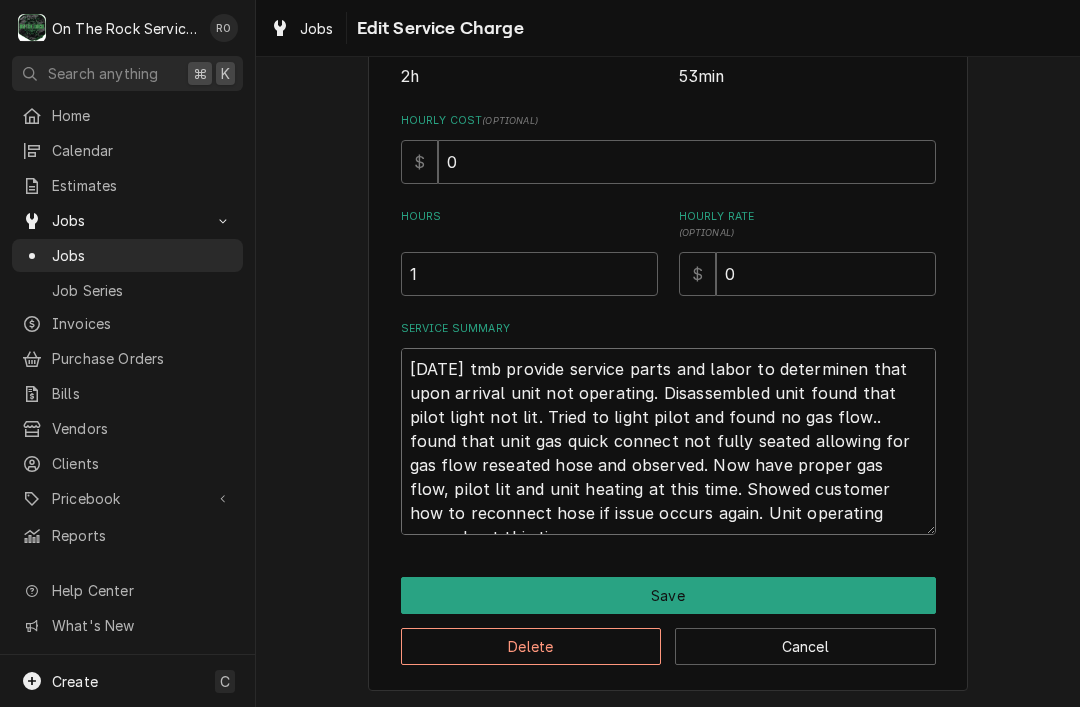
click at [906, 509] on textarea "8/12/25 tmb provide service parts and labor to determinen that upon arrival uni…" at bounding box center [668, 441] width 535 height 187
type textarea "x"
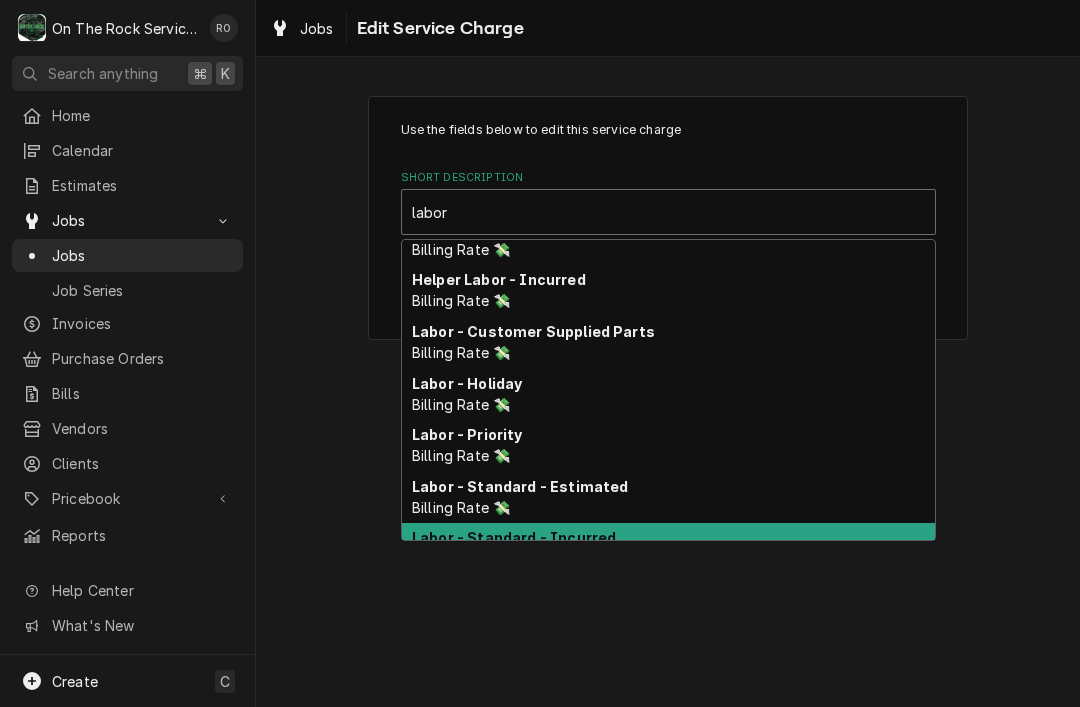
scroll to position [79, 0]
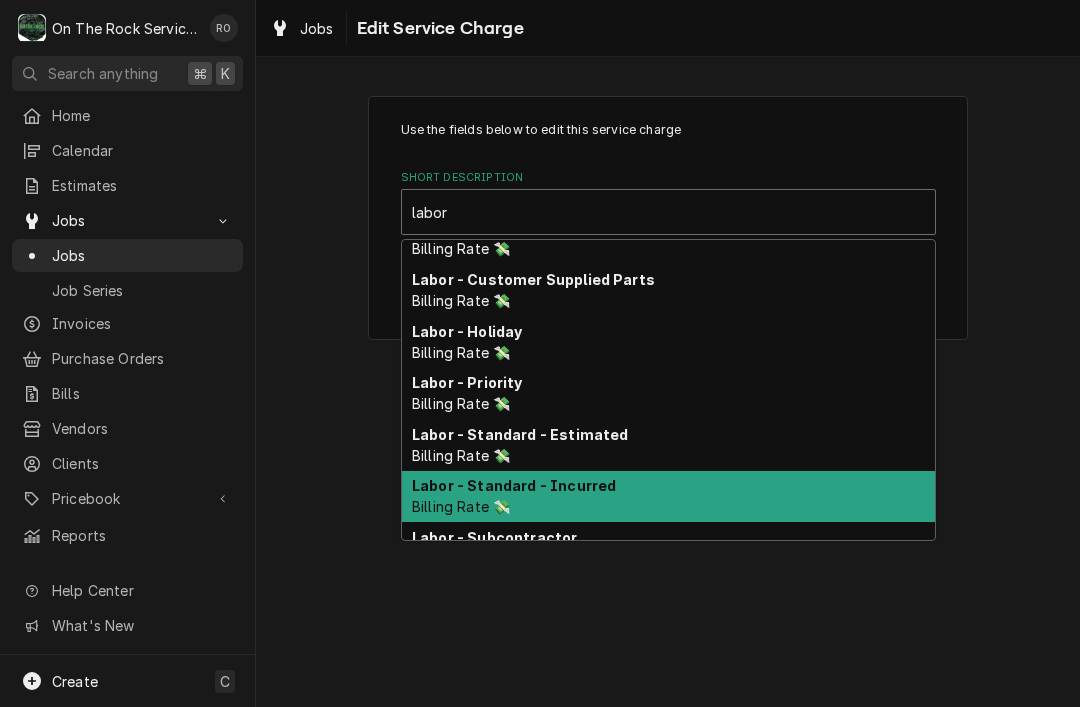
type input "labor"
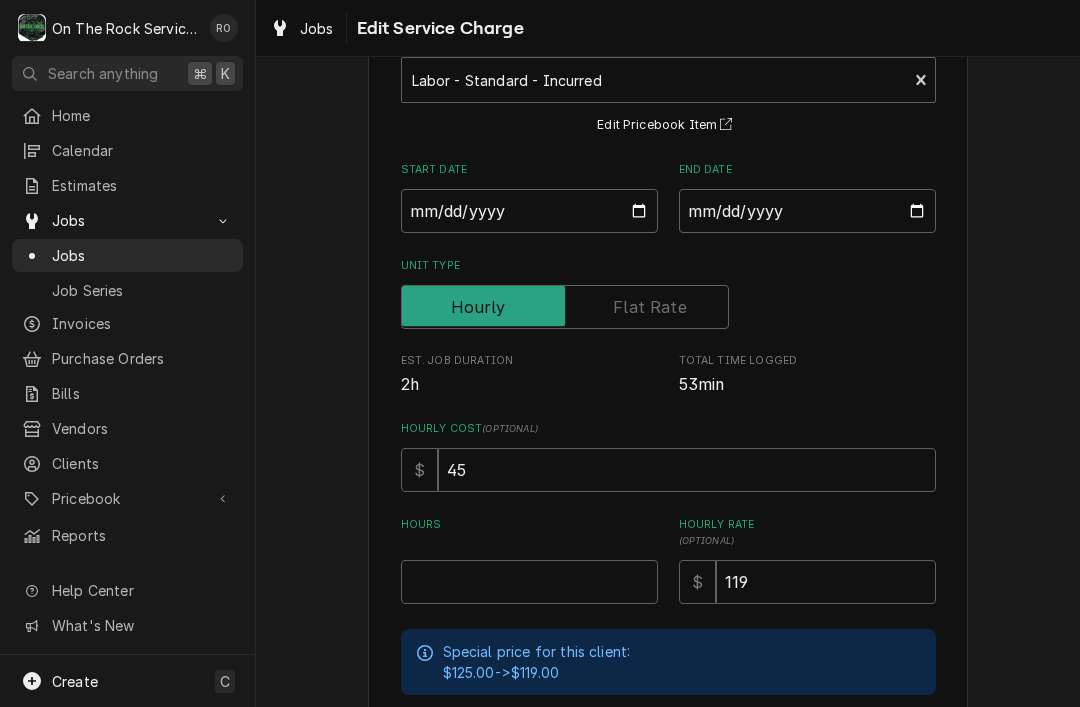
scroll to position [136, 0]
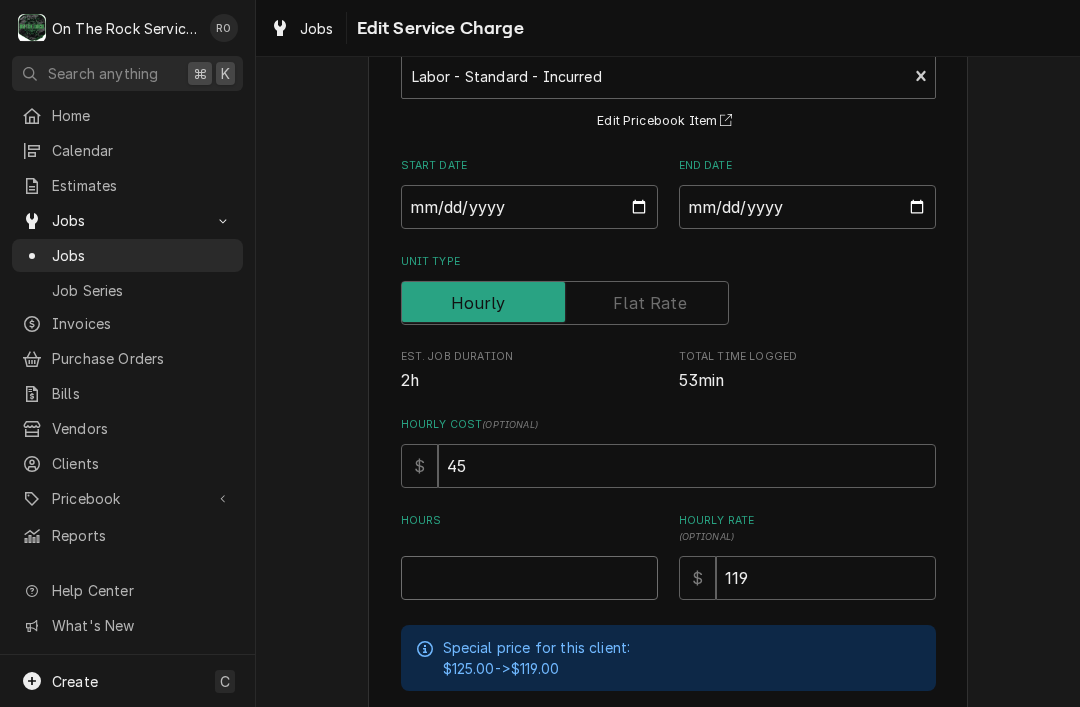
click at [558, 573] on input "Hours" at bounding box center [529, 578] width 257 height 44
type textarea "x"
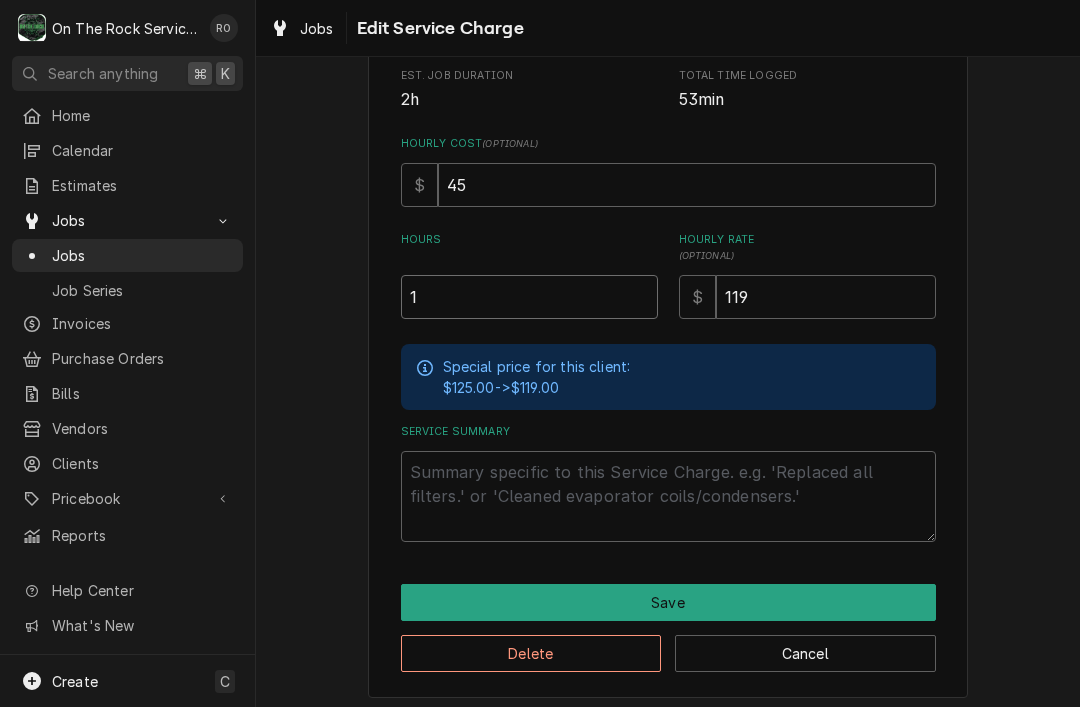
scroll to position [420, 0]
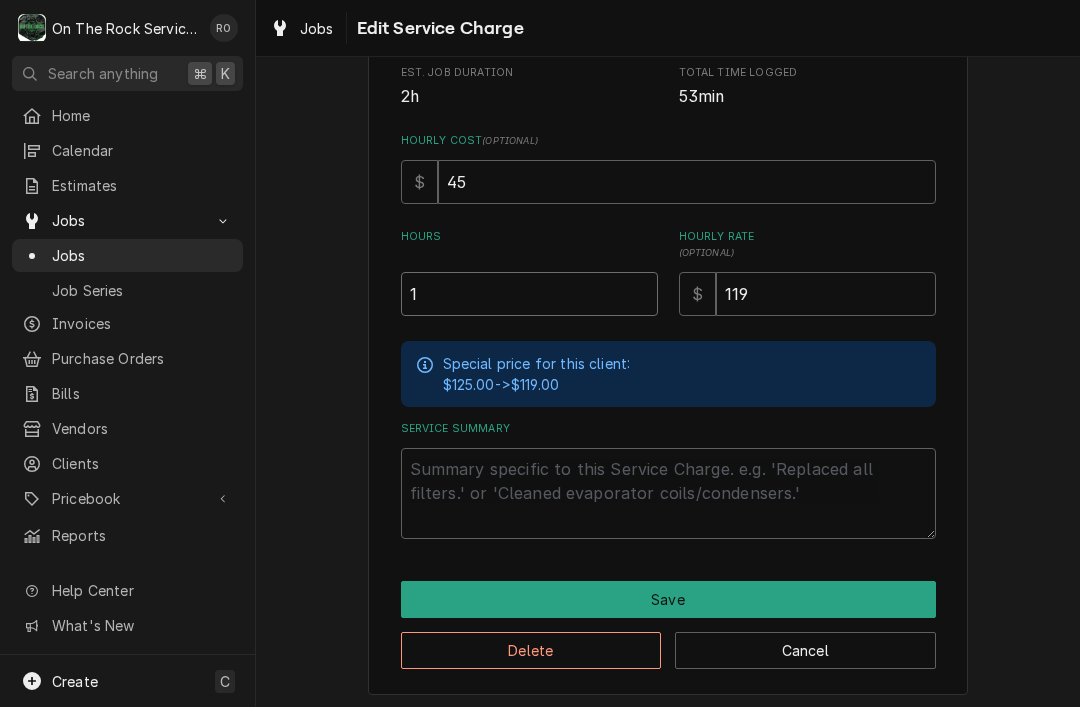
type input "1"
click at [686, 491] on textarea "Service Summary" at bounding box center [668, 493] width 535 height 91
click at [489, 474] on textarea "Service Summary" at bounding box center [668, 493] width 535 height 91
paste textarea "[DATE] tmb provide service parts and labor to determinen that upon arrival unit…"
type textarea "x"
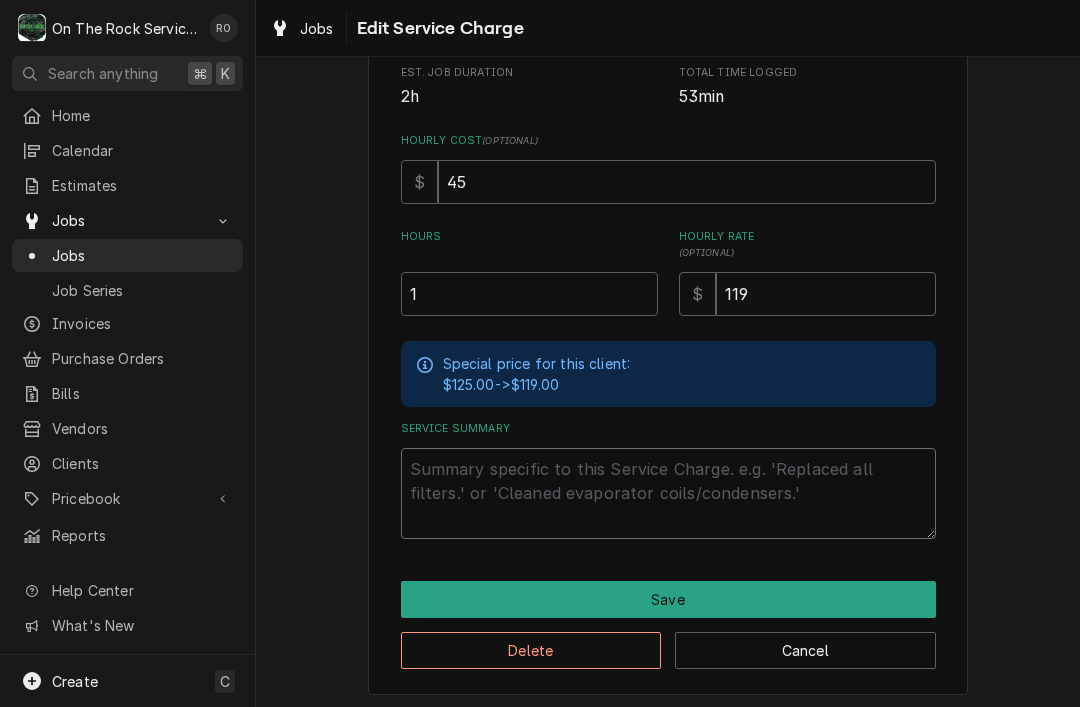
type textarea "[DATE] tmb provide service parts and labor to determinen that upon arrival unit…"
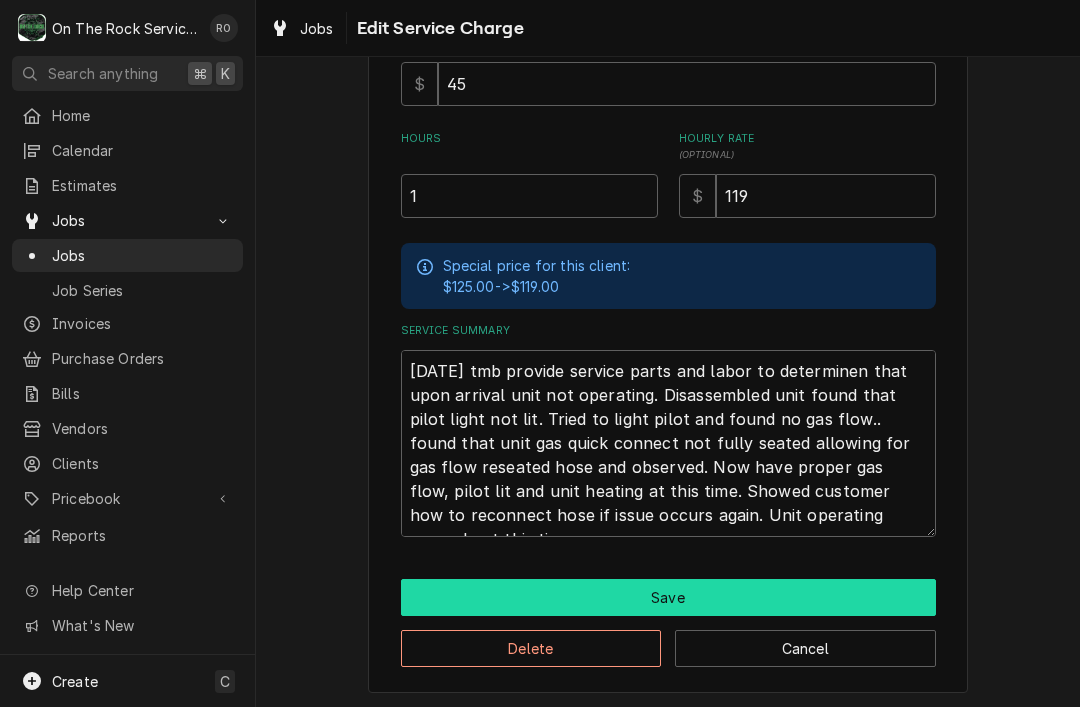
click at [904, 603] on button "Save" at bounding box center [668, 597] width 535 height 37
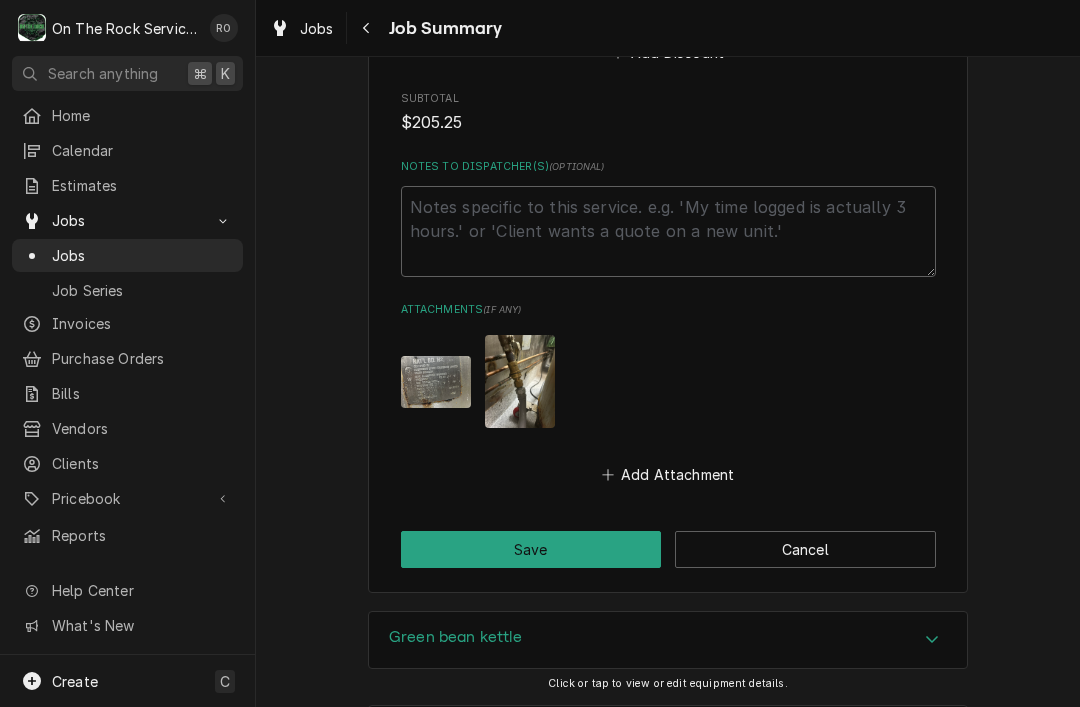
scroll to position [1413, 0]
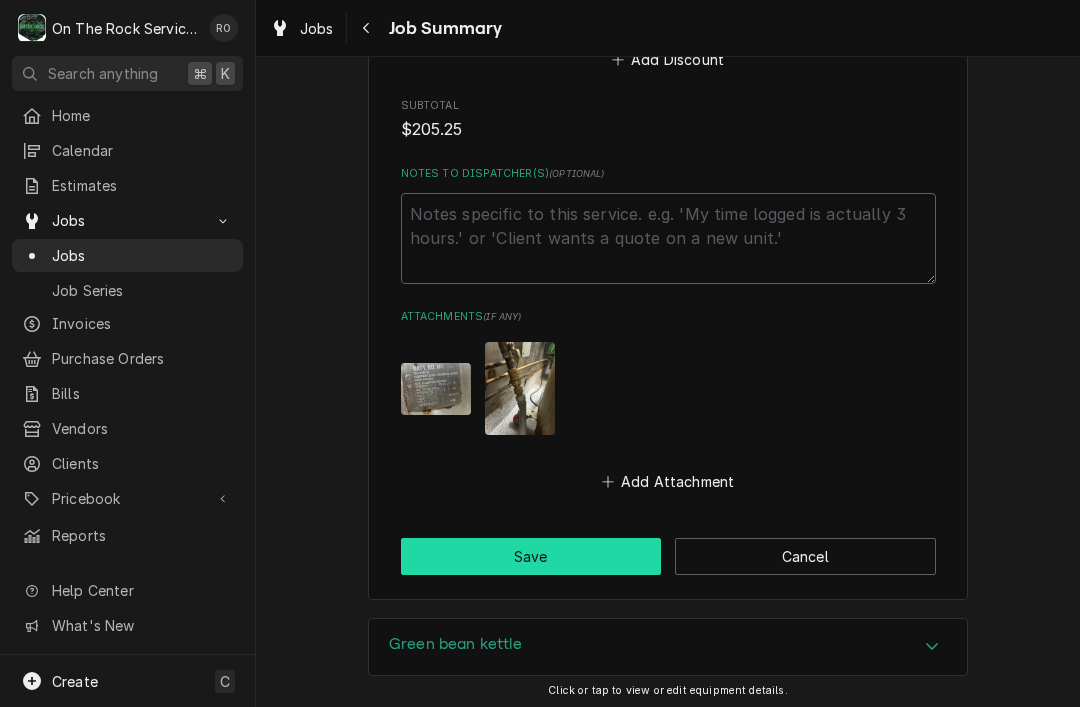
click at [606, 554] on button "Save" at bounding box center [531, 556] width 261 height 37
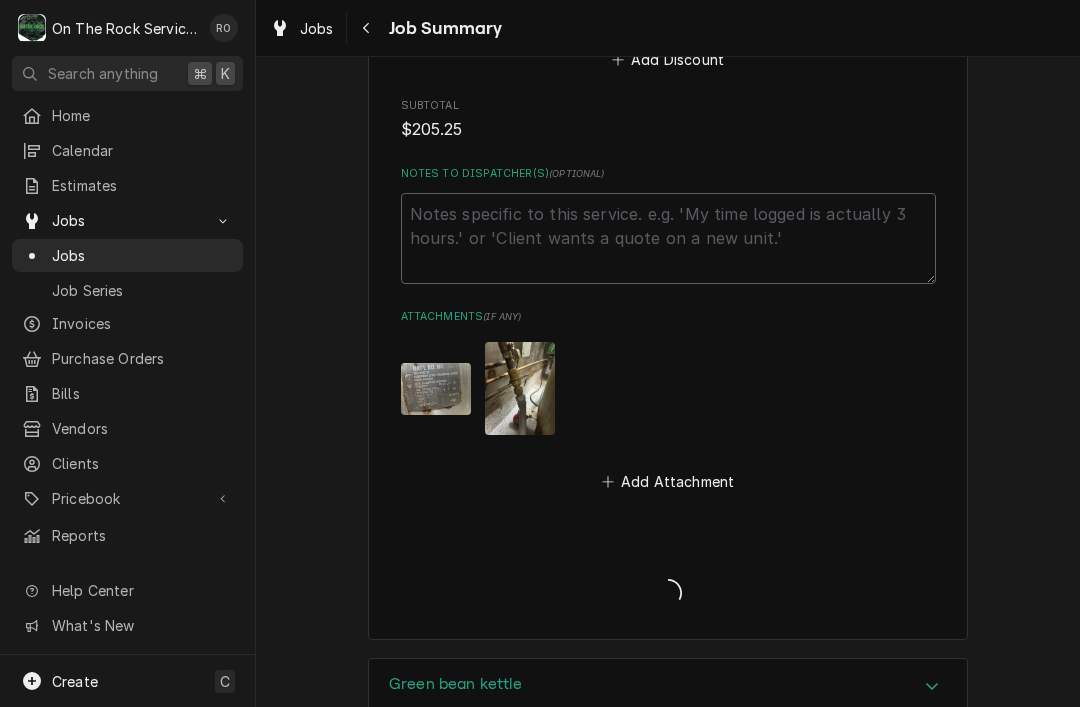
type textarea "x"
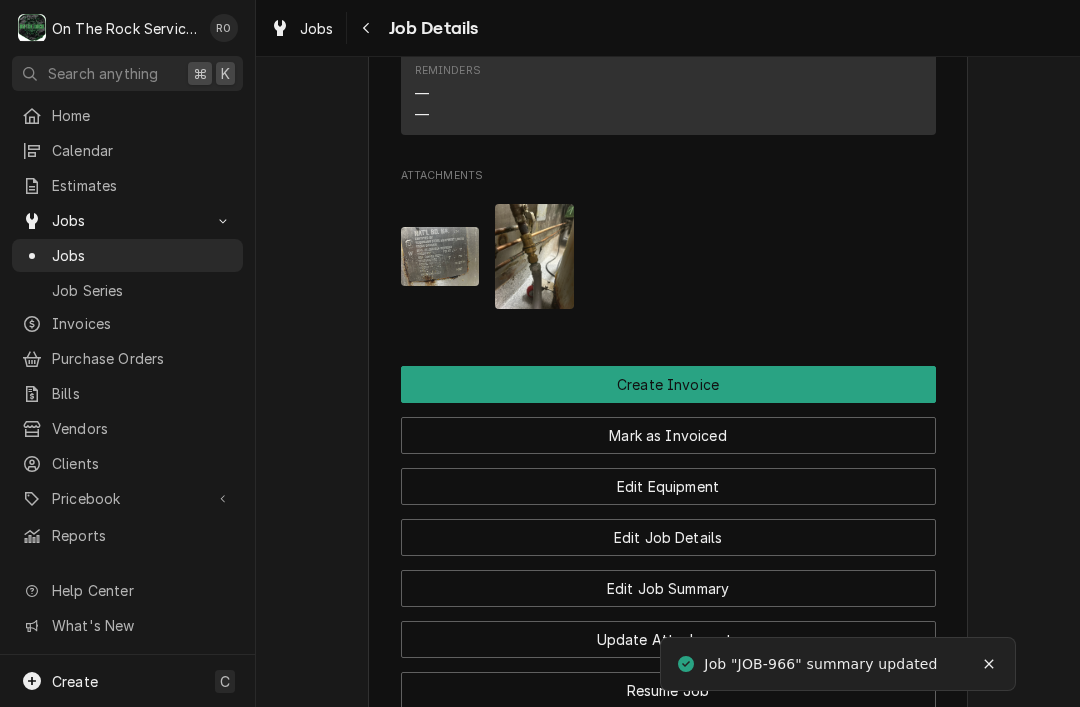
scroll to position [1791, 0]
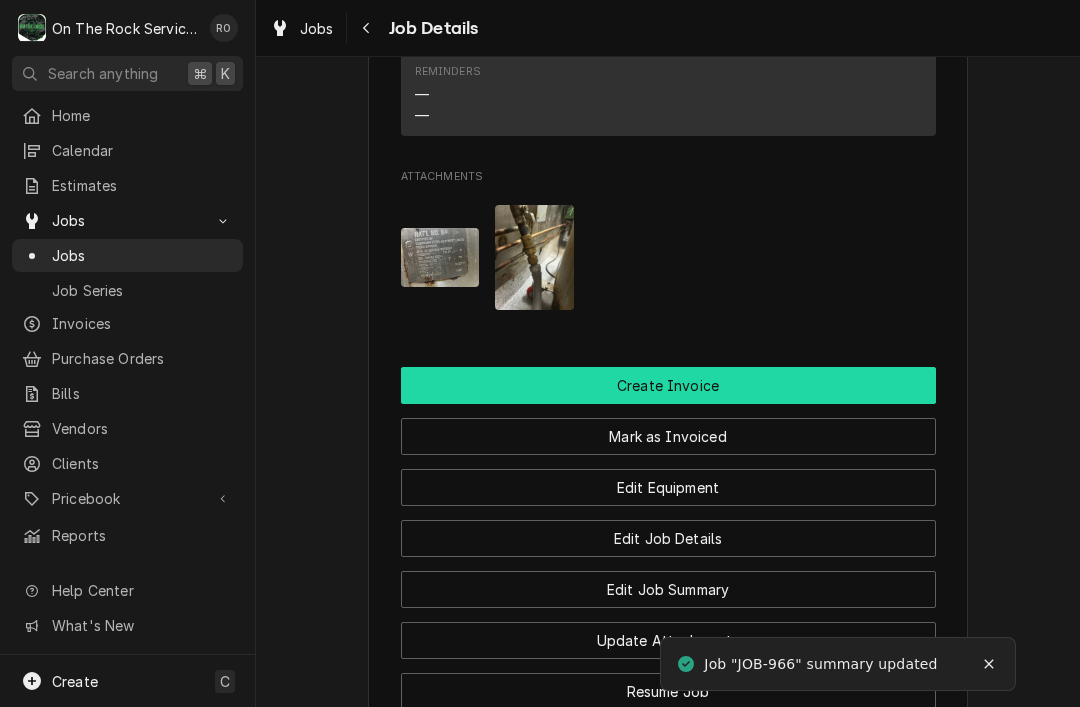
click at [903, 373] on button "Create Invoice" at bounding box center [668, 385] width 535 height 37
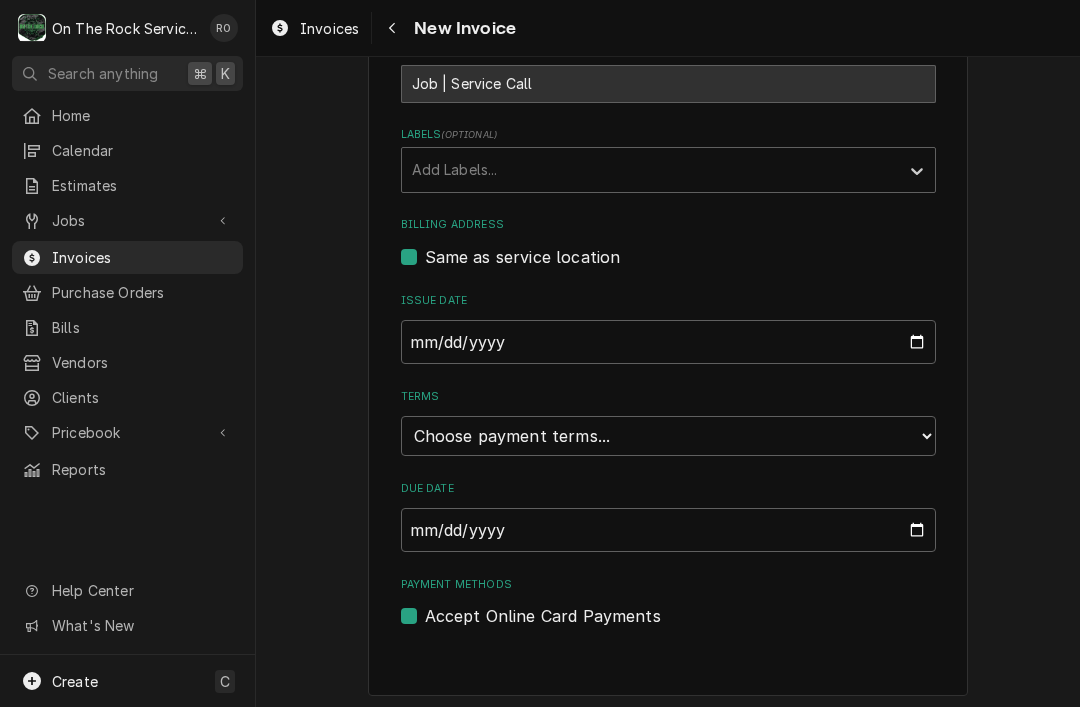
scroll to position [619, 0]
click at [894, 432] on select "Choose payment terms... Same Day Net 7 Net 14 Net 21 Net 30 Net 45 Net 60 Net 90" at bounding box center [668, 437] width 535 height 40
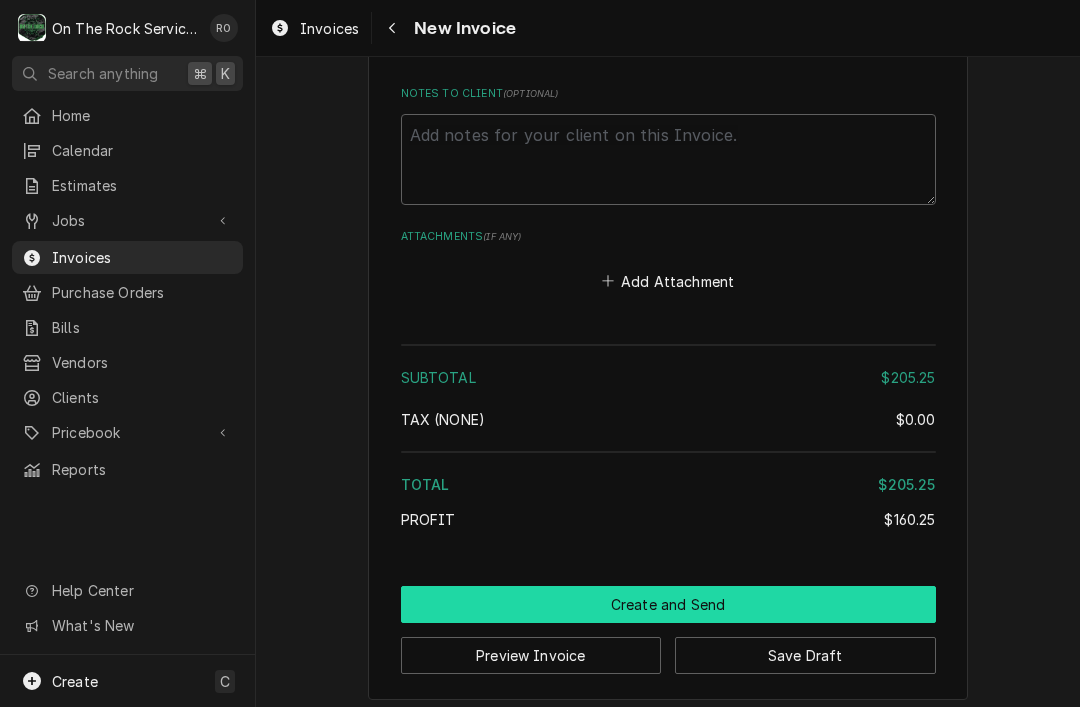
click at [879, 598] on button "Create and Send" at bounding box center [668, 604] width 535 height 37
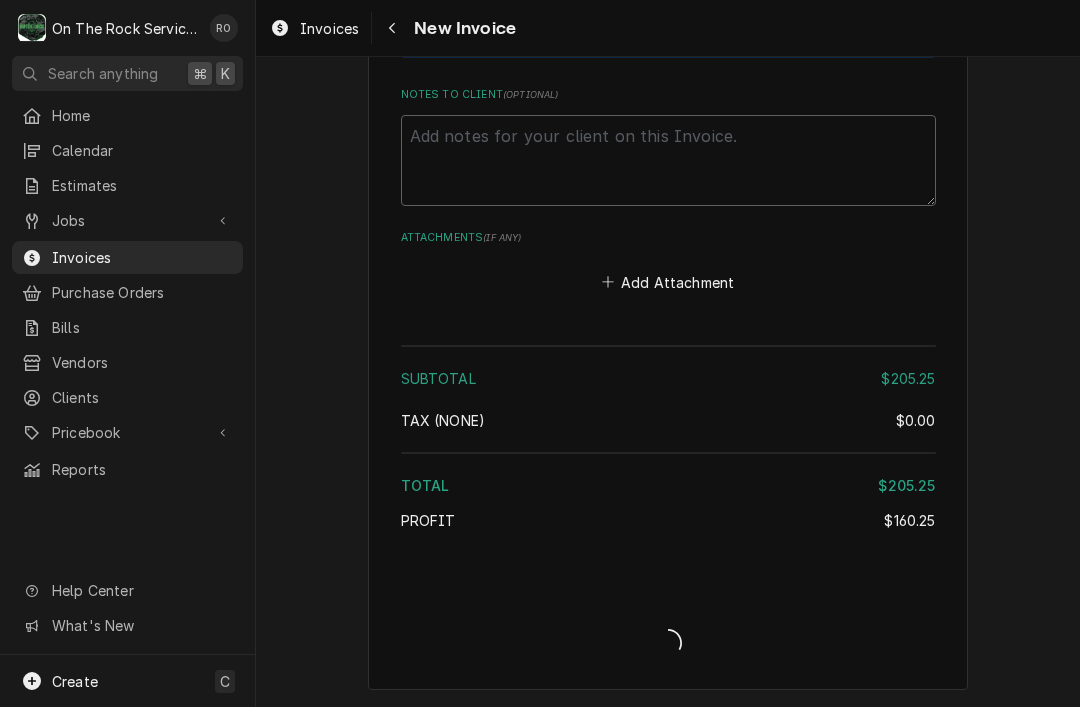
scroll to position [2523, 0]
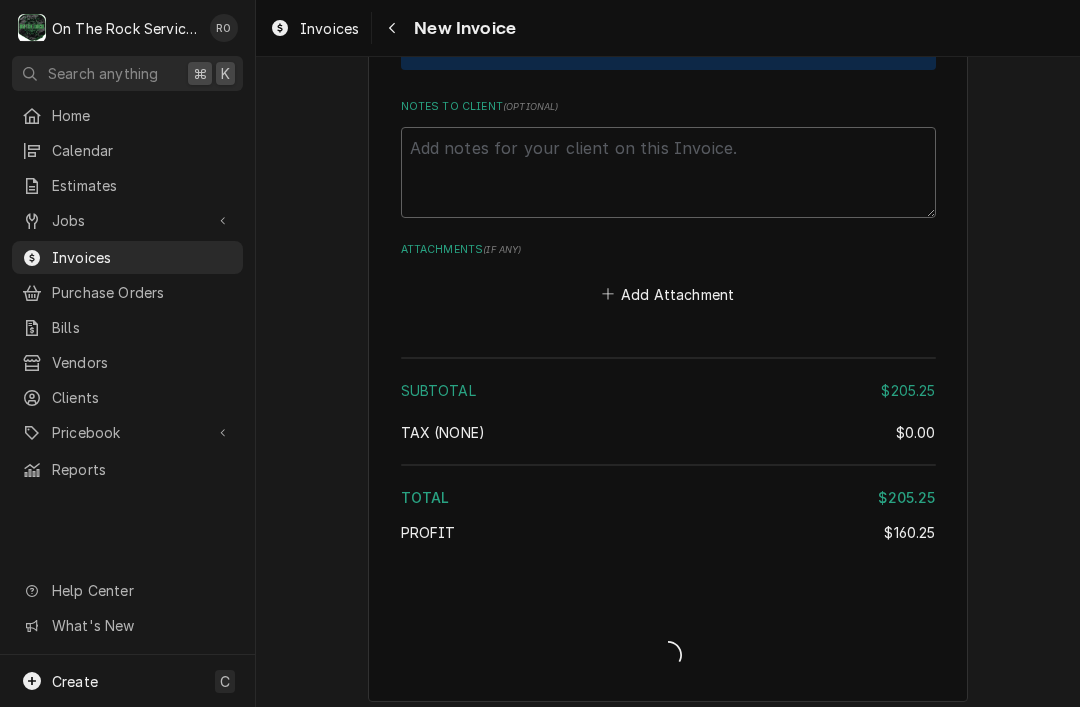
type textarea "x"
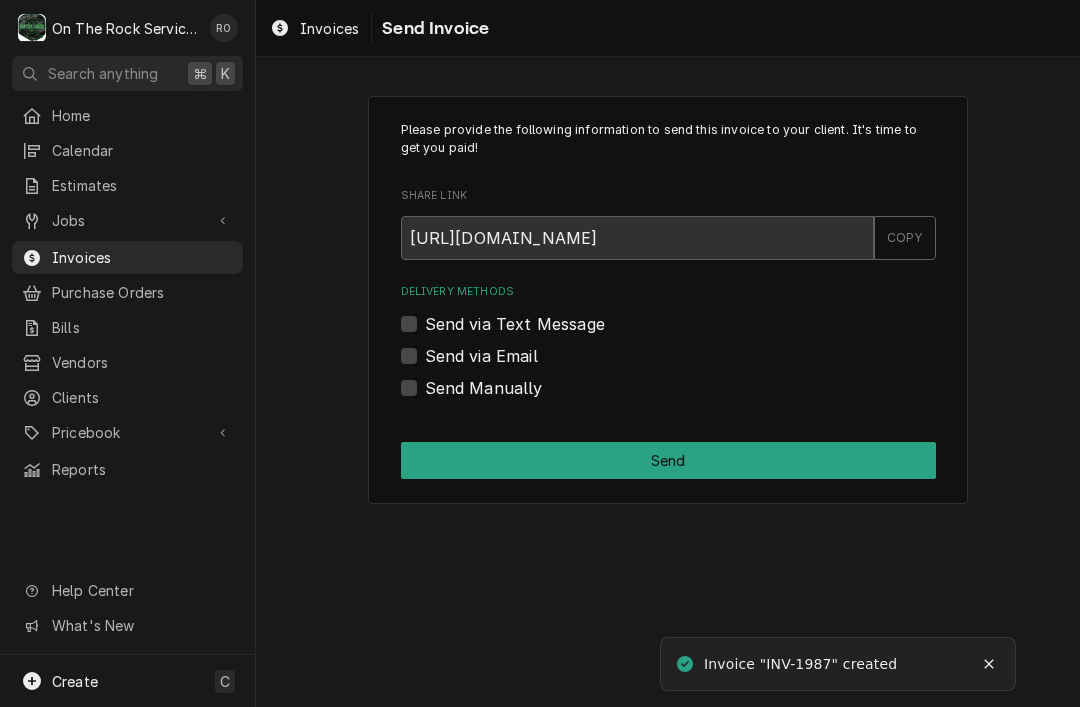
click at [425, 393] on label "Send Manually" at bounding box center [484, 388] width 118 height 24
click at [425, 393] on input "Send Manually" at bounding box center [692, 398] width 535 height 44
checkbox input "true"
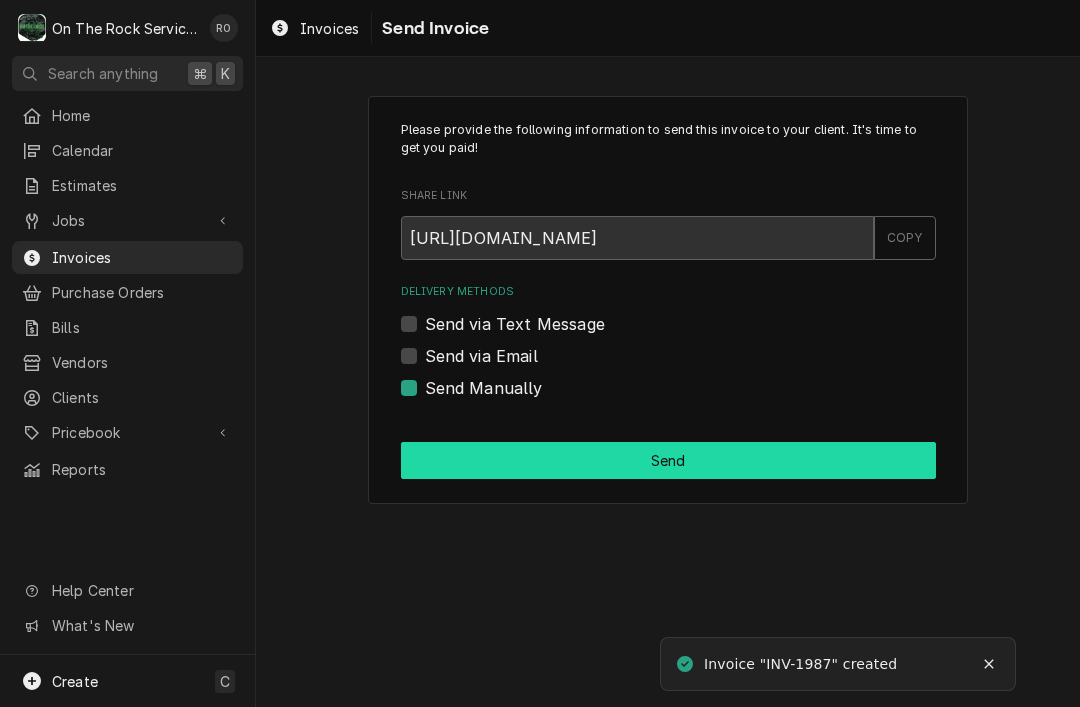
click at [865, 458] on button "Send" at bounding box center [668, 460] width 535 height 37
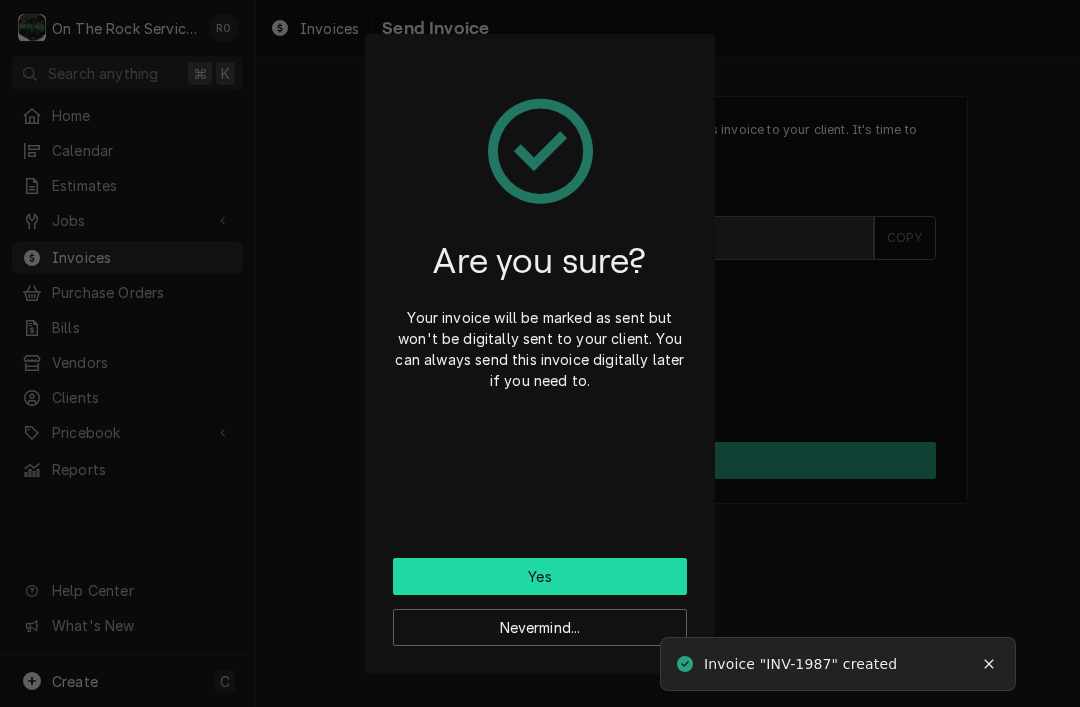
click at [644, 567] on button "Yes" at bounding box center [540, 576] width 294 height 37
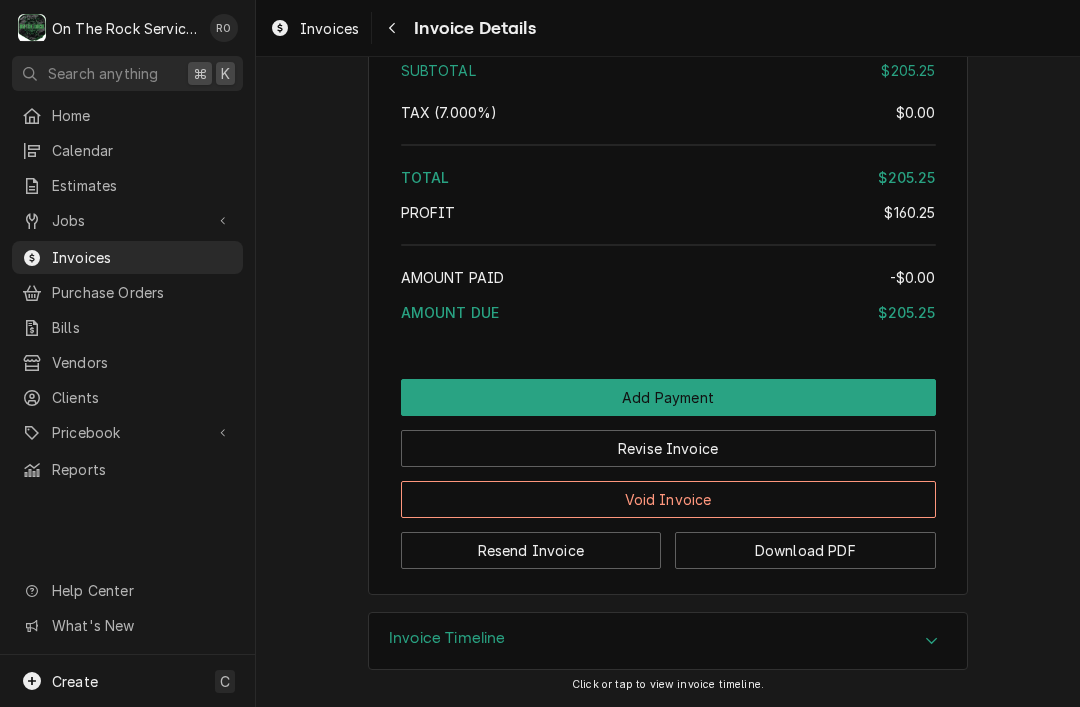
scroll to position [2159, 0]
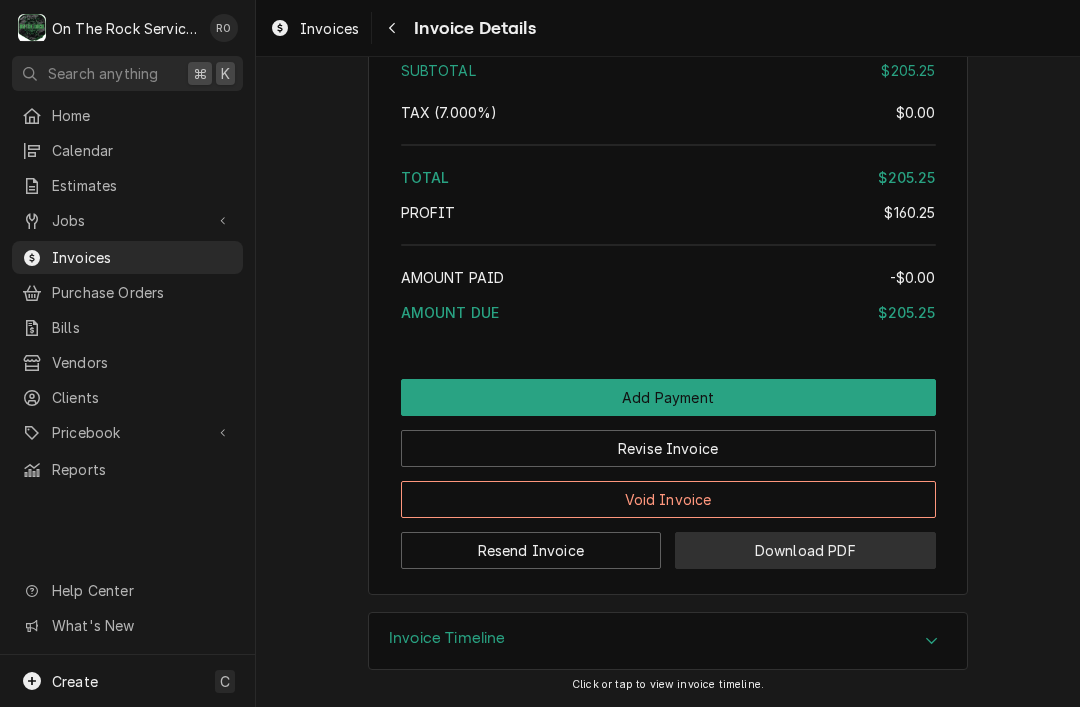
click at [876, 539] on button "Download PDF" at bounding box center [805, 550] width 261 height 37
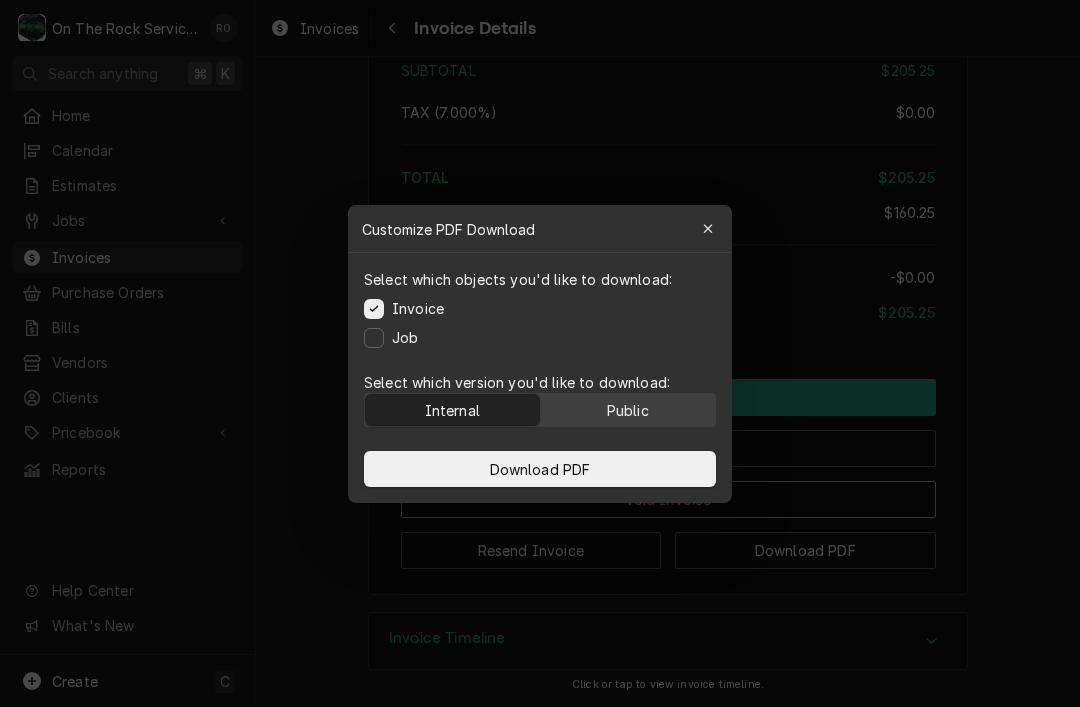
click at [679, 398] on button "Public" at bounding box center [628, 410] width 175 height 32
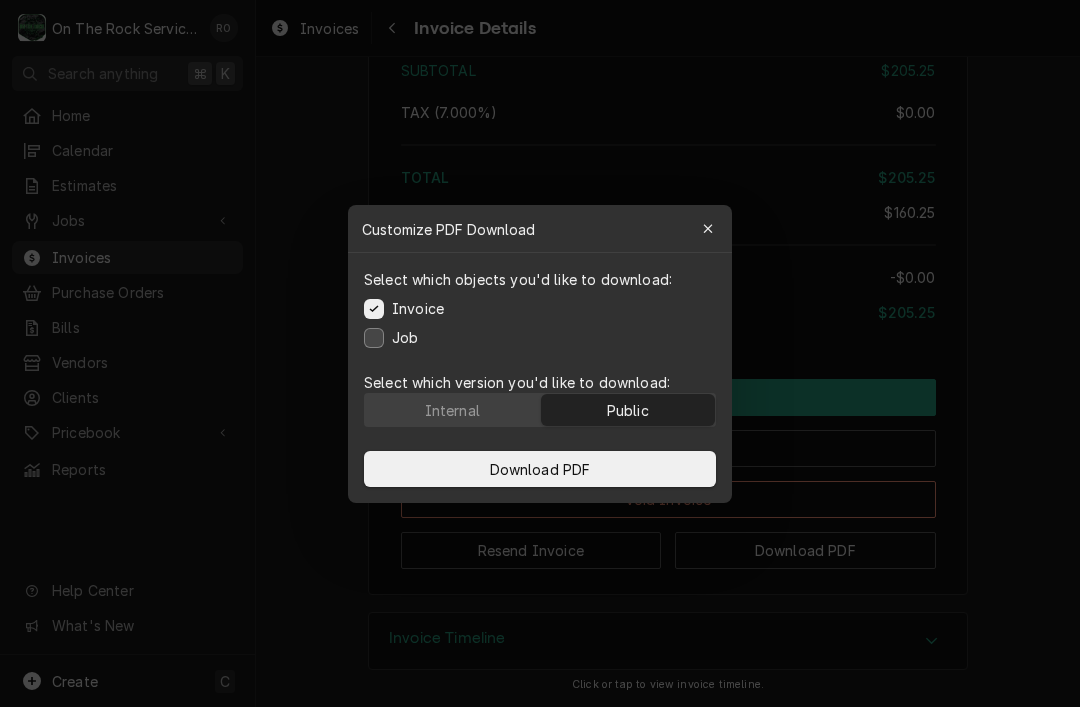
click at [366, 343] on button "Job" at bounding box center [374, 337] width 20 height 20
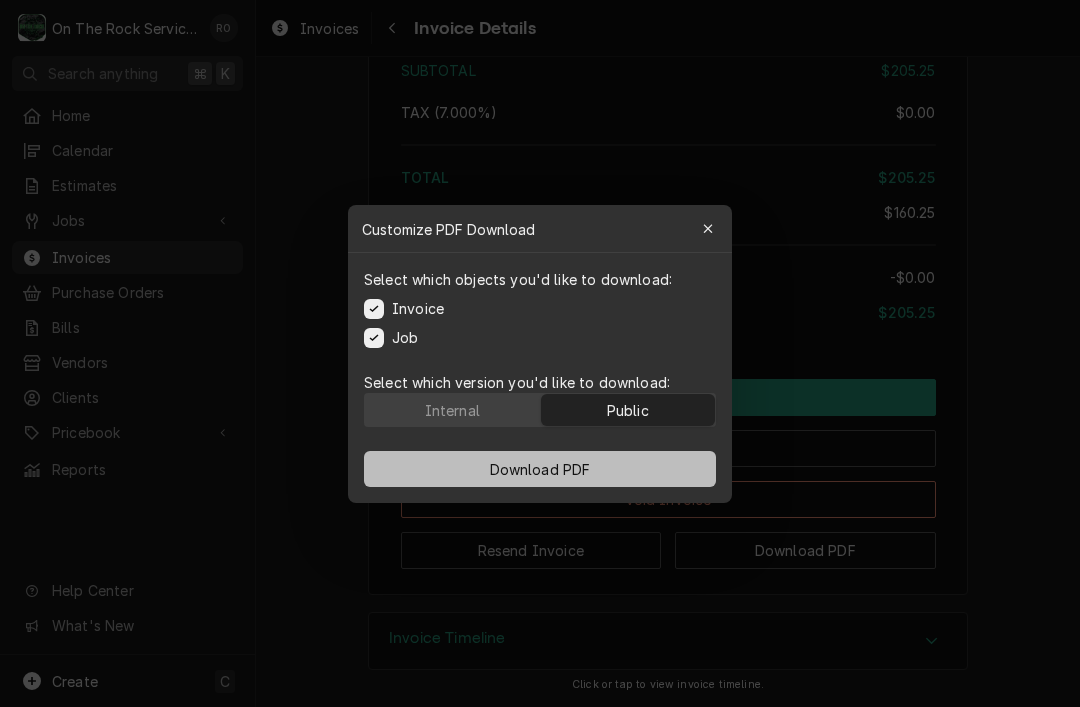
click at [672, 464] on button "Download PDF" at bounding box center [540, 469] width 352 height 36
